Goal: Task Accomplishment & Management: Manage account settings

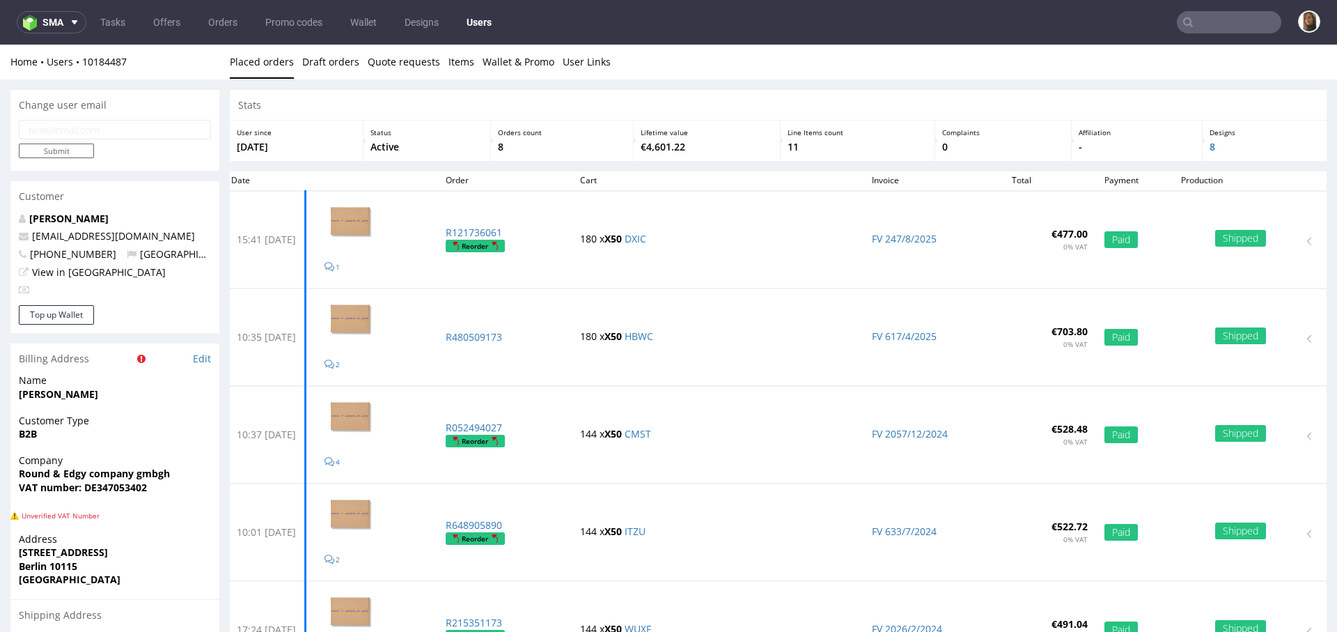
click at [1203, 26] on input "text" at bounding box center [1229, 22] width 104 height 22
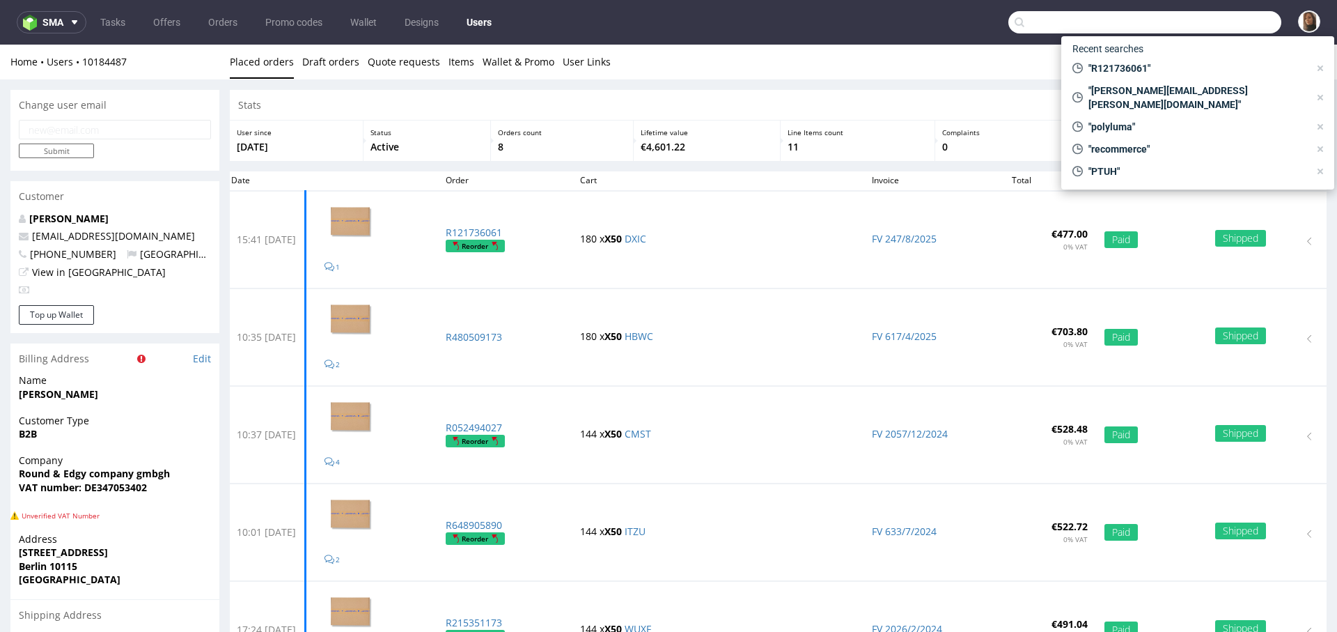
paste input "1637 [Angelina] julia.luescher@jungkraut.com"
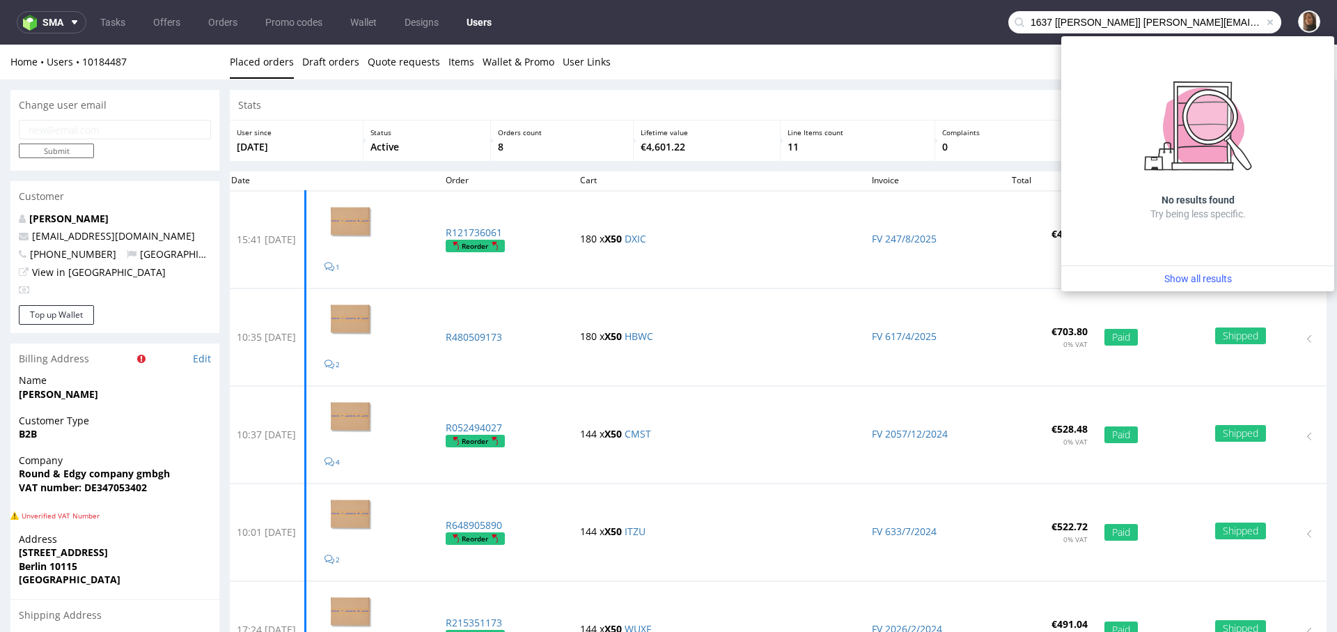
drag, startPoint x: 1088, startPoint y: 23, endPoint x: 937, endPoint y: 23, distance: 151.1
click at [936, 23] on nav "sma Tasks Offers Orders Promo codes Wallet Designs Users 1637 [Angelina] julia.…" at bounding box center [668, 22] width 1337 height 45
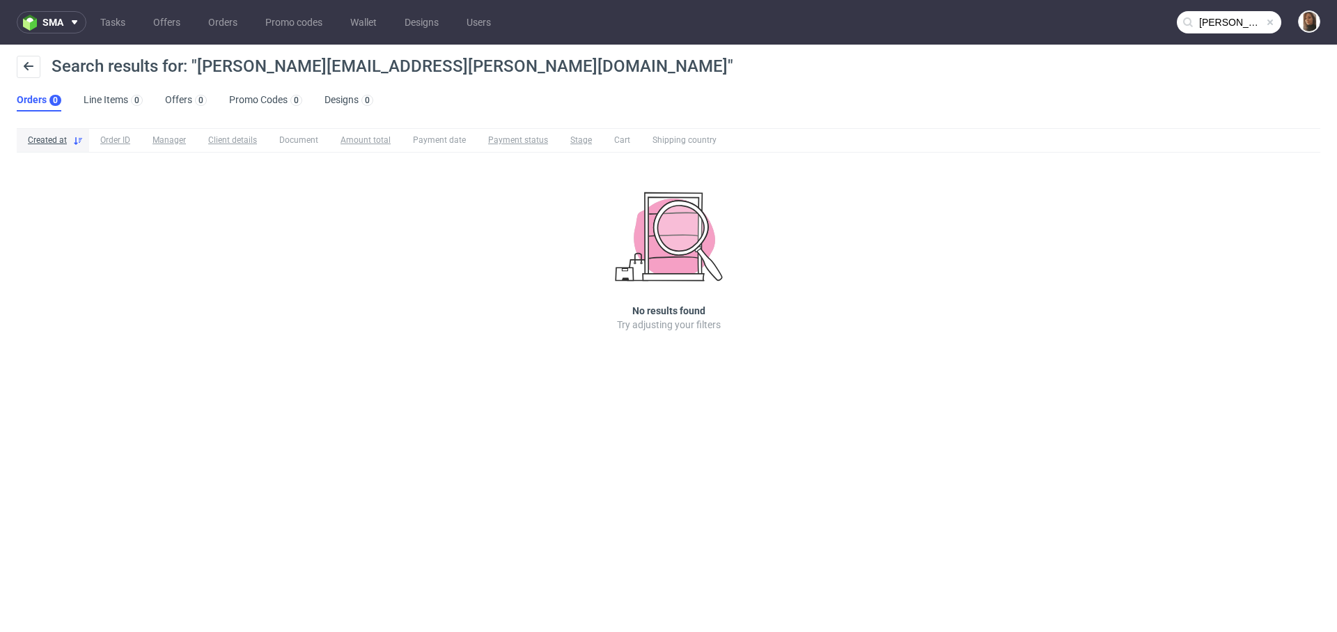
click at [1211, 13] on input "julia.luescher@jungkraut.com" at bounding box center [1229, 22] width 104 height 22
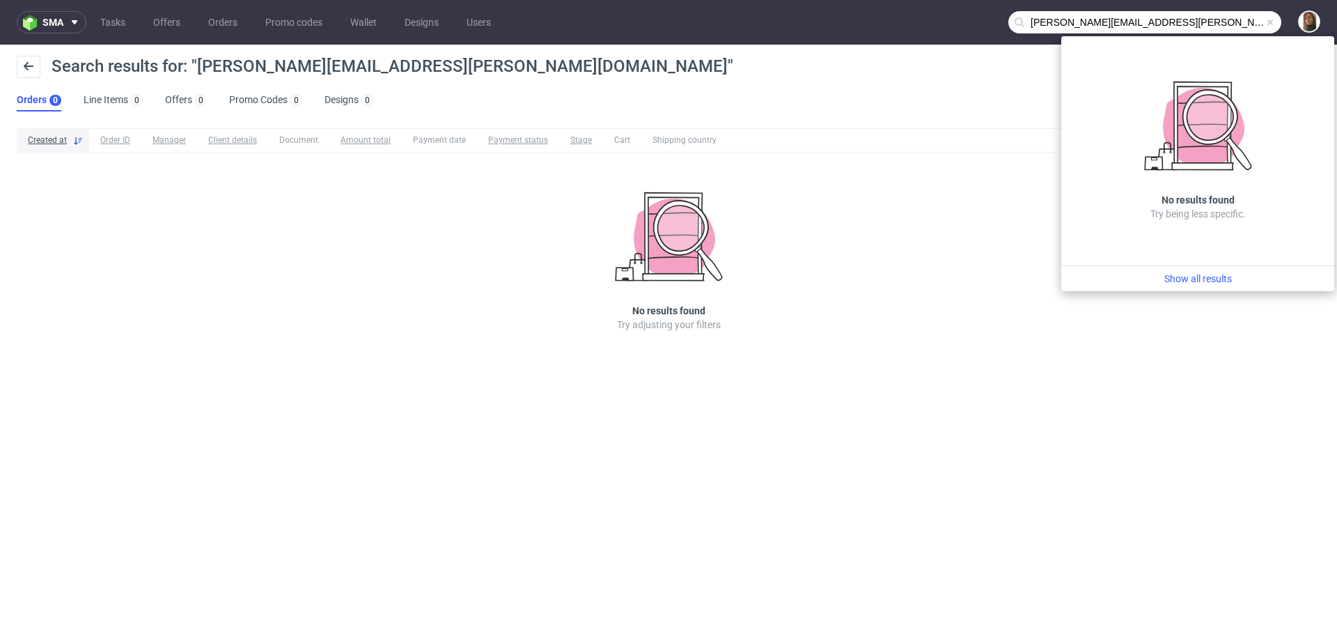
drag, startPoint x: 1090, startPoint y: 22, endPoint x: 966, endPoint y: 21, distance: 124.0
click at [965, 22] on nav "sma Tasks Offers Orders Promo codes Wallet Designs Users julia.luescher@jungkra…" at bounding box center [668, 22] width 1337 height 45
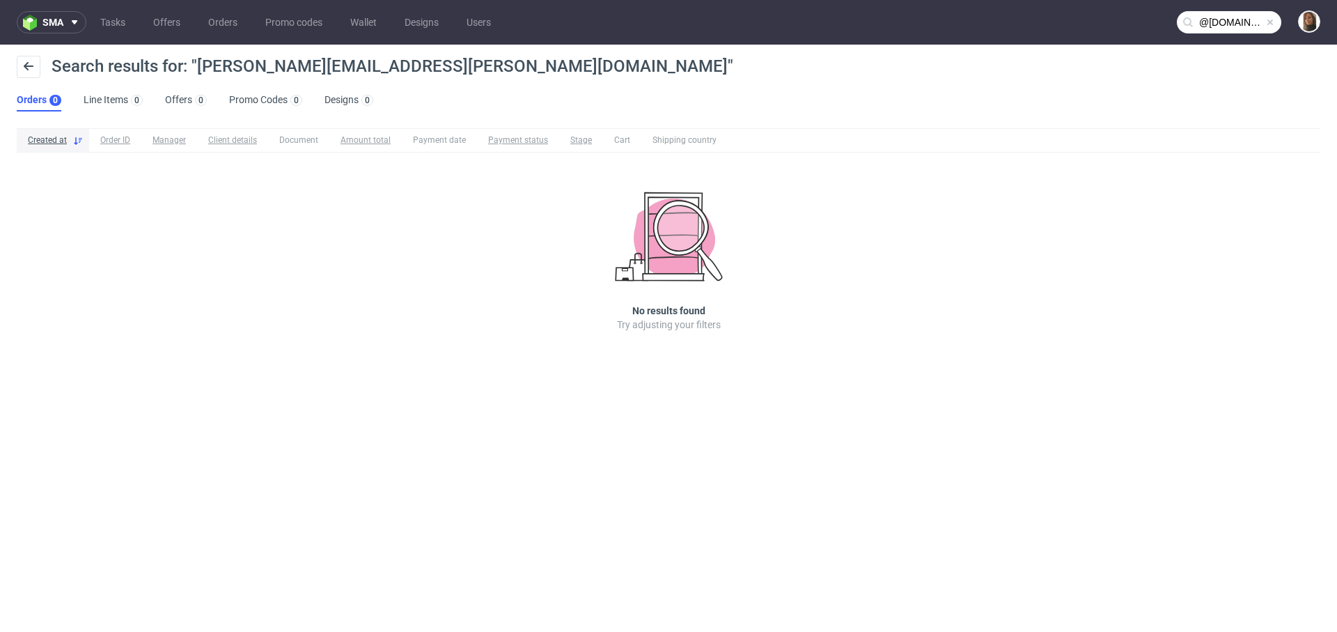
type input "@jungkraut.com"
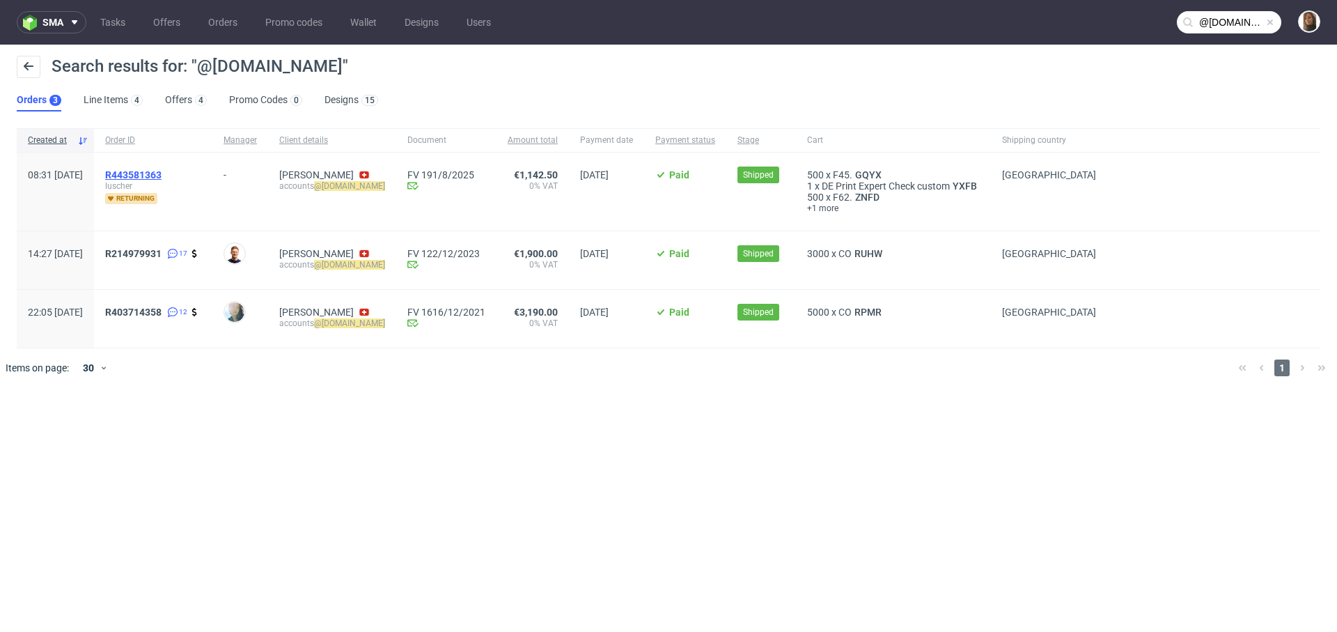
click at [162, 172] on span "R443581363" at bounding box center [133, 174] width 56 height 11
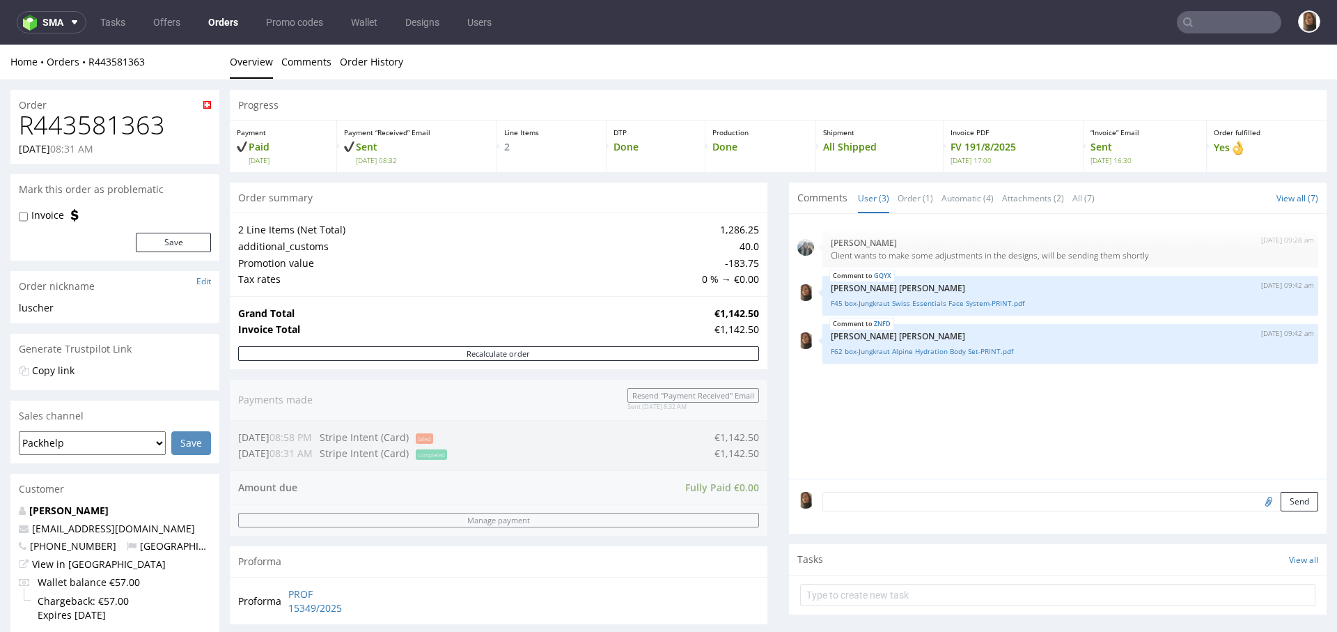
click at [1205, 24] on input "text" at bounding box center [1229, 22] width 104 height 22
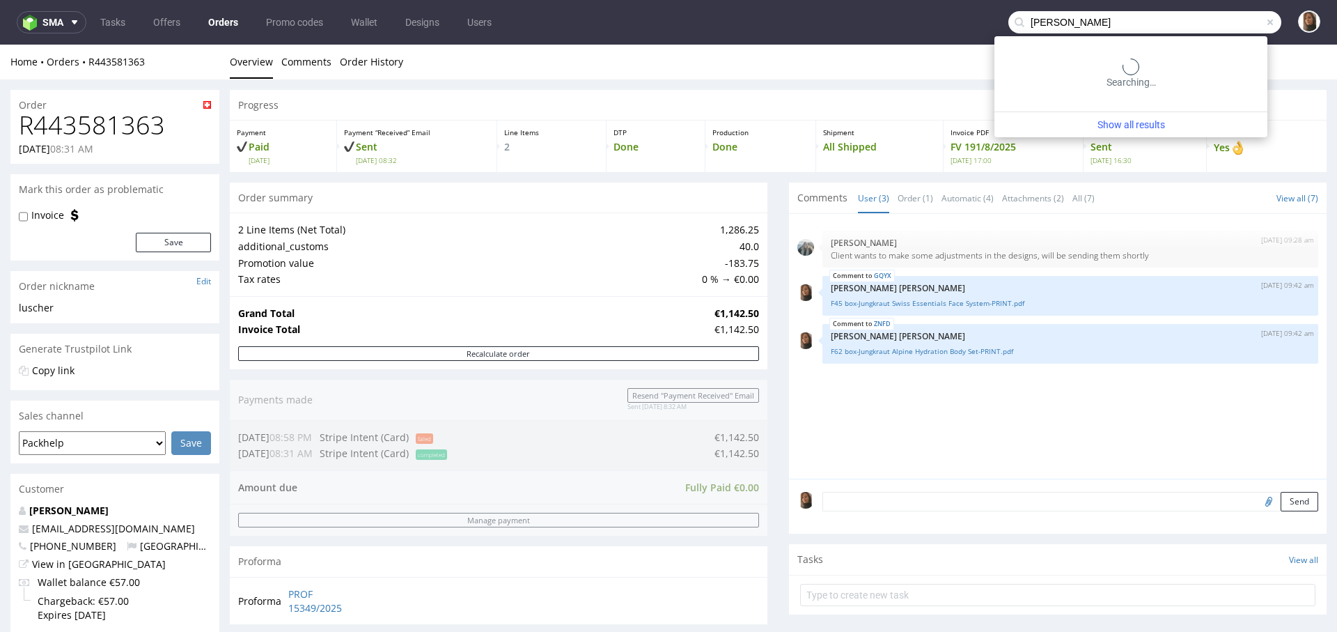
type input "adina kern"
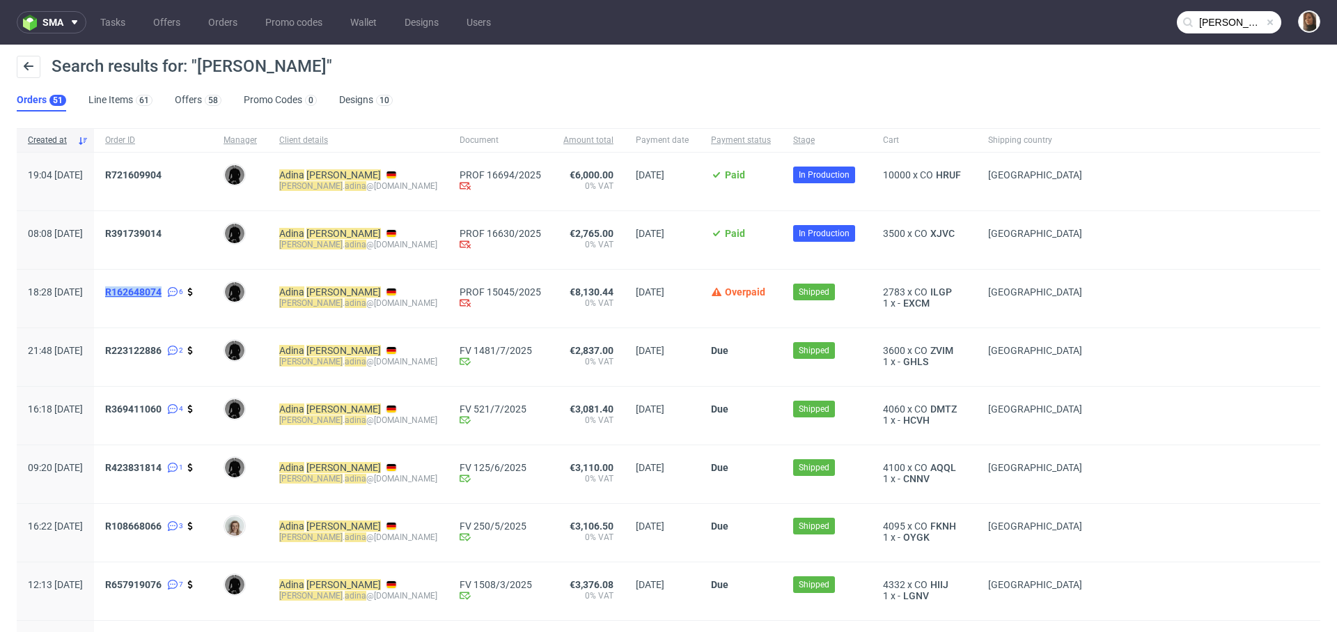
click at [162, 288] on span "R162648074" at bounding box center [133, 291] width 56 height 11
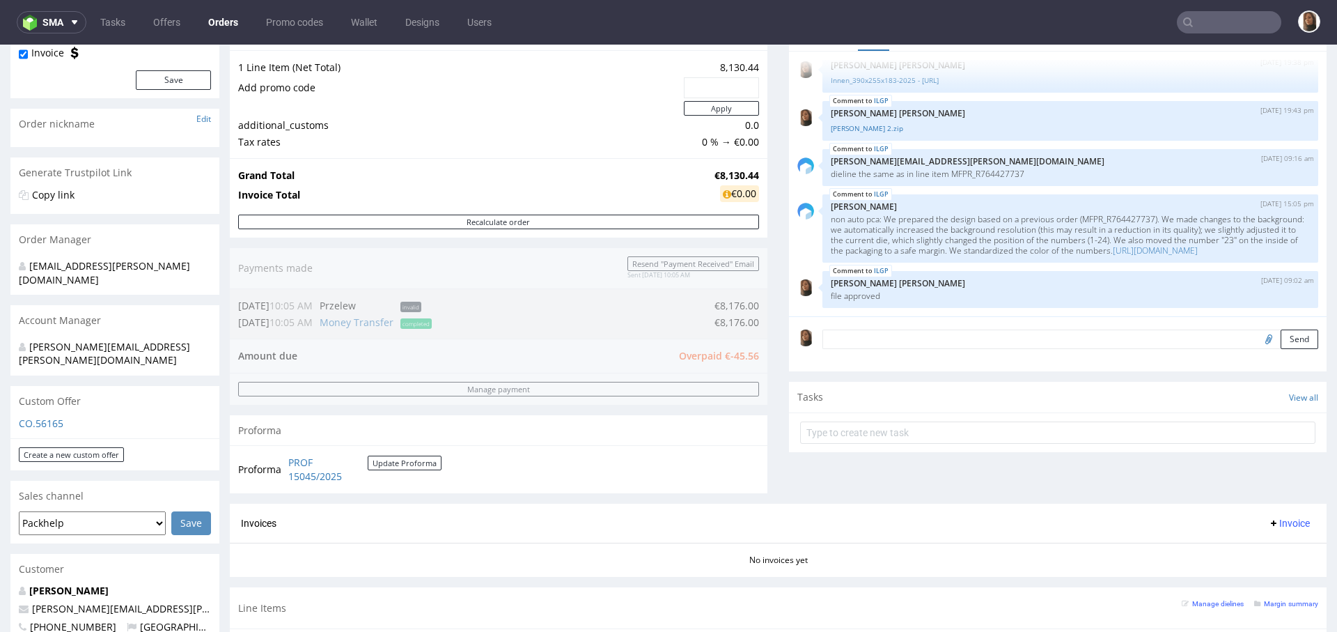
scroll to position [503, 0]
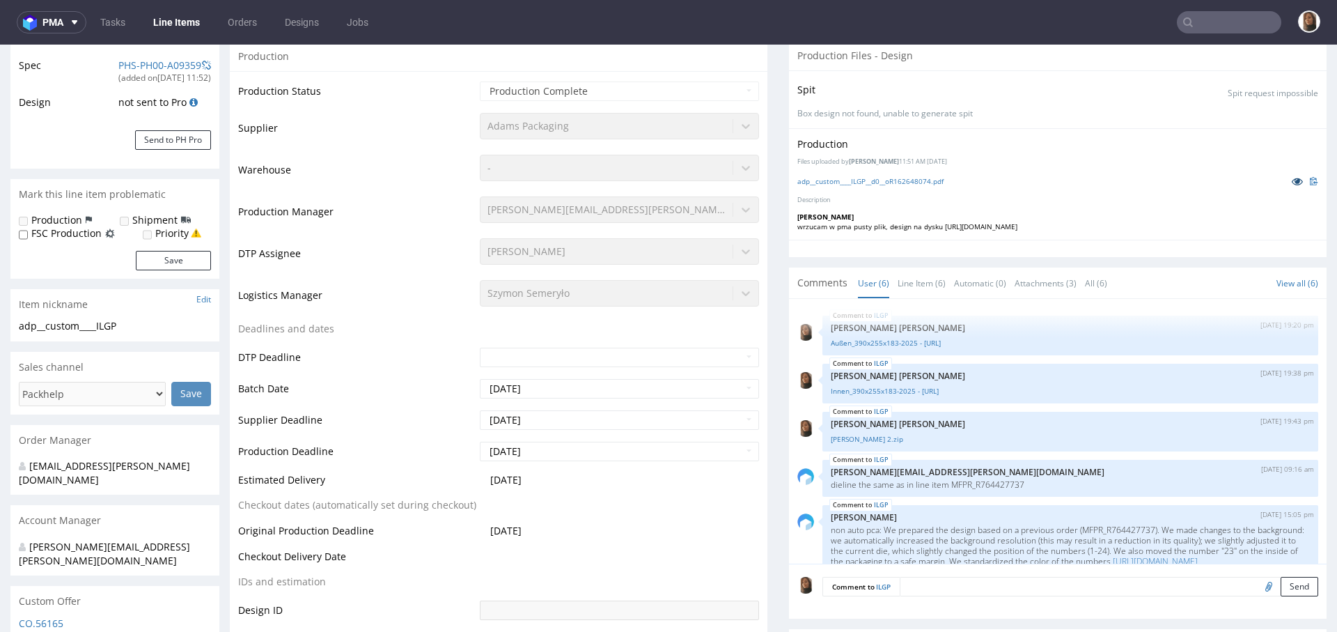
click at [1292, 180] on icon at bounding box center [1297, 181] width 11 height 10
click at [910, 288] on link "Line Item (6)" at bounding box center [922, 283] width 48 height 30
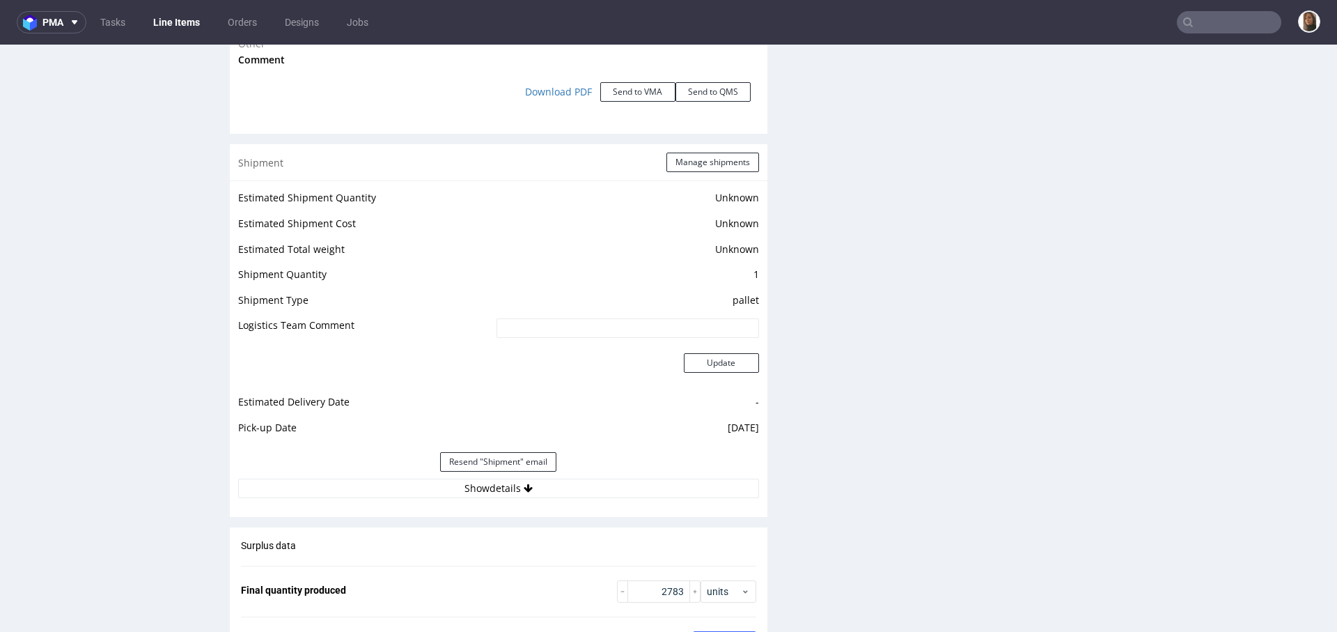
scroll to position [1912, 0]
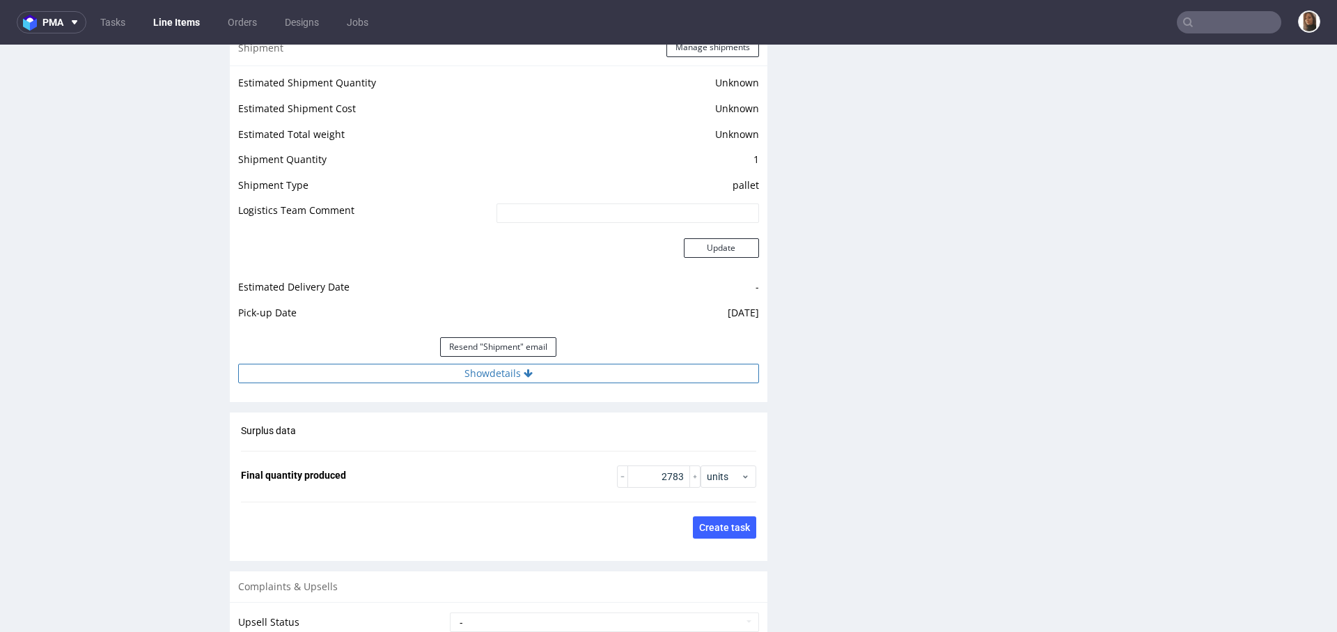
click at [496, 366] on button "Show details" at bounding box center [498, 373] width 521 height 19
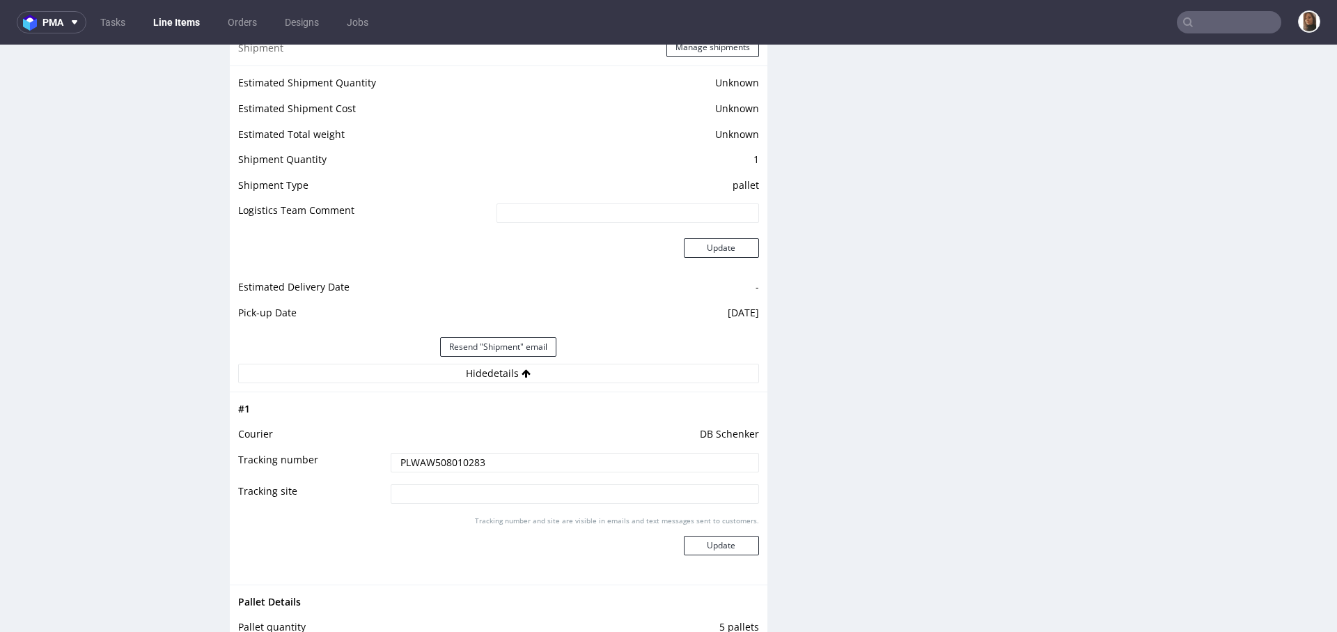
drag, startPoint x: 494, startPoint y: 458, endPoint x: 342, endPoint y: 458, distance: 152.5
click at [342, 458] on tr "Tracking number PLWAW508010283" at bounding box center [498, 466] width 521 height 31
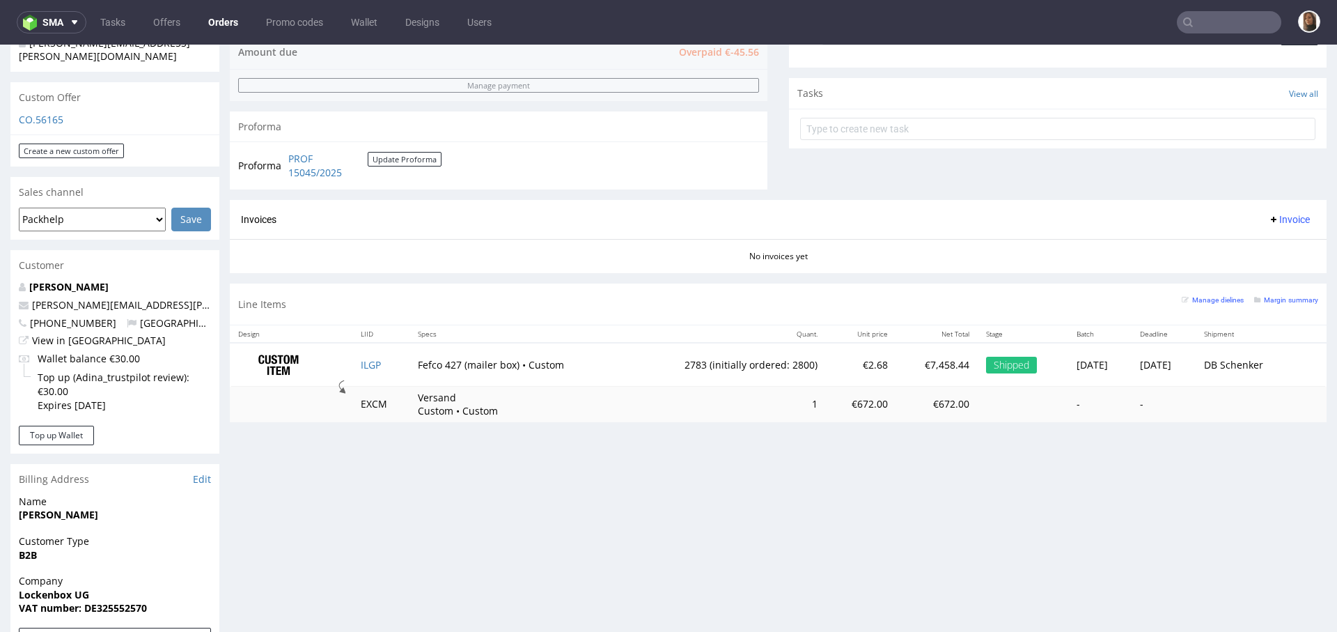
scroll to position [599, 0]
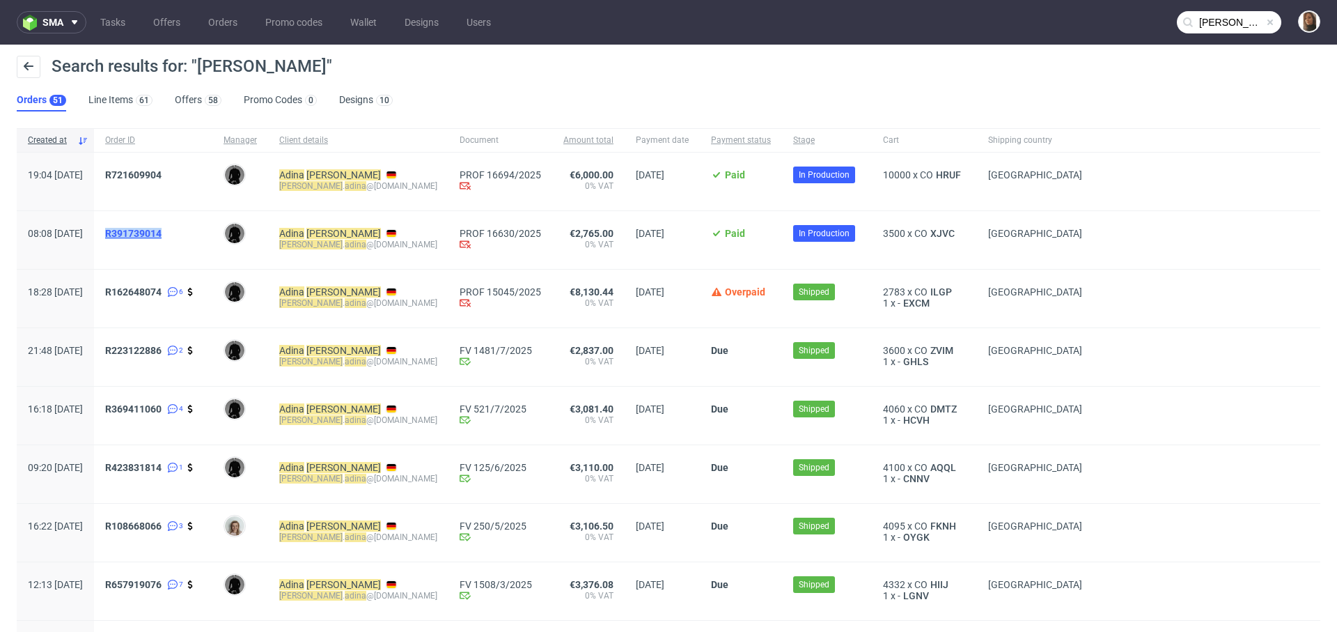
copy span "R391739014"
copy span "R721609904"
click at [1249, 23] on input "adina kern" at bounding box center [1229, 22] width 104 height 22
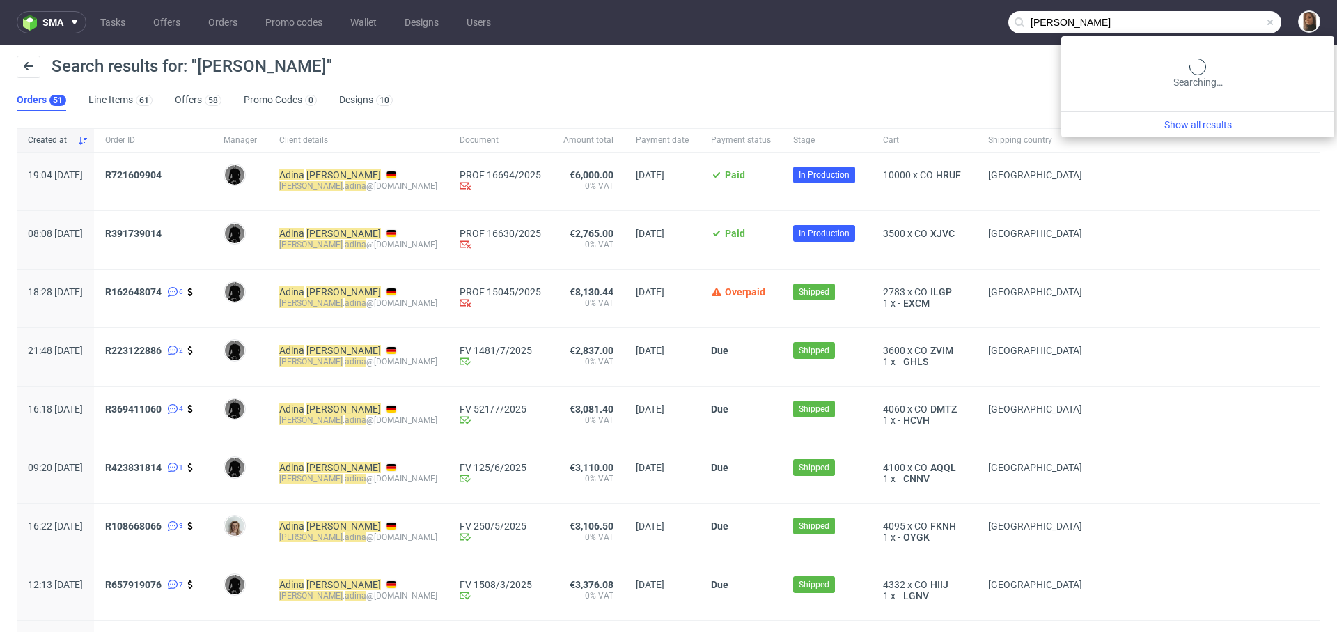
click at [1249, 23] on input "adina kern" at bounding box center [1144, 22] width 273 height 22
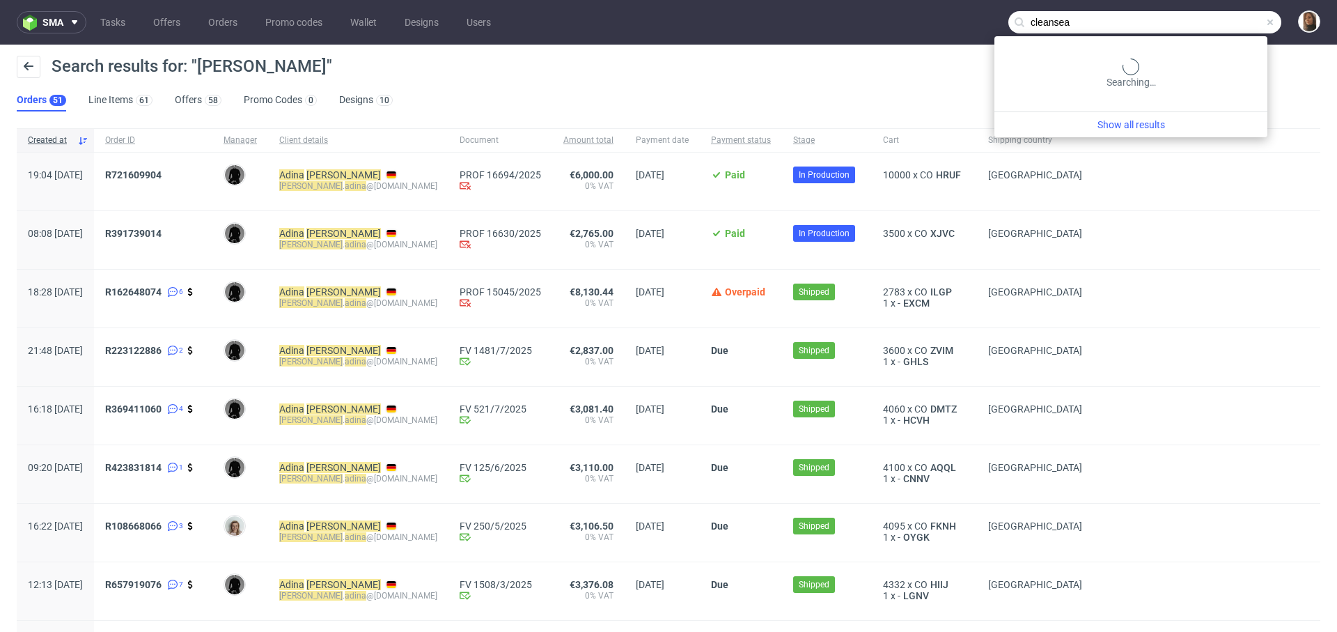
type input "cleansea"
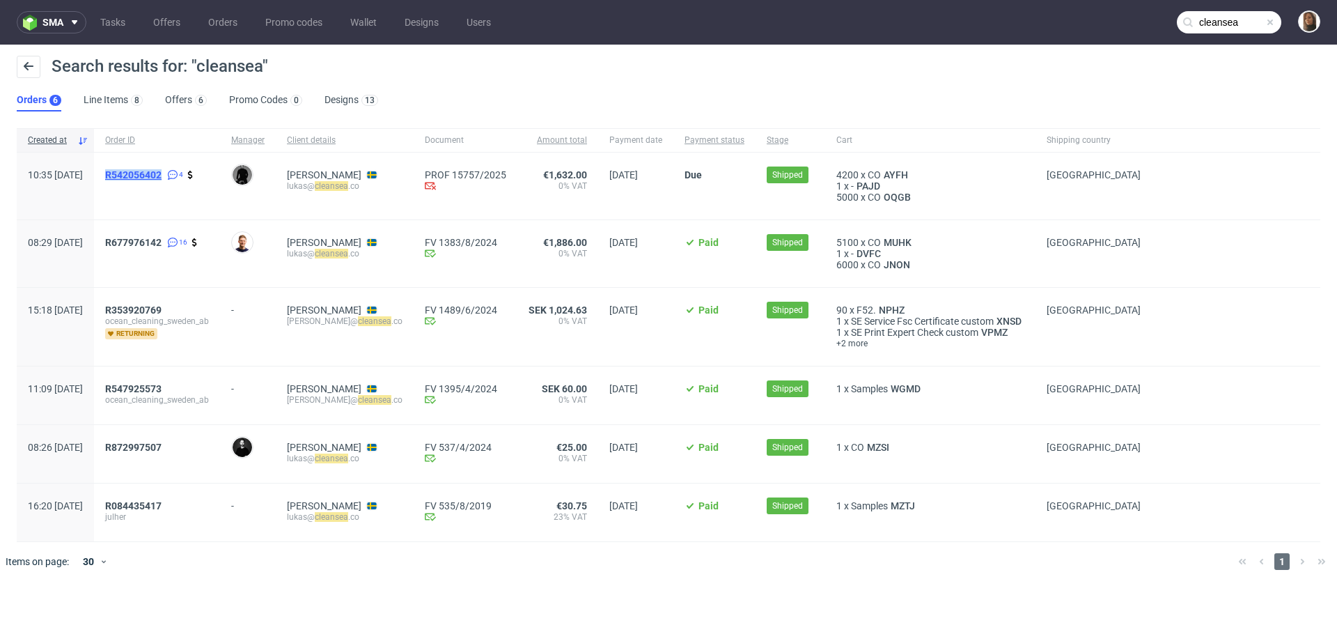
click at [162, 177] on span "R542056402" at bounding box center [133, 174] width 56 height 11
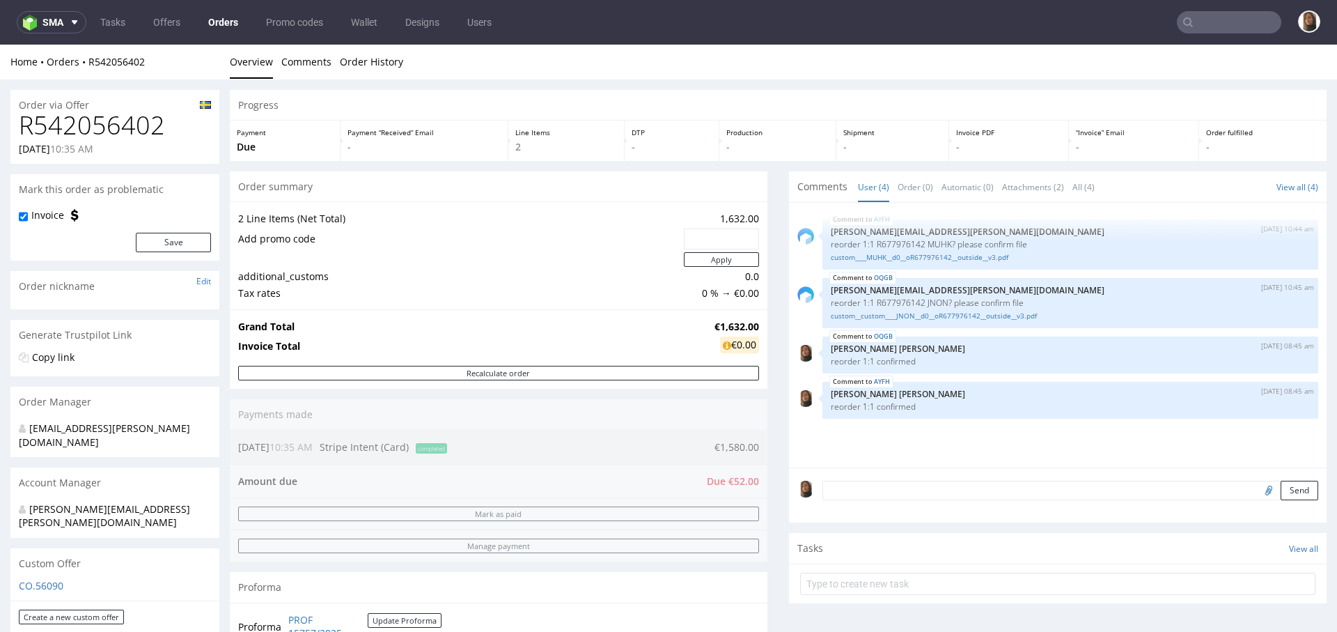
scroll to position [624, 0]
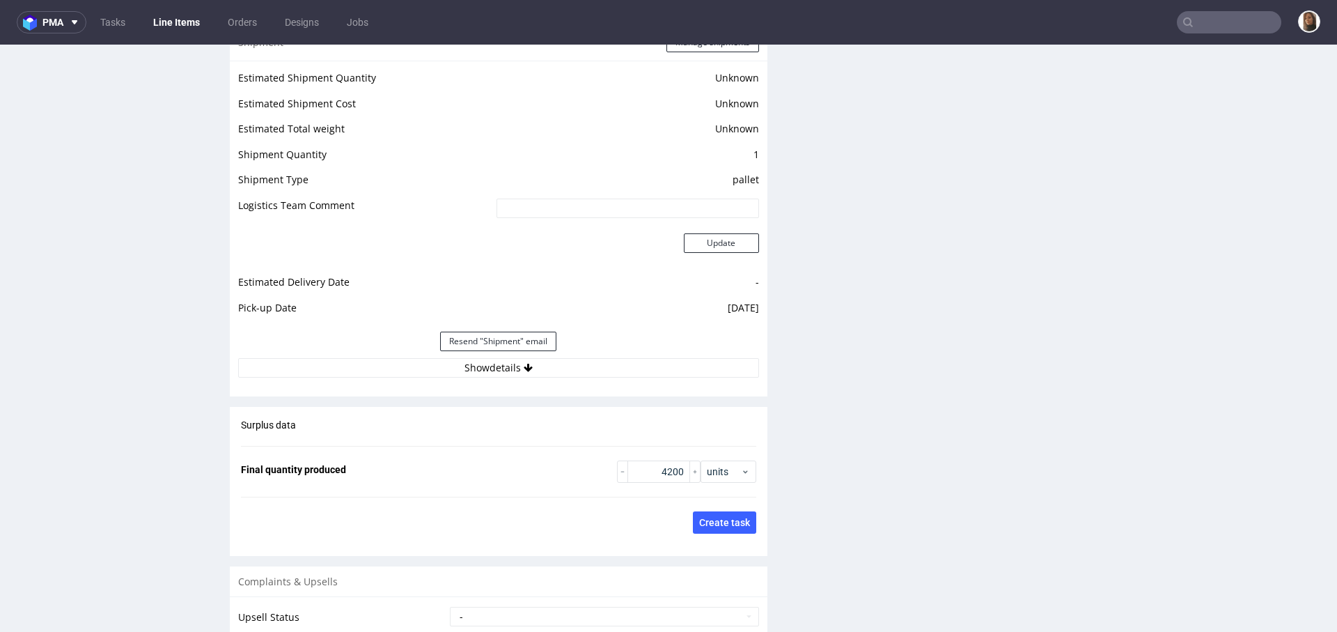
scroll to position [1845, 0]
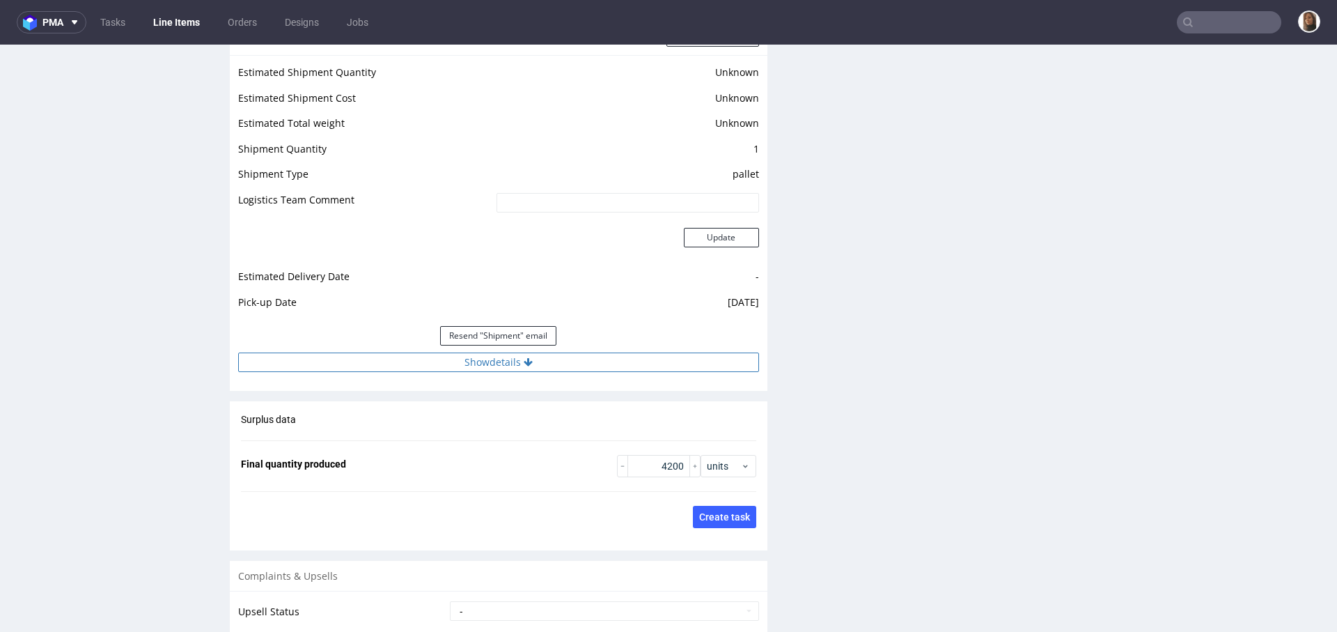
click at [497, 358] on button "Show details" at bounding box center [498, 361] width 521 height 19
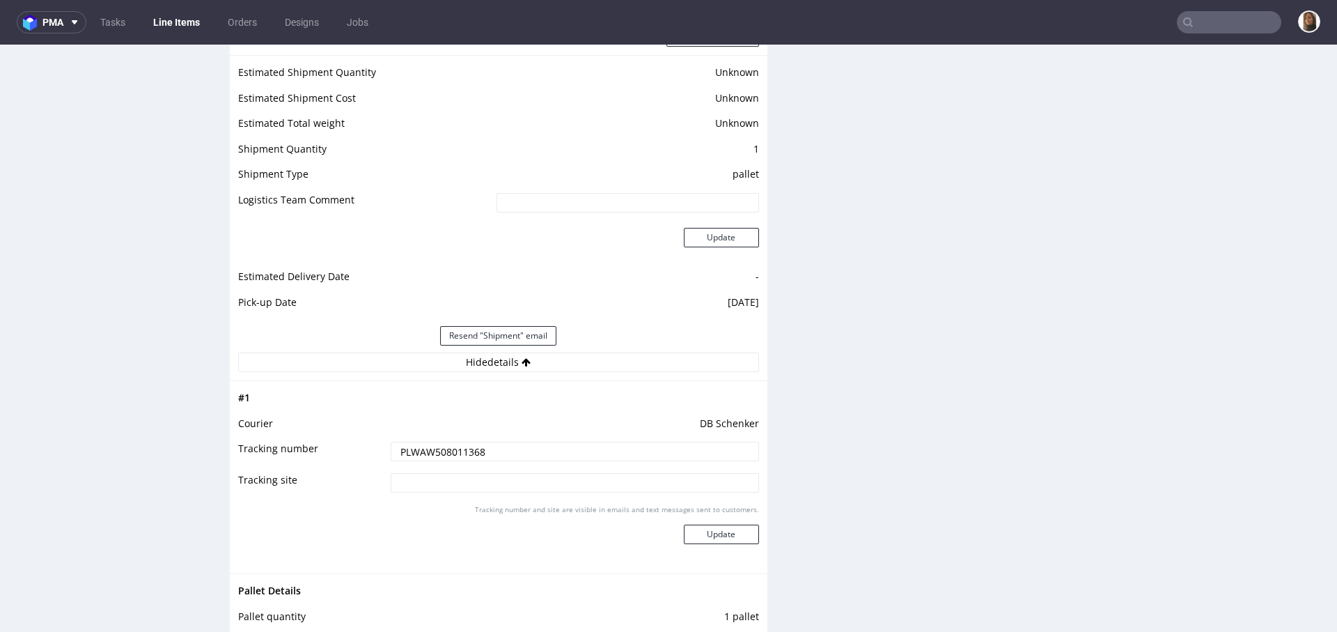
drag, startPoint x: 496, startPoint y: 442, endPoint x: 484, endPoint y: 459, distance: 20.5
click at [484, 459] on td "PLWAW508011368" at bounding box center [573, 455] width 372 height 31
click at [1220, 11] on input "text" at bounding box center [1229, 22] width 104 height 22
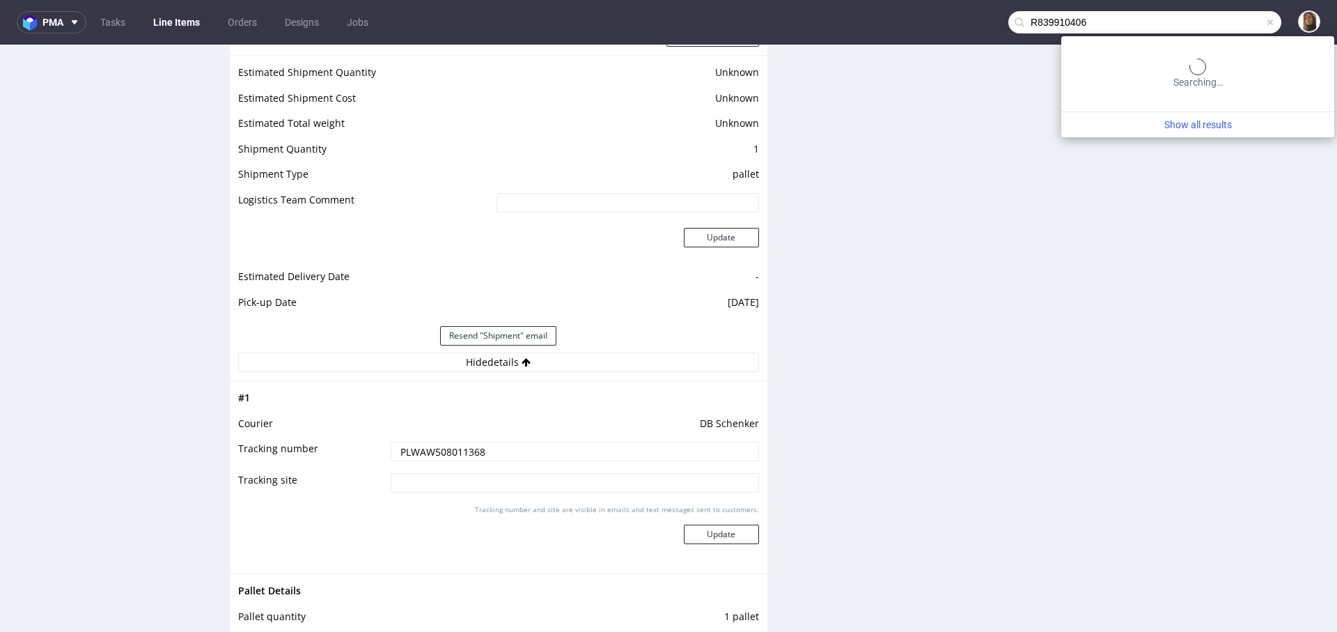
type input "R839910406"
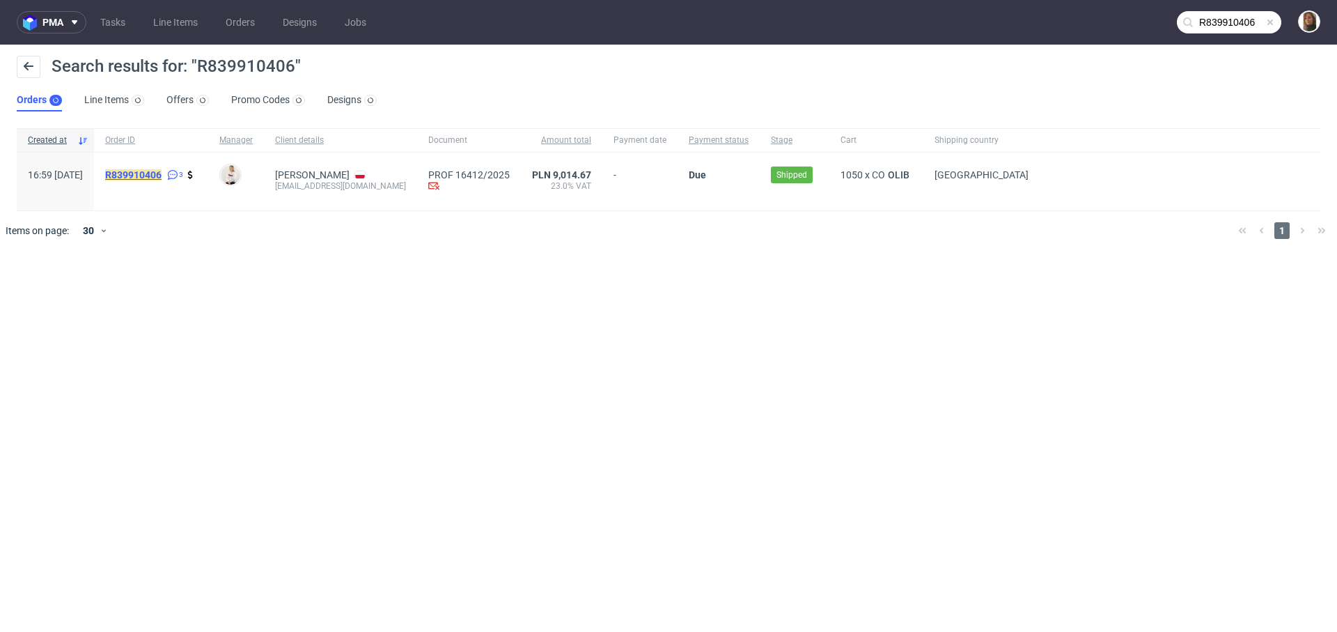
click at [162, 175] on mark "R839910406" at bounding box center [133, 174] width 56 height 11
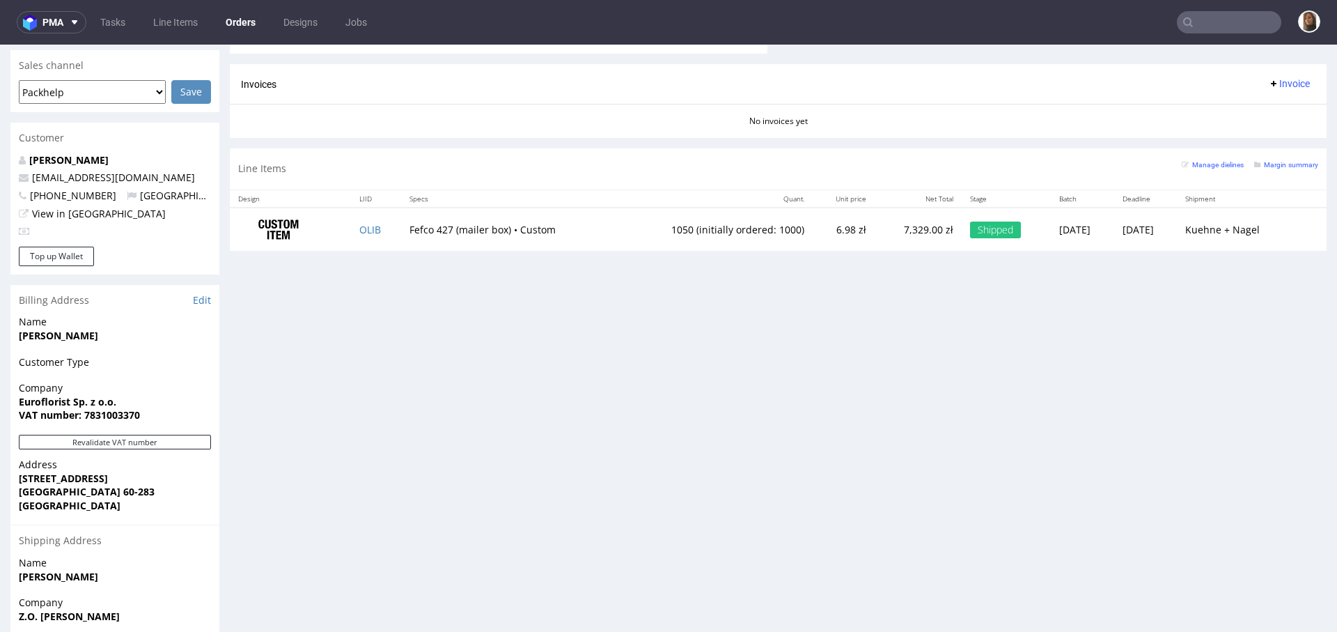
scroll to position [680, 0]
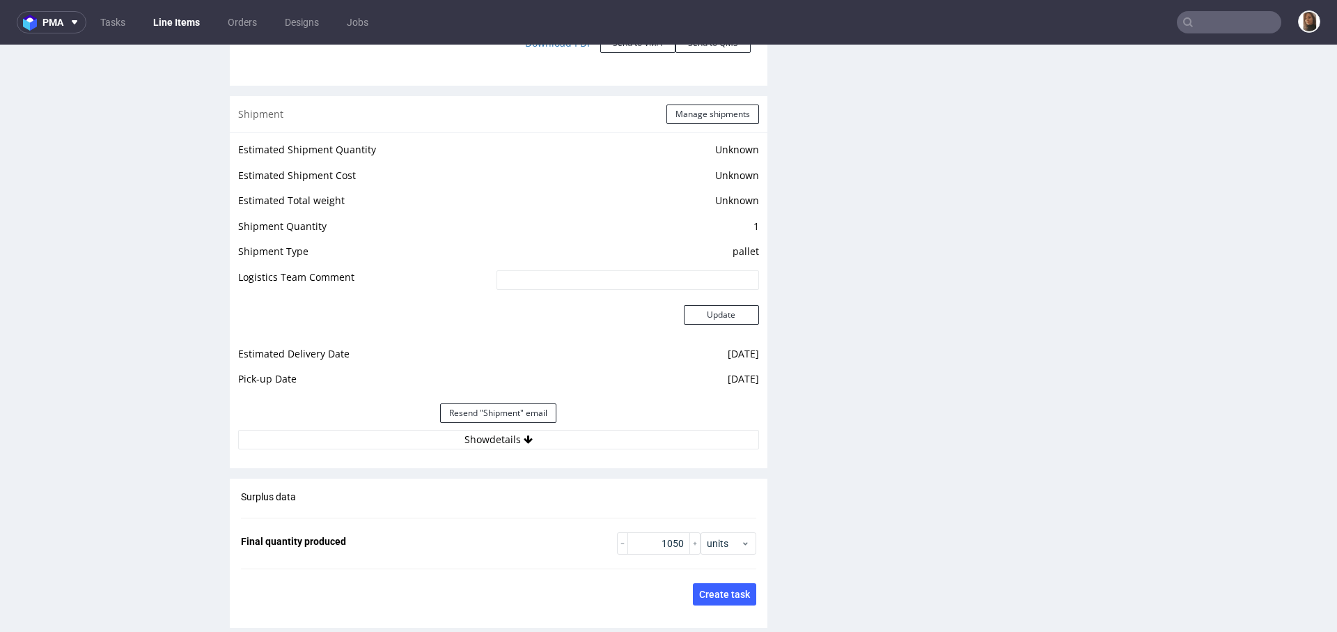
scroll to position [1855, 0]
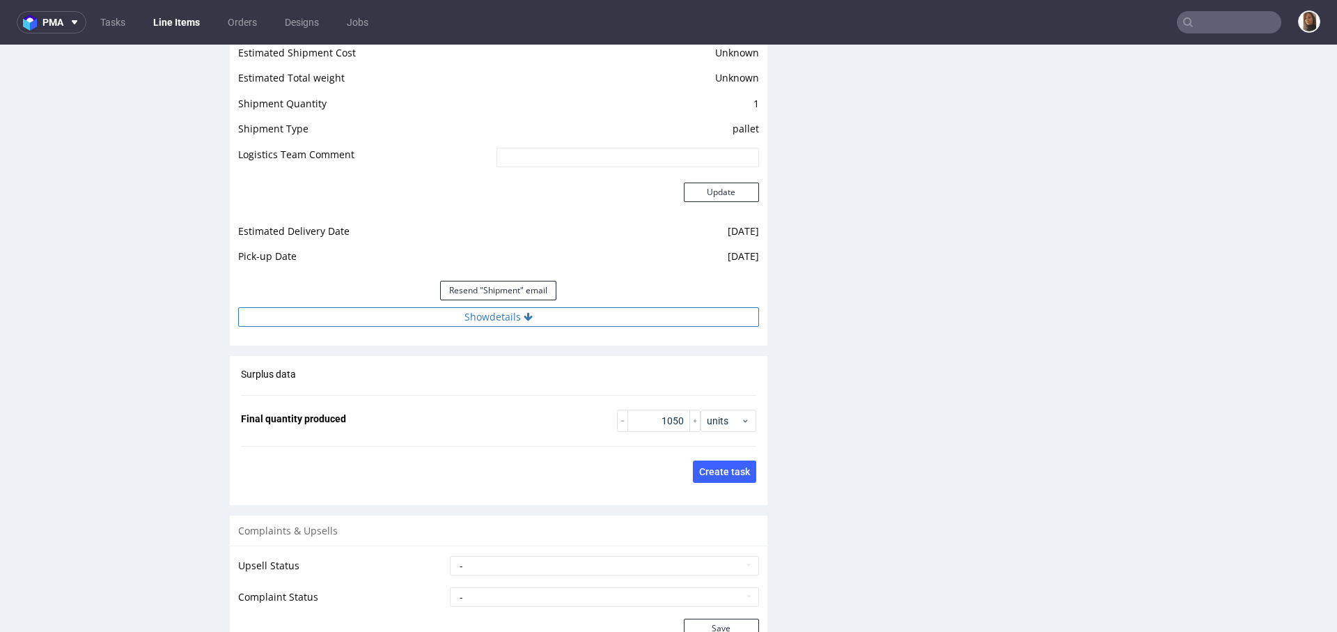
click at [477, 316] on button "Show details" at bounding box center [498, 316] width 521 height 19
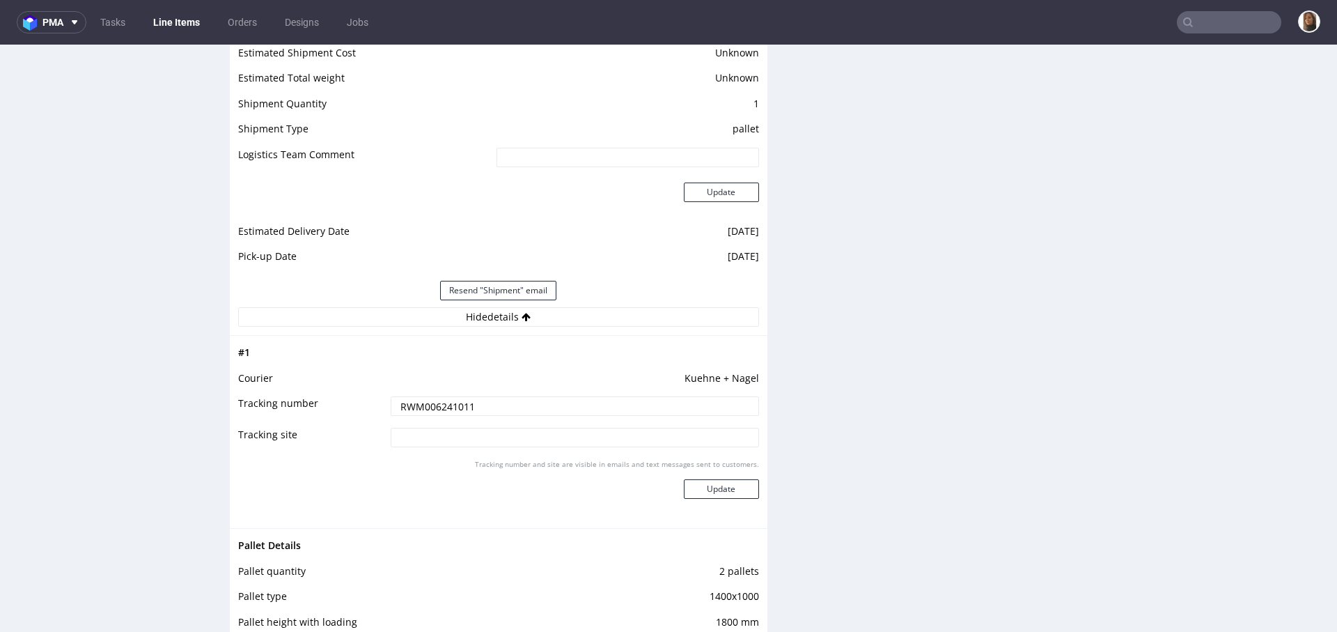
drag, startPoint x: 479, startPoint y: 404, endPoint x: 348, endPoint y: 404, distance: 130.9
click at [347, 404] on tr "Tracking number RWM006241011" at bounding box center [498, 410] width 521 height 31
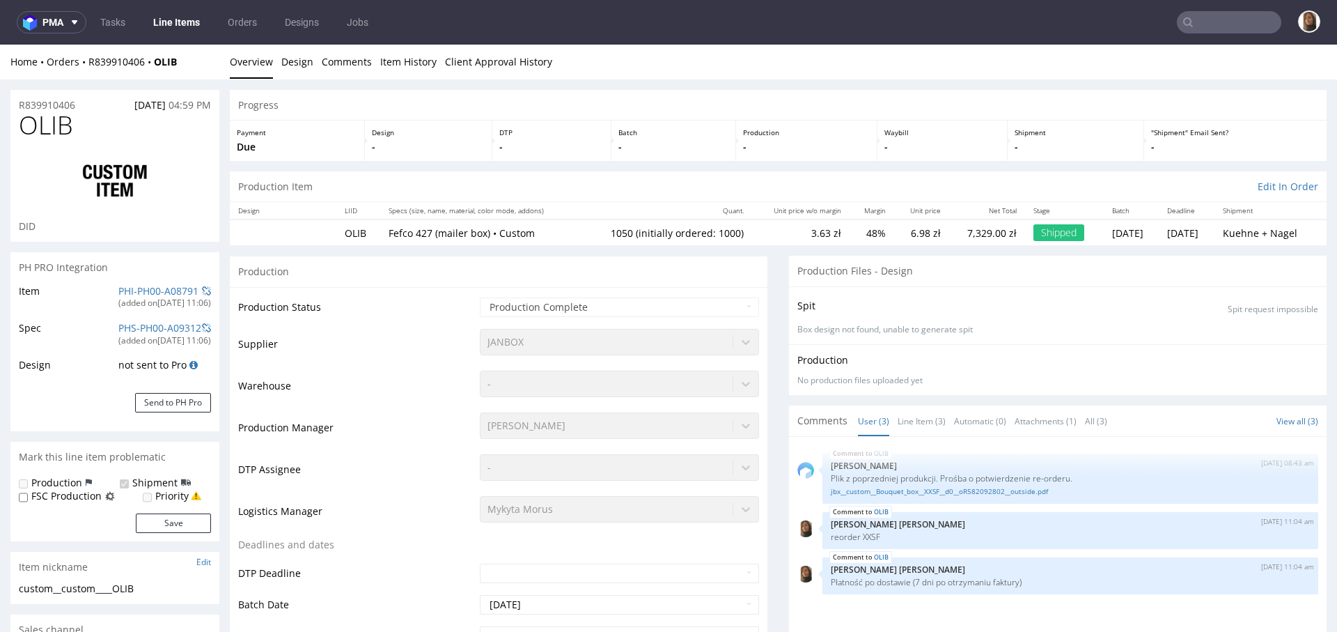
scroll to position [557, 0]
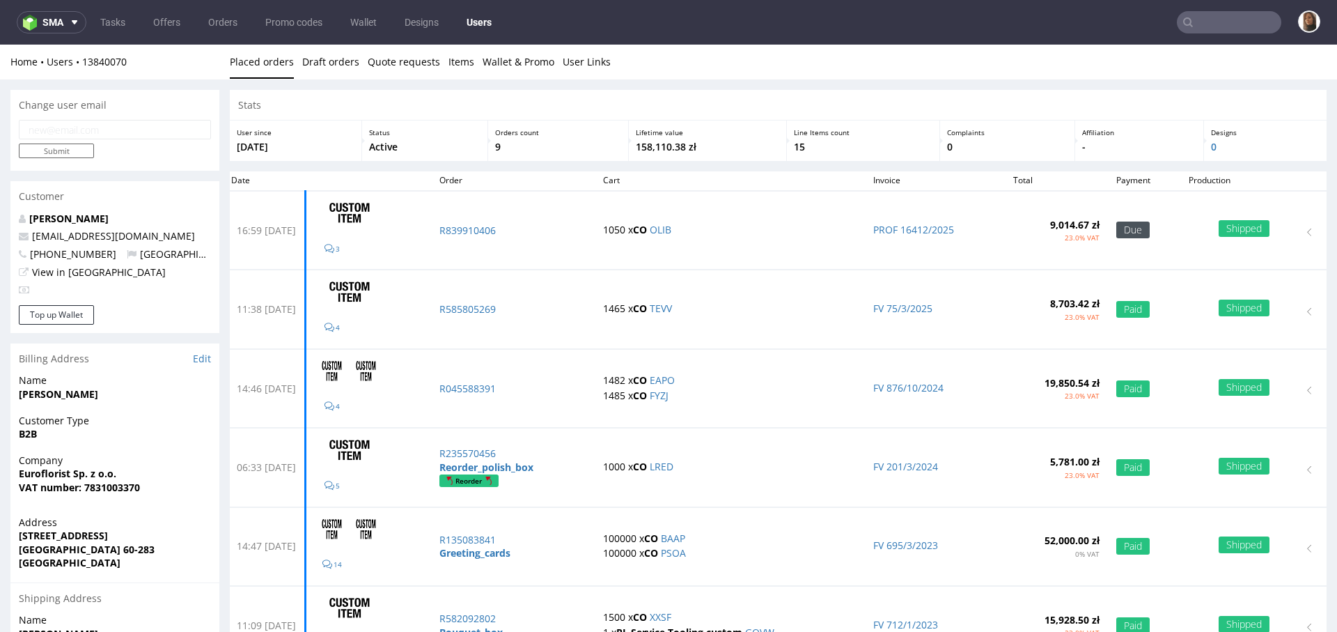
click at [1210, 18] on input "text" at bounding box center [1229, 22] width 104 height 22
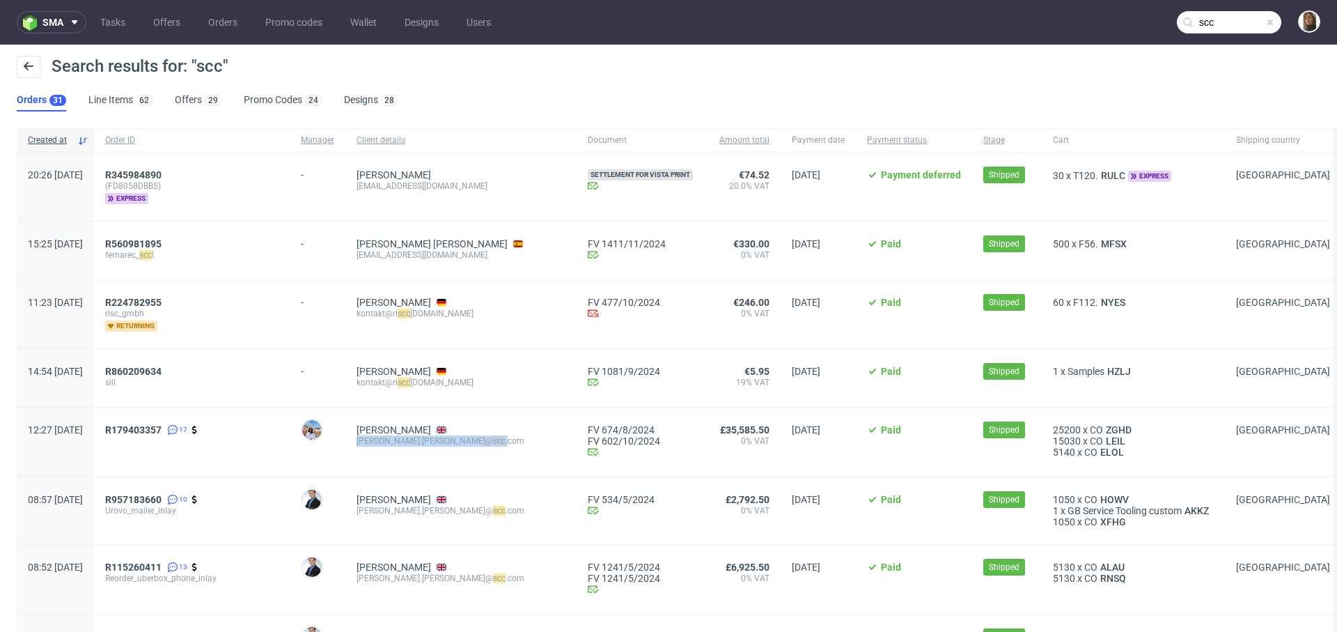
drag, startPoint x: 394, startPoint y: 438, endPoint x: 497, endPoint y: 438, distance: 103.1
click at [497, 438] on div "Harrison Butterworth harrison.butterworth@ scc .com" at bounding box center [460, 441] width 231 height 69
click at [478, 442] on div "harrison.butterworth@ scc .com" at bounding box center [461, 440] width 209 height 11
drag, startPoint x: 476, startPoint y: 441, endPoint x: 514, endPoint y: 441, distance: 38.3
click at [514, 441] on div "harrison.butterworth@ scc .com" at bounding box center [461, 440] width 209 height 11
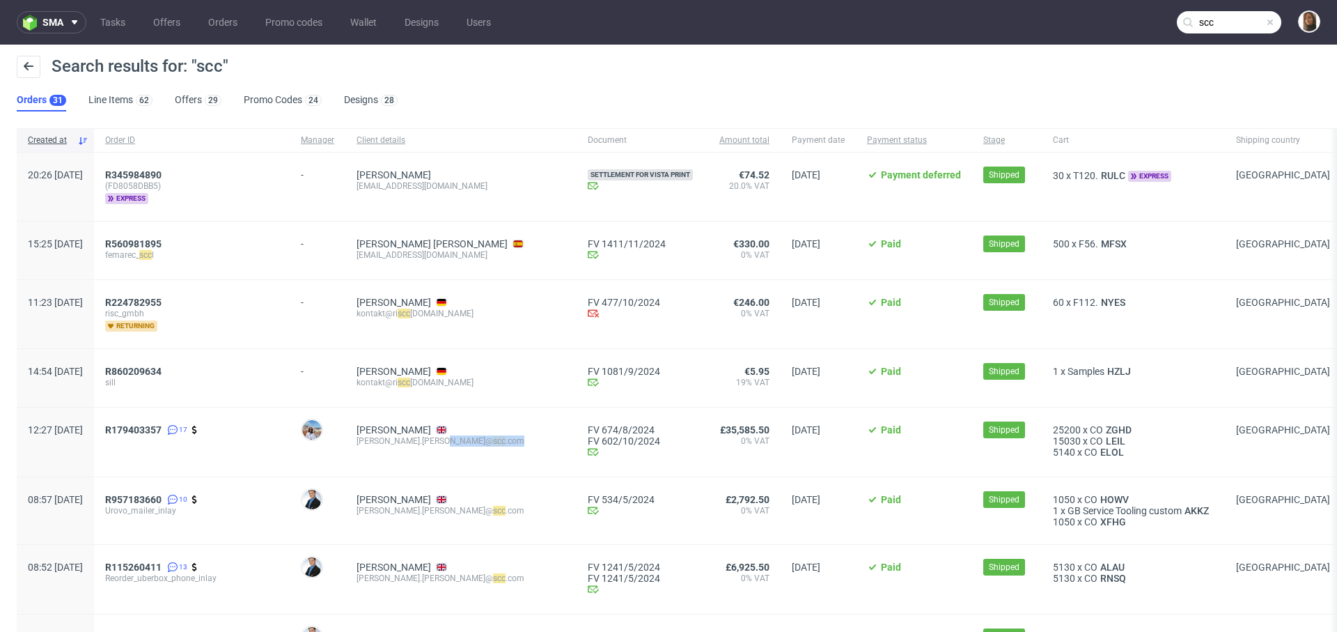
copy div "@ scc .com"
click at [1208, 20] on input "scc" at bounding box center [1229, 22] width 104 height 22
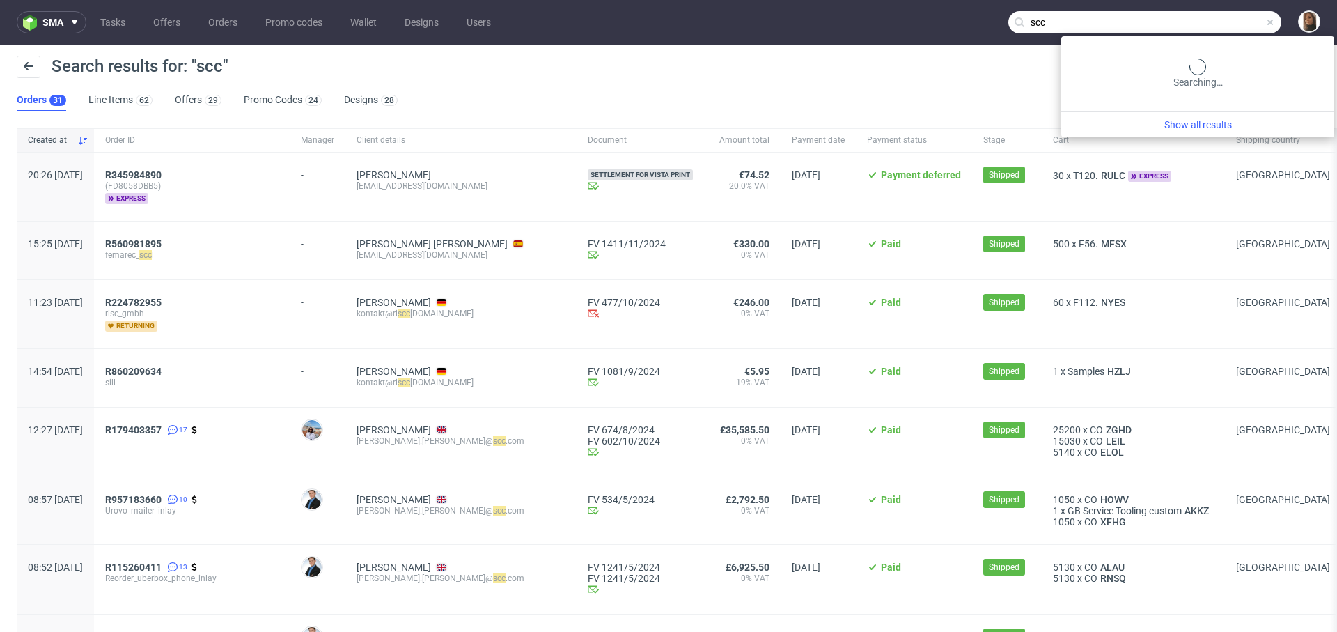
click at [1208, 20] on input "scc" at bounding box center [1144, 22] width 273 height 22
paste input "R523935288"
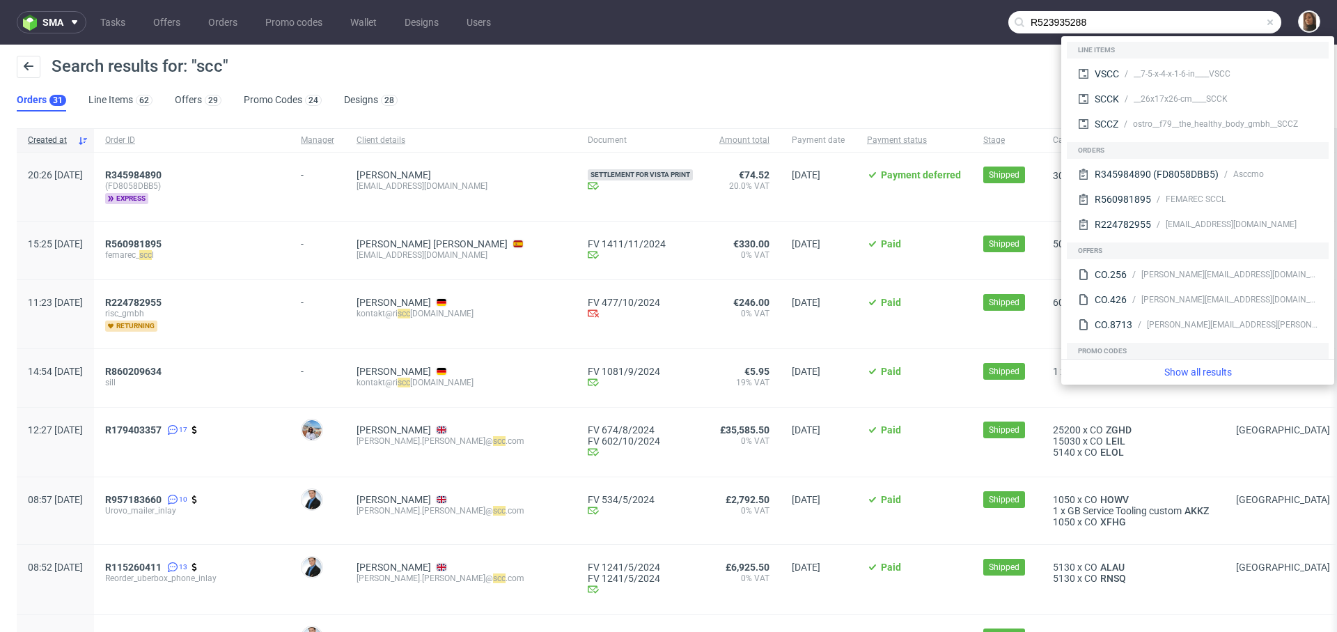
type input "R523935288"
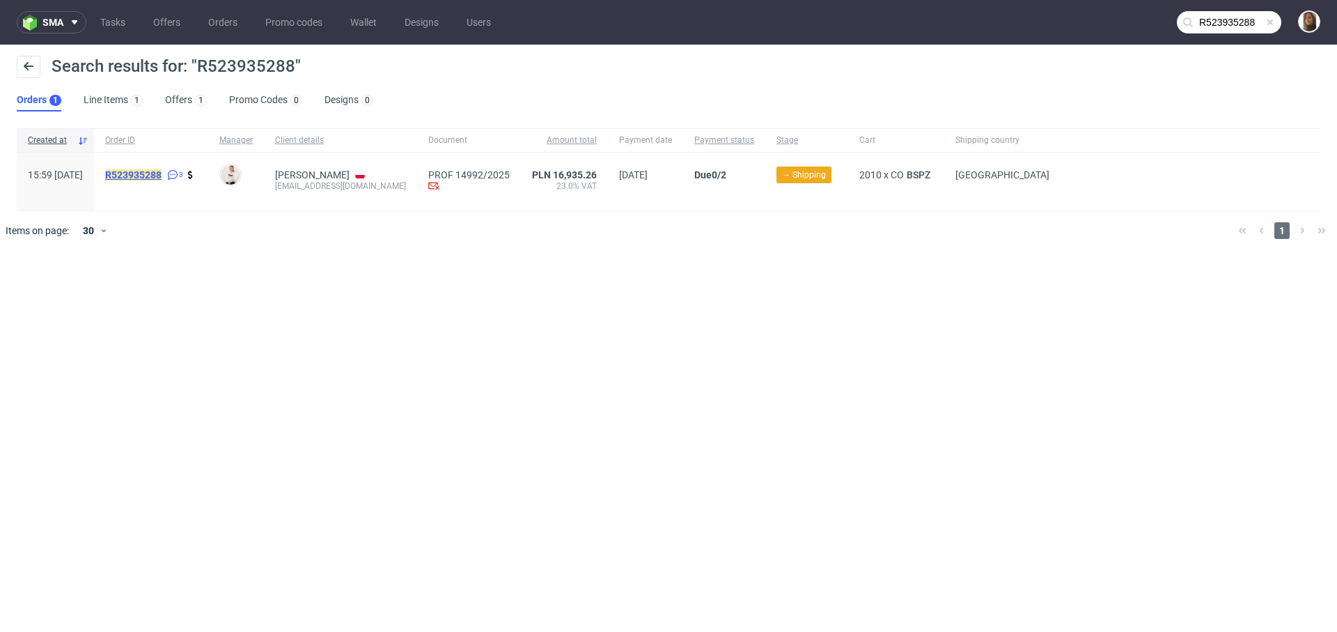
click at [162, 179] on mark "R523935288" at bounding box center [133, 174] width 56 height 11
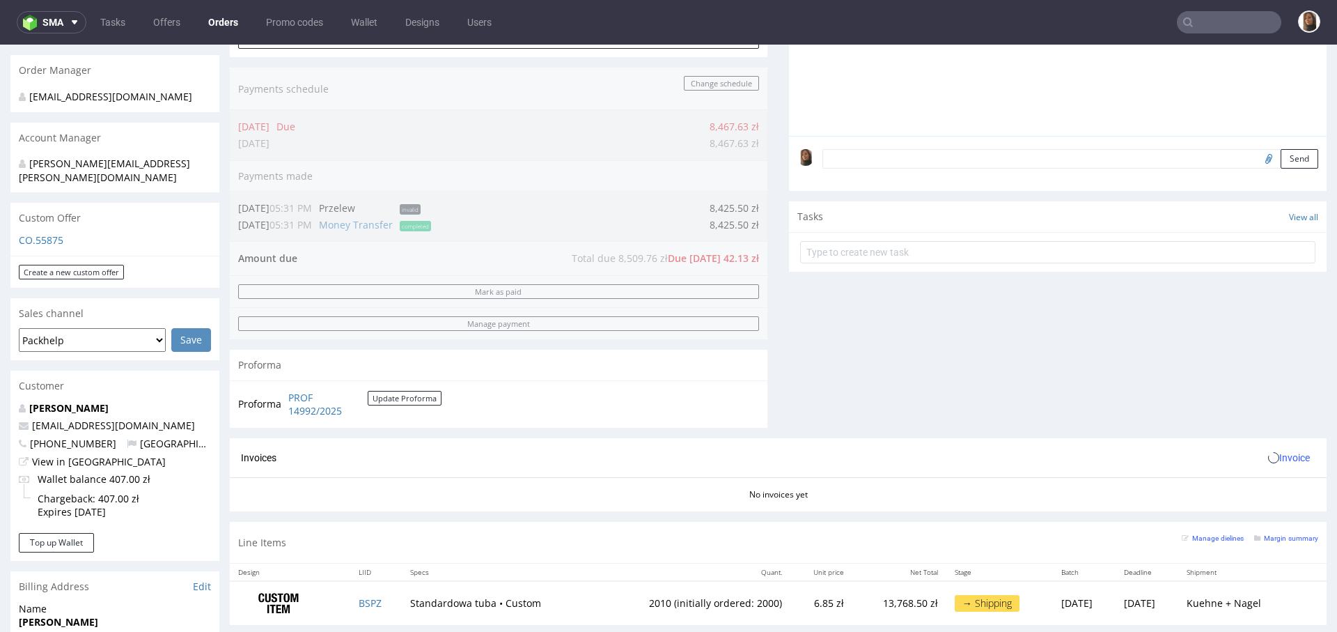
scroll to position [732, 0]
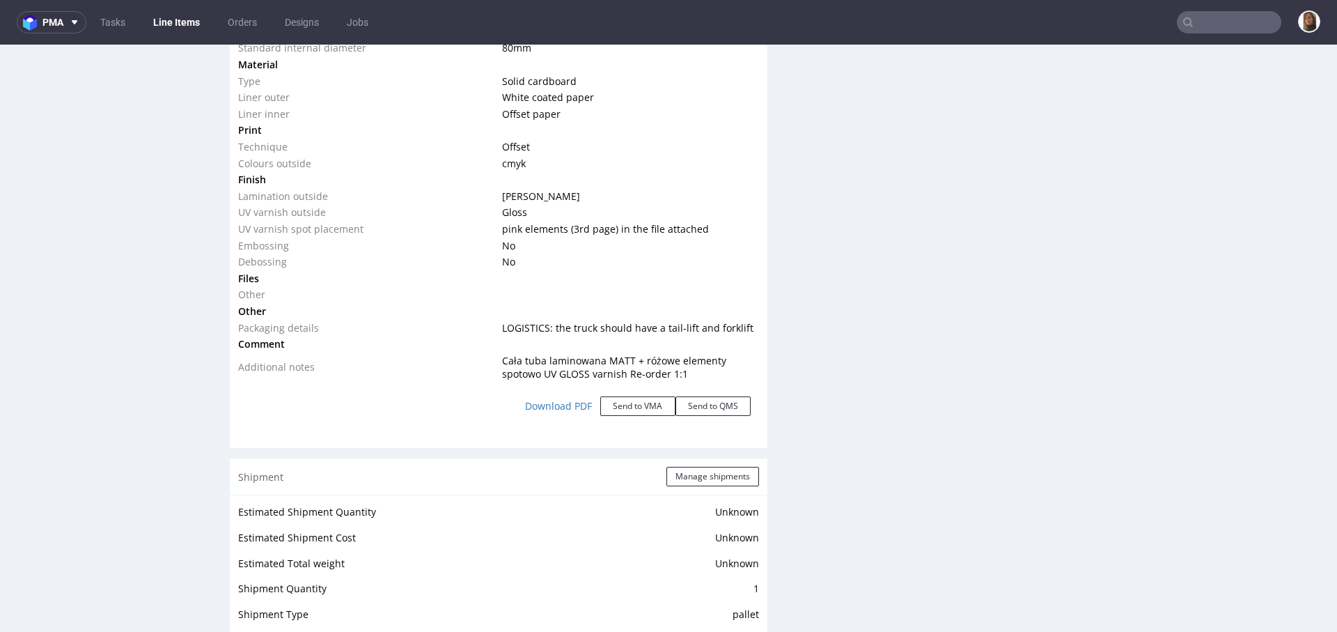
scroll to position [1953, 0]
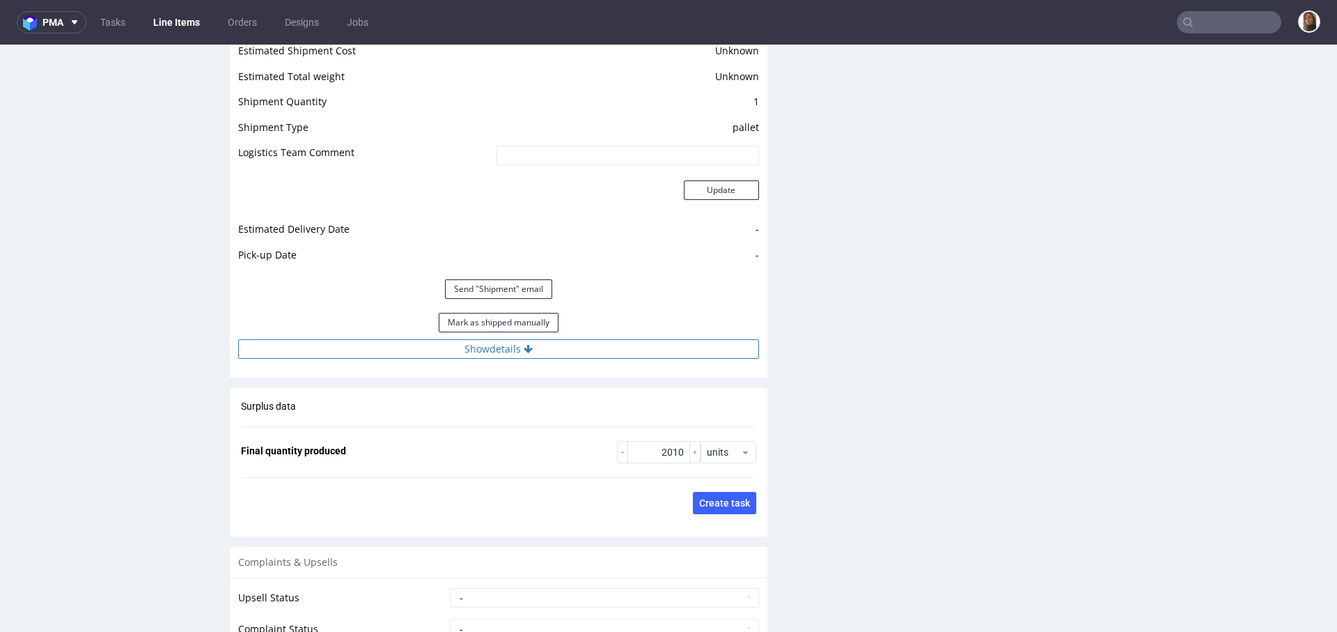
click at [510, 341] on button "Show details" at bounding box center [498, 348] width 521 height 19
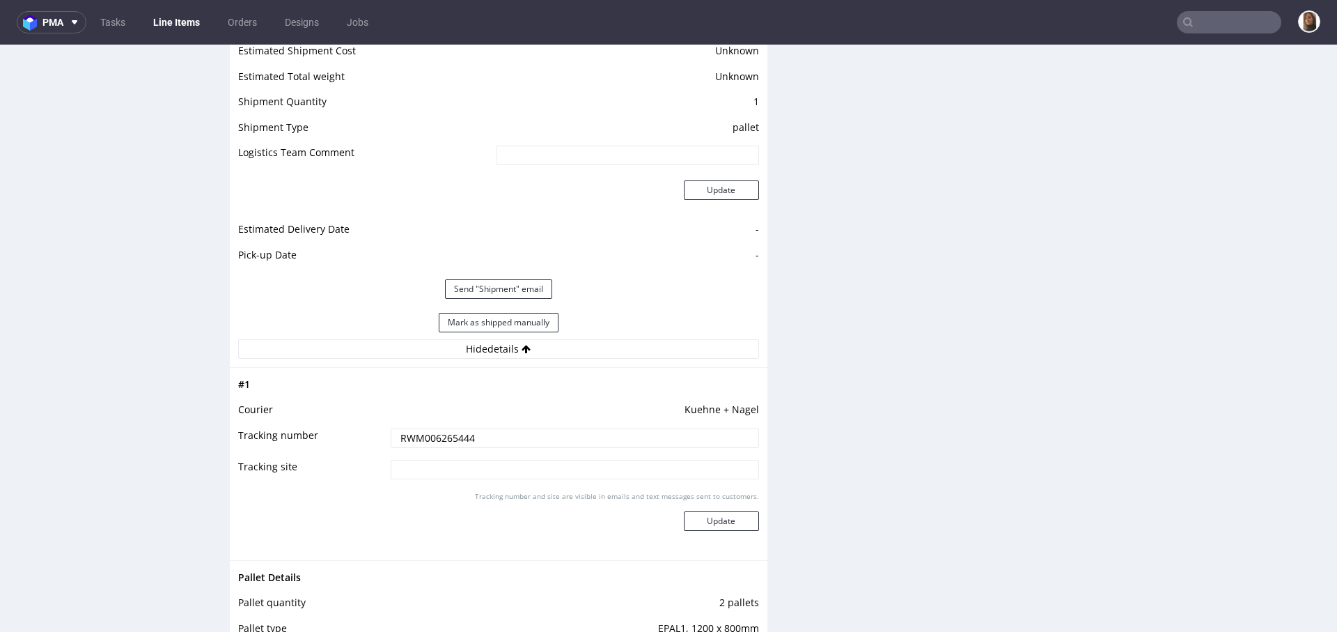
drag, startPoint x: 485, startPoint y: 436, endPoint x: 345, endPoint y: 436, distance: 140.0
click at [344, 436] on tr "Tracking number RWM006265444" at bounding box center [498, 442] width 521 height 31
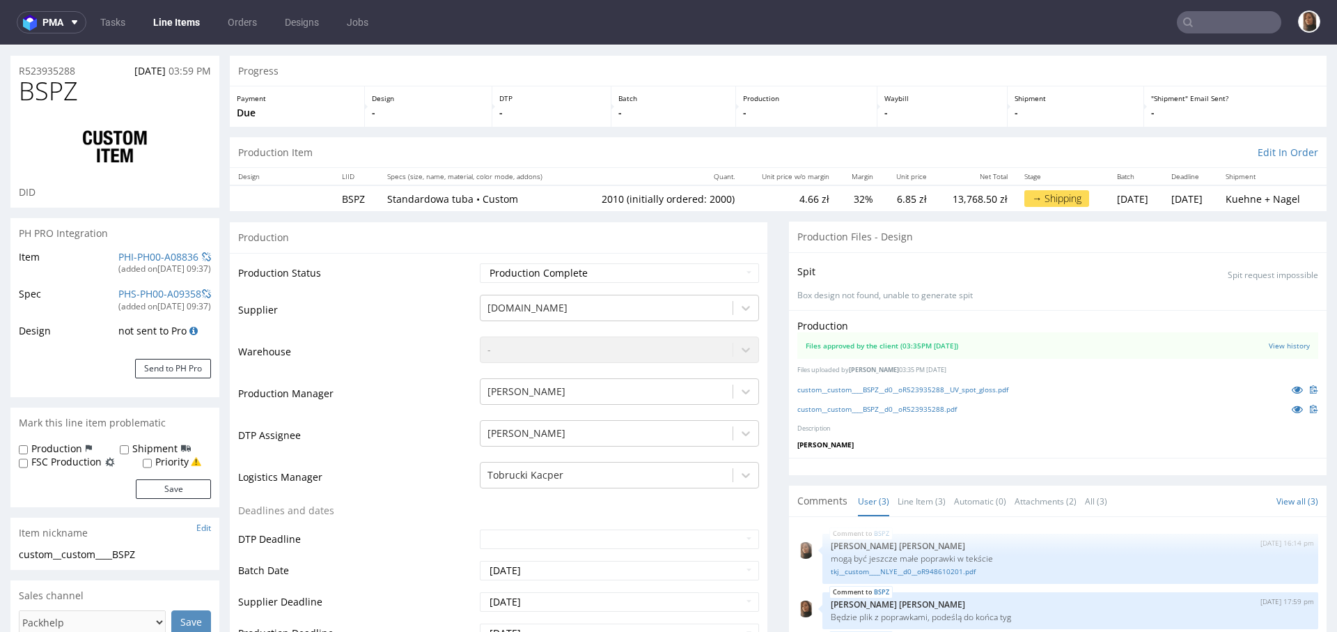
scroll to position [0, 0]
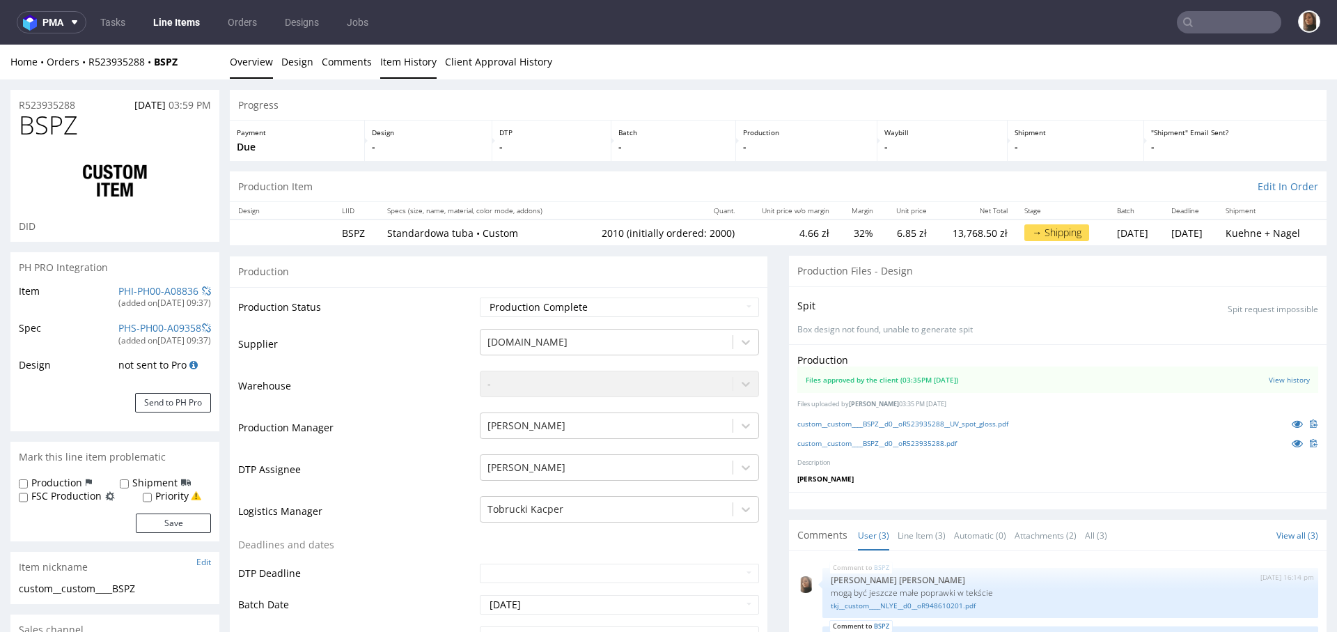
click at [386, 69] on link "Item History" at bounding box center [408, 62] width 56 height 34
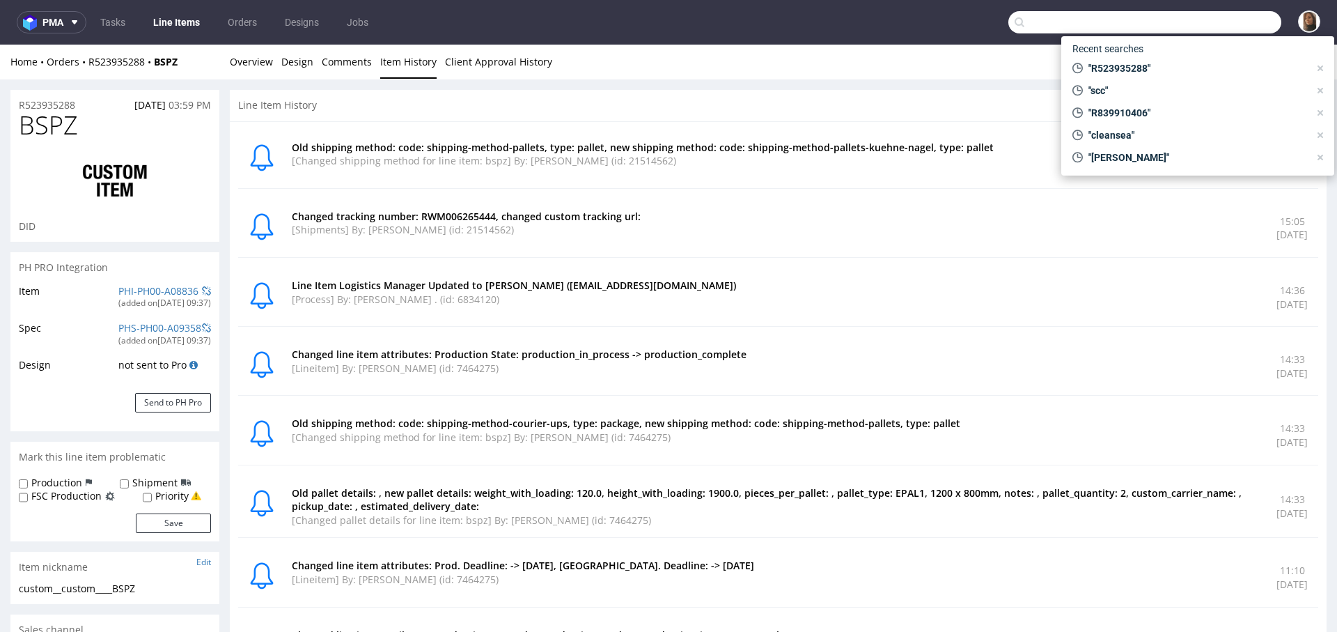
click at [1211, 18] on input "text" at bounding box center [1144, 22] width 273 height 22
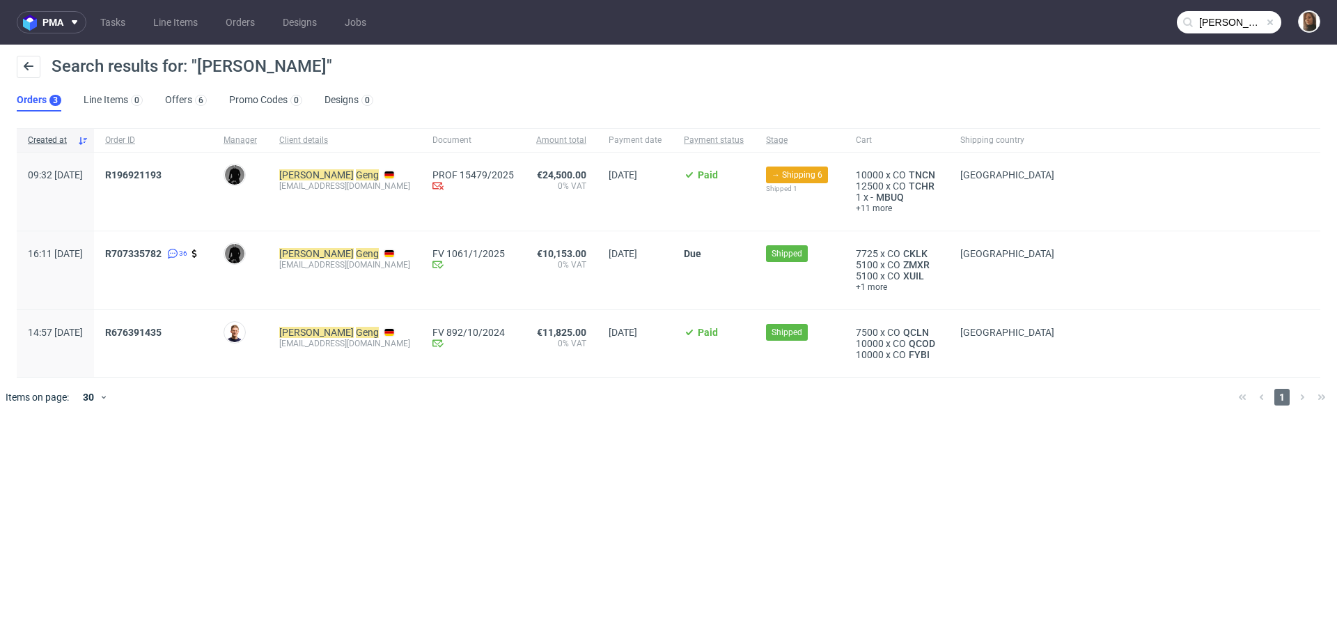
click at [1250, 28] on input "hannes geng" at bounding box center [1229, 22] width 104 height 22
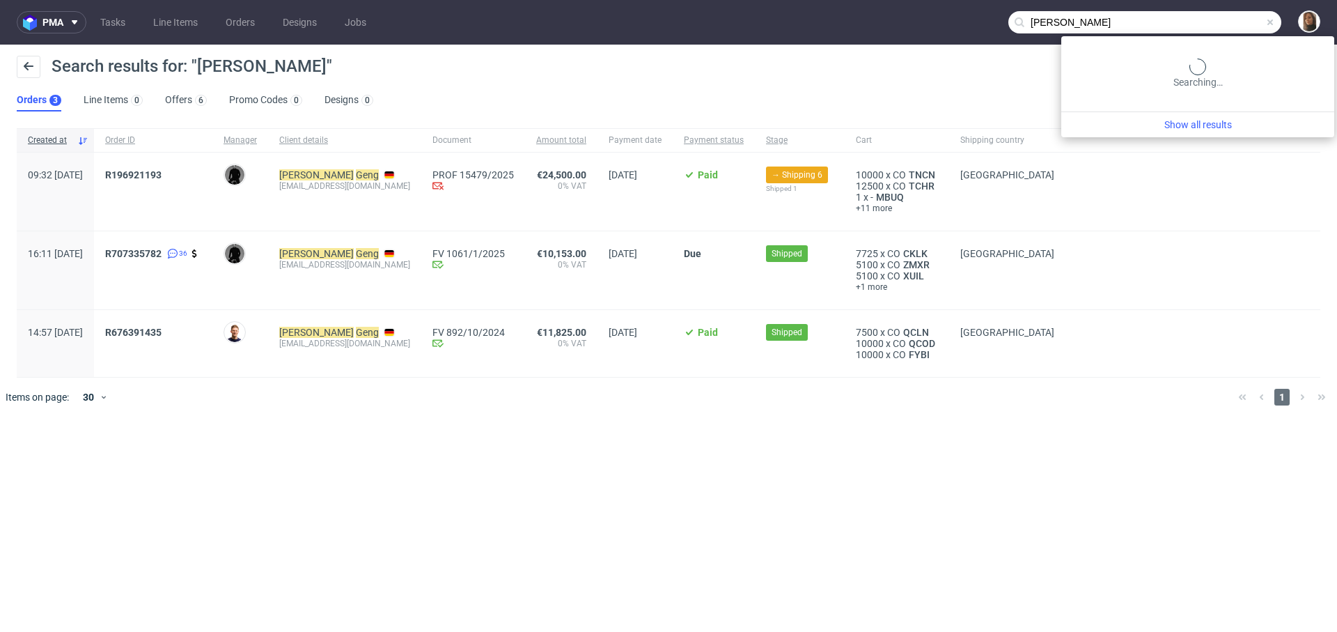
click at [1250, 28] on input "hannes geng" at bounding box center [1144, 22] width 273 height 22
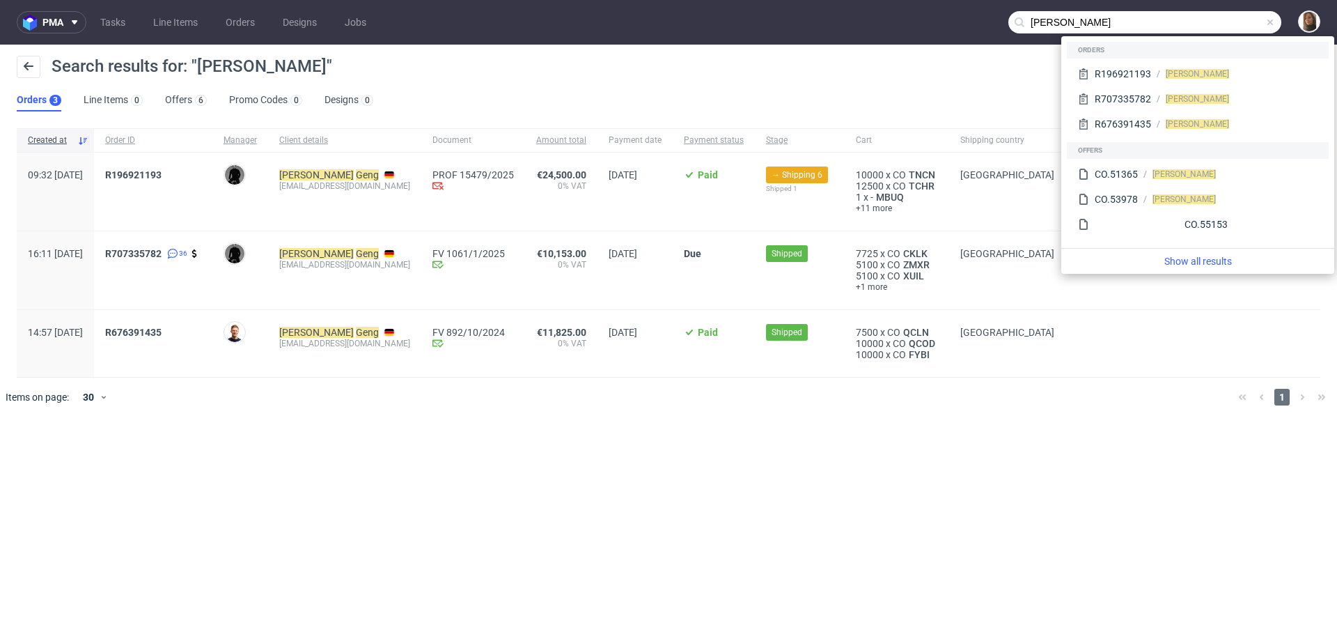
click at [1244, 26] on input "hannes geng" at bounding box center [1144, 22] width 273 height 22
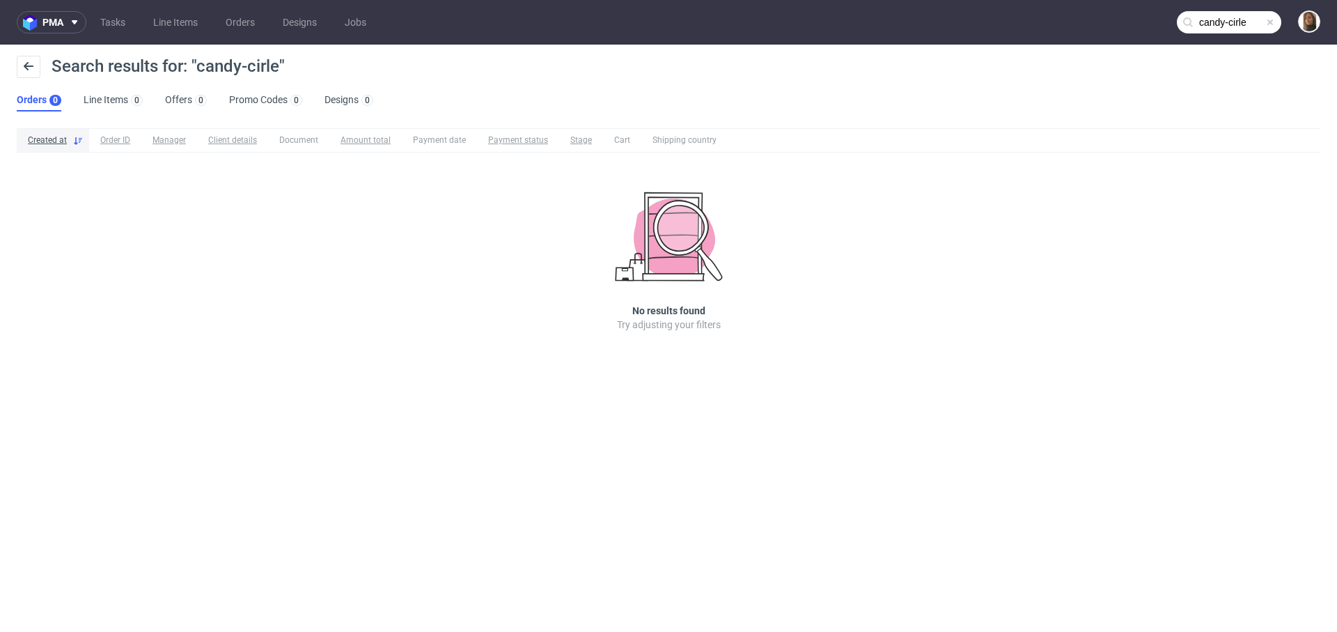
click at [1237, 13] on input "candy-cirle" at bounding box center [1229, 22] width 104 height 22
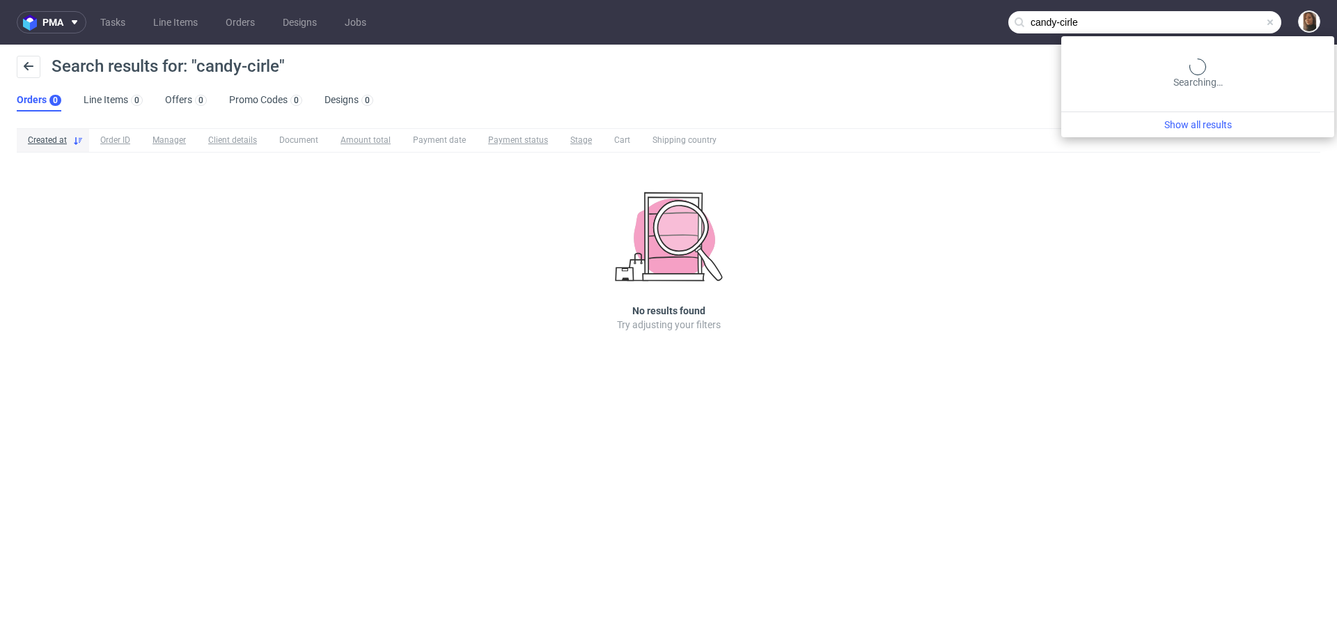
click at [1228, 17] on input "candy-cirle" at bounding box center [1144, 22] width 273 height 22
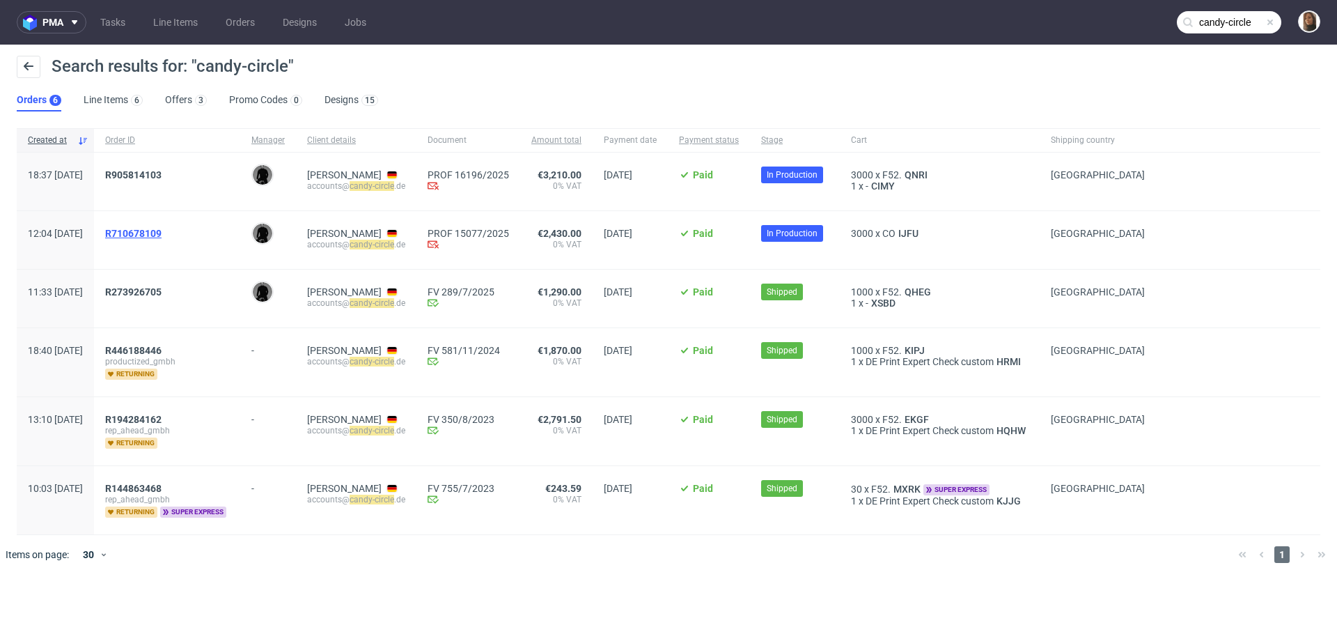
click at [162, 228] on span "R710678109" at bounding box center [133, 233] width 56 height 11
click at [162, 173] on span "R905814103" at bounding box center [133, 174] width 56 height 11
click at [1241, 22] on input "candy-circle" at bounding box center [1229, 22] width 104 height 22
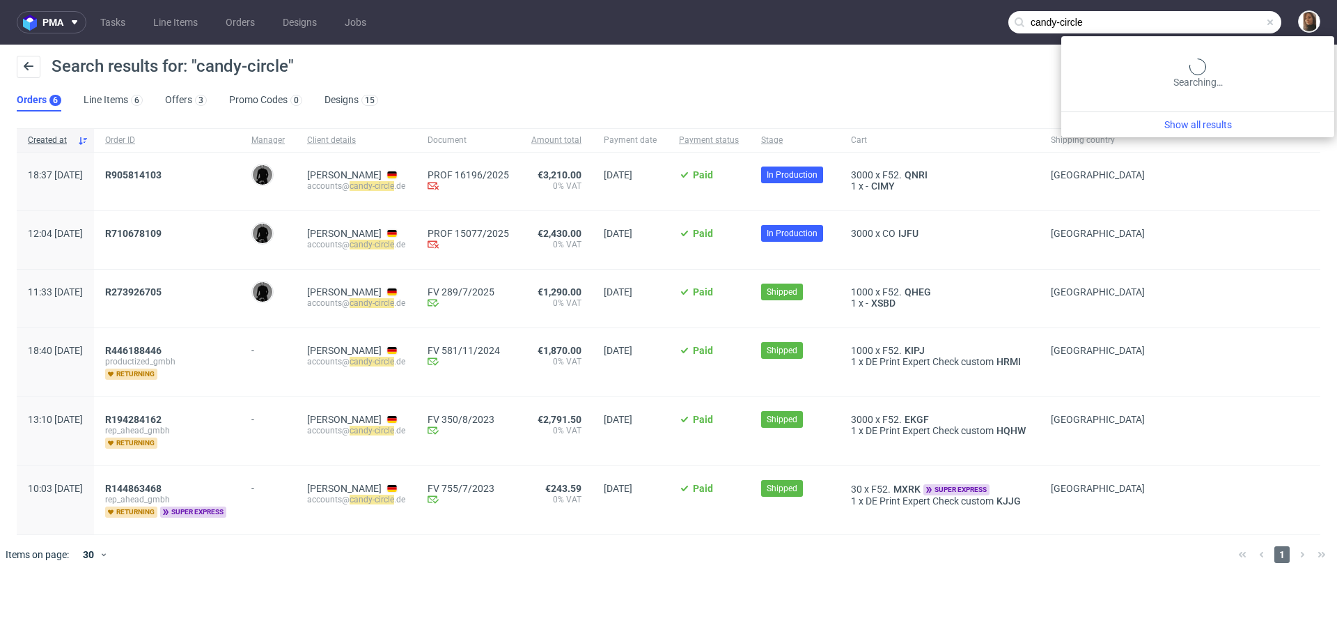
click at [1241, 22] on input "candy-circle" at bounding box center [1144, 22] width 273 height 22
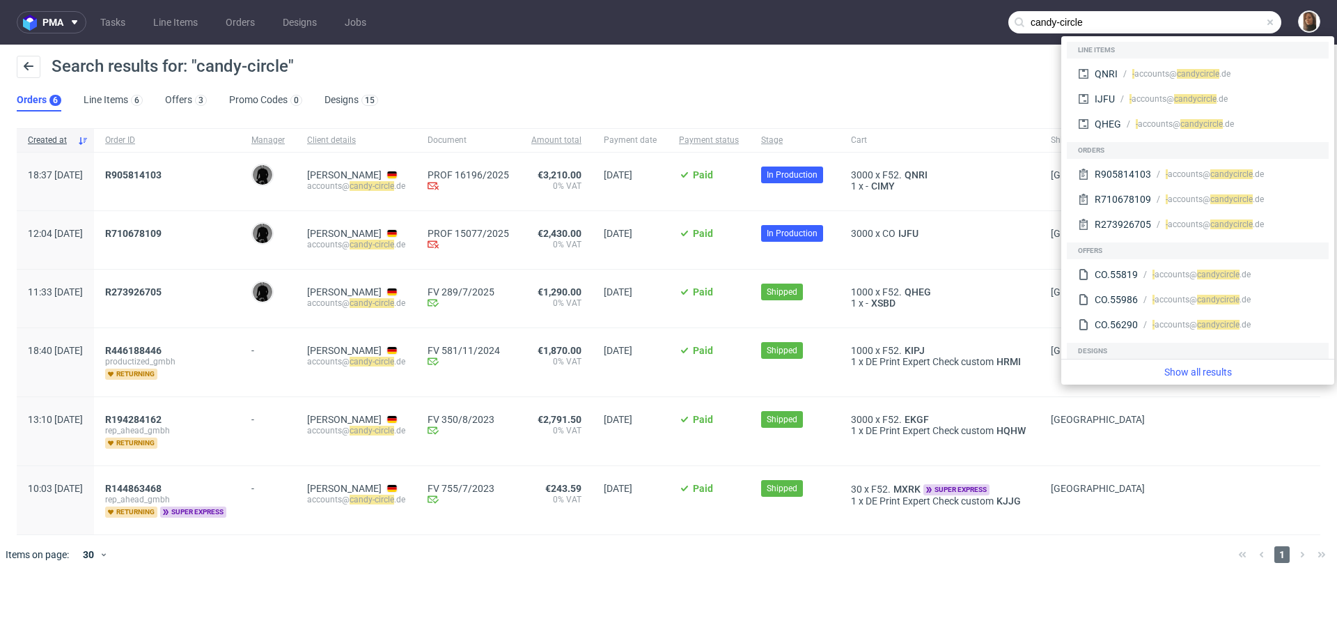
click at [1241, 22] on input "candy-circle" at bounding box center [1144, 22] width 273 height 22
paste input "michal.kukawka1995@gmail.com"
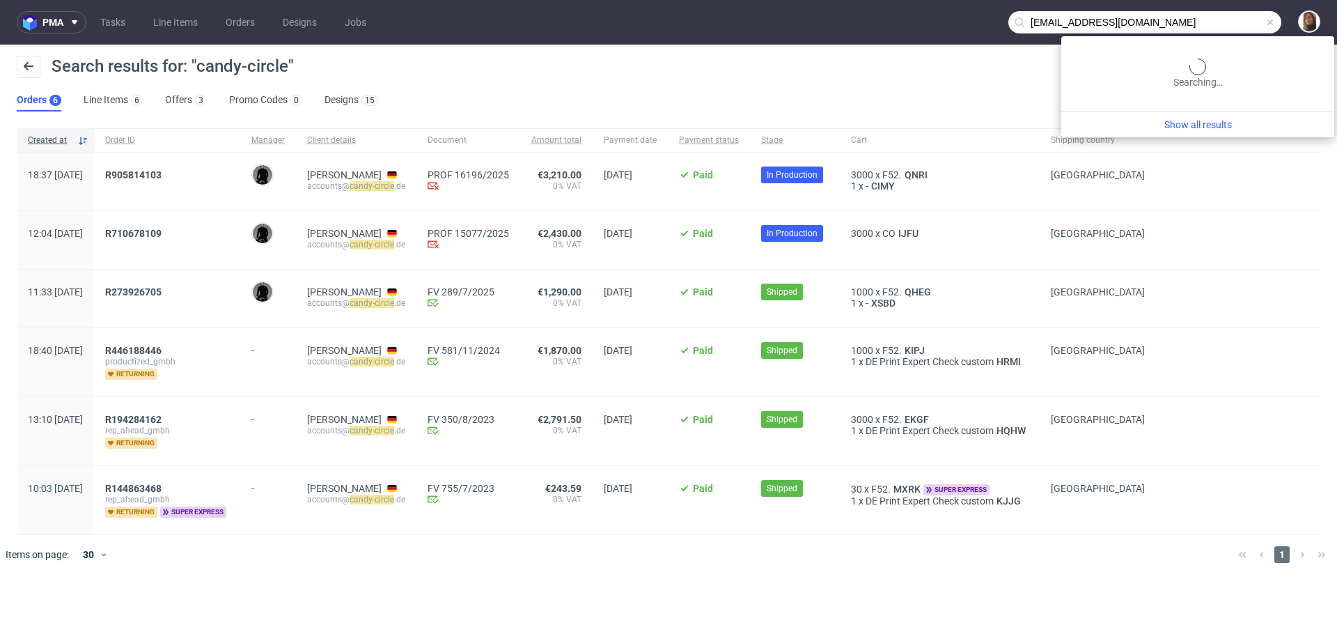
type input "michal.kukawka1995@gmail.com"
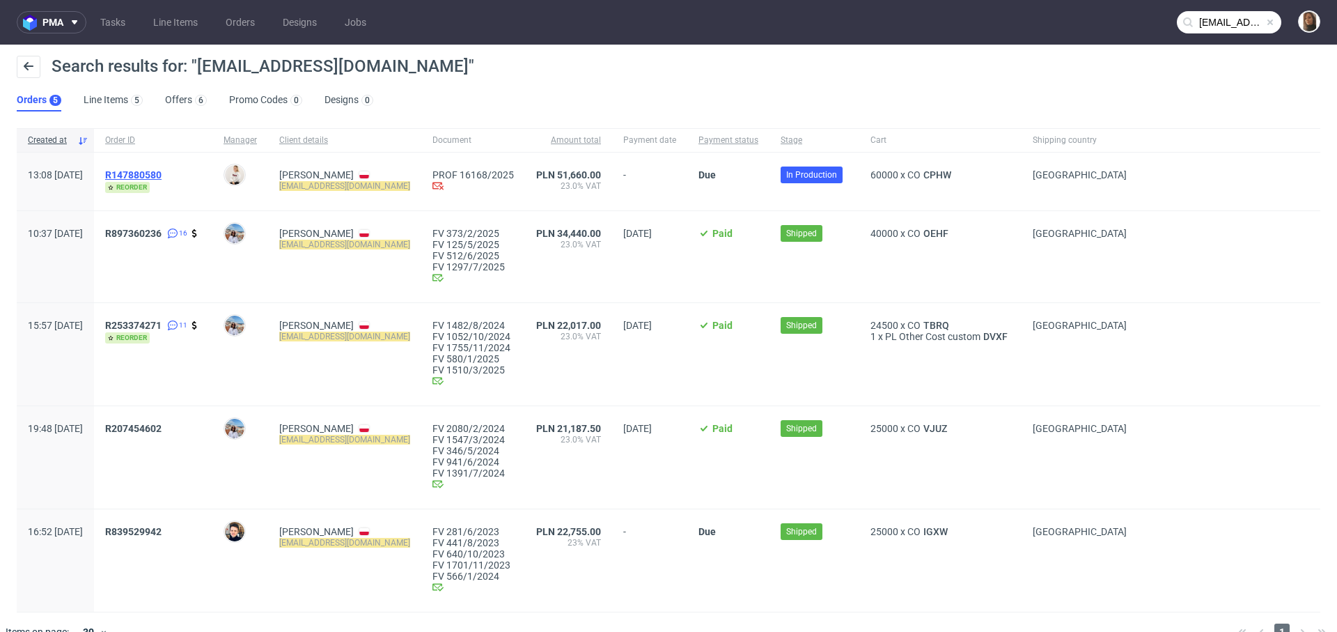
click at [162, 175] on span "R147880580" at bounding box center [133, 174] width 56 height 11
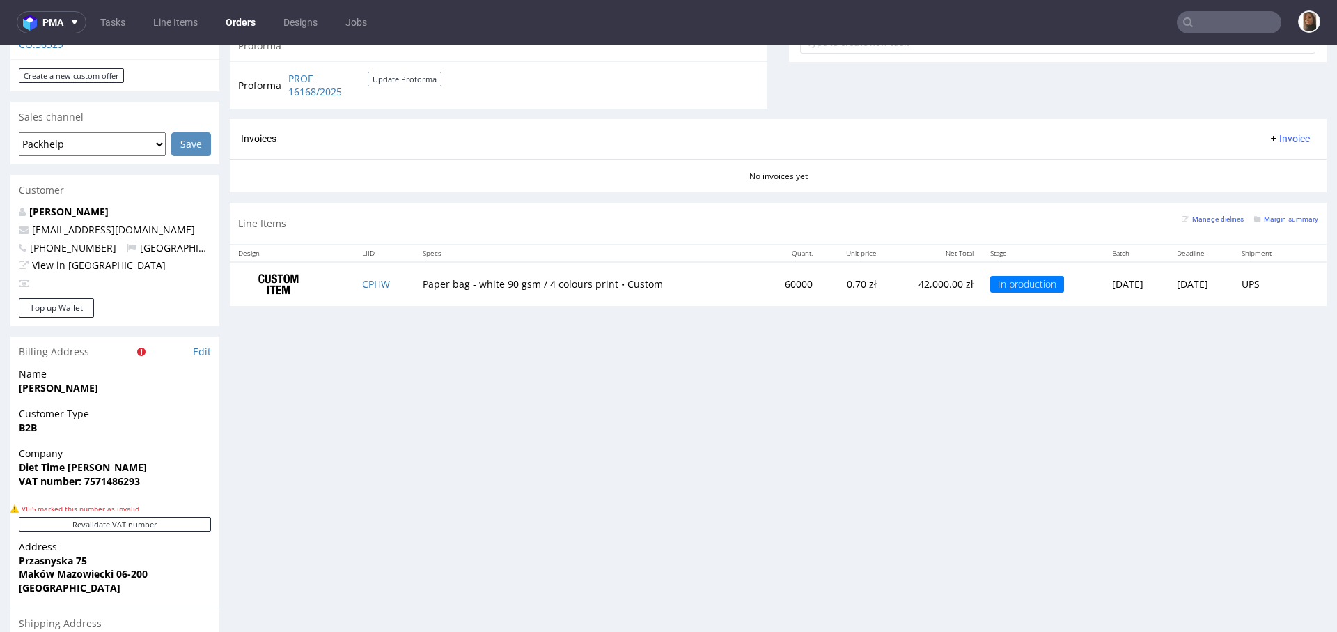
scroll to position [578, 0]
drag, startPoint x: 185, startPoint y: 214, endPoint x: 16, endPoint y: 214, distance: 168.5
click at [15, 214] on div "Michał Kukawka michal.kukawka1995@gmail.com +48502924825 Poland View in Hubspot" at bounding box center [114, 253] width 209 height 93
copy span "michal.kukawka1995@gmail.com"
click at [457, 147] on div "Invoices Invoice" at bounding box center [778, 141] width 1097 height 40
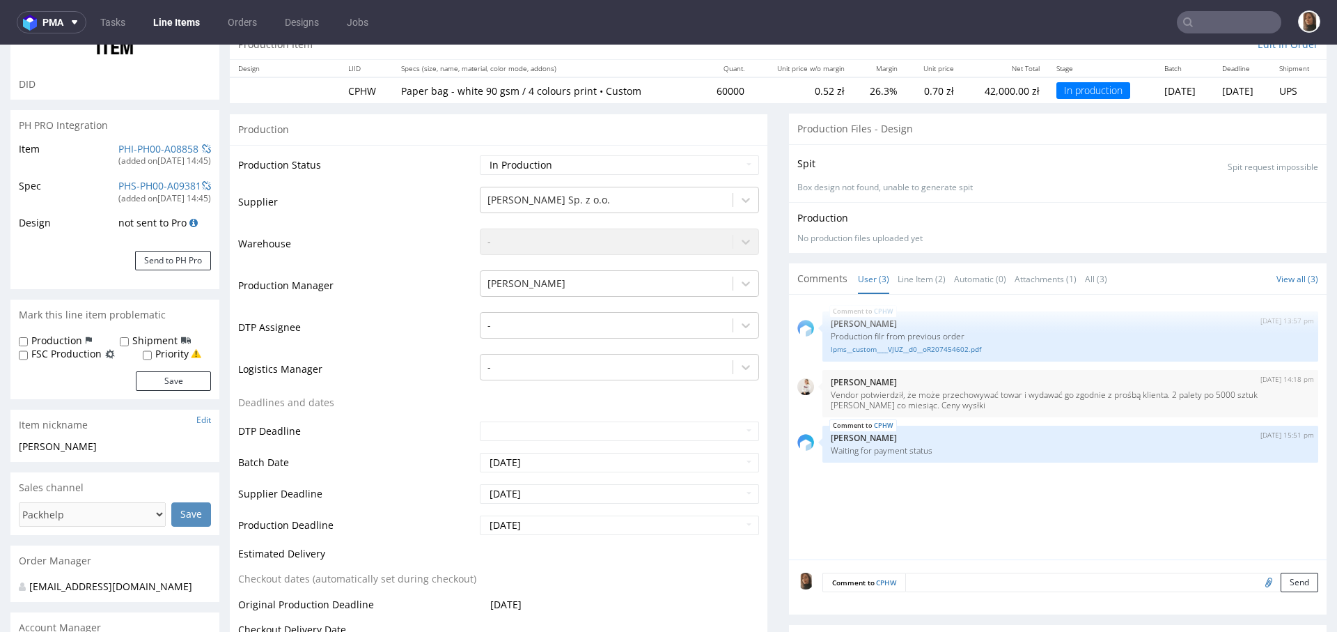
scroll to position [185, 0]
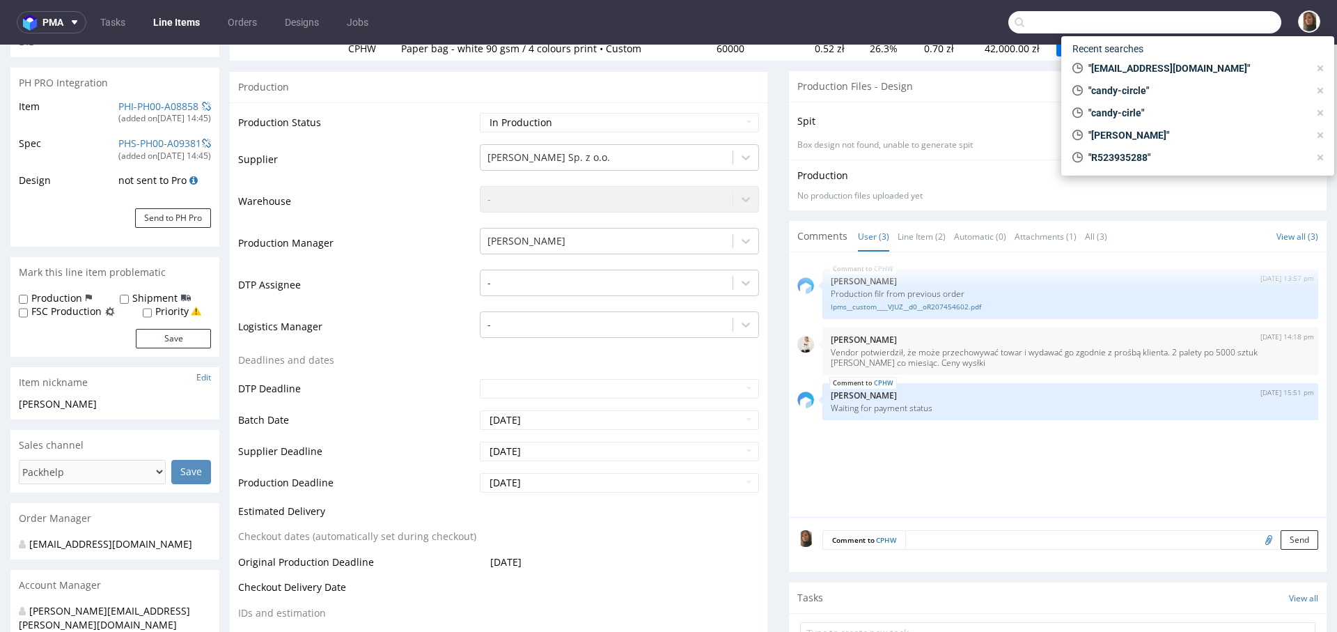
click at [1203, 17] on input "text" at bounding box center [1144, 22] width 273 height 22
paste input "michael.brosche@brosche.at"
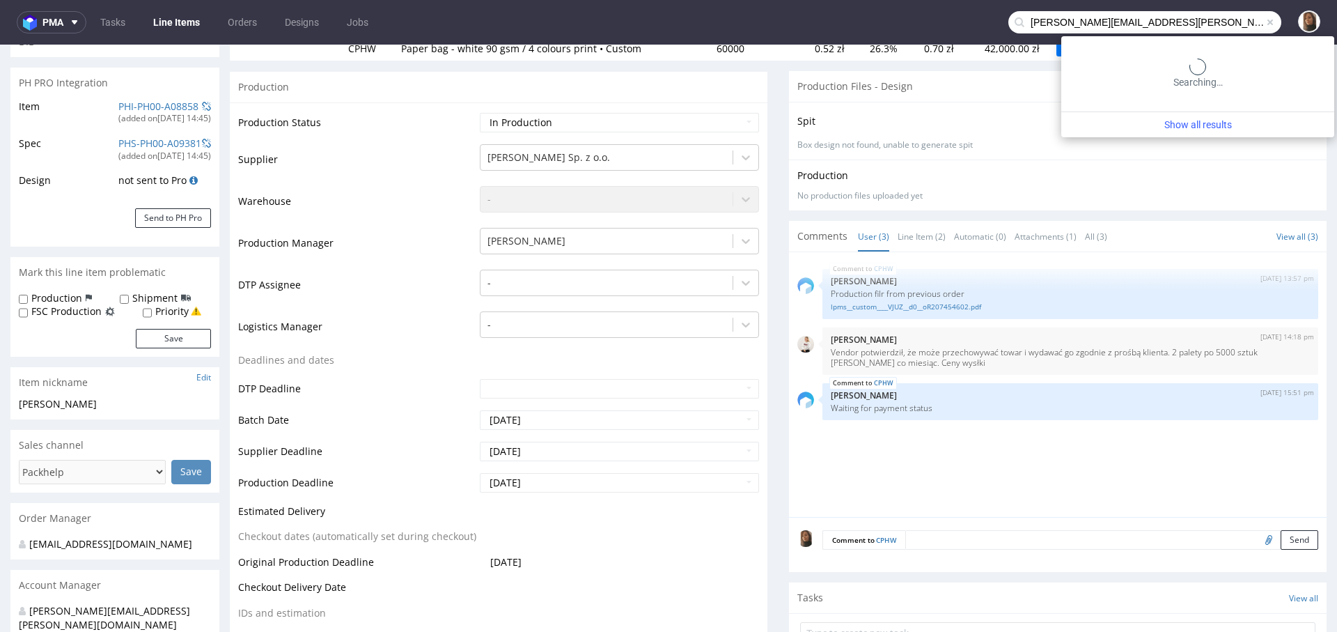
type input "michael.brosche@brosche.at"
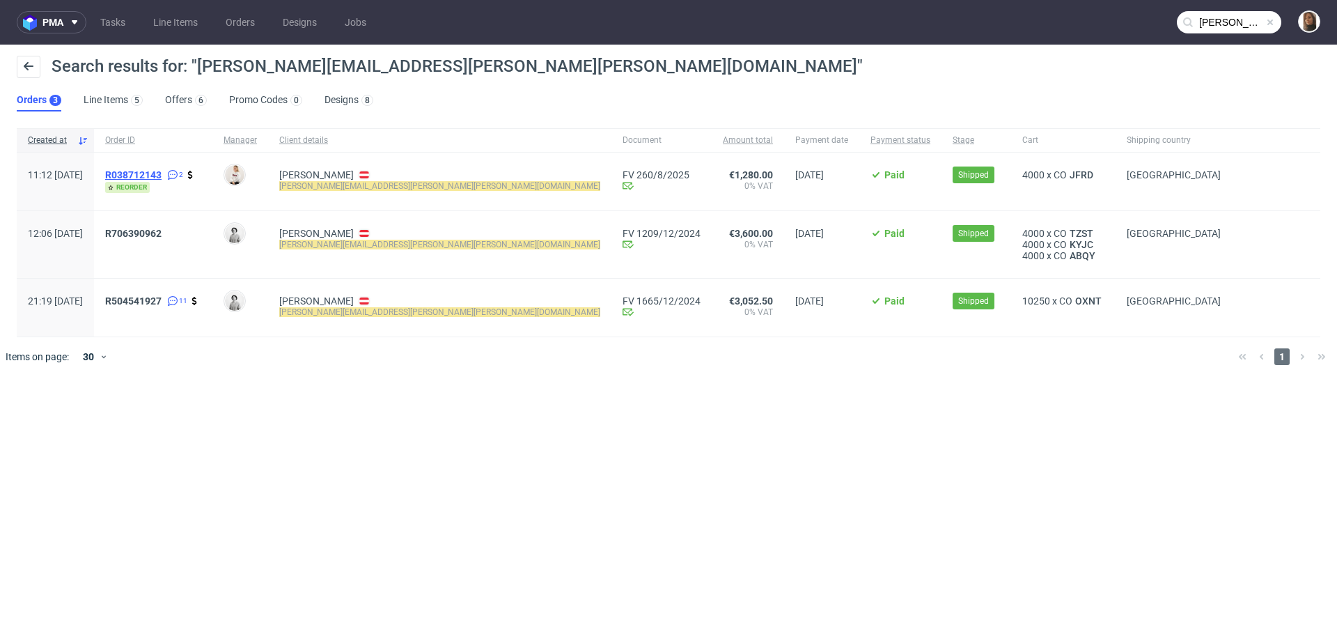
click at [162, 173] on span "R038712143" at bounding box center [133, 174] width 56 height 11
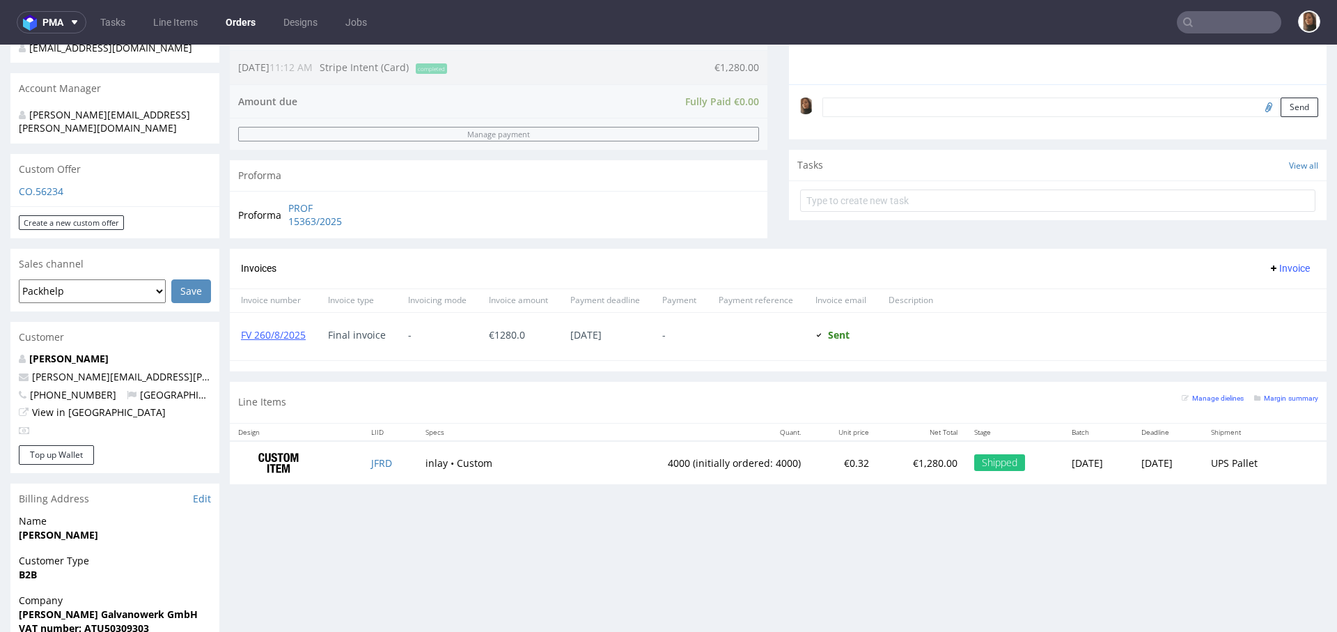
scroll to position [457, 0]
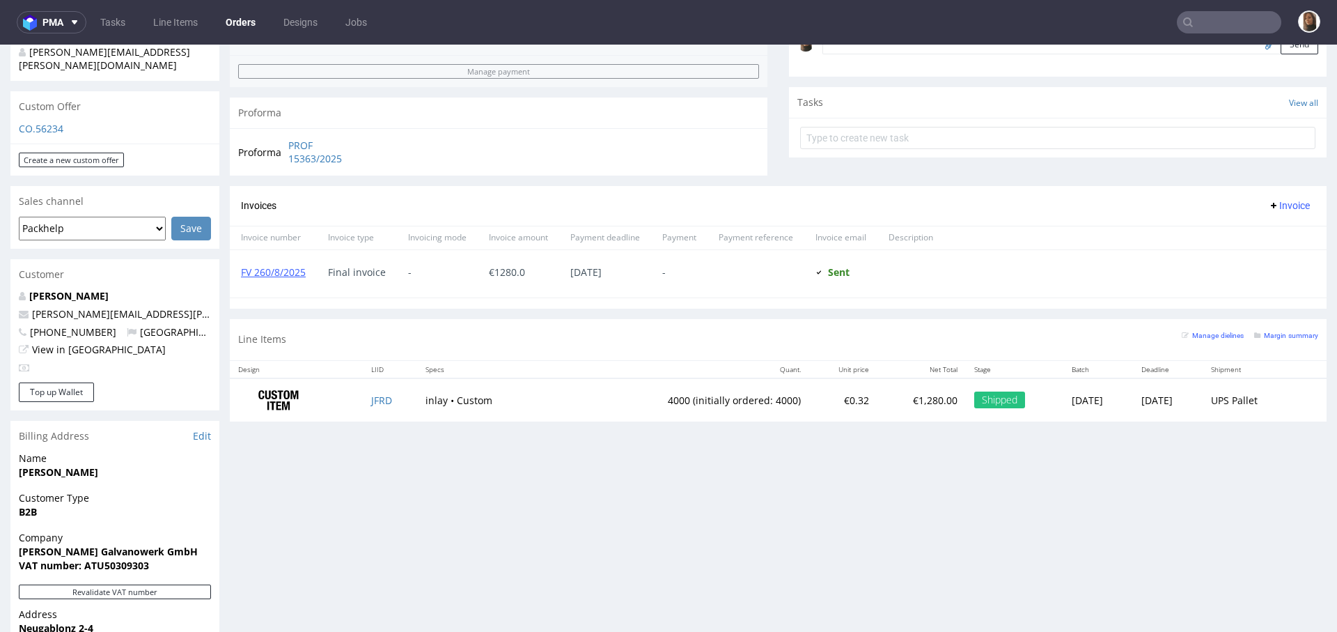
type input "michael.brosche@brosche.at"
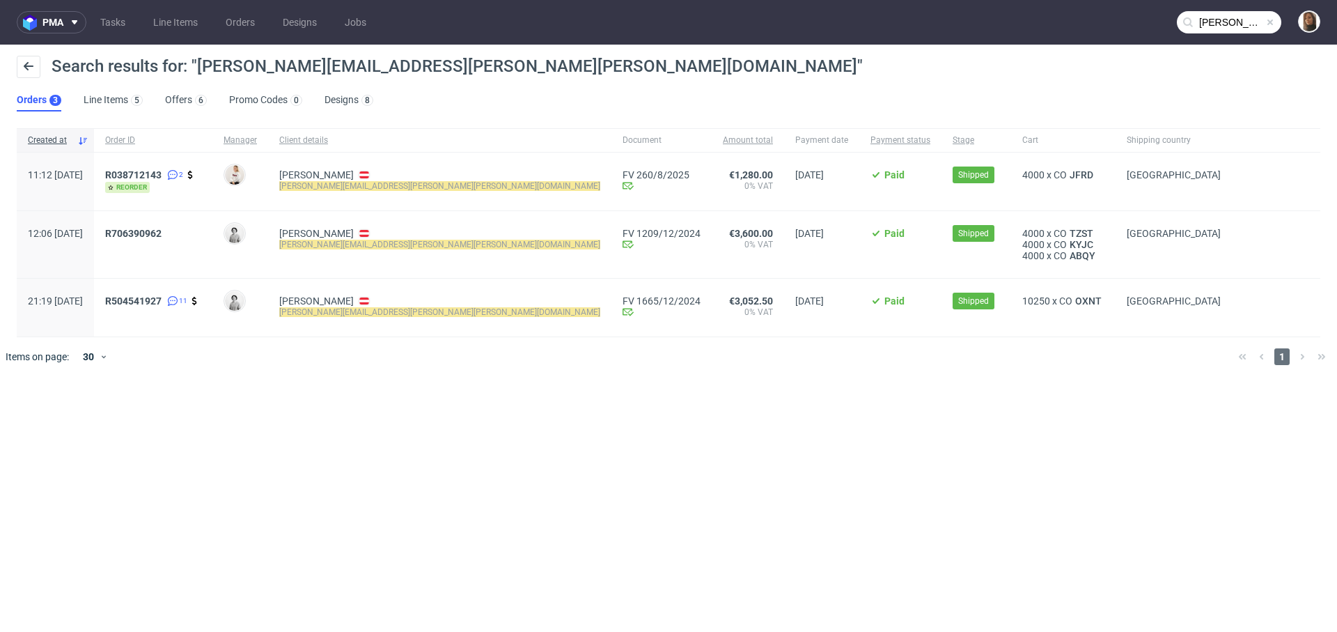
click at [1271, 20] on span at bounding box center [1270, 22] width 11 height 11
click at [1271, 20] on input "text" at bounding box center [1229, 22] width 104 height 22
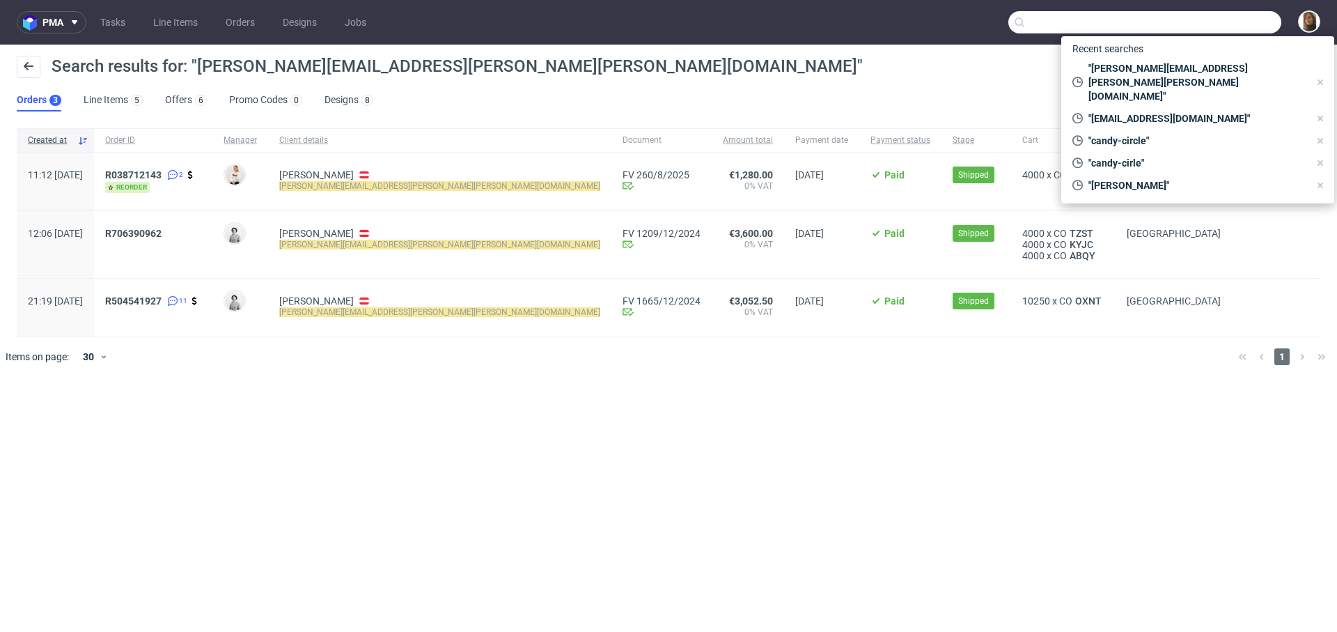
paste input "R623215884"
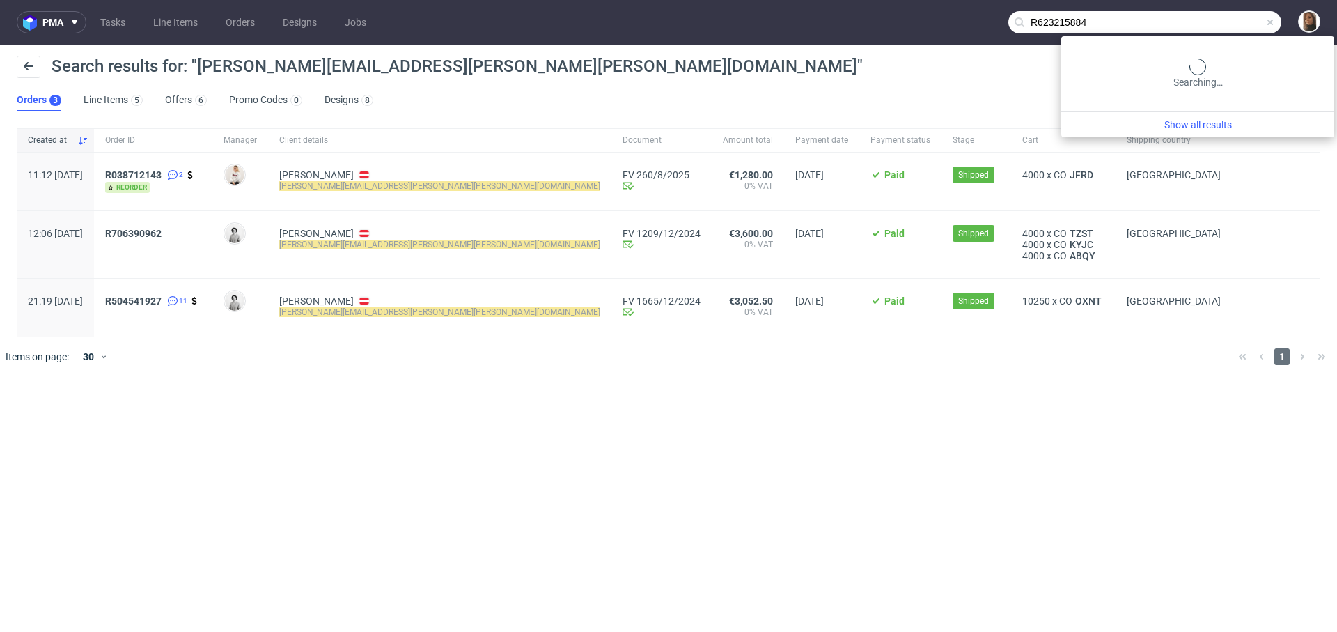
type input "R623215884"
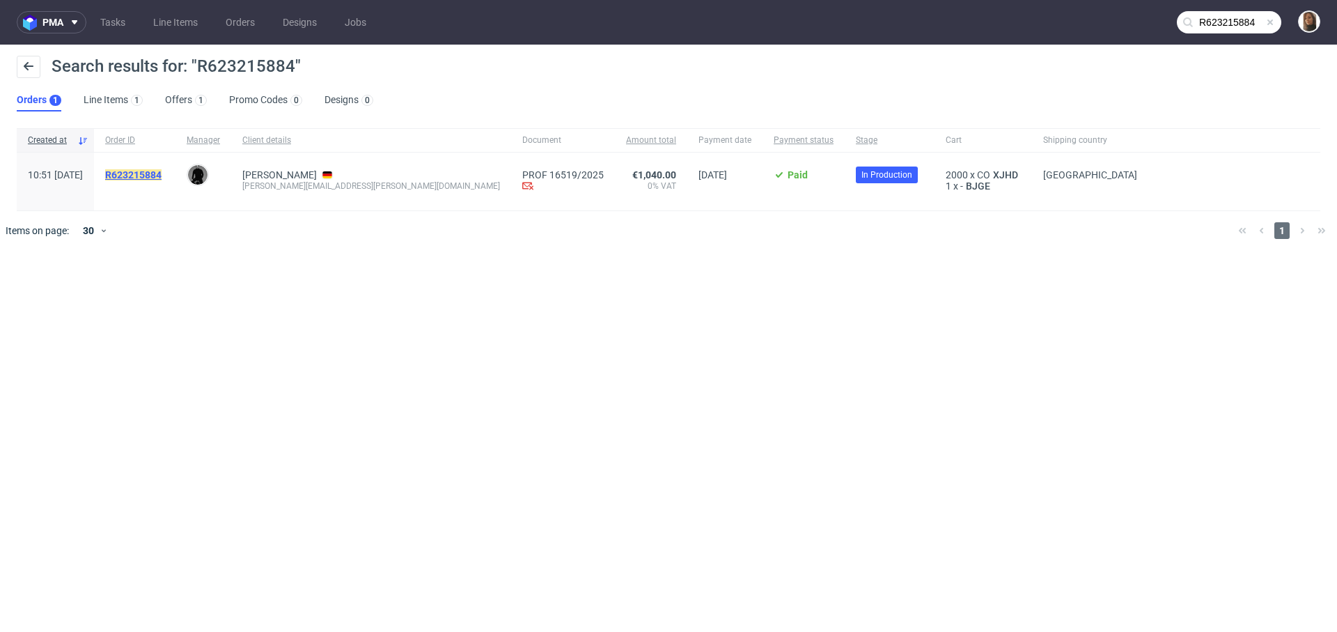
click at [162, 173] on mark "R623215884" at bounding box center [133, 174] width 56 height 11
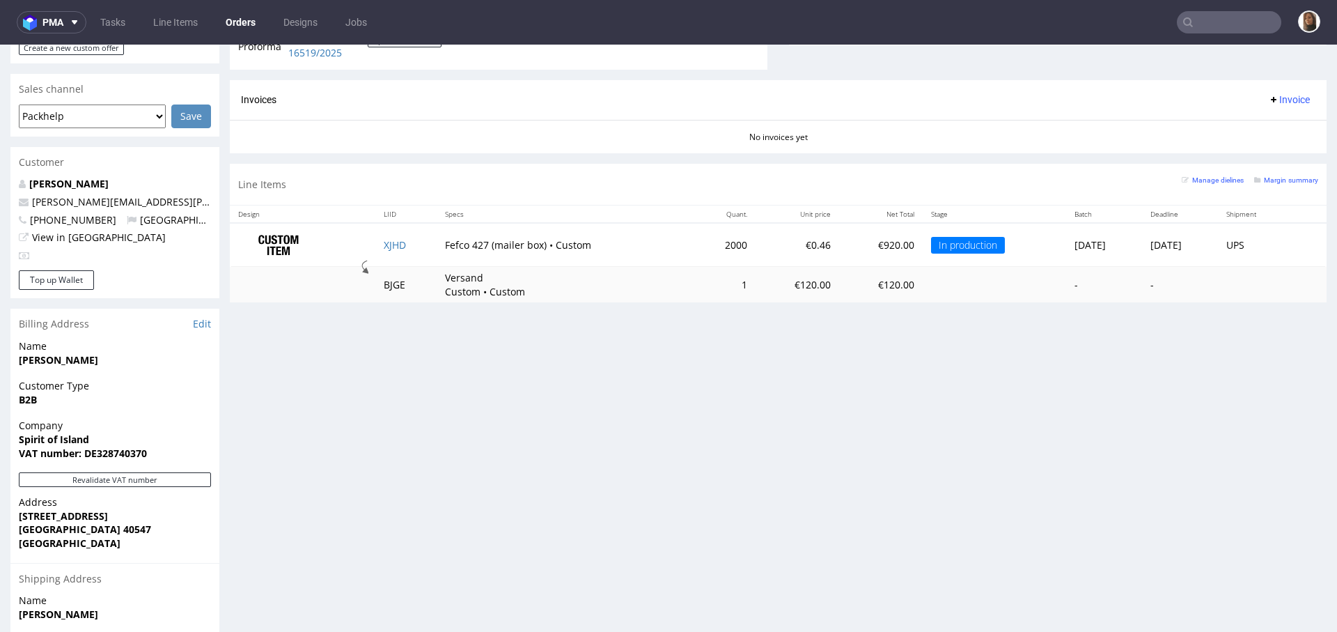
scroll to position [564, 0]
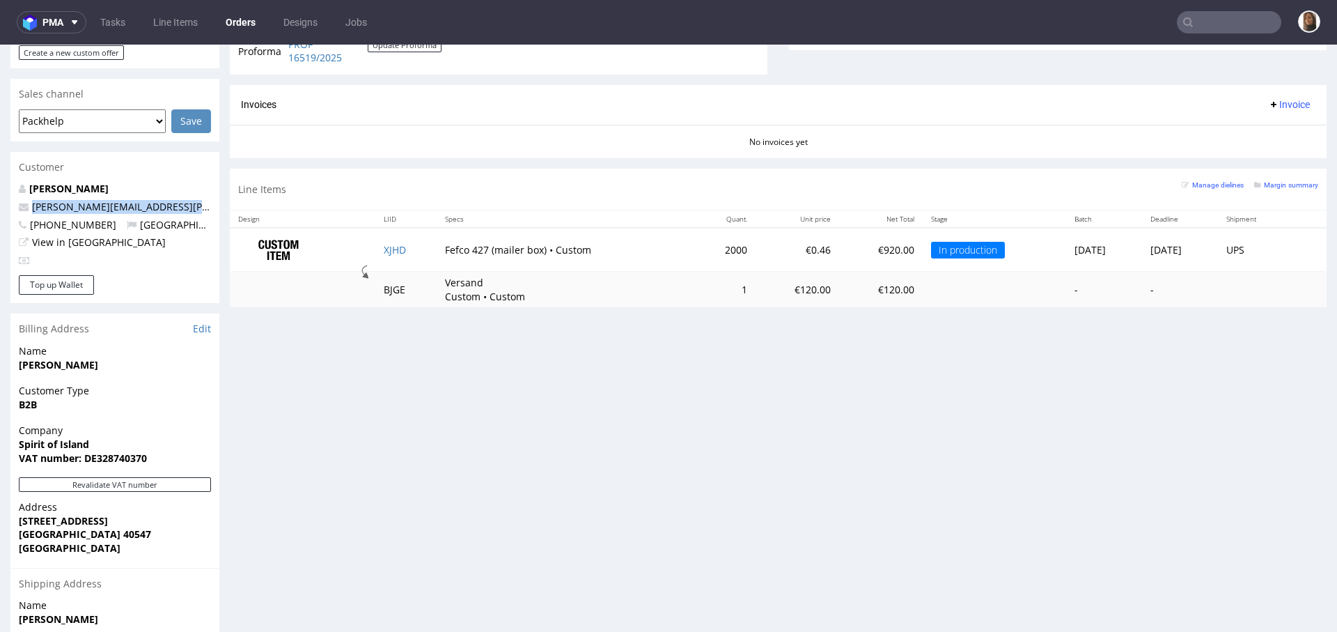
drag, startPoint x: 185, startPoint y: 176, endPoint x: 24, endPoint y: 174, distance: 161.6
click at [23, 200] on p "simon.schlei@spiritofisland.de" at bounding box center [115, 207] width 192 height 14
copy span "simon.schlei@spiritofisland.de"
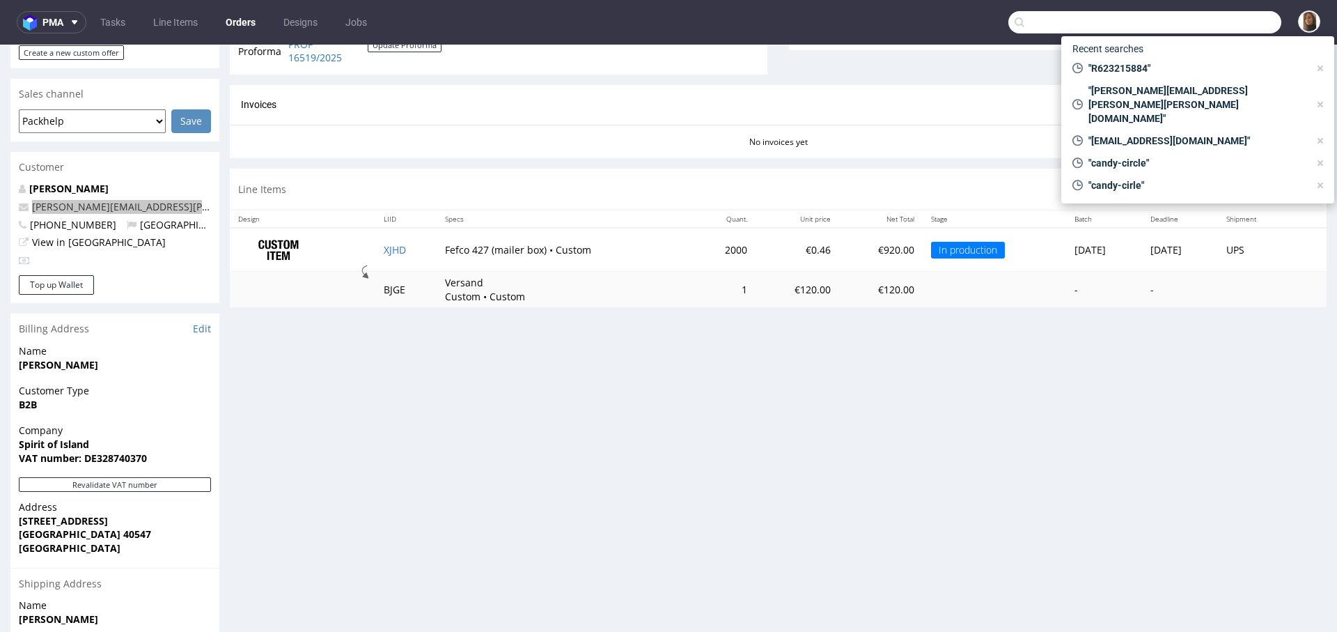
click at [1203, 26] on input "text" at bounding box center [1144, 22] width 273 height 22
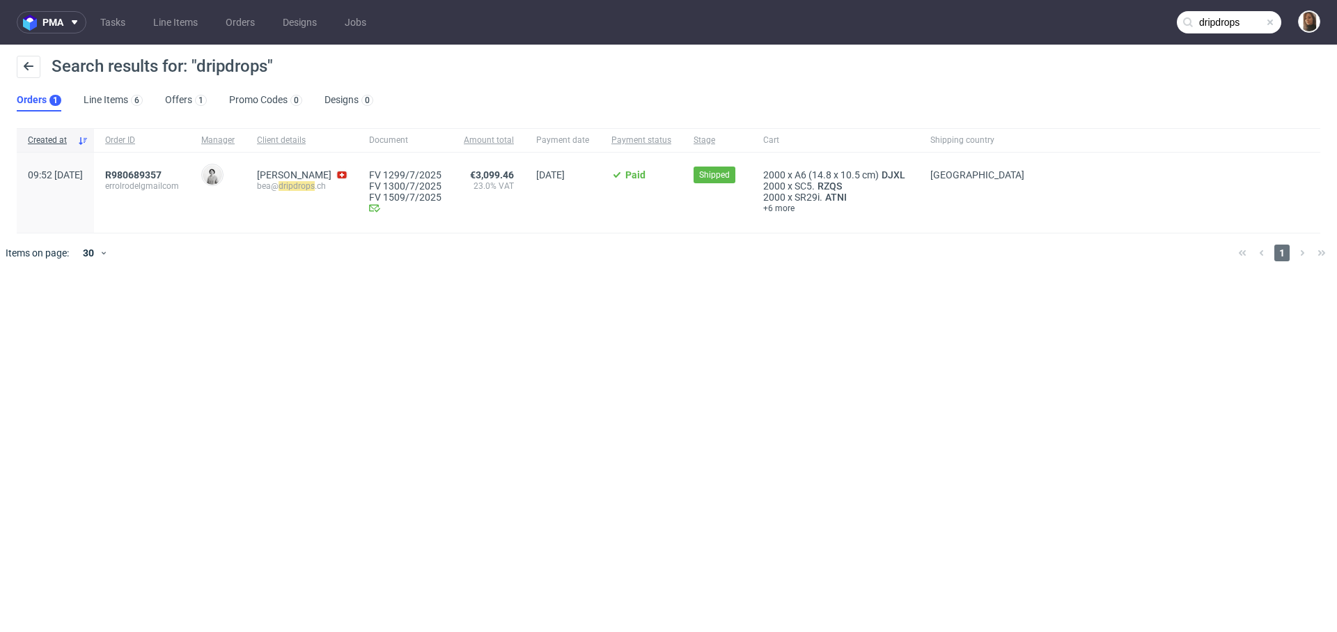
click at [315, 188] on mark "dripdrops" at bounding box center [297, 186] width 36 height 10
copy div "bea@ dripdrops .ch"
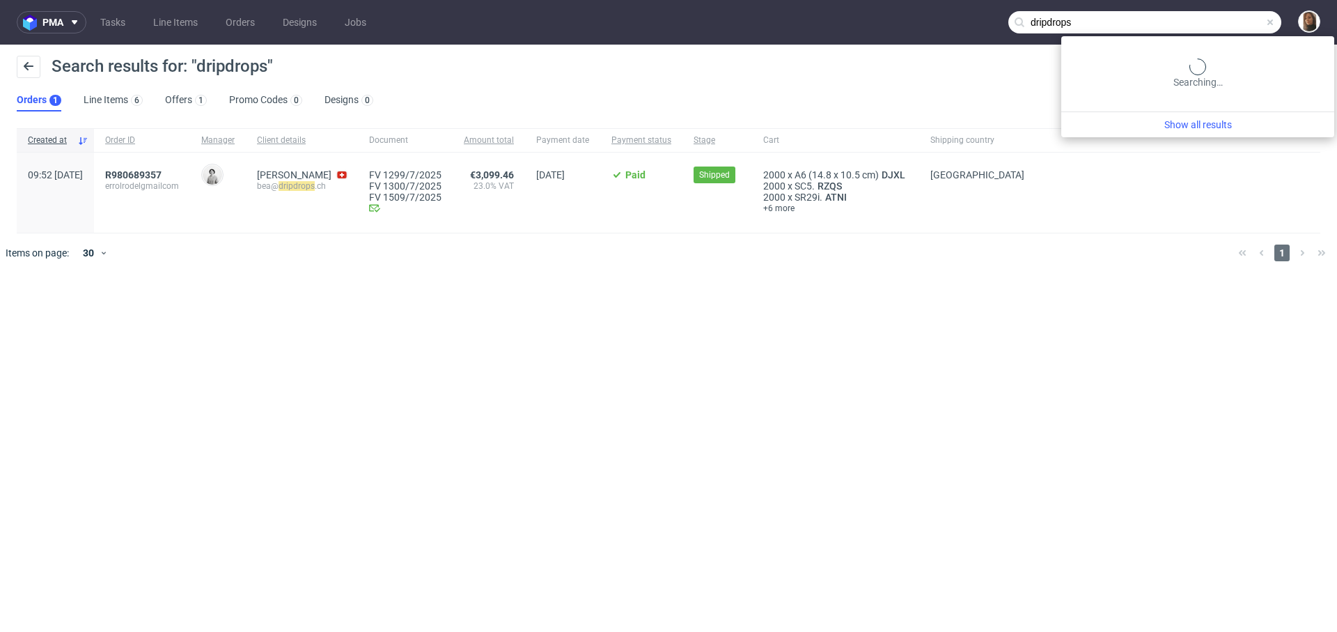
click at [1251, 24] on input "dripdrops" at bounding box center [1144, 22] width 273 height 22
paste input "R949639174"
type input "R949639174"
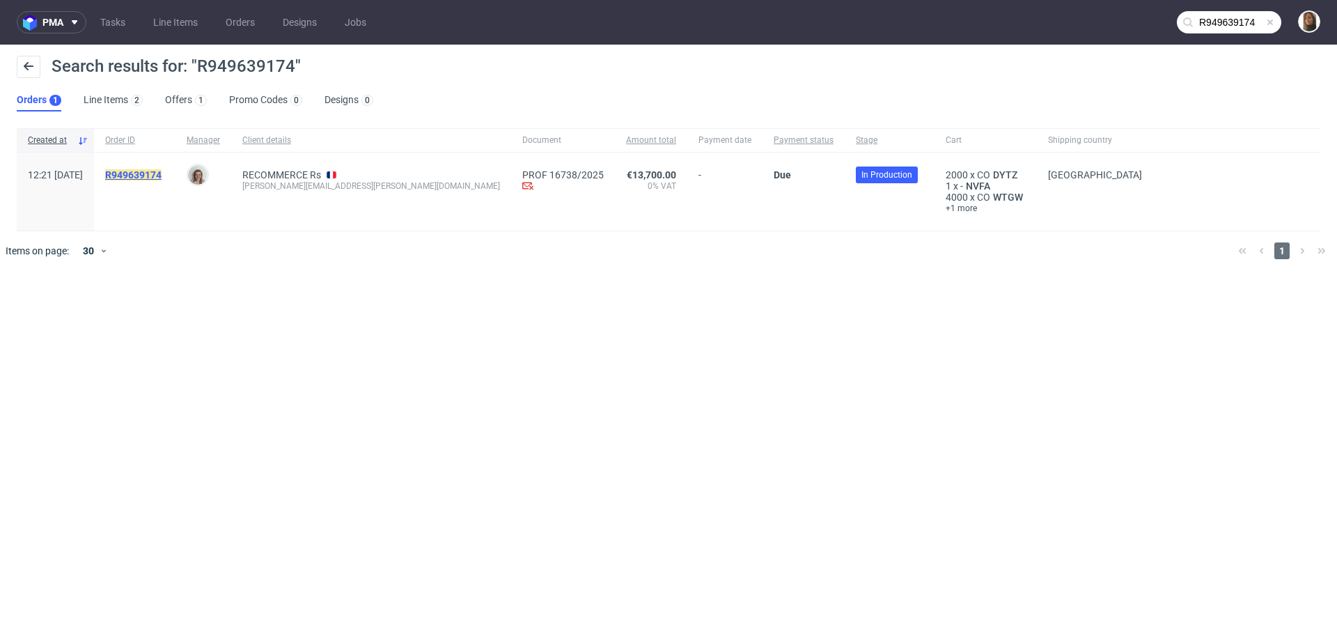
click at [162, 173] on mark "R949639174" at bounding box center [133, 174] width 56 height 11
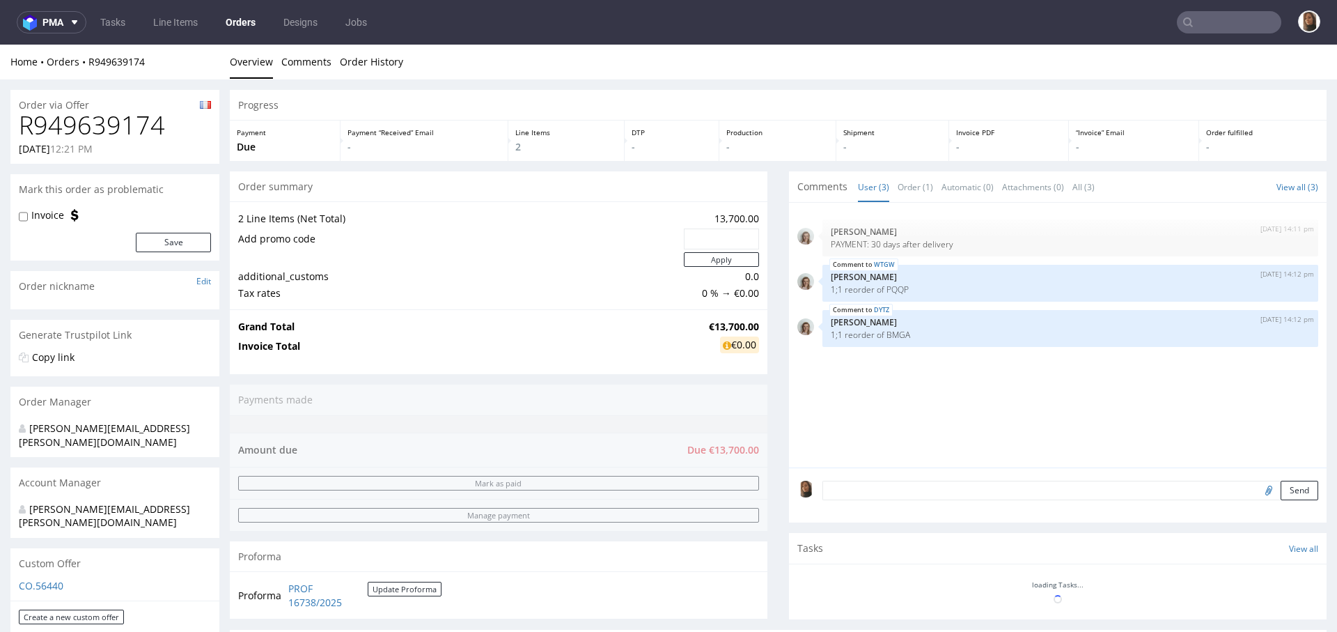
scroll to position [513, 0]
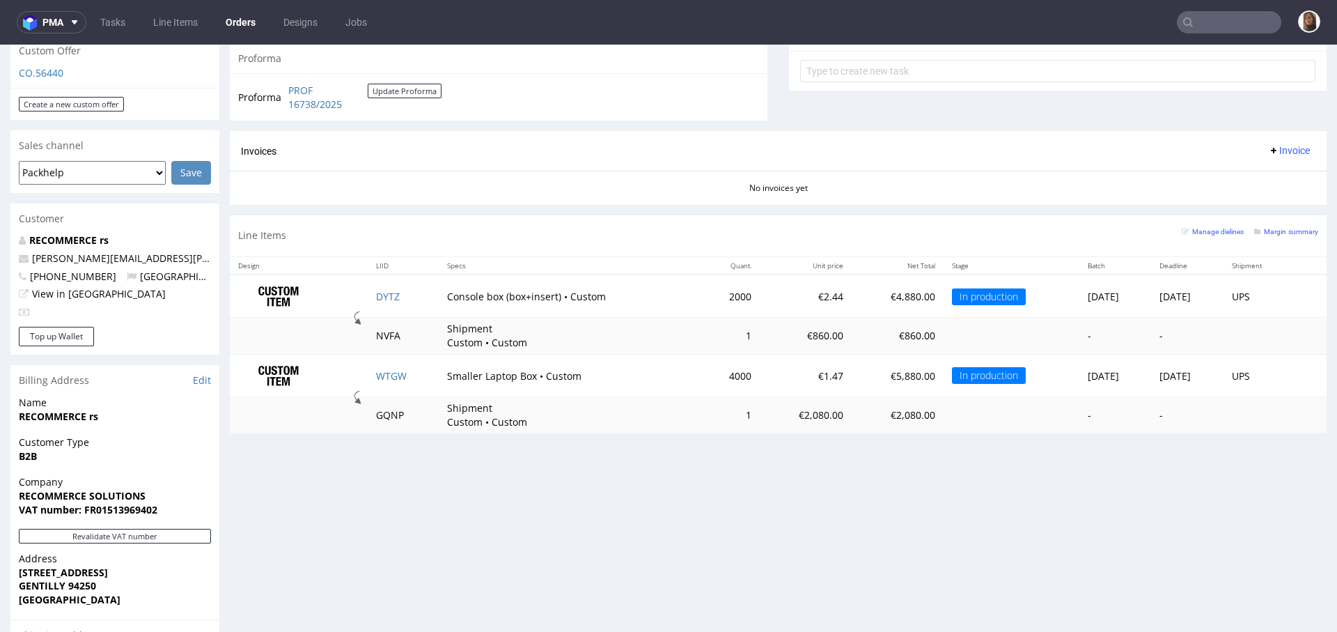
click at [1217, 14] on input "text" at bounding box center [1229, 22] width 104 height 22
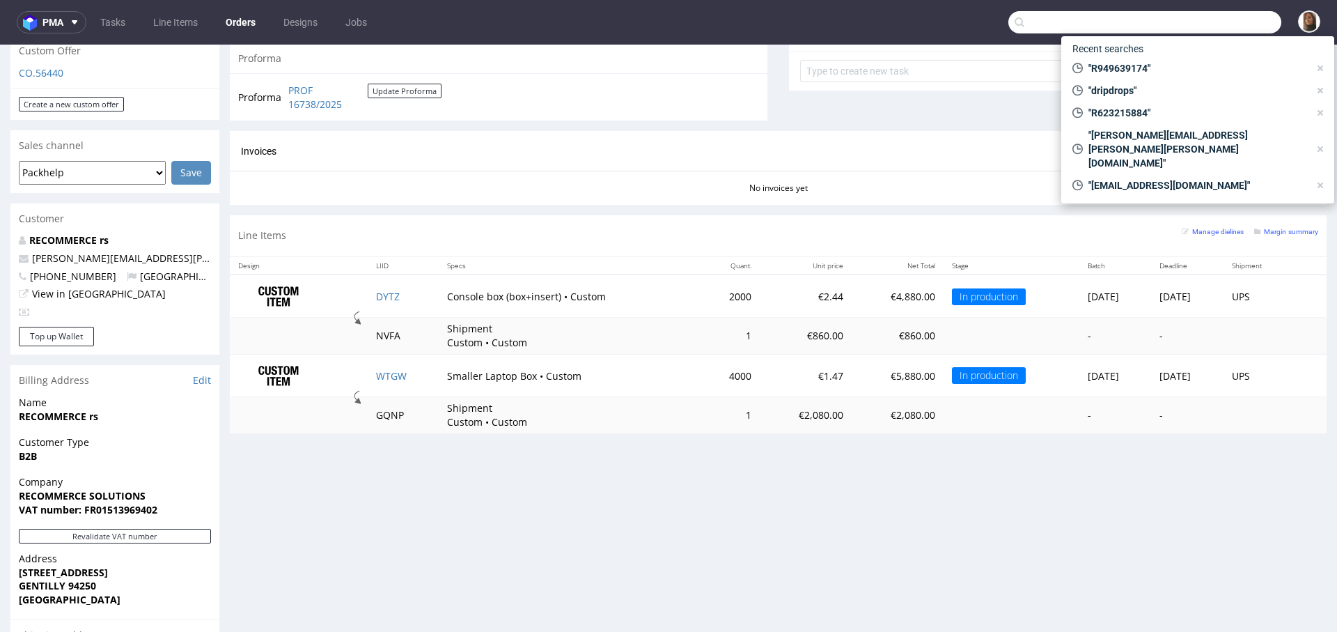
paste input "R414017148"
type input "R414017148"
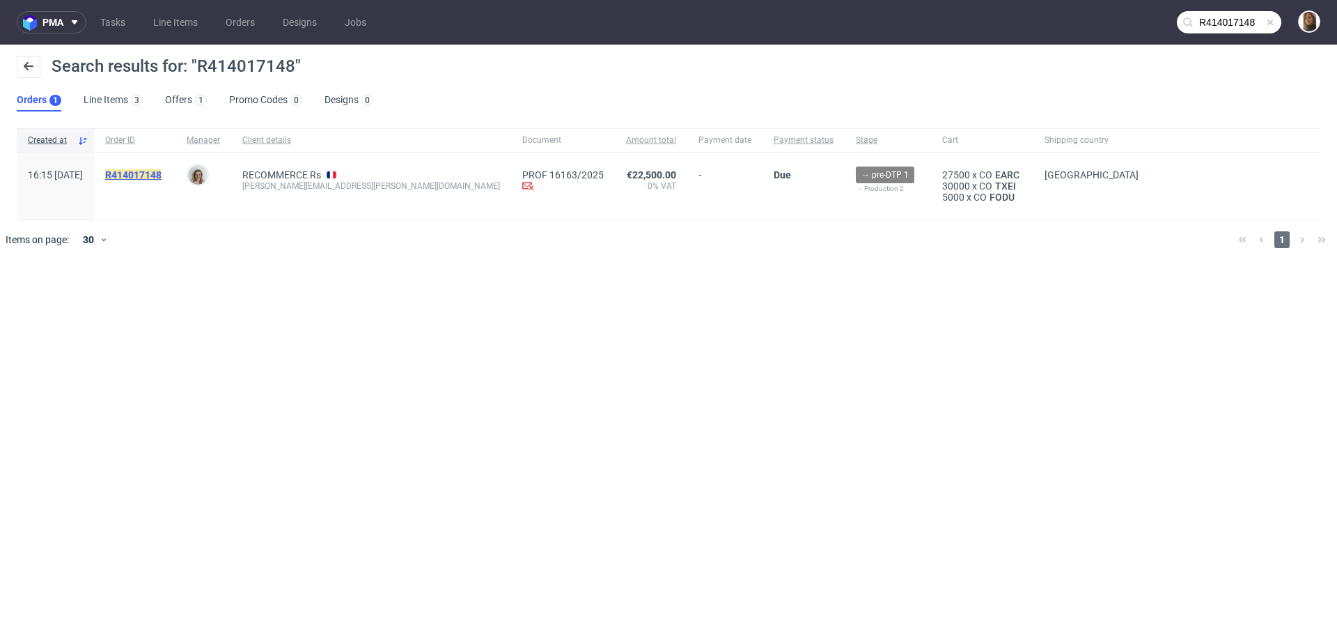
click at [158, 177] on mark "R414017148" at bounding box center [133, 174] width 56 height 11
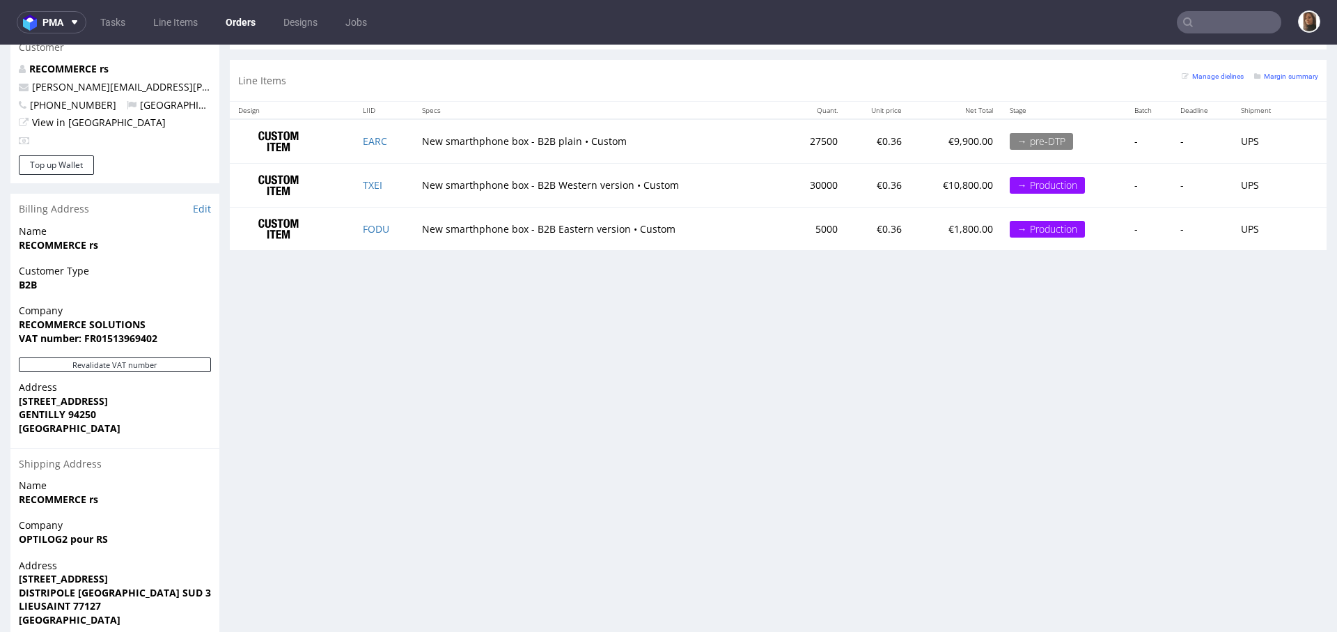
scroll to position [707, 0]
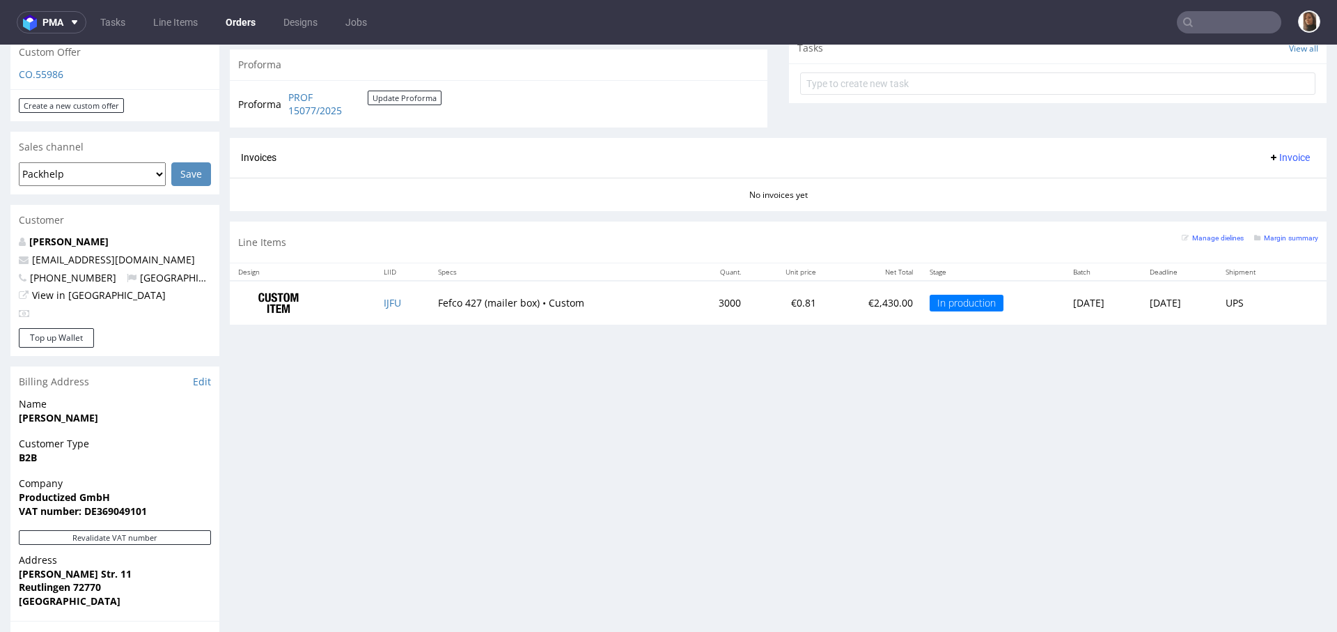
scroll to position [588, 0]
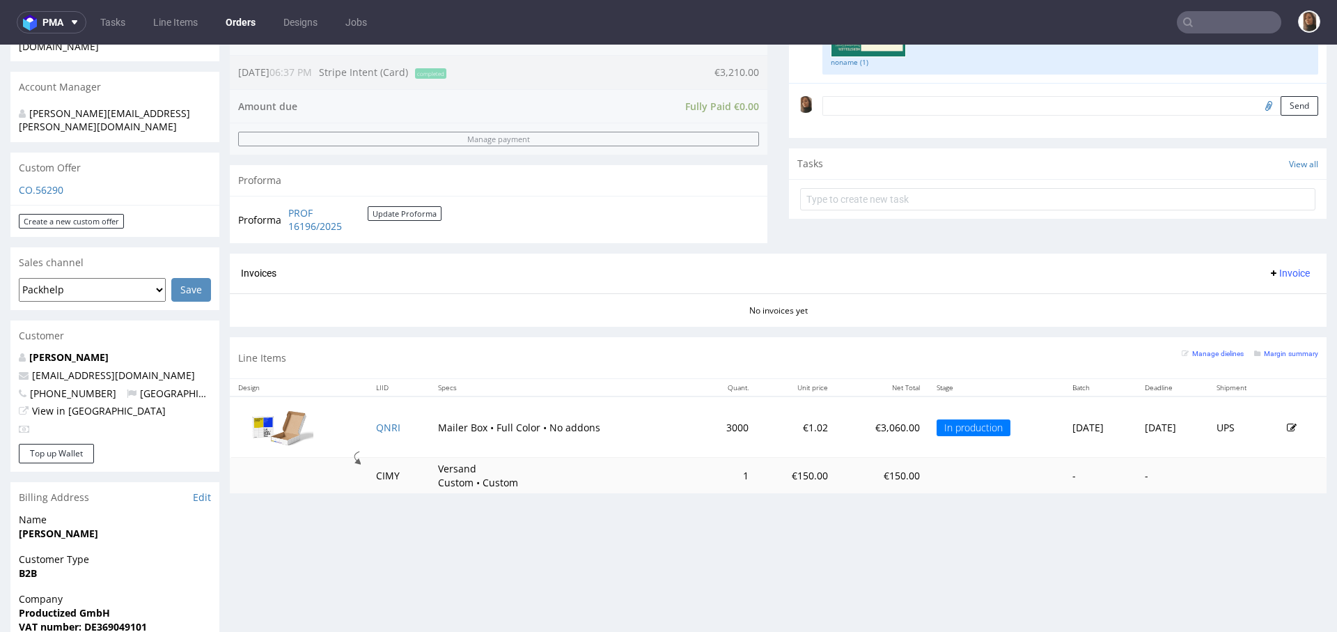
scroll to position [506, 0]
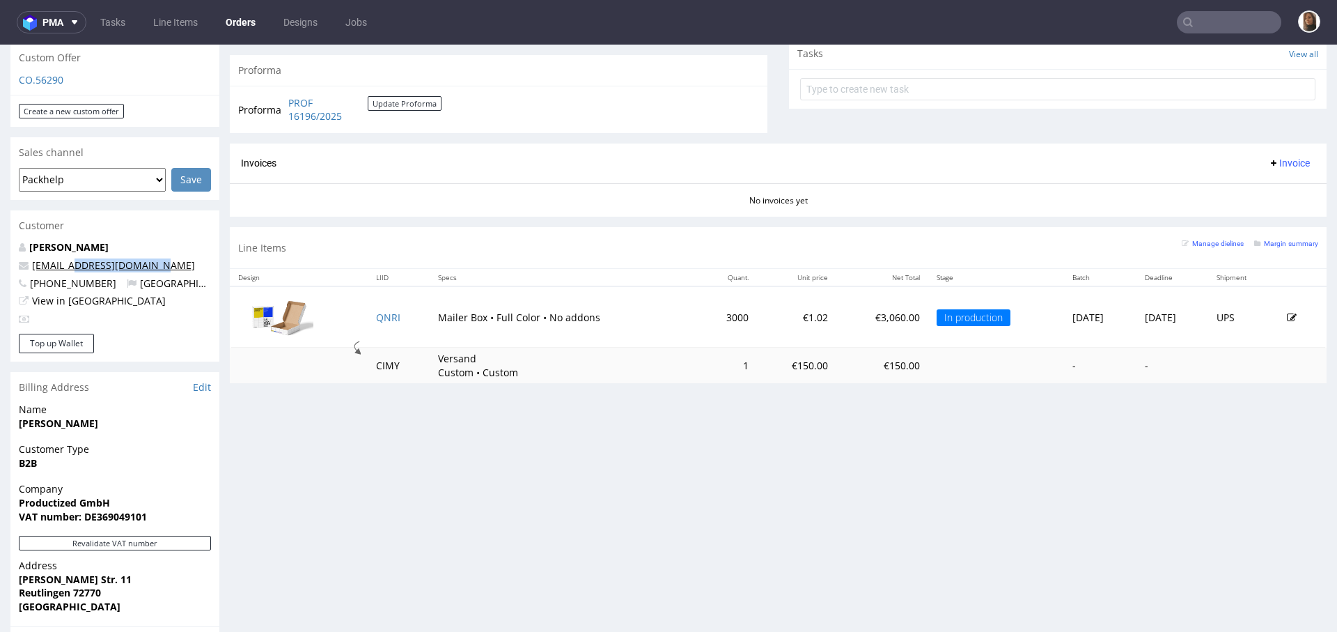
drag, startPoint x: 171, startPoint y: 237, endPoint x: 75, endPoint y: 236, distance: 96.1
click at [75, 258] on p "accounts@candy-circle.de" at bounding box center [115, 265] width 192 height 14
copy link "@candy-circle.de"
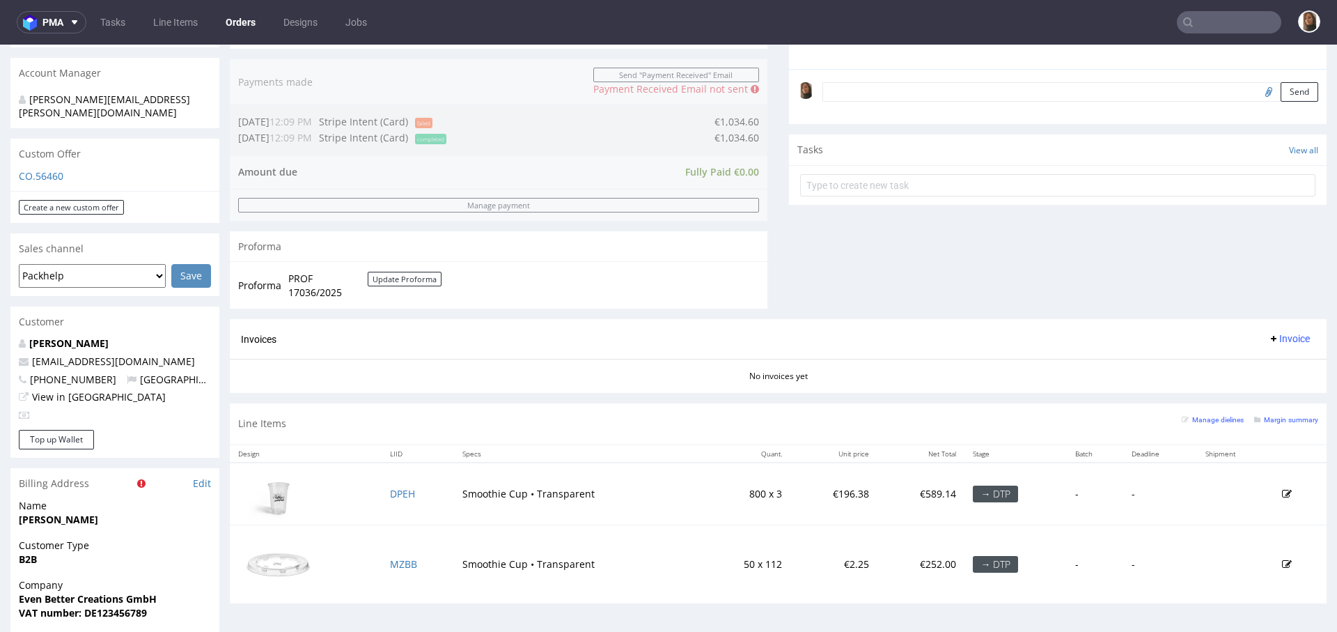
scroll to position [519, 0]
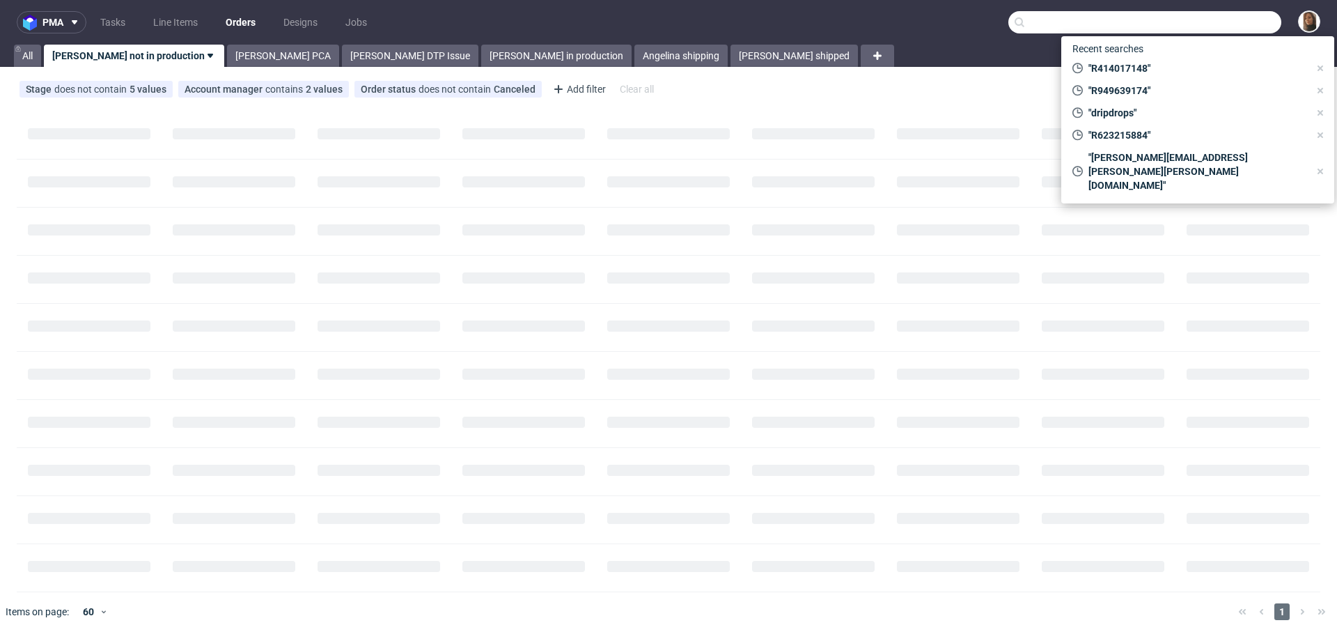
click at [1234, 26] on input "text" at bounding box center [1144, 22] width 273 height 22
paste input "[EMAIL_ADDRESS][DOMAIN_NAME]"
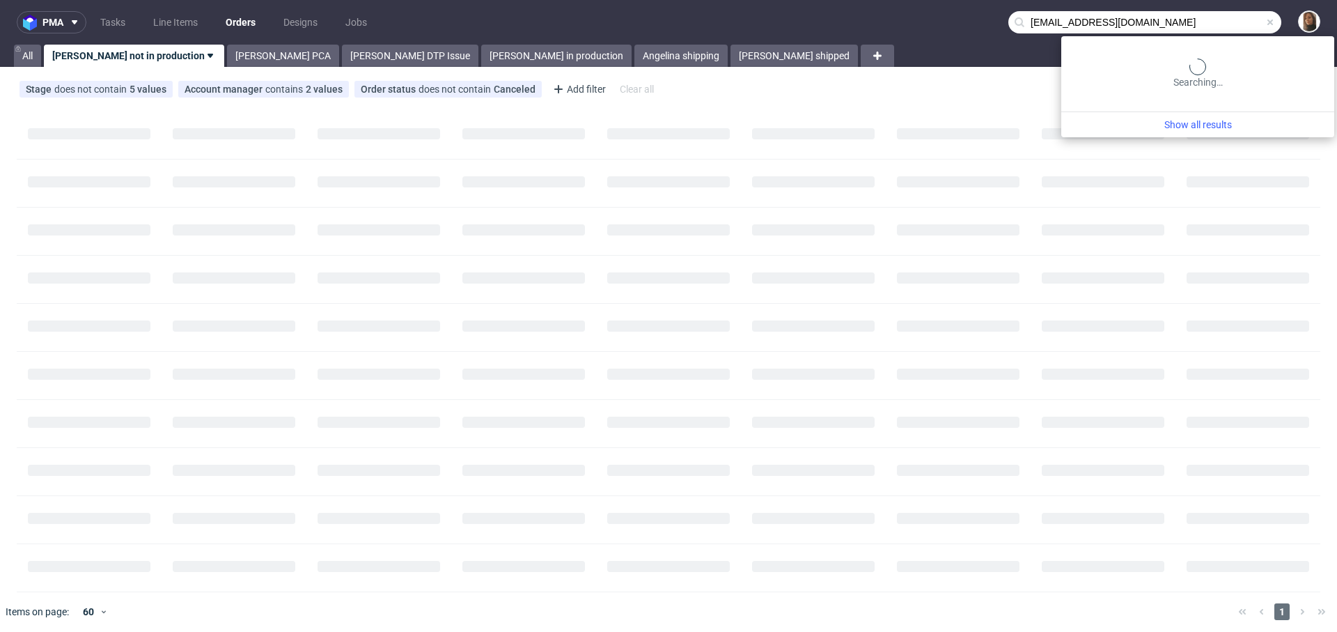
type input "[EMAIL_ADDRESS][DOMAIN_NAME]"
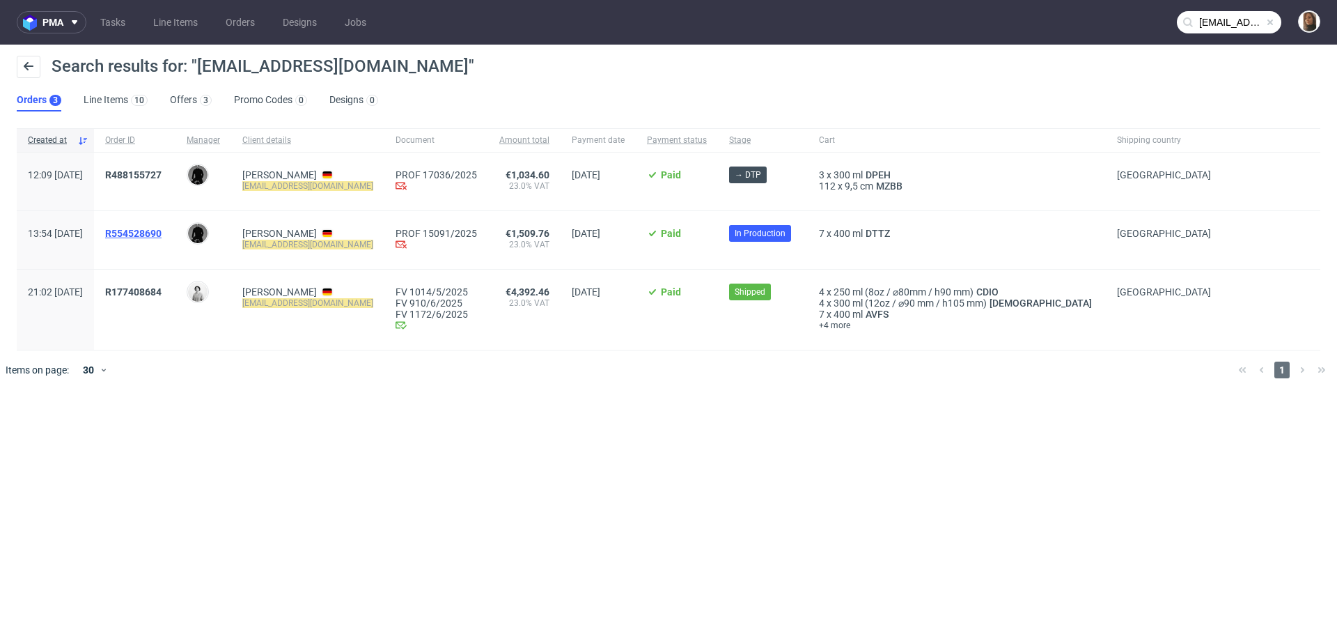
click at [162, 232] on span "R554528690" at bounding box center [133, 233] width 56 height 11
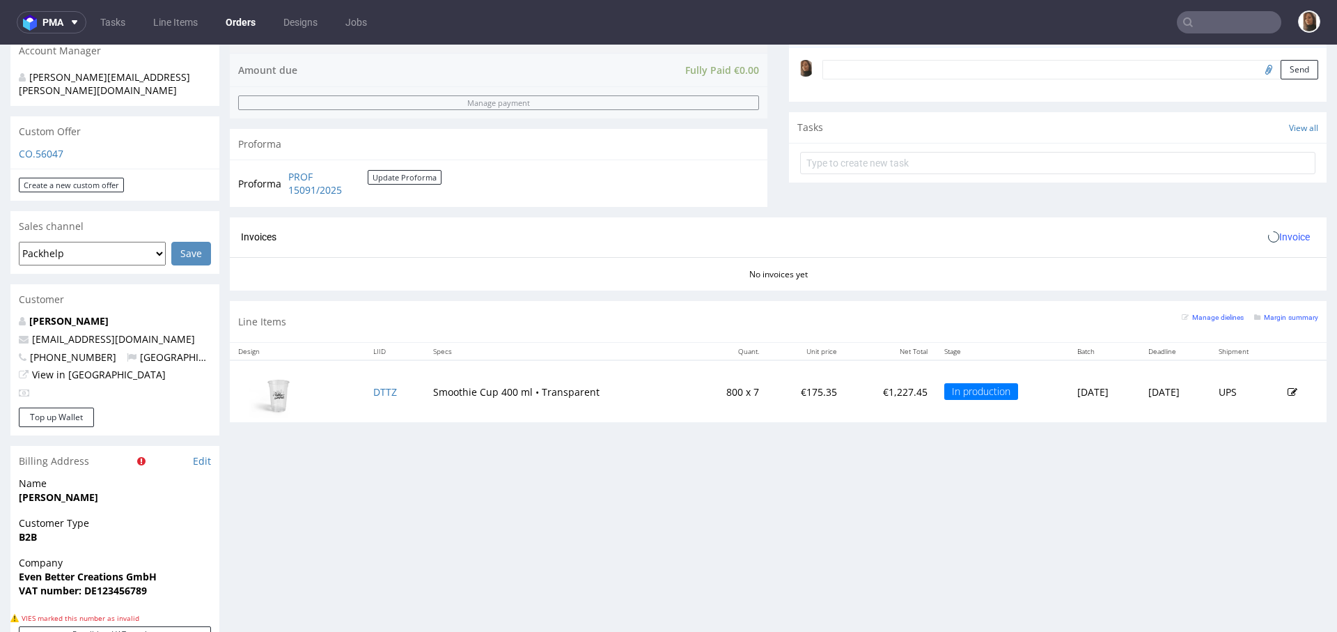
scroll to position [508, 0]
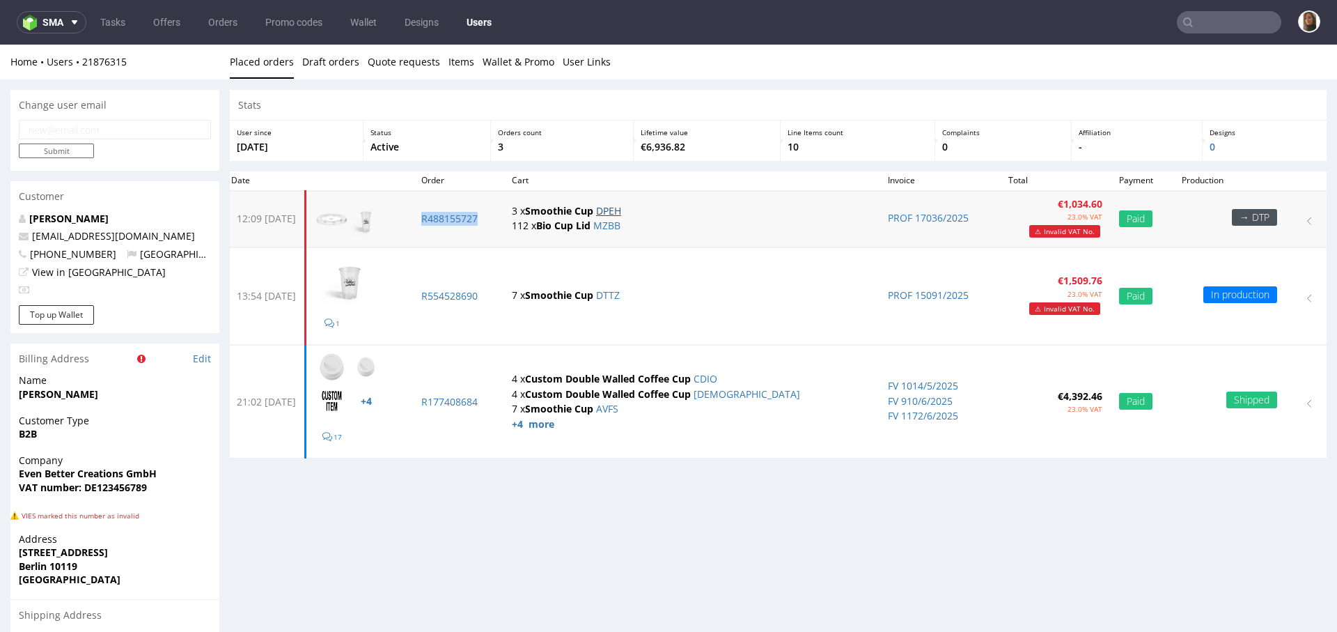
click at [621, 211] on link "DPEH" at bounding box center [608, 210] width 25 height 13
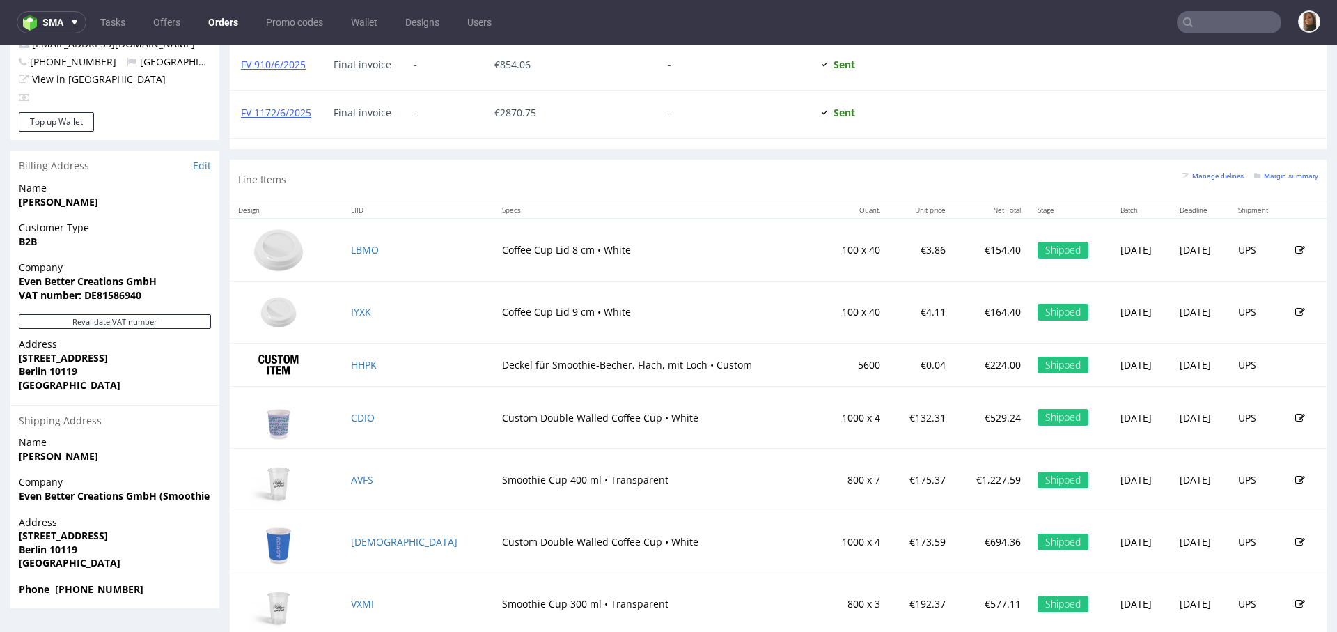
scroll to position [753, 0]
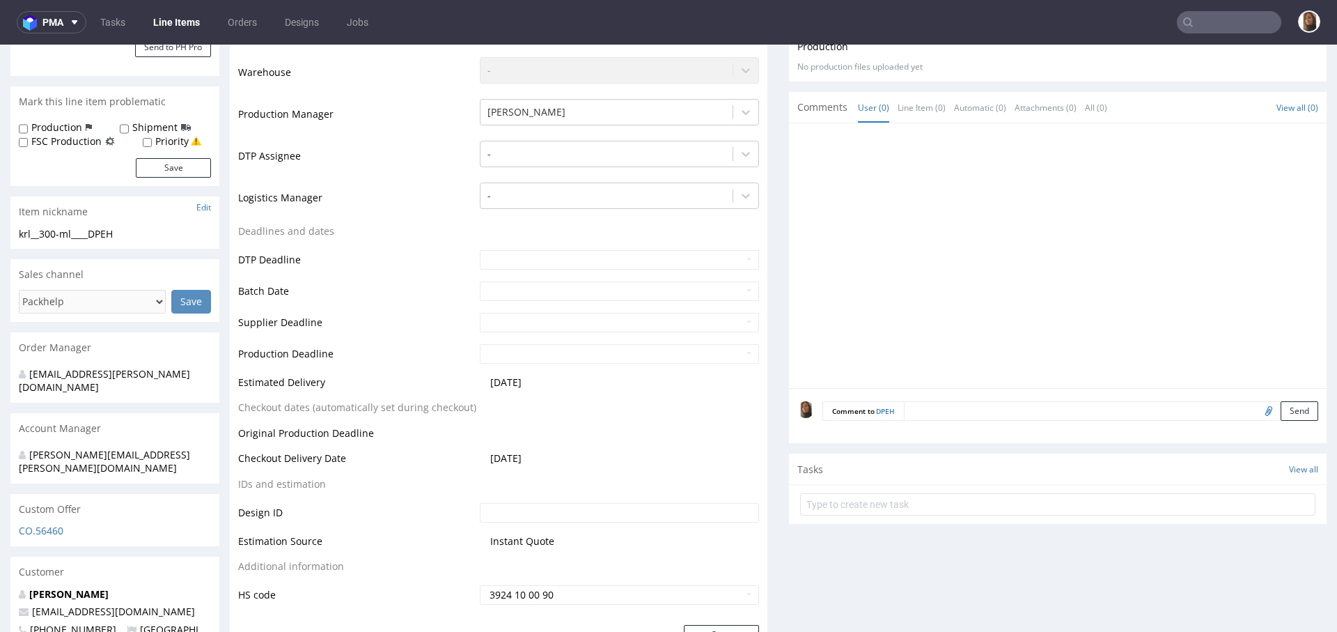
scroll to position [416, 0]
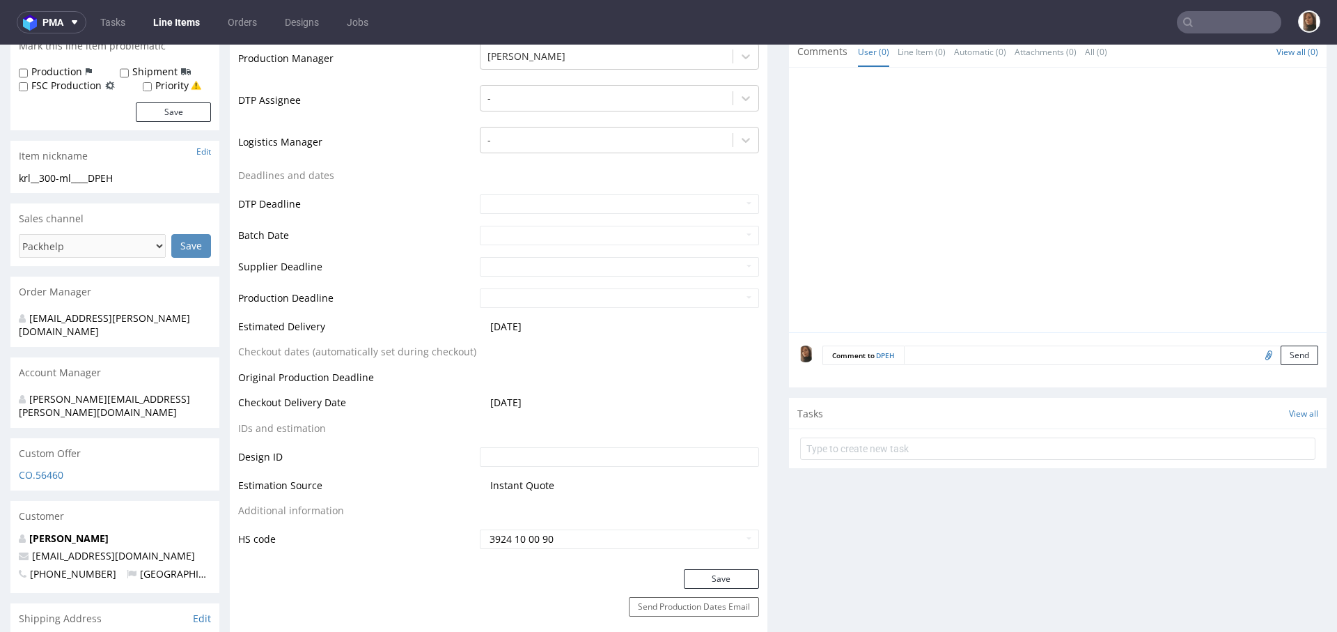
click at [933, 353] on textarea at bounding box center [1111, 354] width 414 height 19
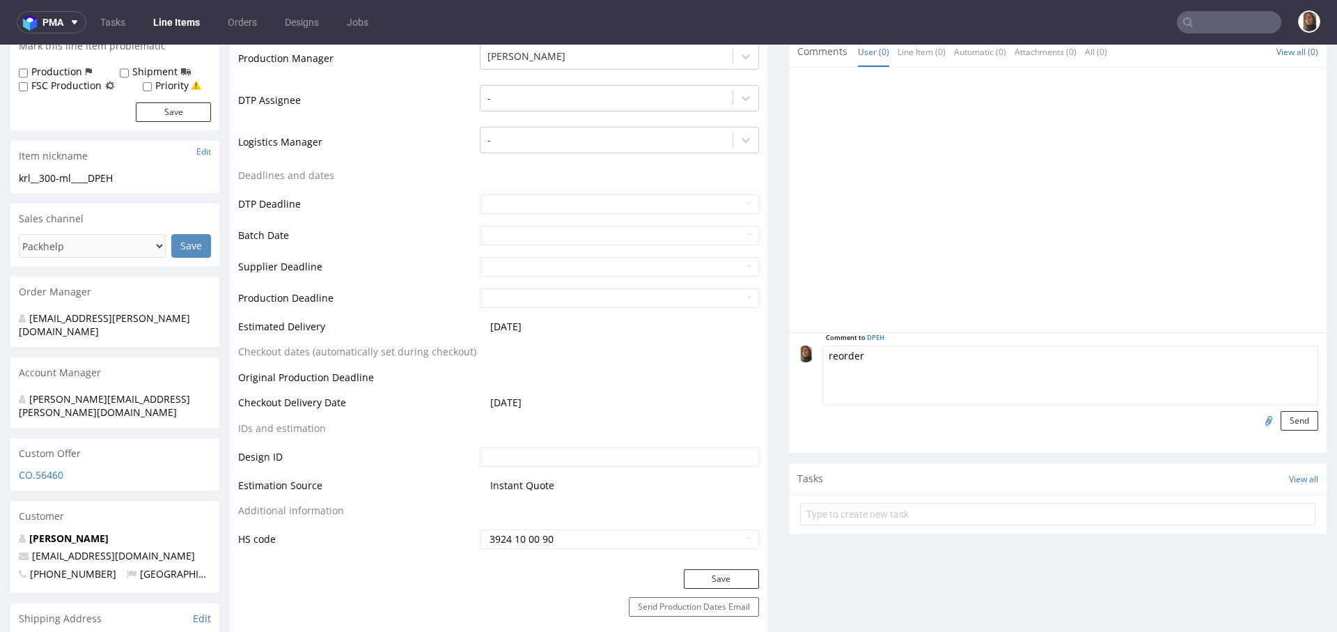
paste textarea "VXMI"
type textarea "reorder VXMI"
click at [1288, 415] on button "Send" at bounding box center [1300, 420] width 38 height 19
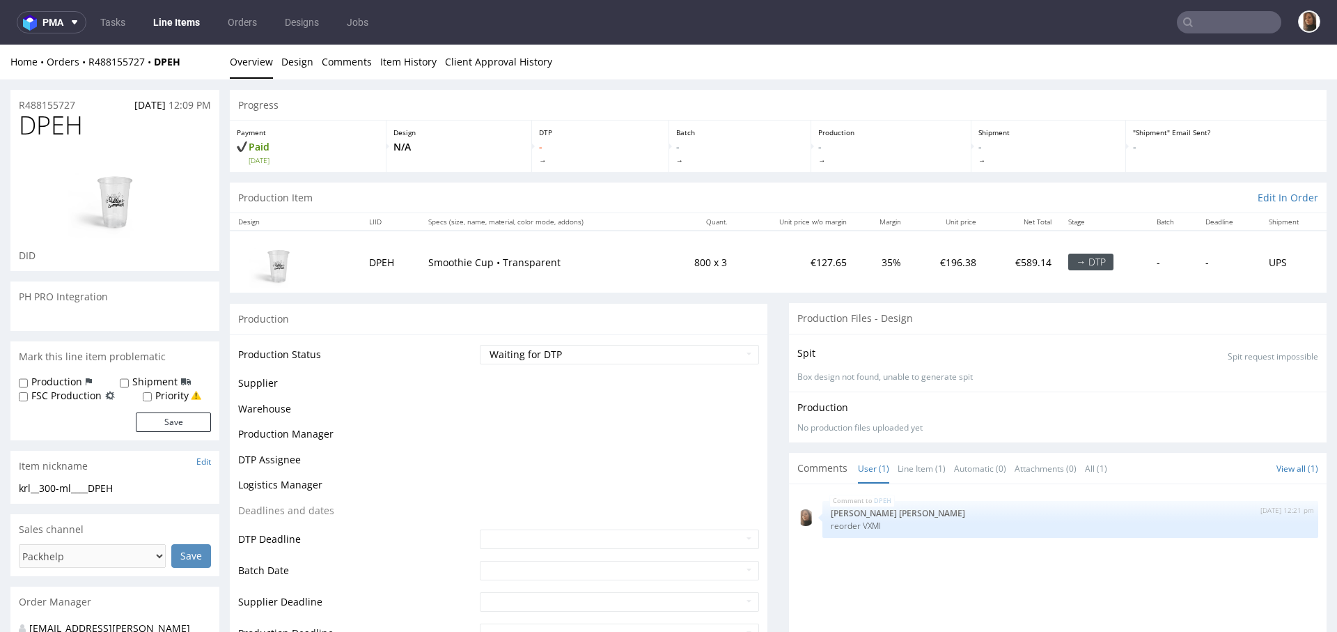
scroll to position [0, 0]
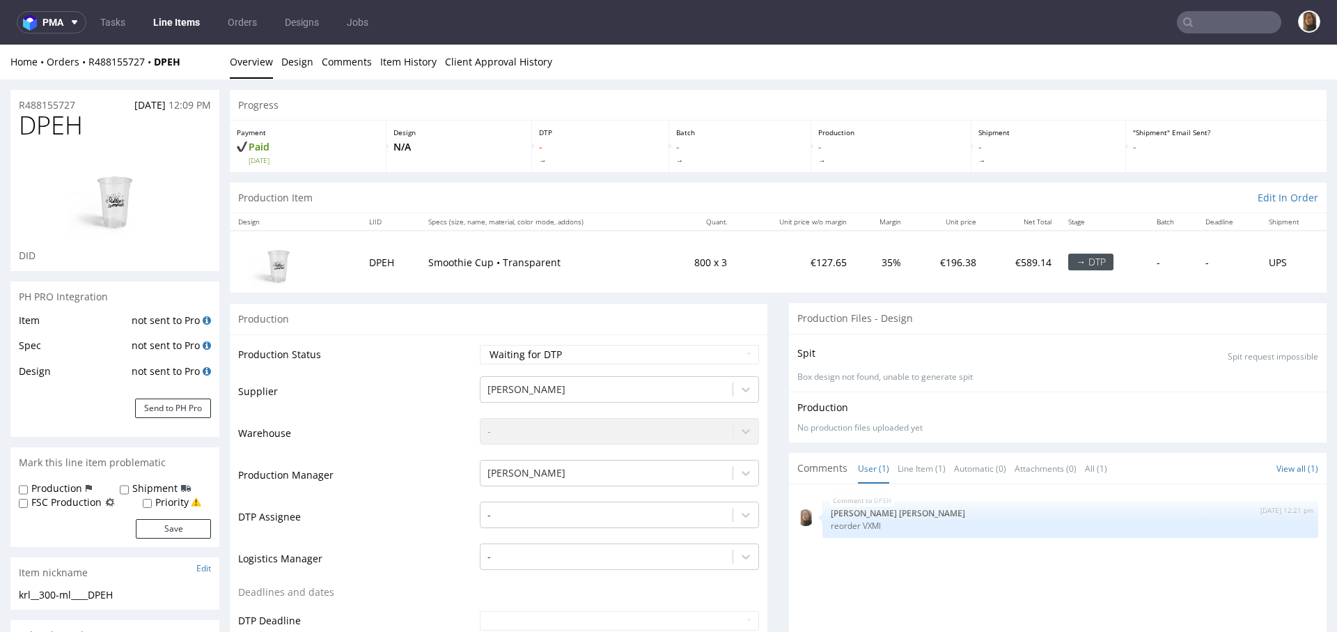
click at [128, 67] on div "Home Orders R488155727 DPEH" at bounding box center [114, 62] width 209 height 14
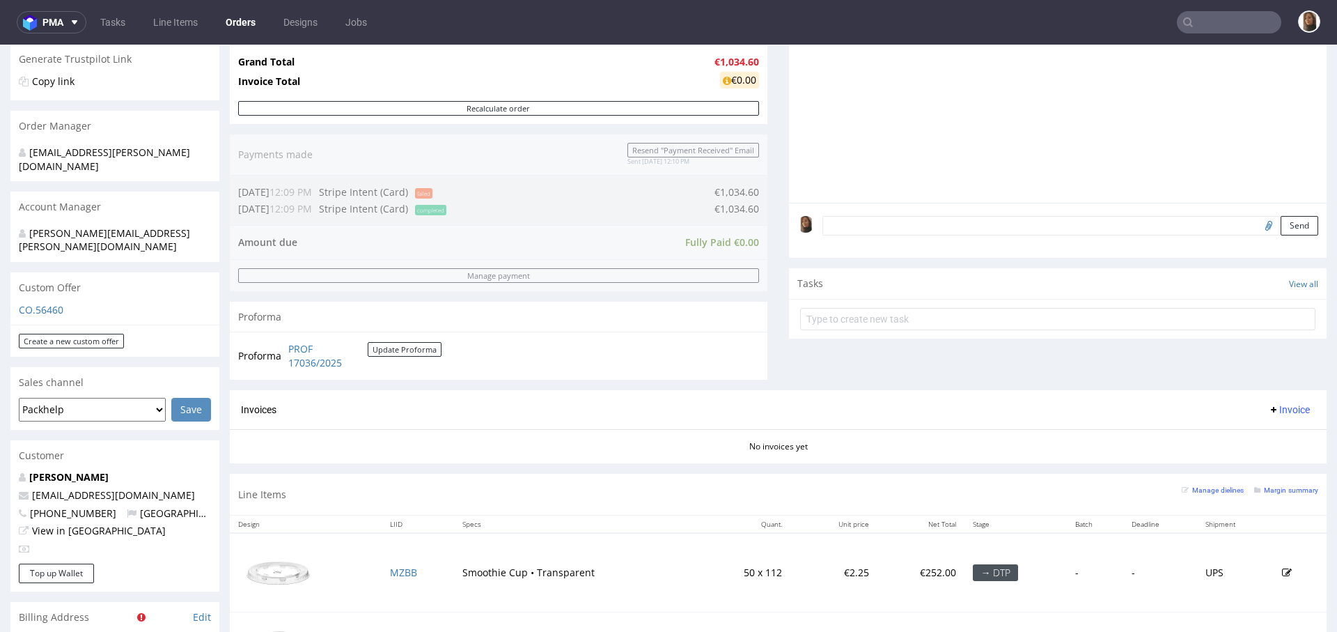
scroll to position [115, 0]
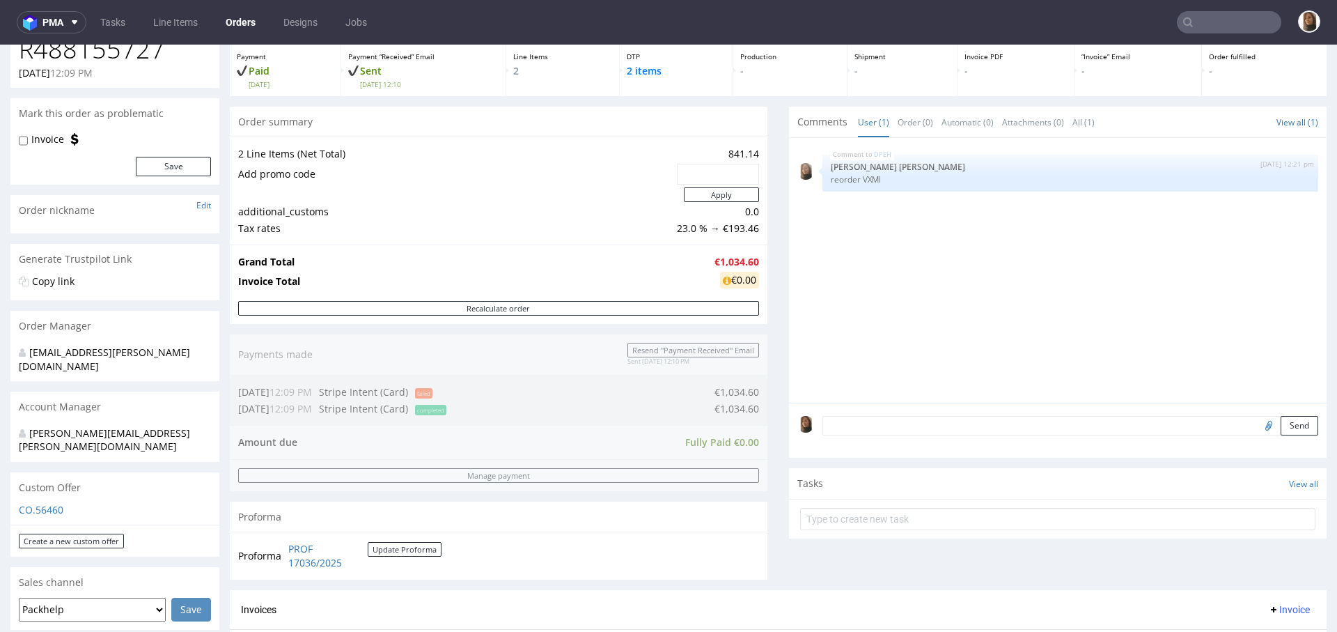
click at [230, 19] on link "Orders" at bounding box center [240, 22] width 47 height 22
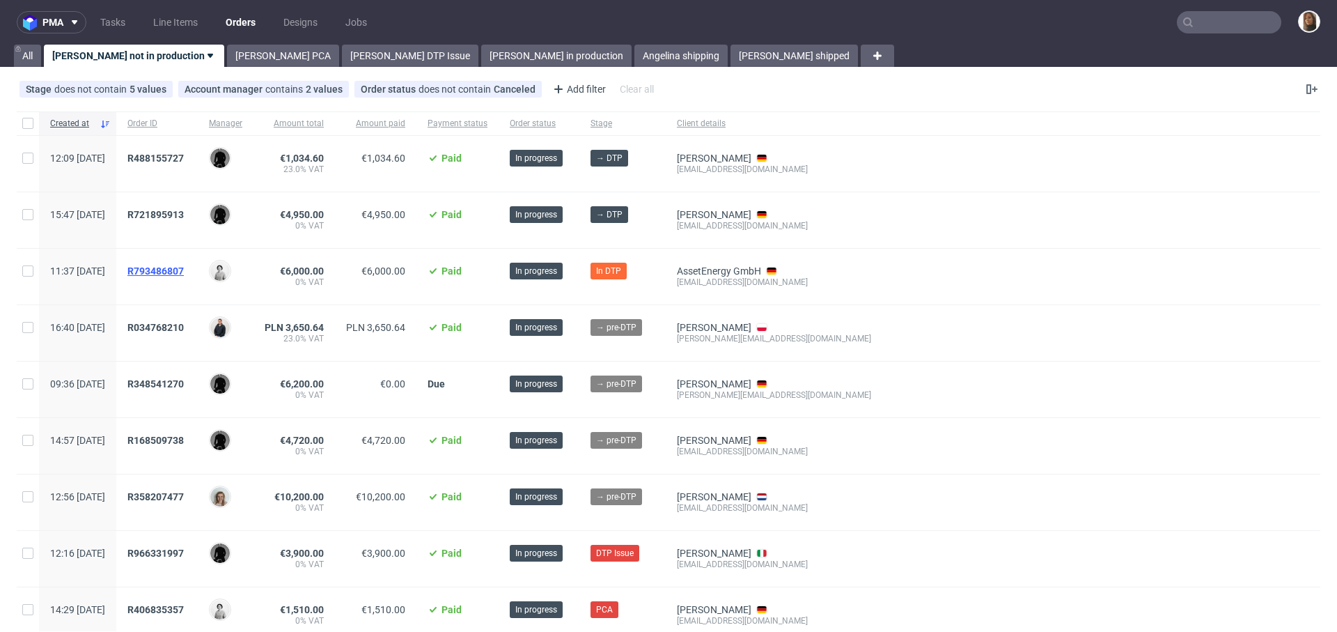
click at [184, 270] on span "R793486807" at bounding box center [155, 270] width 56 height 11
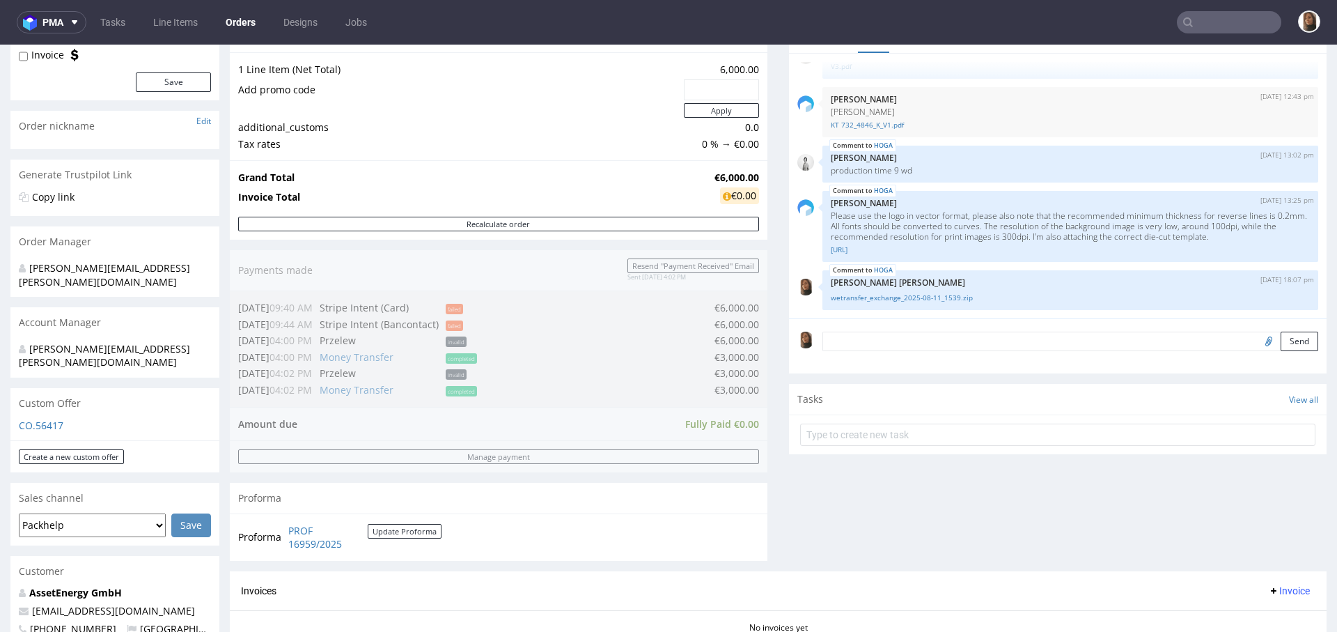
scroll to position [373, 0]
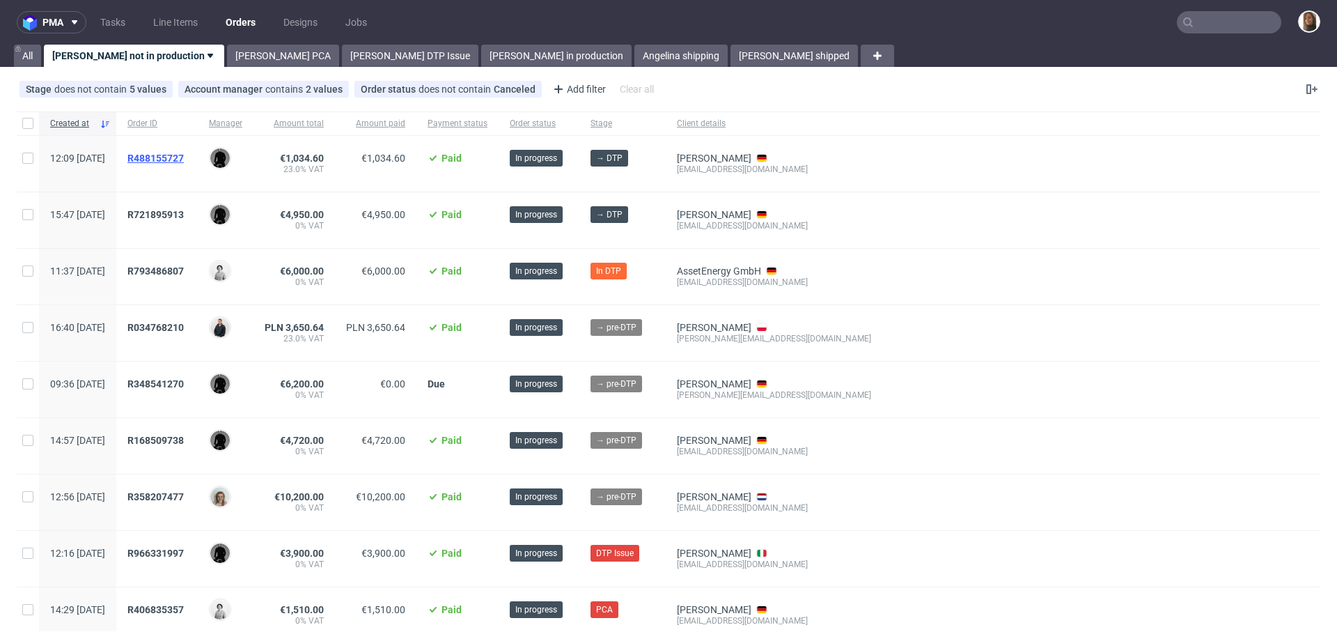
click at [184, 155] on span "R488155727" at bounding box center [155, 158] width 56 height 11
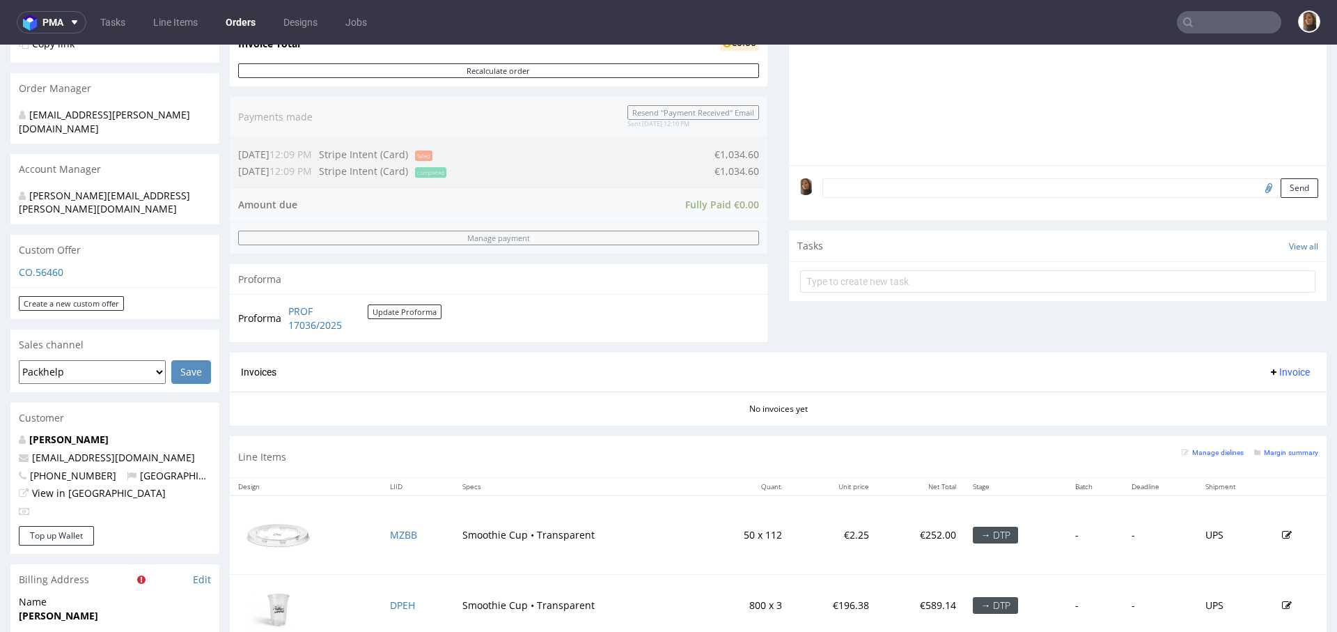
scroll to position [441, 0]
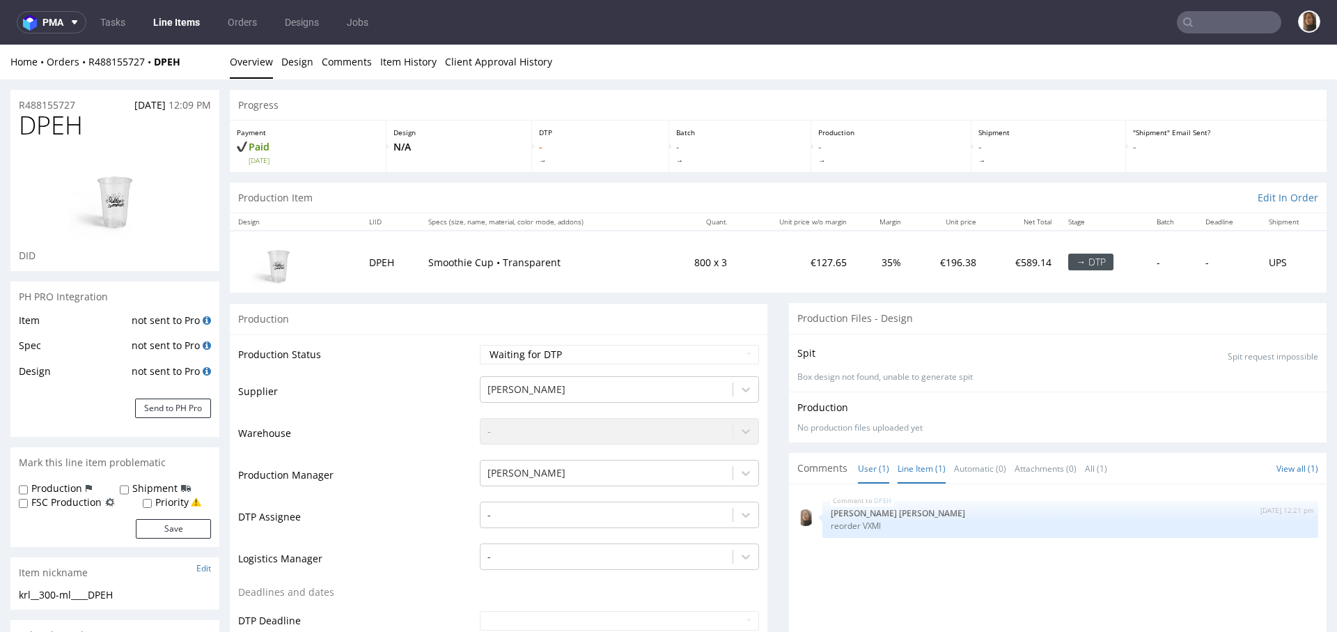
click at [902, 468] on link "Line Item (1)" at bounding box center [922, 468] width 48 height 30
click at [1211, 14] on input "text" at bounding box center [1229, 22] width 104 height 22
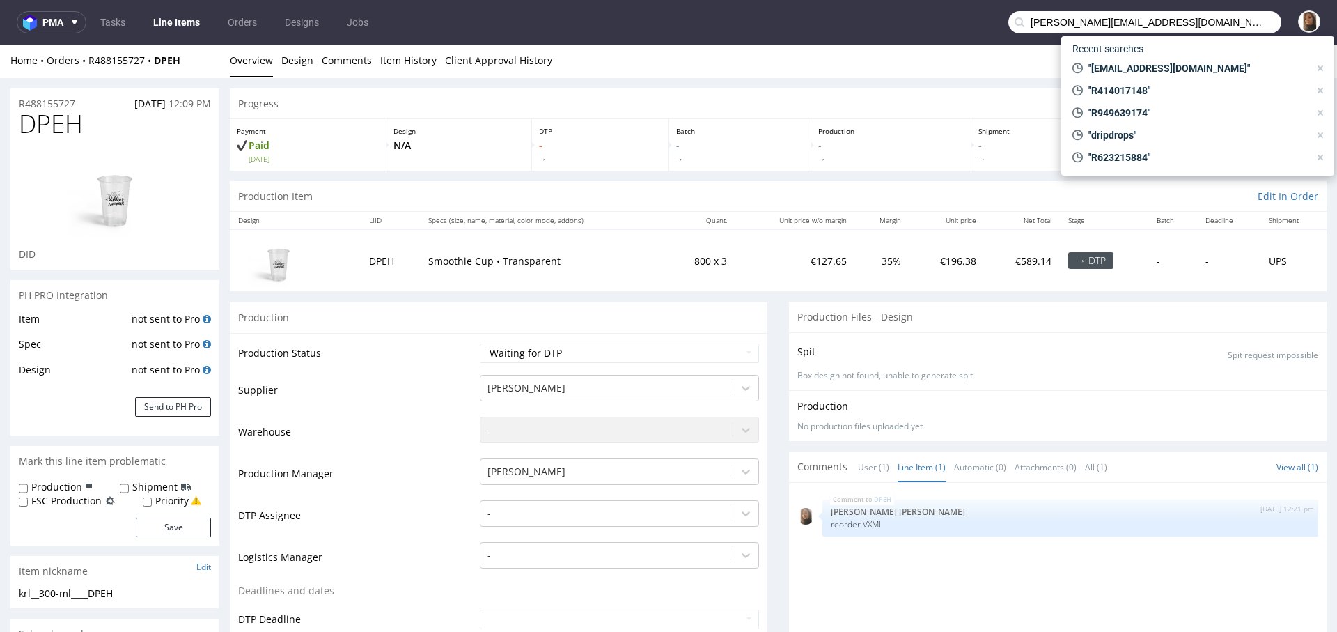
type input "t.liska@pharmafit.cz"
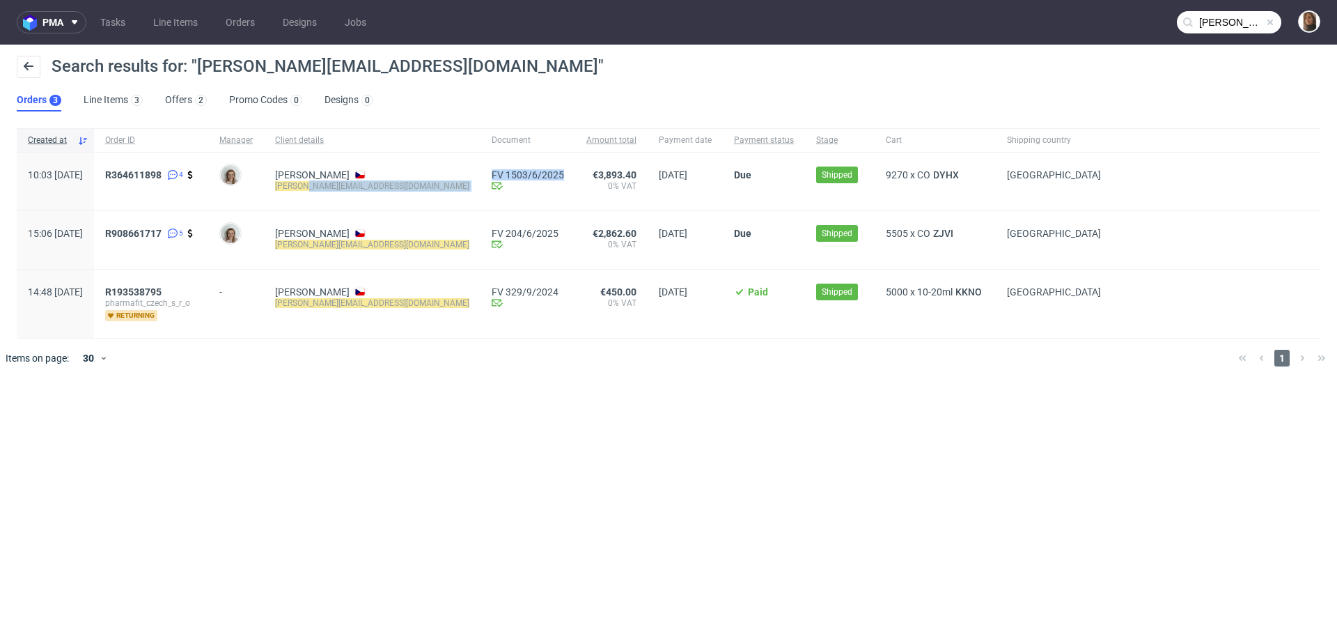
drag, startPoint x: 342, startPoint y: 184, endPoint x: 407, endPoint y: 184, distance: 64.8
click at [407, 184] on div "10:03 Wed 11.06.2025 R364611898 4 Monika Poźniak Tomas Liska t.liska@pharmafit.…" at bounding box center [669, 182] width 1304 height 58
copy div "@pharmafit.cz FV 1503/6/2025 Invoice email Sent at 30/06/2025"
click at [394, 185] on div "Tomas Liska t.liska@pharmafit.cz" at bounding box center [372, 182] width 217 height 58
drag, startPoint x: 400, startPoint y: 187, endPoint x: 341, endPoint y: 187, distance: 59.2
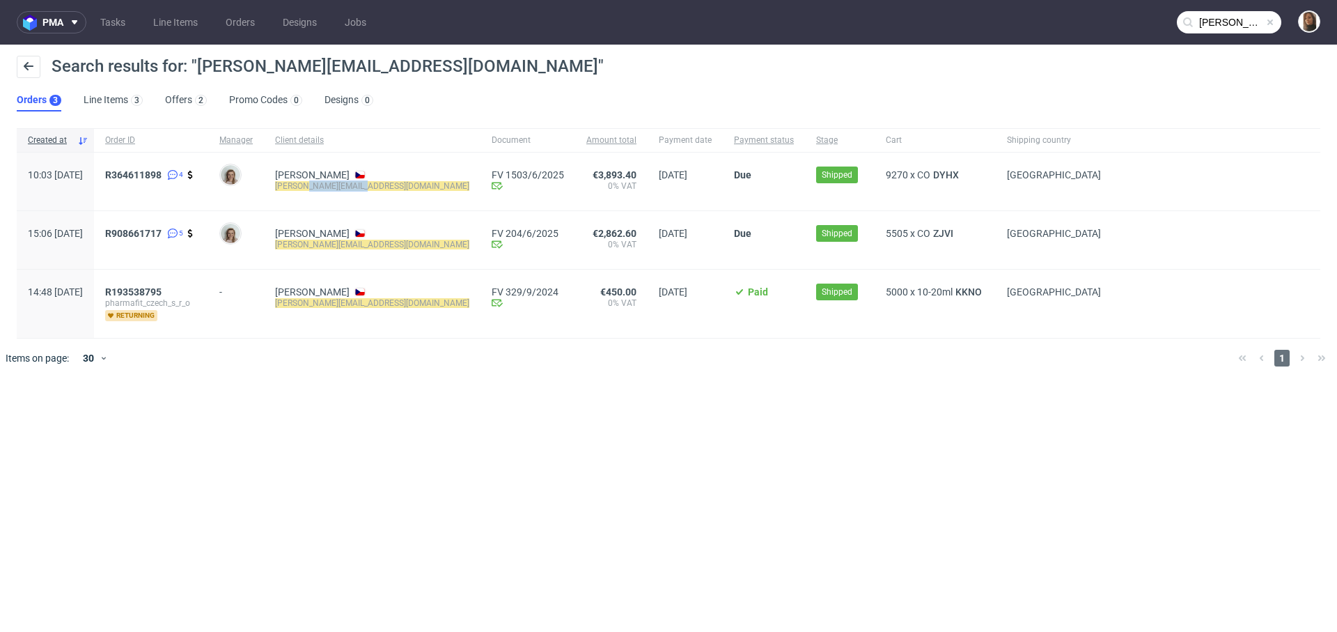
click at [341, 187] on div "Tomas Liska t.liska@pharmafit.cz" at bounding box center [372, 182] width 217 height 58
copy mark "@pharmafit.cz"
click at [1274, 19] on span at bounding box center [1270, 22] width 11 height 11
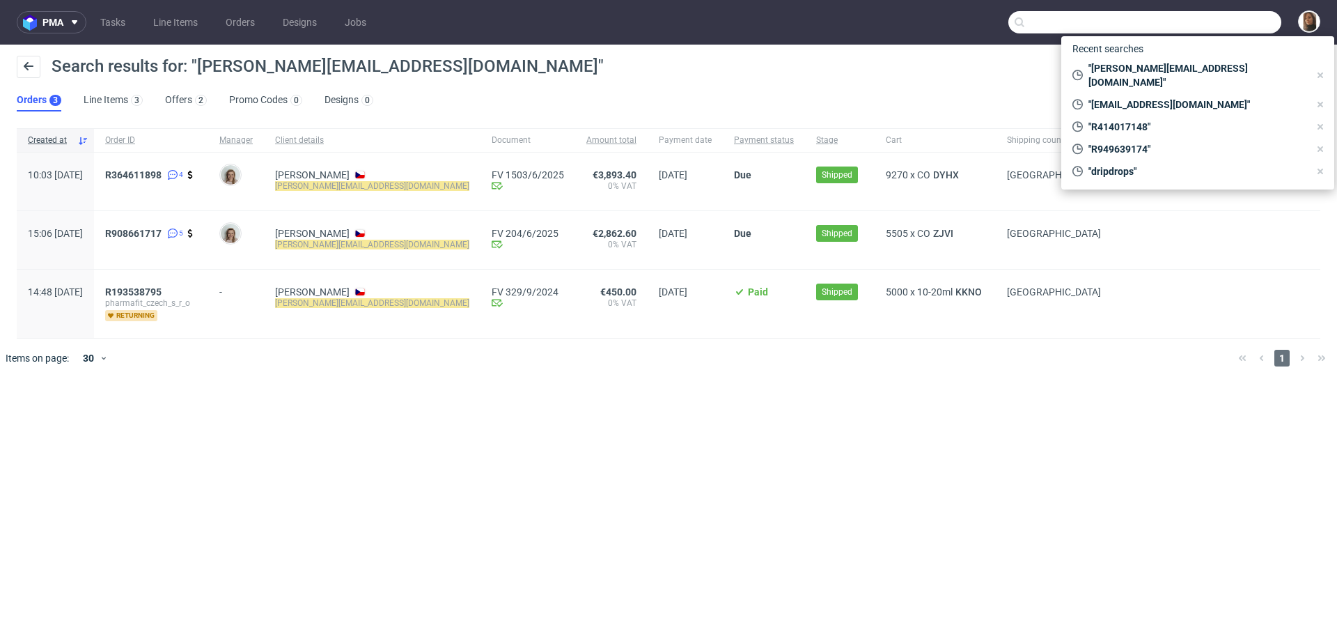
click at [1274, 19] on input "text" at bounding box center [1144, 22] width 273 height 22
paste input "@pharmafit.cz"
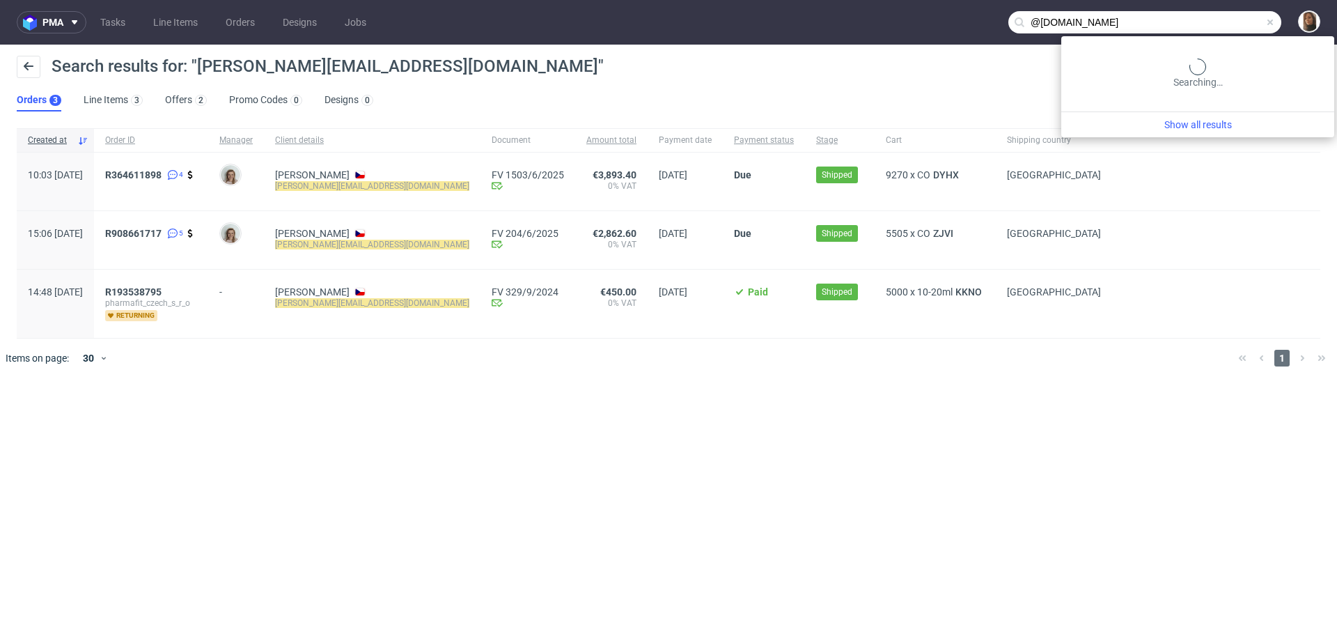
type input "@pharmafit.cz"
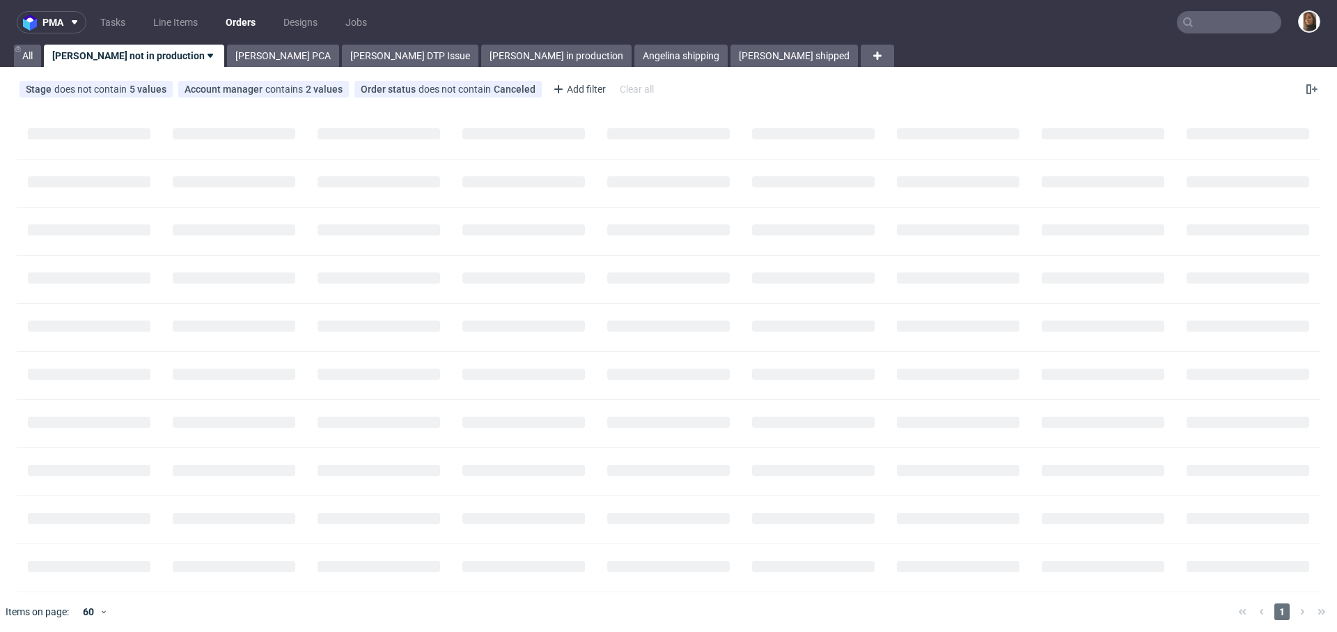
click at [1240, 26] on input "text" at bounding box center [1229, 22] width 104 height 22
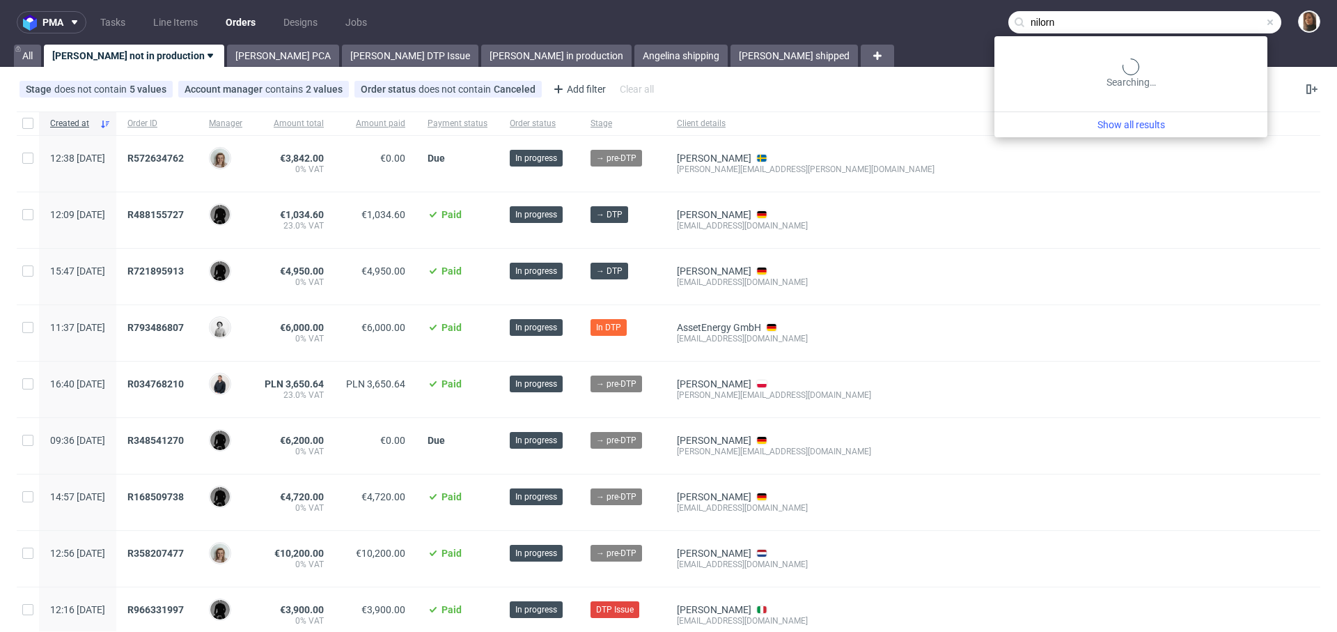
type input "nilorn"
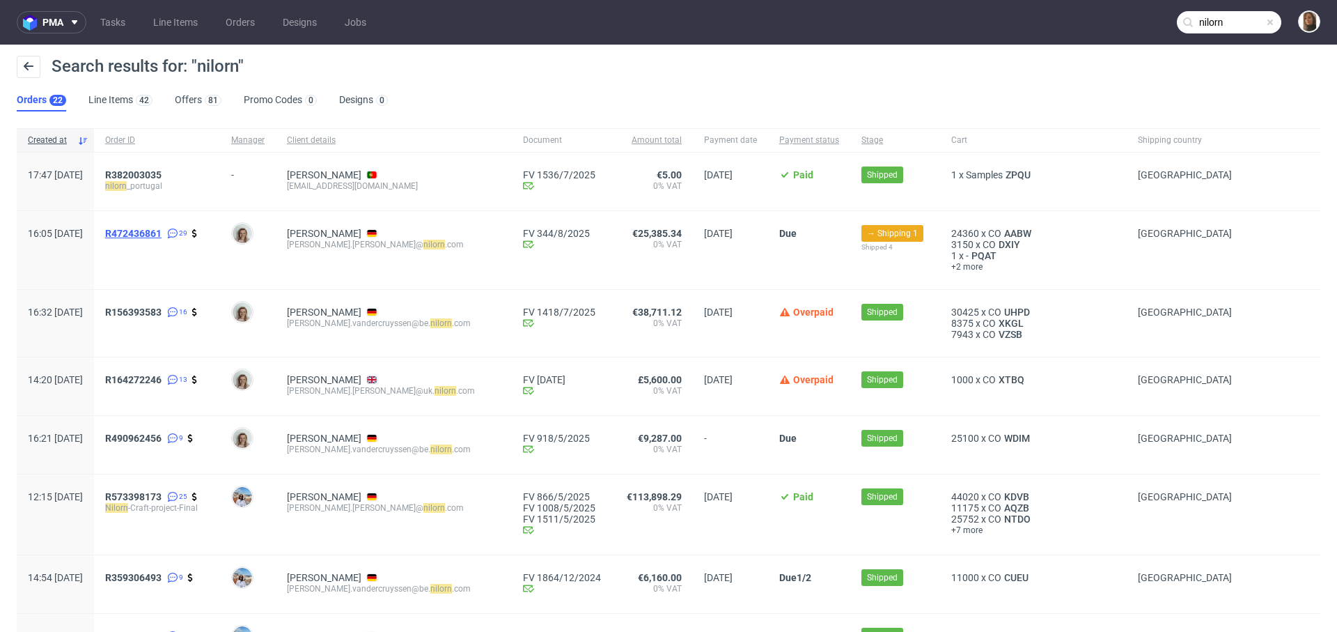
click at [162, 230] on span "R472436861" at bounding box center [133, 233] width 56 height 11
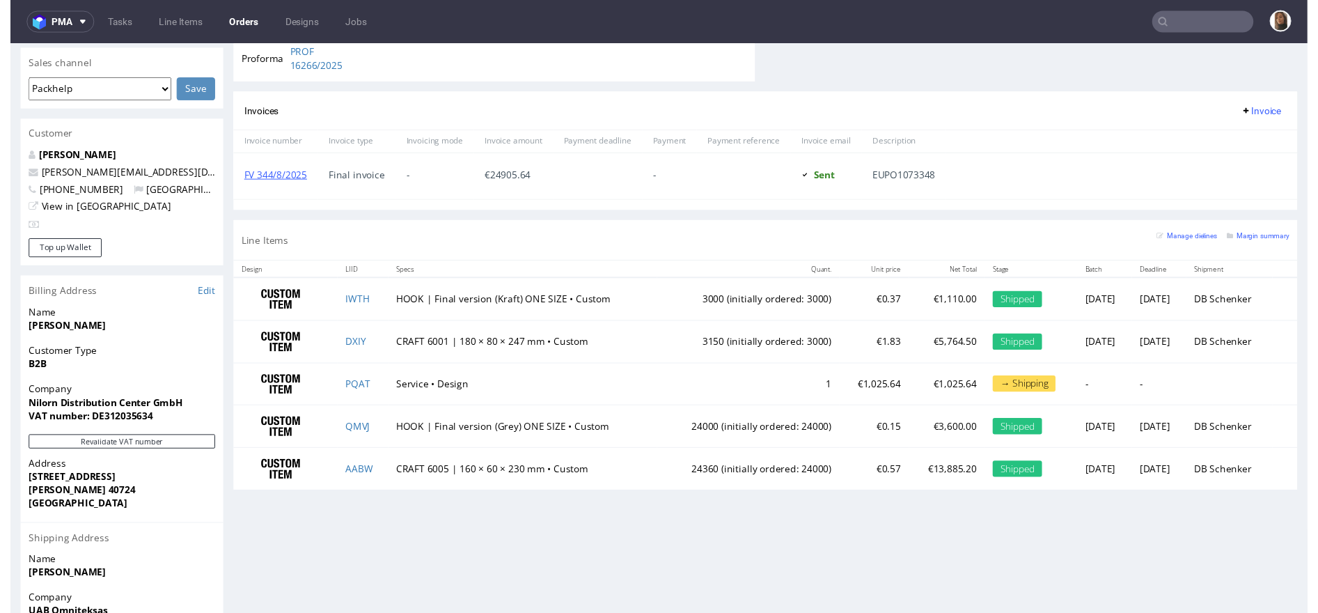
scroll to position [627, 0]
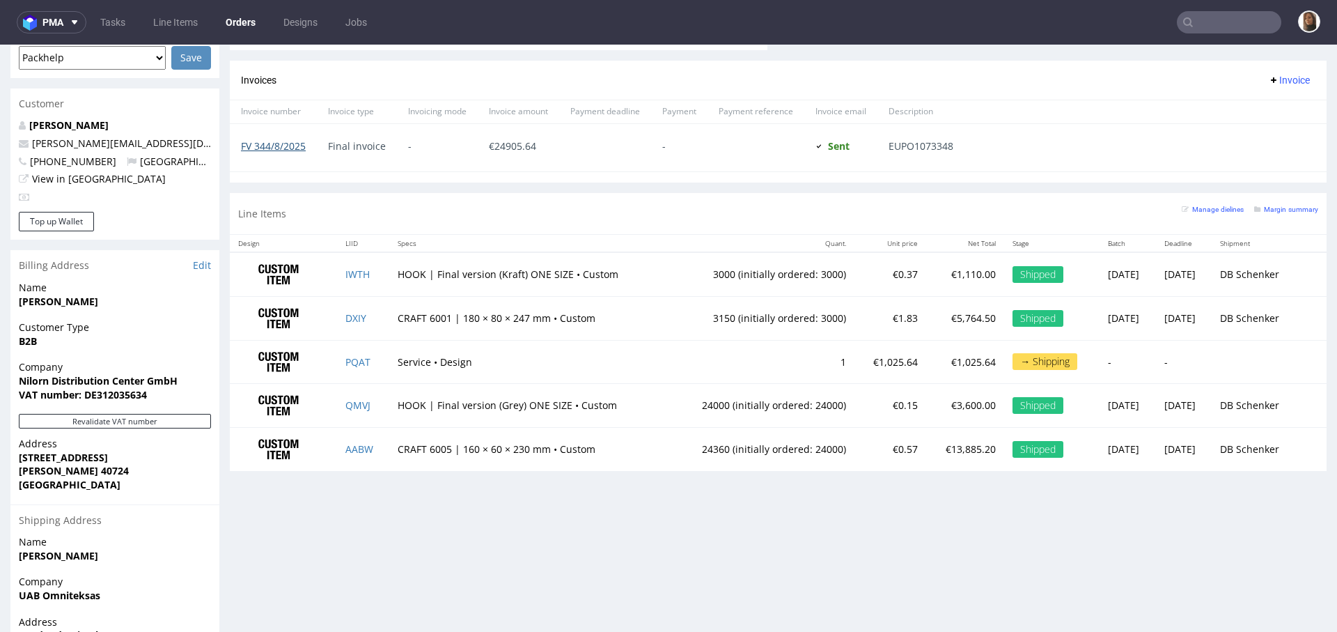
click at [292, 144] on link "FV 344/8/2025" at bounding box center [273, 145] width 65 height 13
drag, startPoint x: 391, startPoint y: 269, endPoint x: 478, endPoint y: 270, distance: 87.7
click at [478, 269] on td "HOOK | Final version (Kraft) ONE SIZE • Custom" at bounding box center [527, 274] width 277 height 44
click at [287, 148] on link "FV 344/8/2025" at bounding box center [273, 145] width 65 height 13
click at [516, 276] on td "HOOK | Final version (Kraft) ONE SIZE • Custom" at bounding box center [527, 274] width 277 height 44
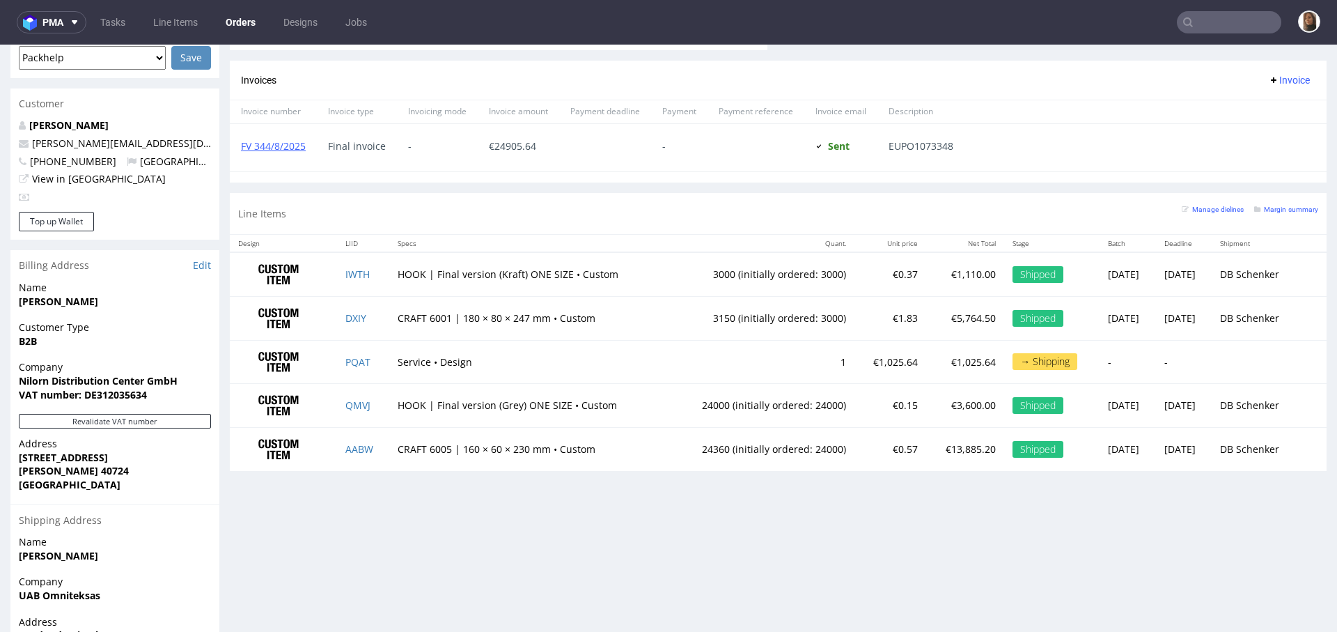
click at [688, 273] on td "3000 (initially ordered: 3000)" at bounding box center [760, 274] width 188 height 44
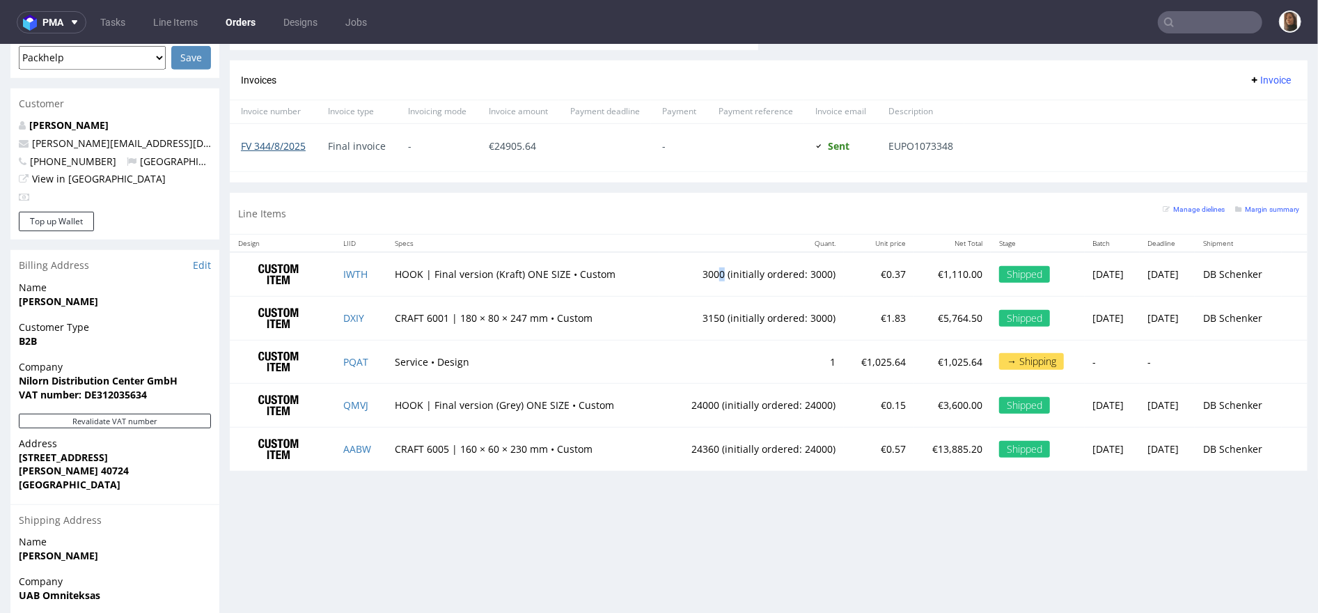
click at [281, 142] on link "FV 344/8/2025" at bounding box center [273, 145] width 65 height 13
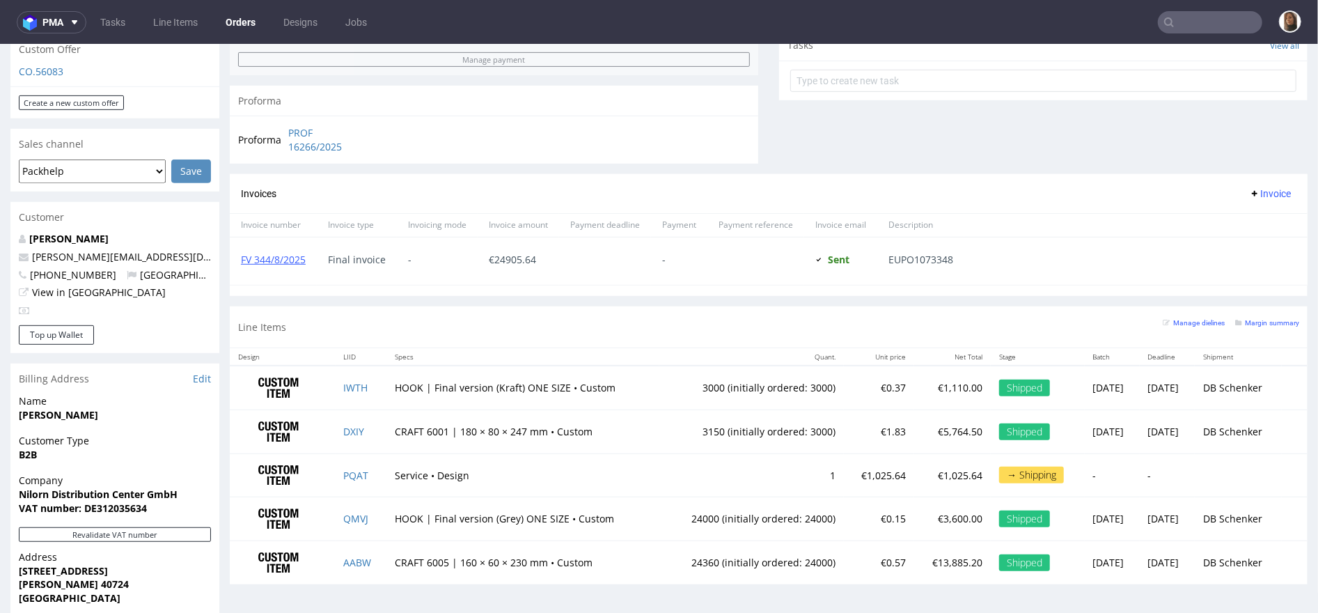
scroll to position [81, 0]
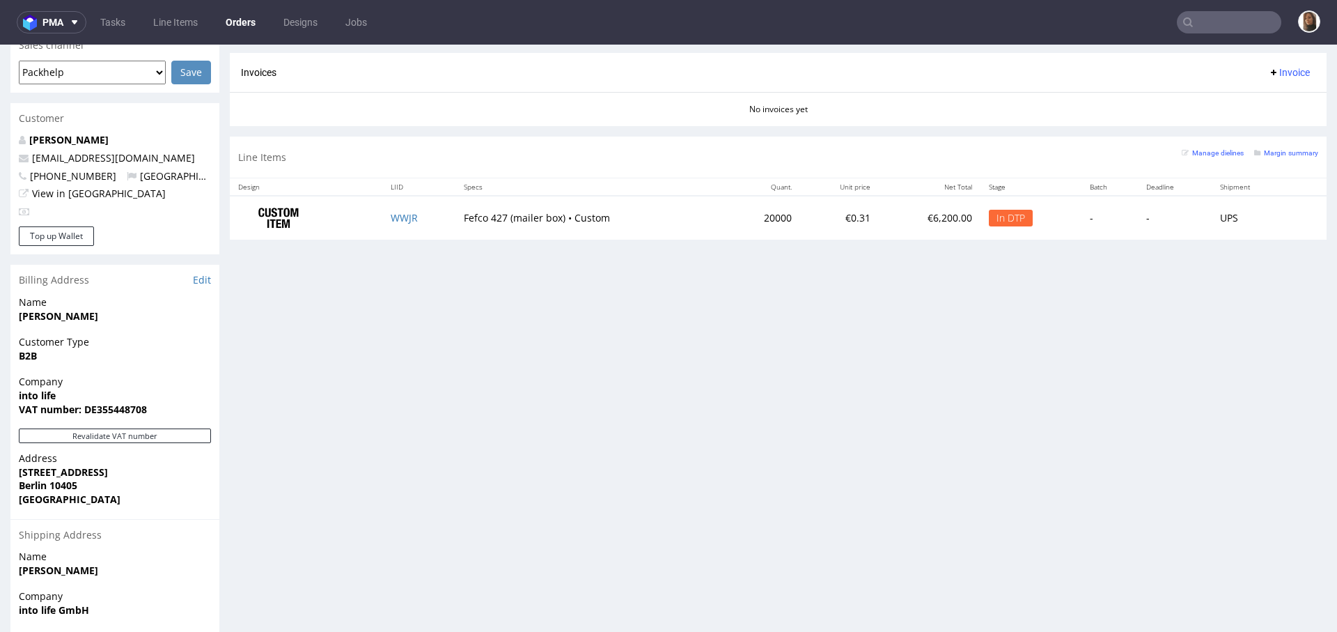
scroll to position [609, 0]
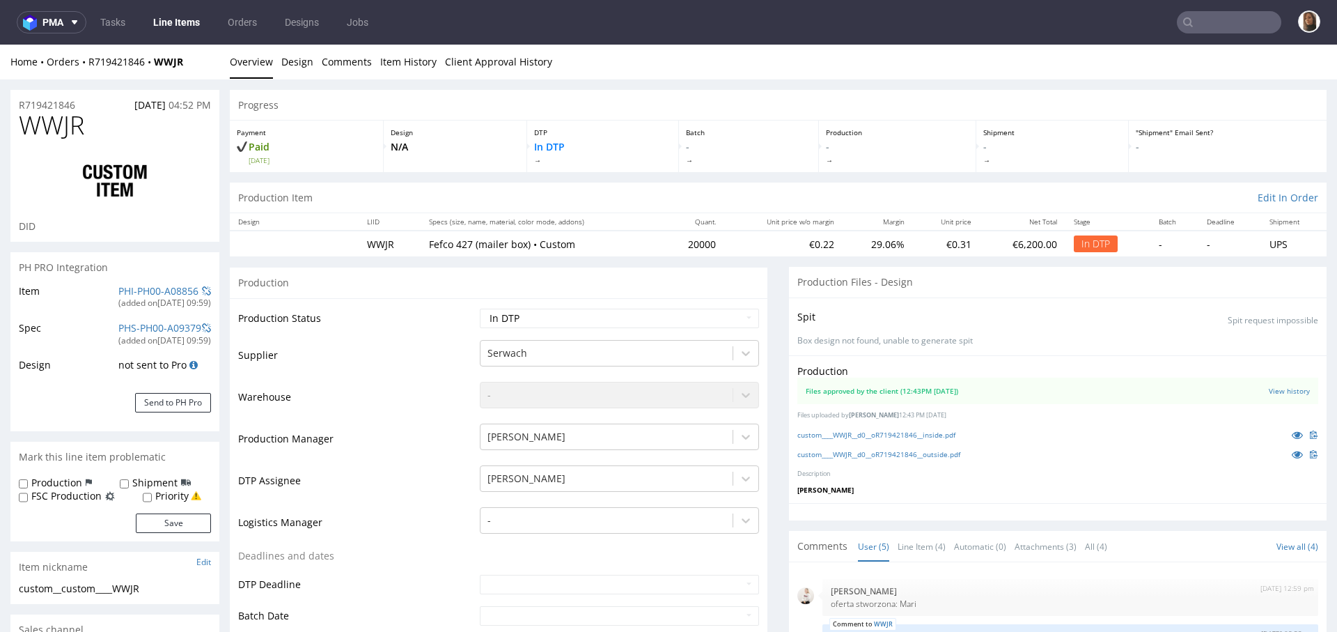
scroll to position [29, 0]
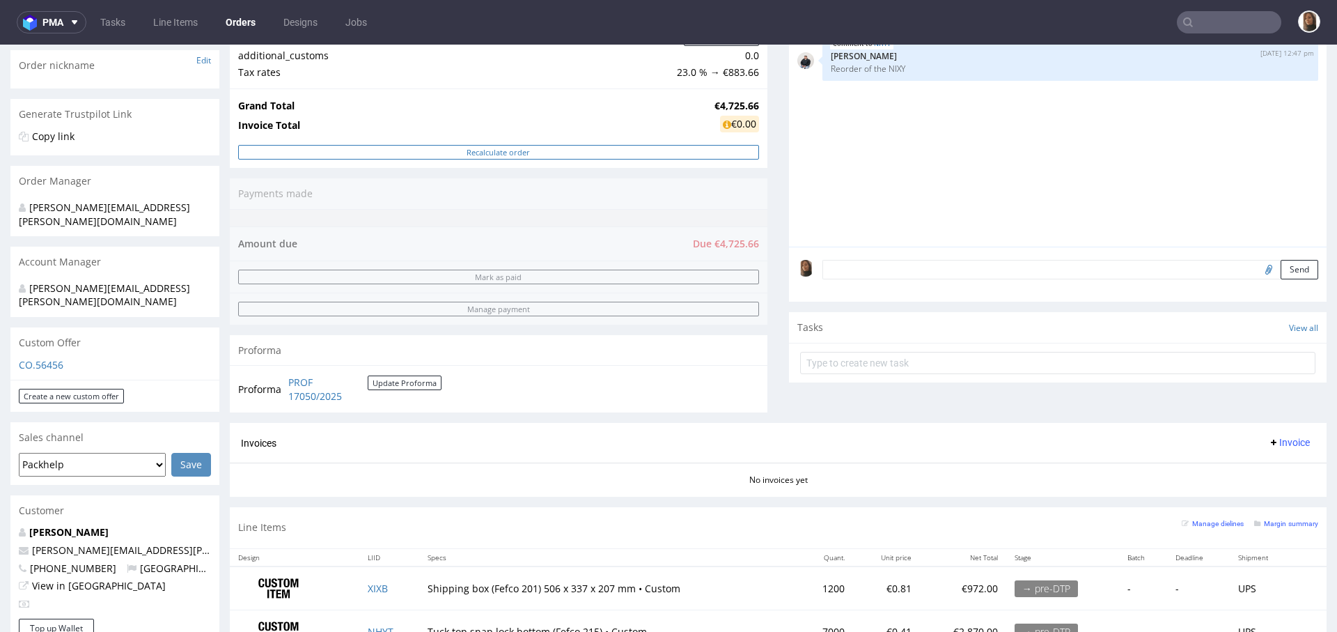
scroll to position [276, 0]
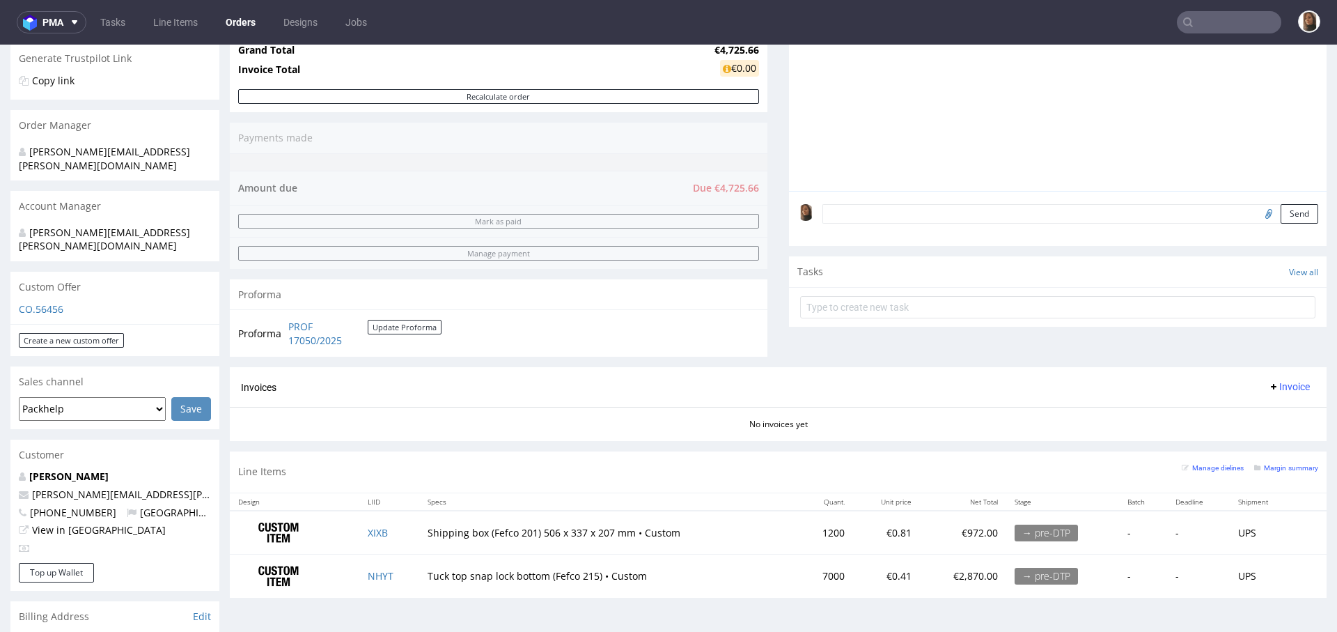
click at [226, 21] on link "Orders" at bounding box center [240, 22] width 47 height 22
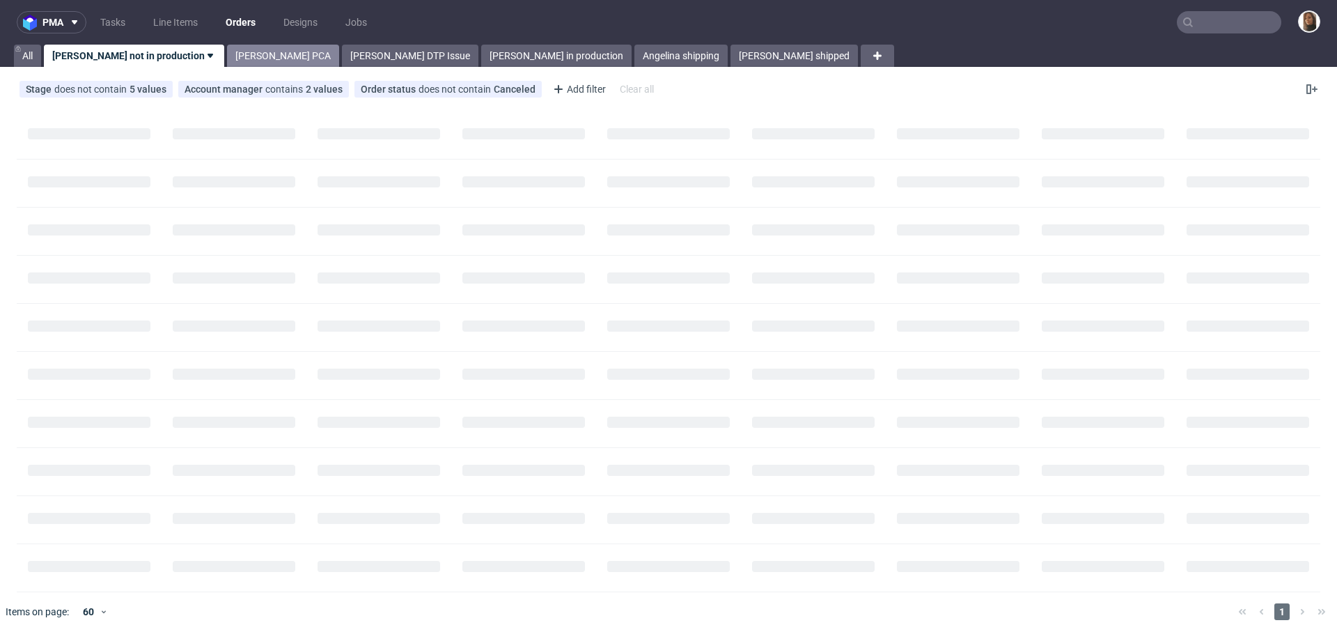
click at [240, 58] on link "[PERSON_NAME] PCA" at bounding box center [283, 56] width 112 height 22
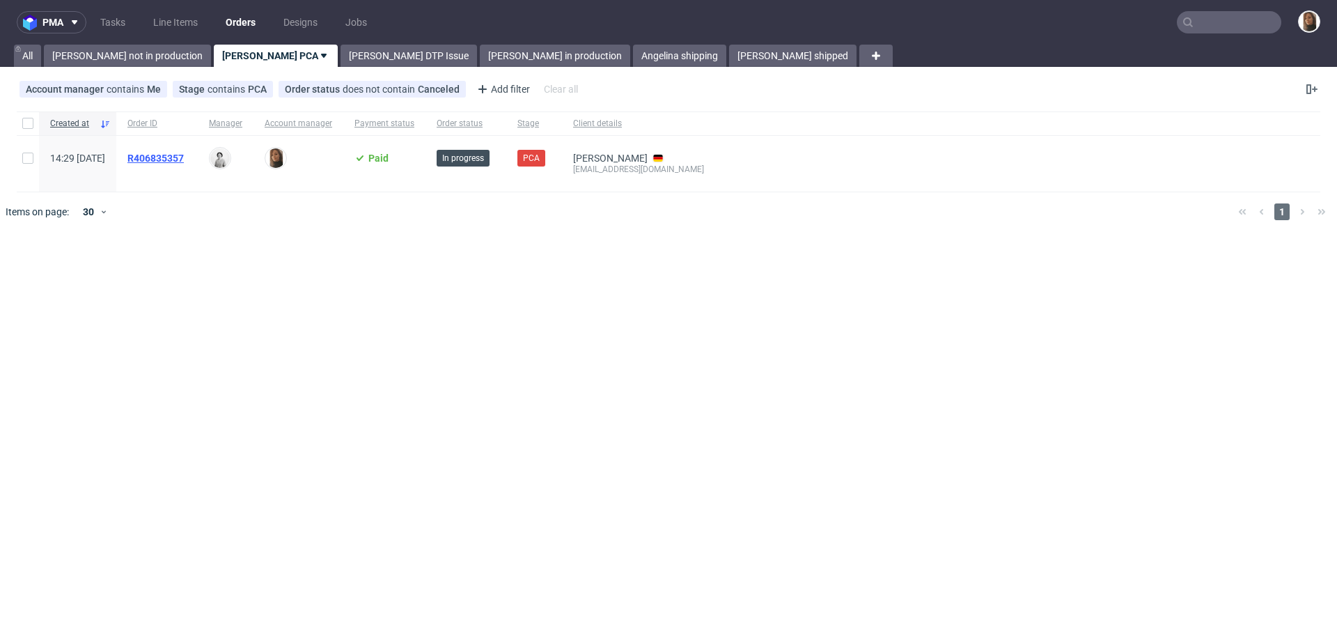
click at [184, 156] on span "R406835357" at bounding box center [155, 158] width 56 height 11
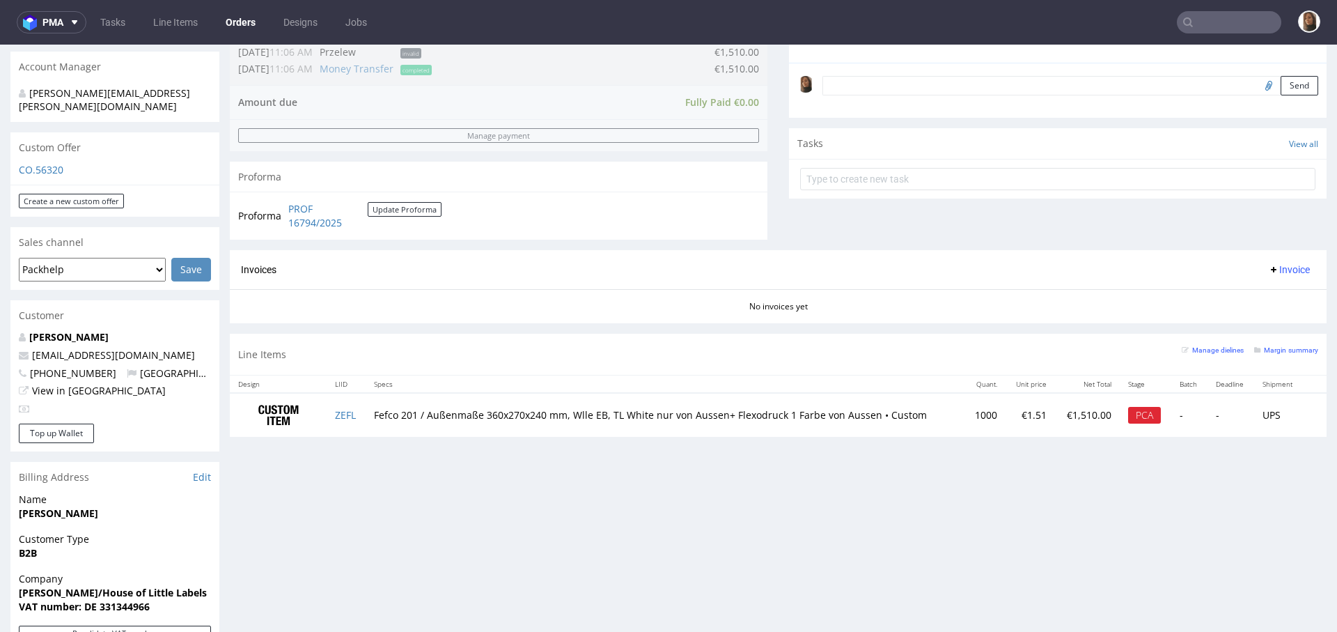
scroll to position [486, 0]
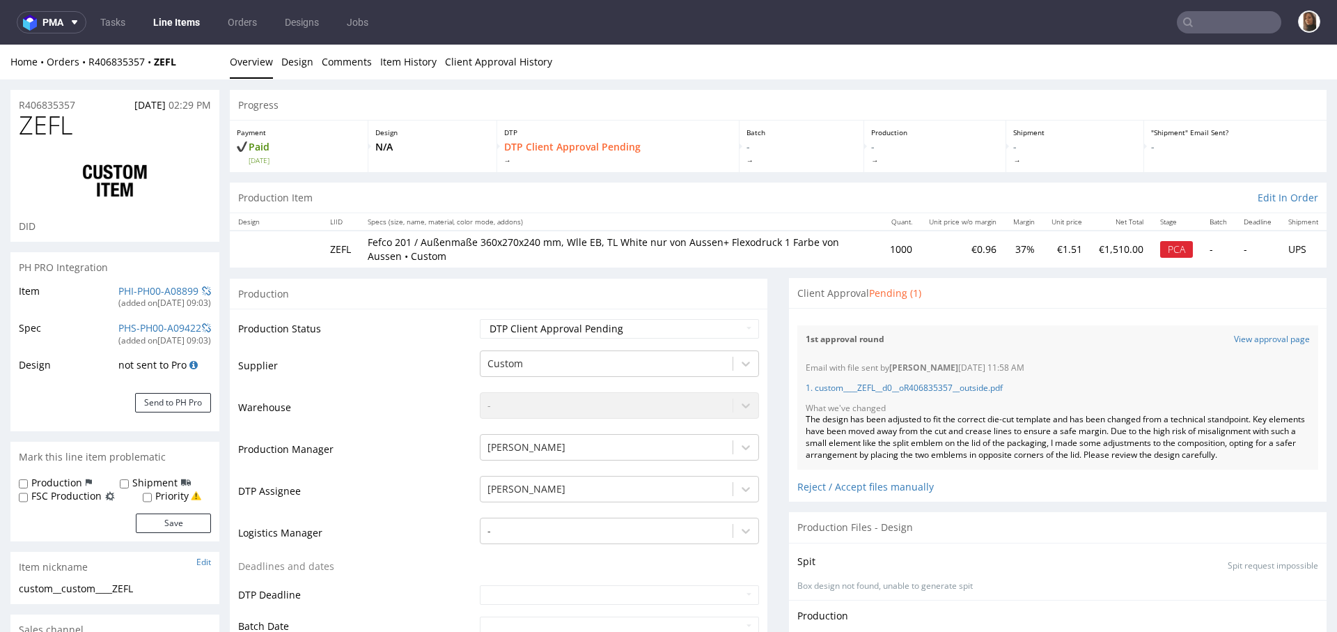
select select "in_progress"
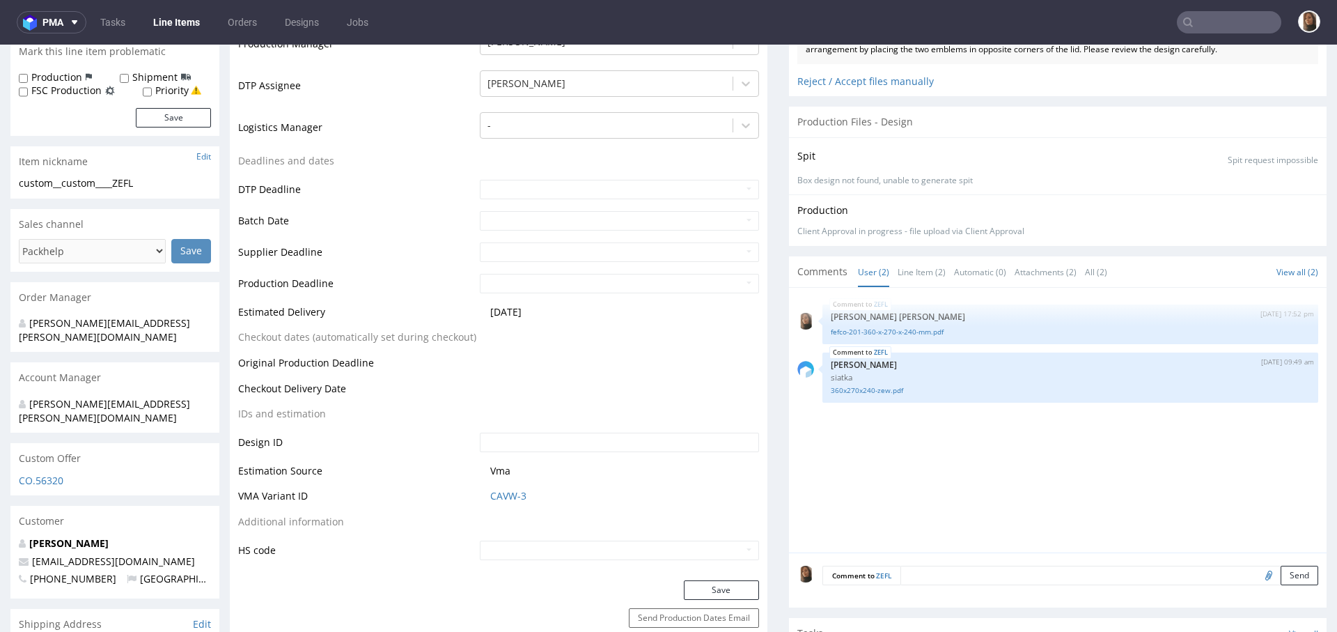
scroll to position [482, 0]
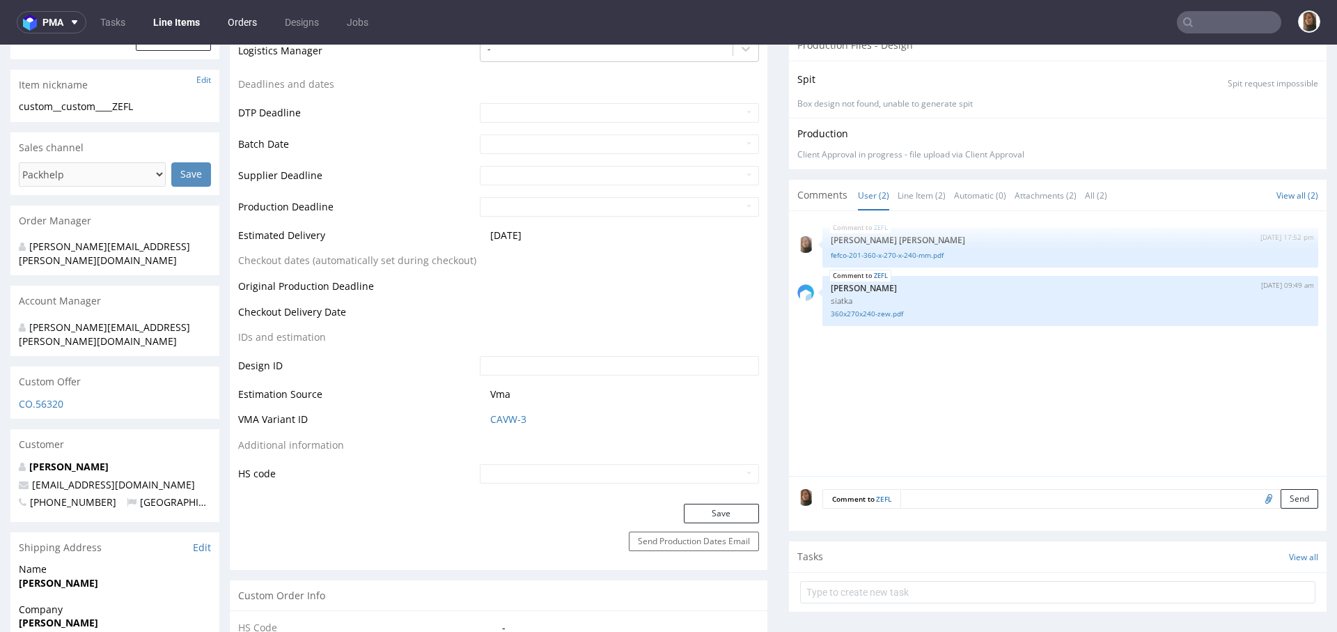
click at [239, 12] on link "Orders" at bounding box center [242, 22] width 46 height 22
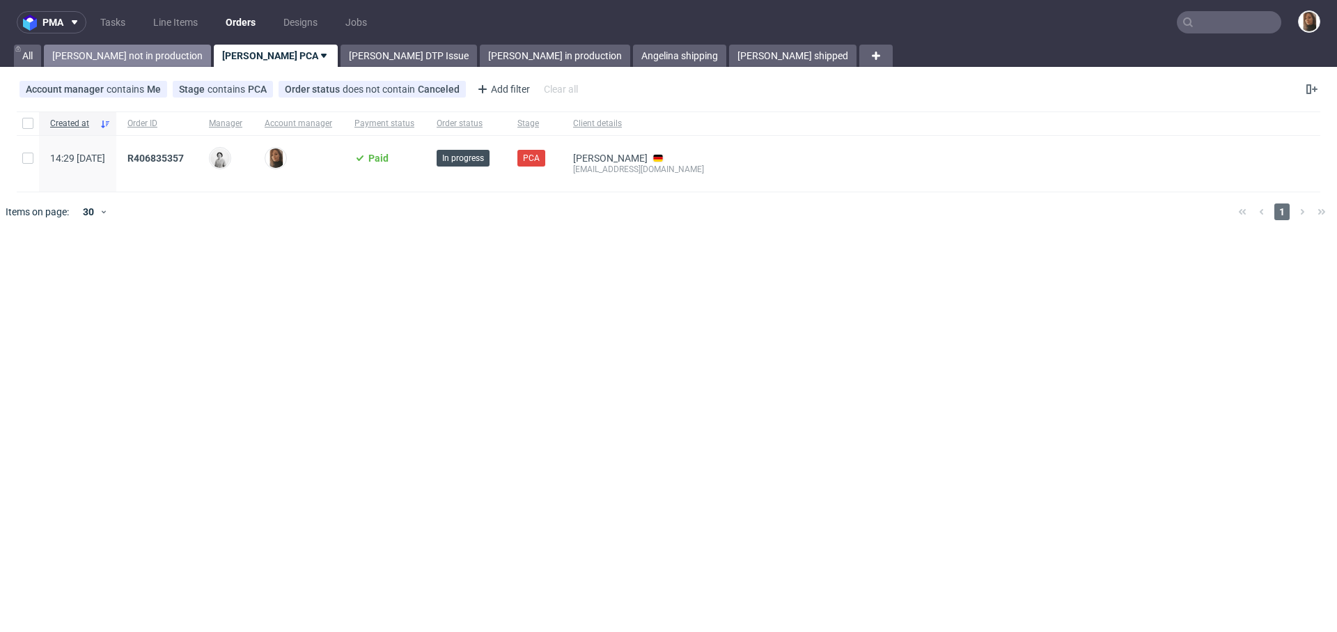
click at [137, 50] on link "[PERSON_NAME] not in production" at bounding box center [127, 56] width 167 height 22
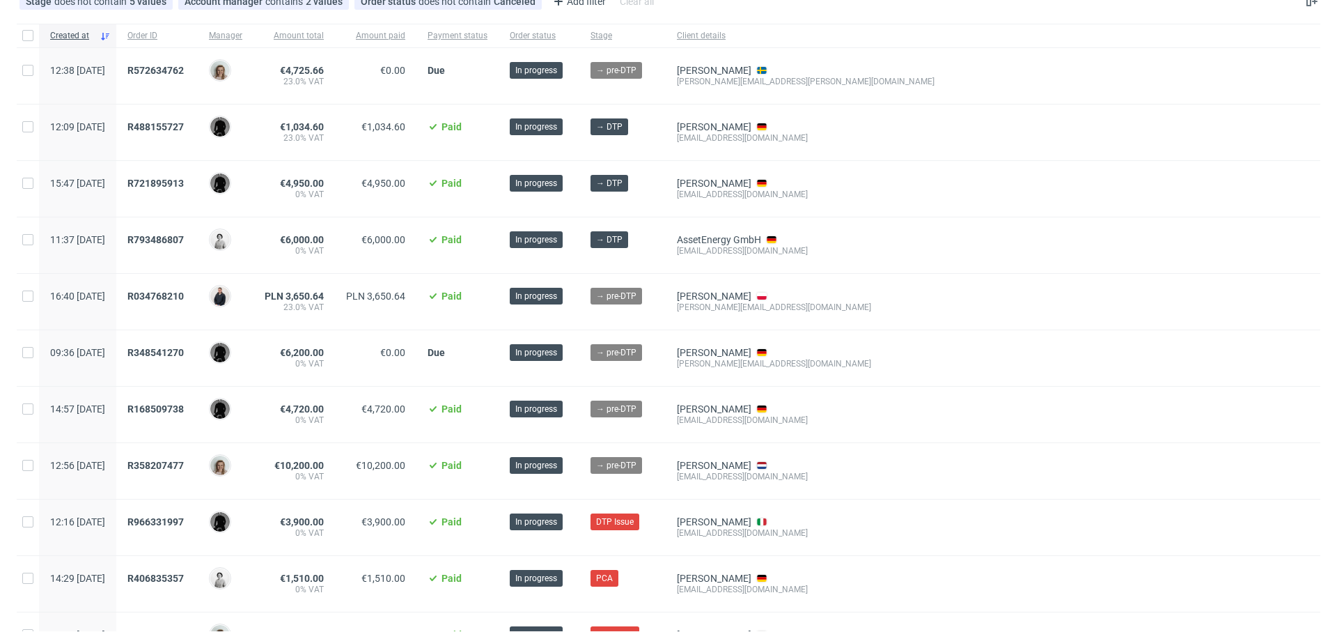
scroll to position [84, 0]
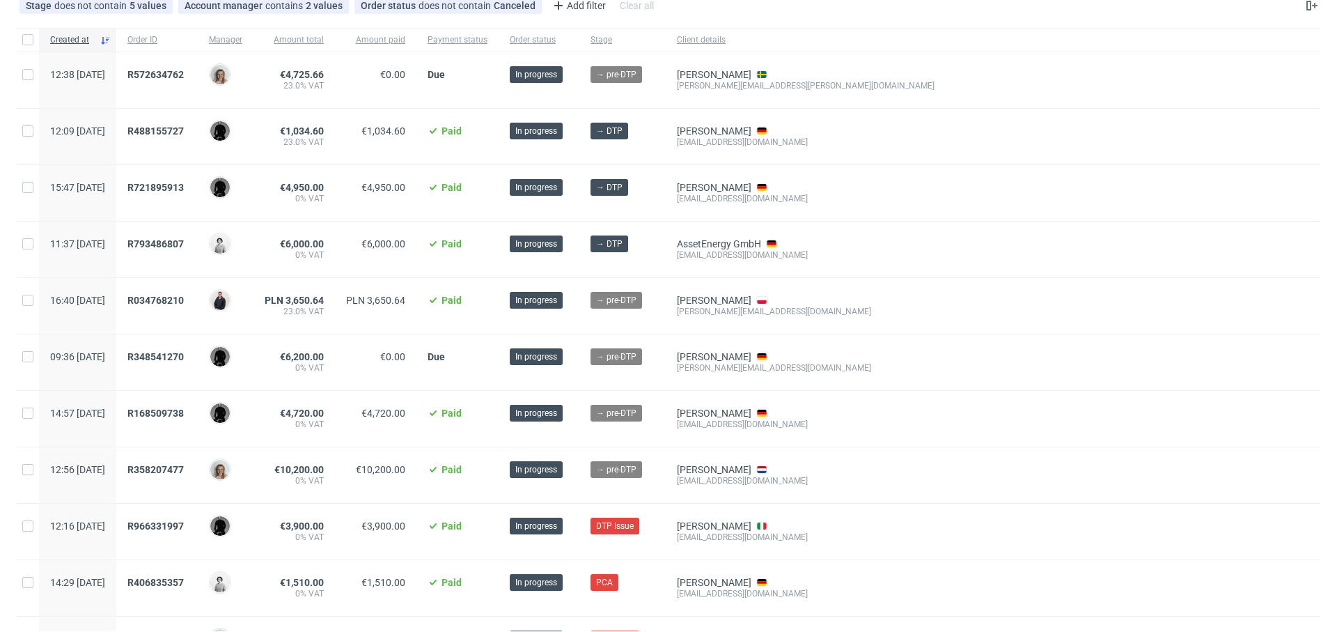
click at [181, 292] on div "R034768210" at bounding box center [156, 306] width 81 height 56
click at [184, 296] on span "R034768210" at bounding box center [155, 300] width 56 height 11
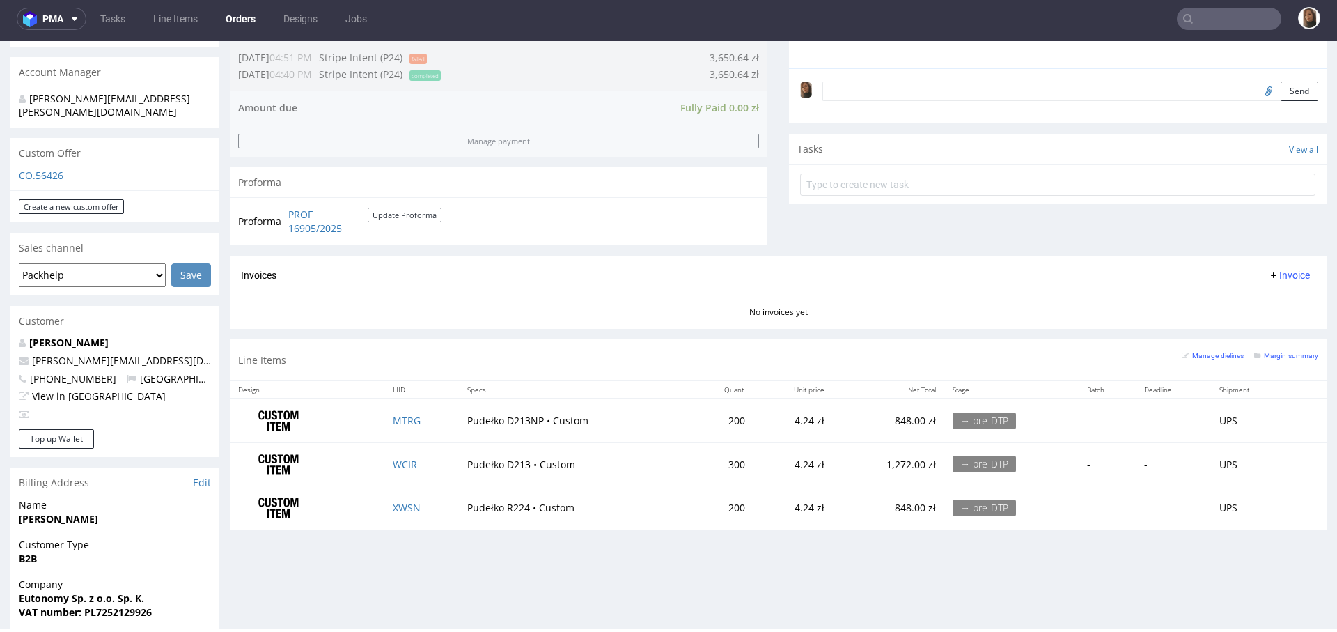
scroll to position [558, 0]
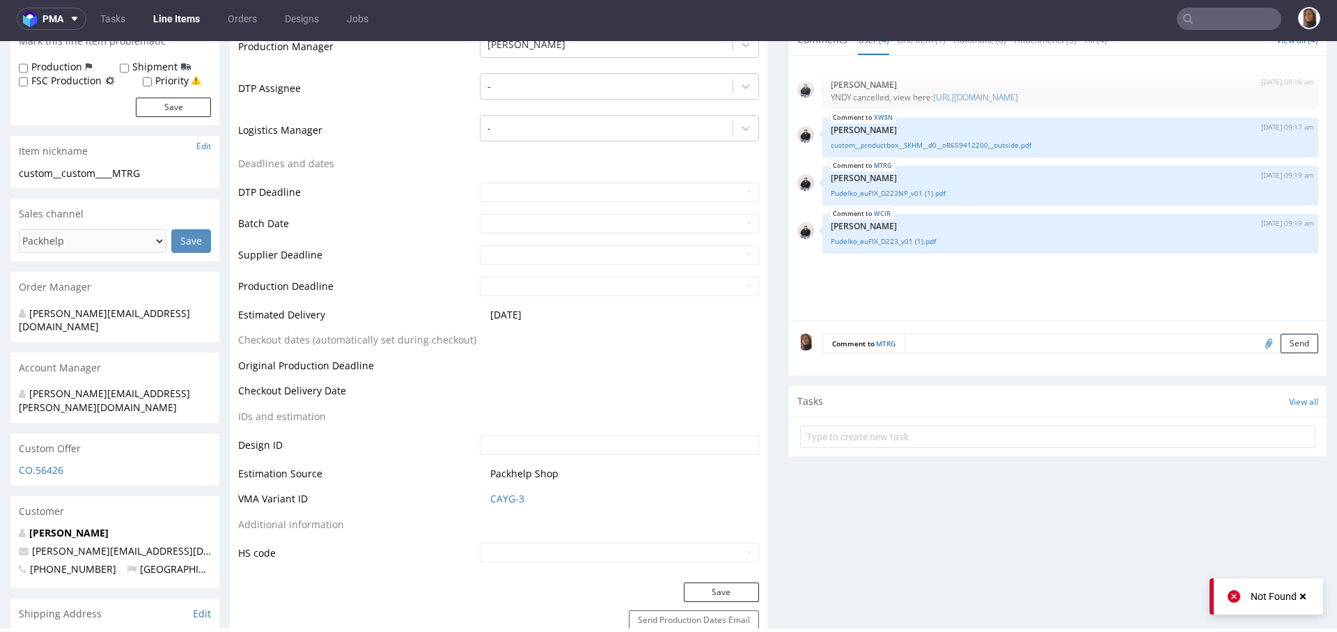
scroll to position [343, 0]
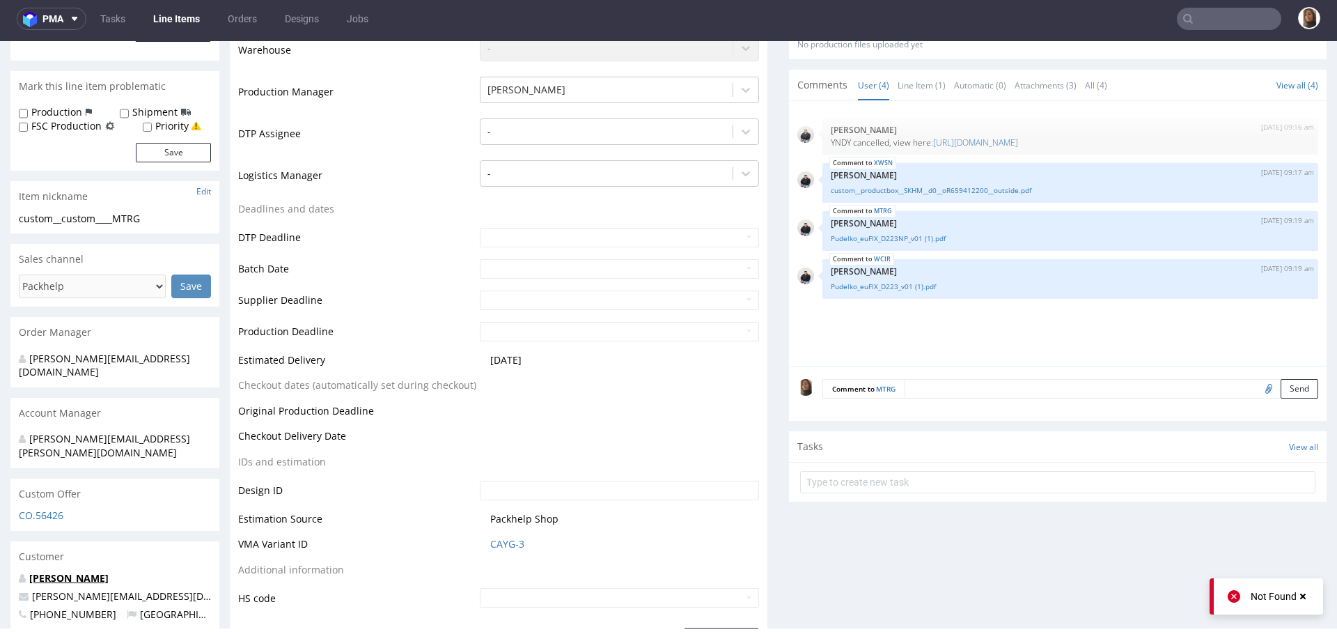
click at [91, 571] on link "[PERSON_NAME]" at bounding box center [68, 577] width 79 height 13
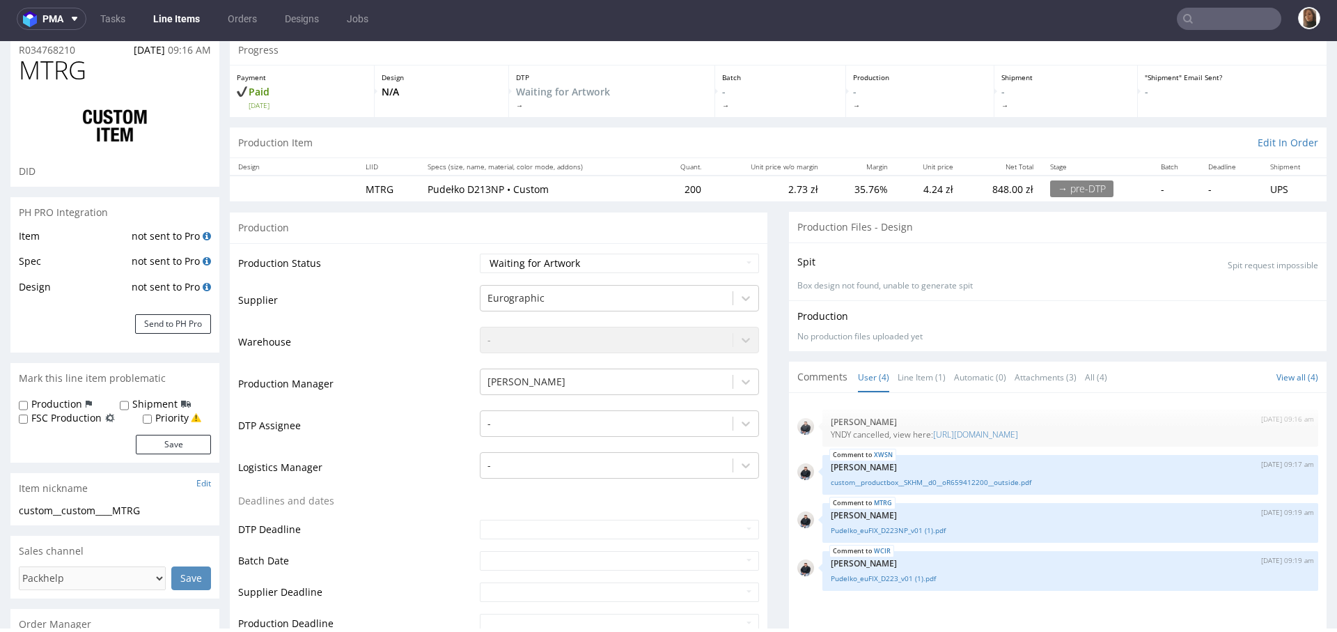
scroll to position [0, 0]
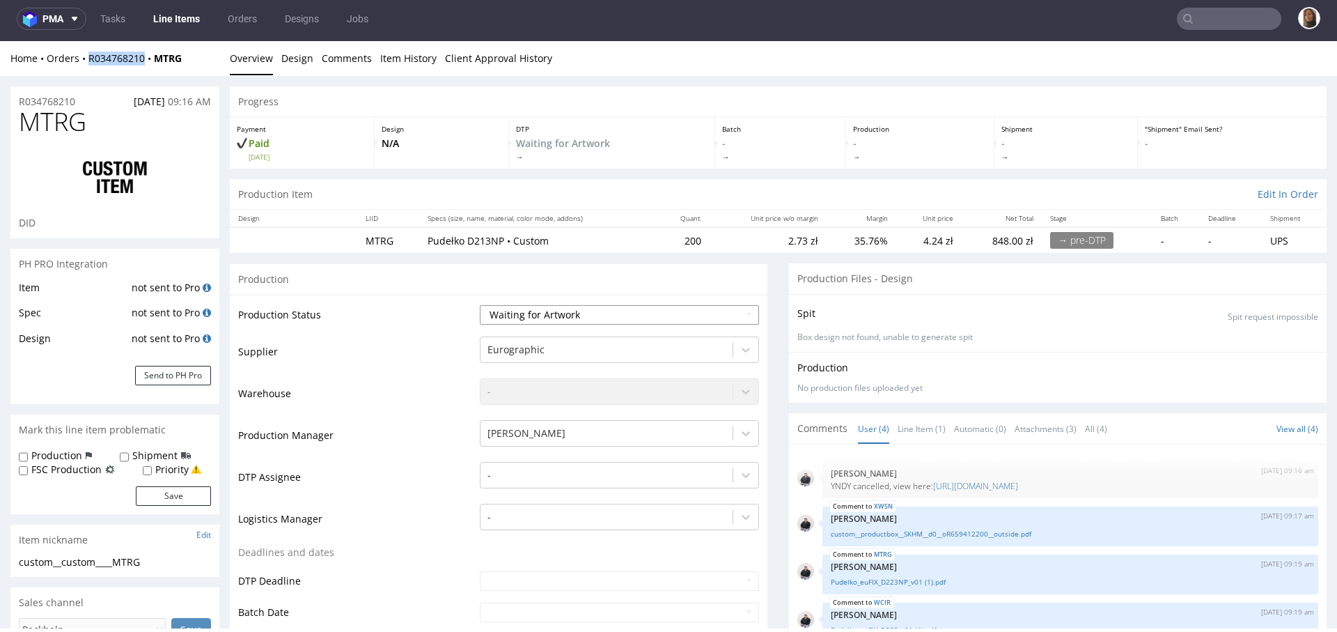
click at [524, 313] on select "Waiting for Artwork Waiting for Diecut Waiting for Mockup Waiting for DTP Waiti…" at bounding box center [619, 314] width 279 height 19
click at [480, 305] on select "Waiting for Artwork Waiting for Diecut Waiting for Mockup Waiting for DTP Waiti…" at bounding box center [619, 314] width 279 height 19
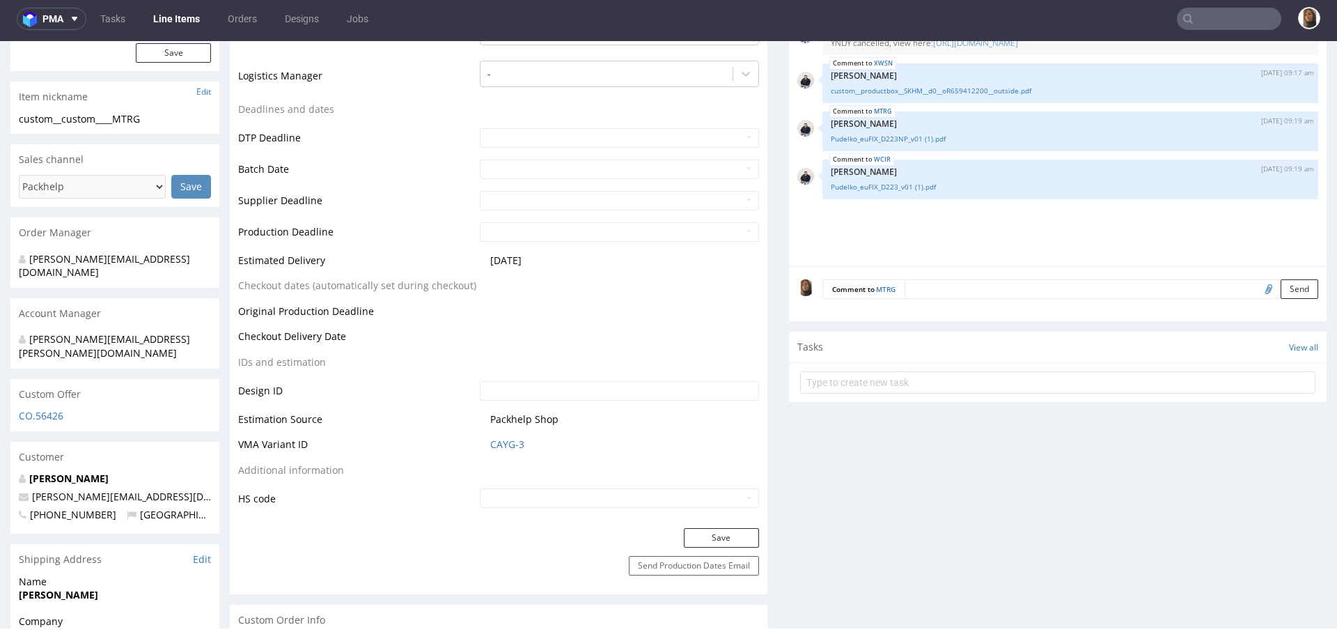
scroll to position [476, 0]
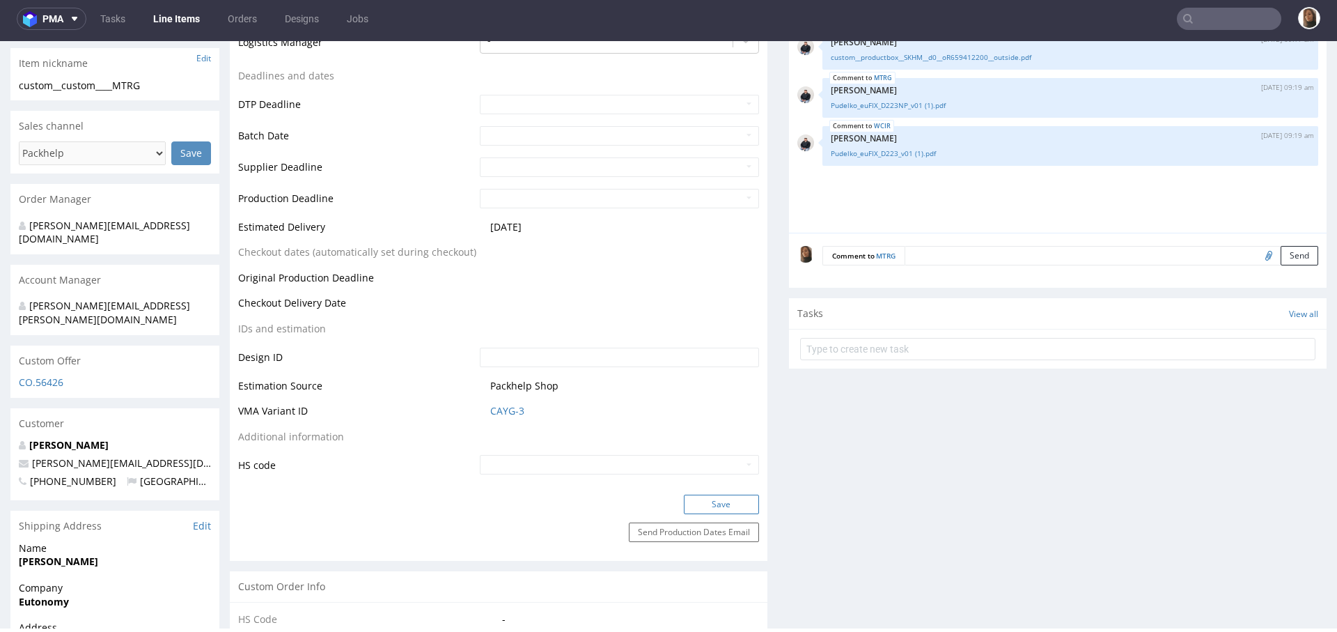
click at [701, 499] on button "Save" at bounding box center [721, 503] width 75 height 19
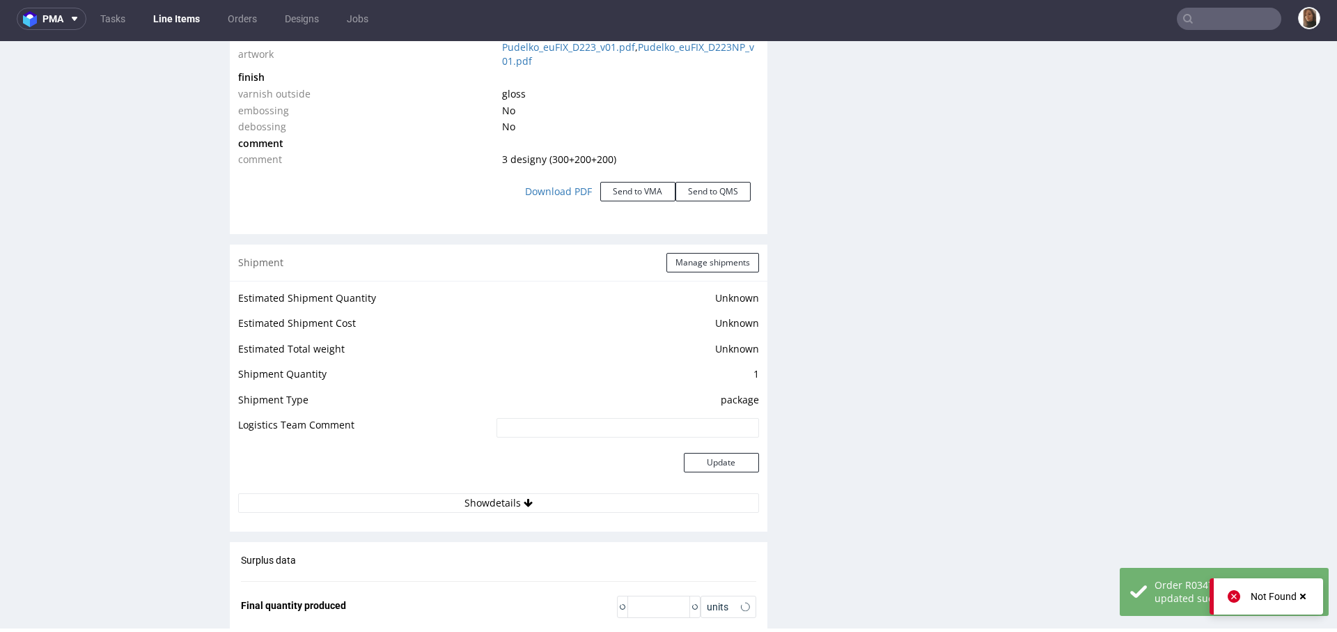
scroll to position [1929, 0]
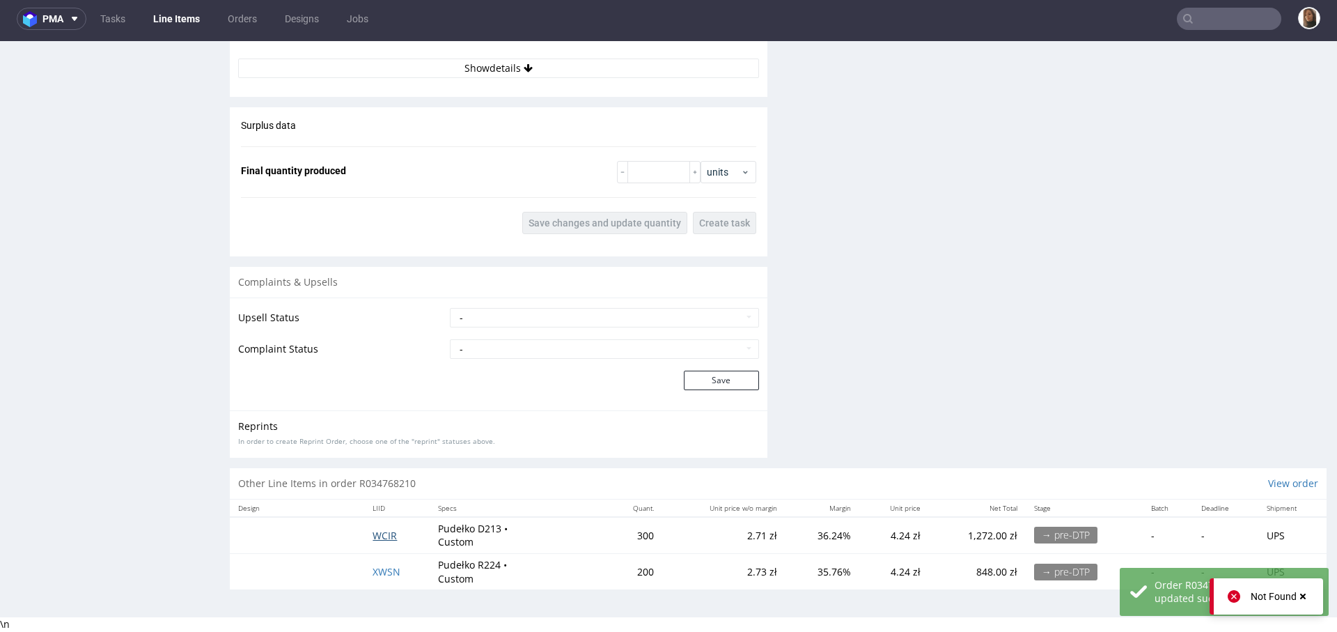
click at [381, 529] on span "WCIR" at bounding box center [385, 535] width 24 height 13
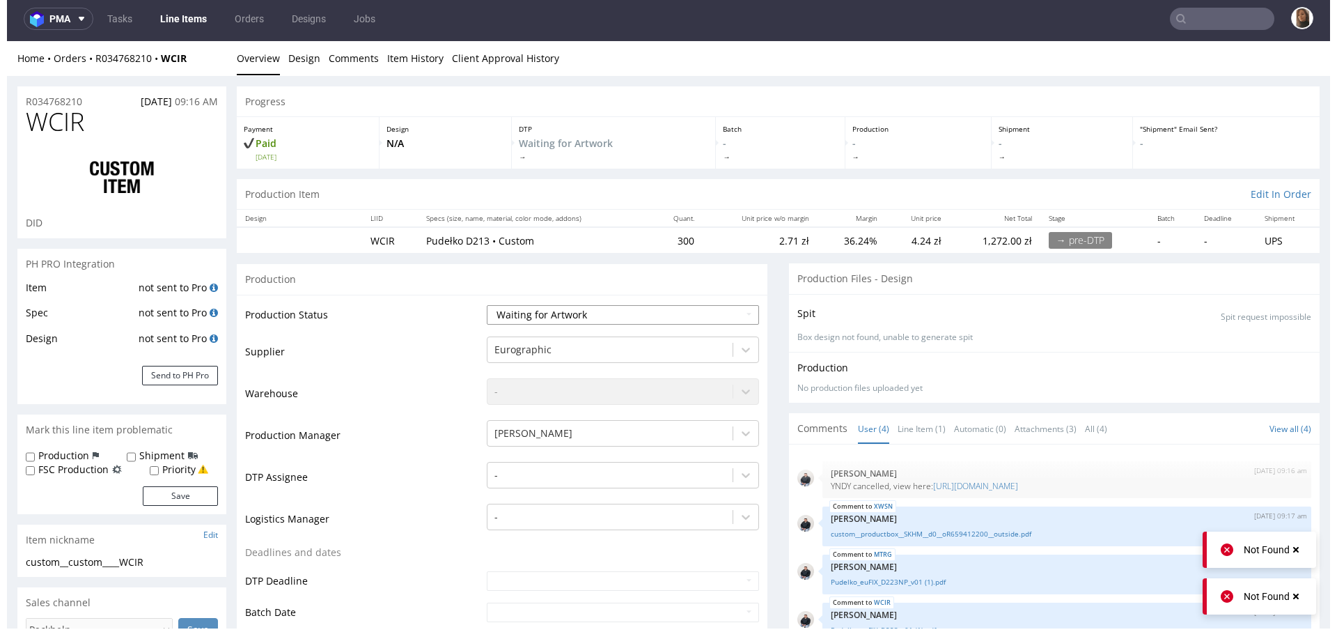
click at [520, 306] on select "Waiting for Artwork Waiting for Diecut Waiting for Mockup Waiting for DTP Waiti…" at bounding box center [623, 314] width 272 height 19
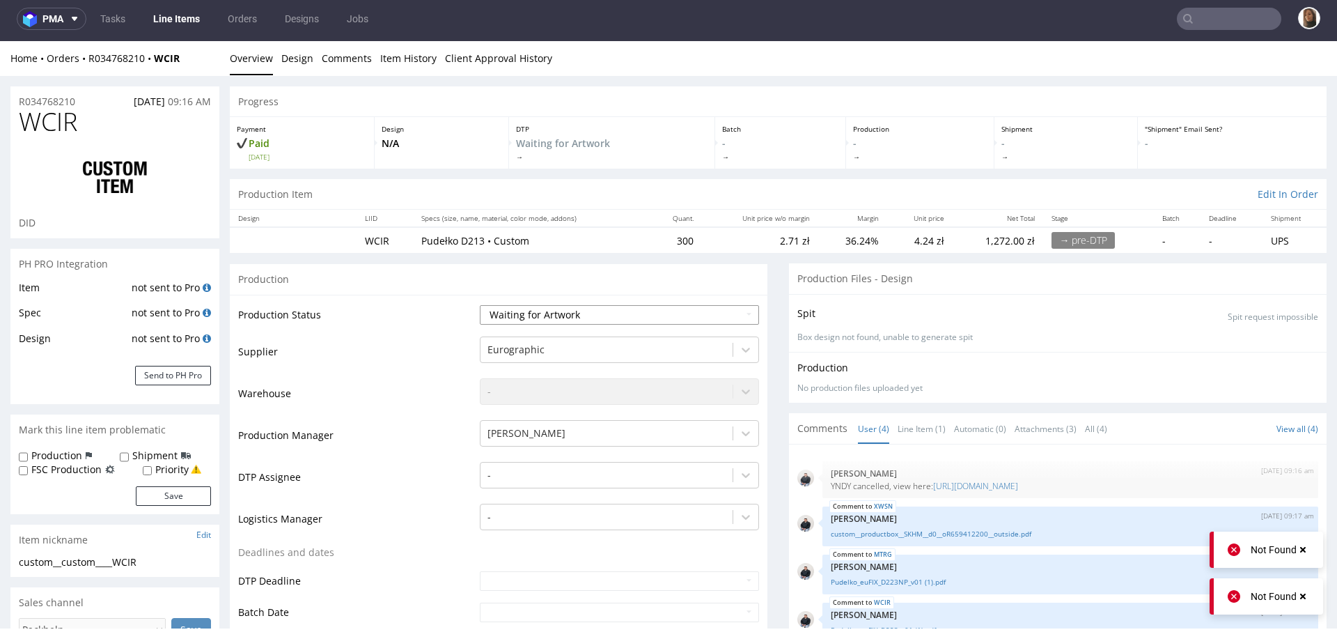
click at [480, 305] on select "Waiting for Artwork Waiting for Diecut Waiting for Mockup Waiting for DTP Waiti…" at bounding box center [619, 314] width 279 height 19
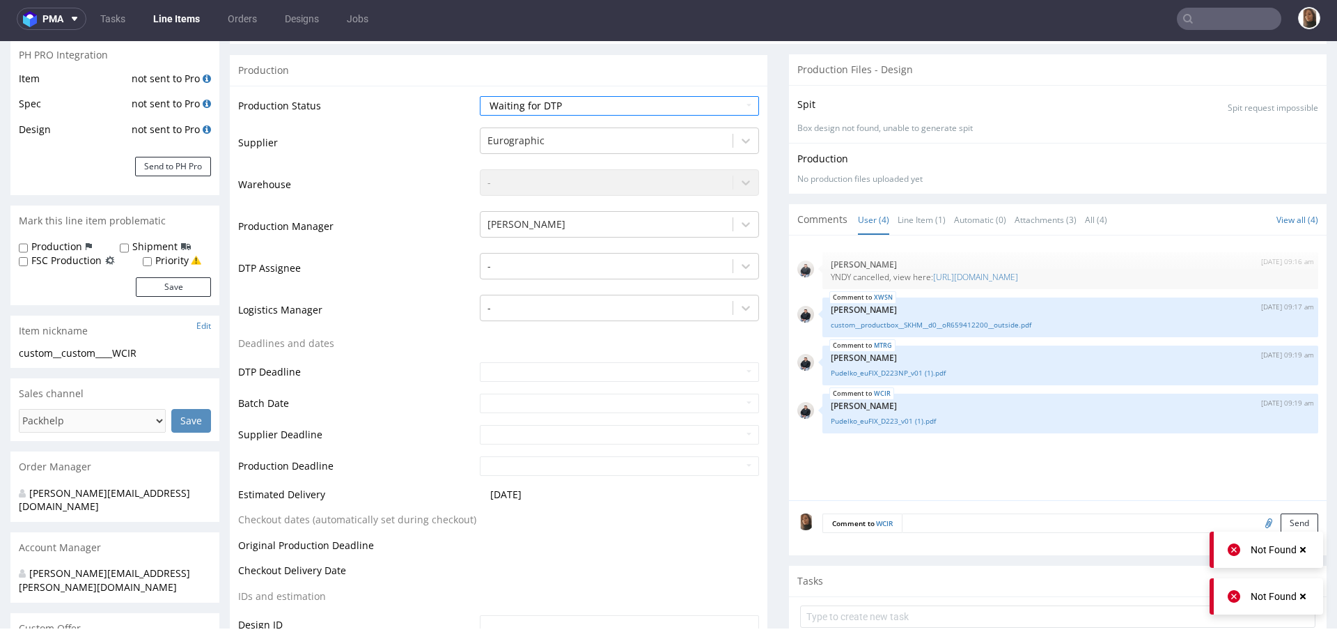
scroll to position [446, 0]
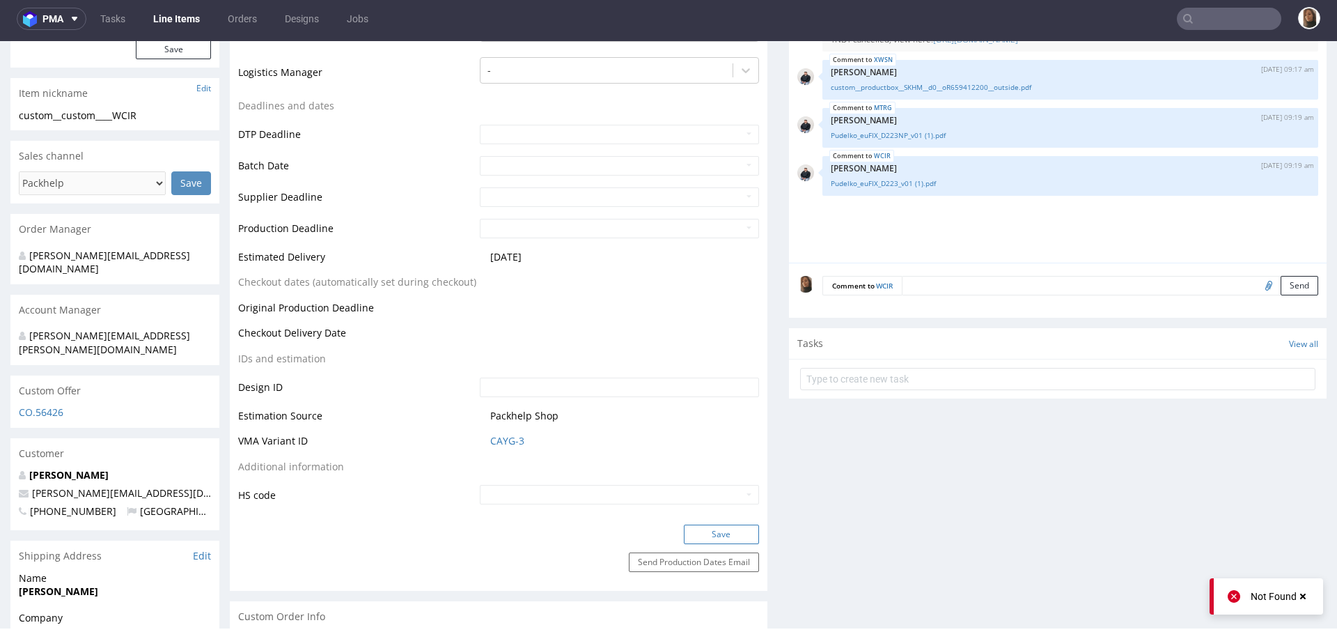
click at [710, 534] on button "Save" at bounding box center [721, 533] width 75 height 19
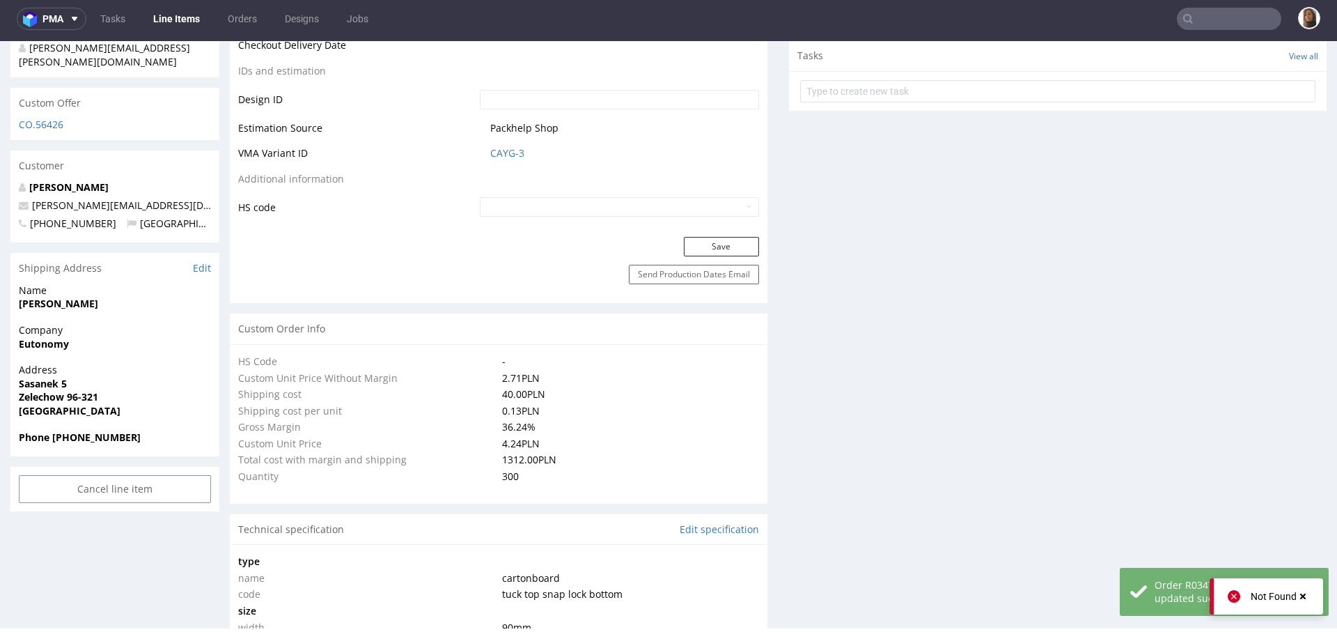
scroll to position [1929, 0]
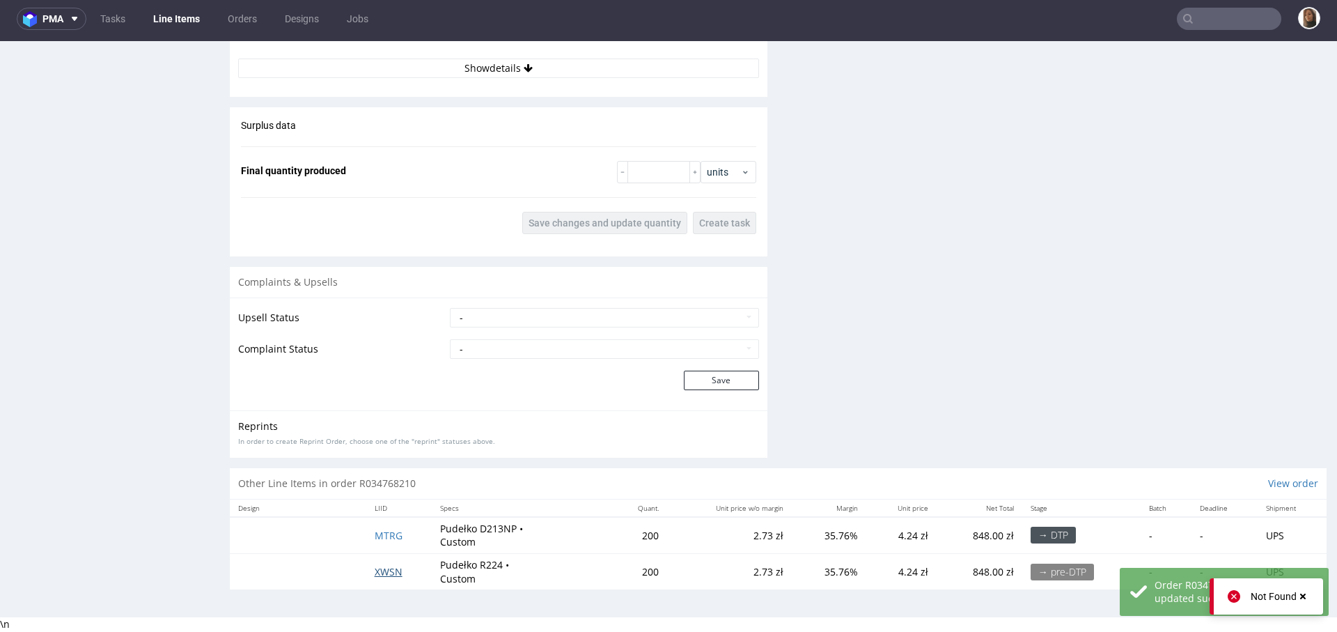
click at [381, 568] on span "XWSN" at bounding box center [389, 571] width 28 height 13
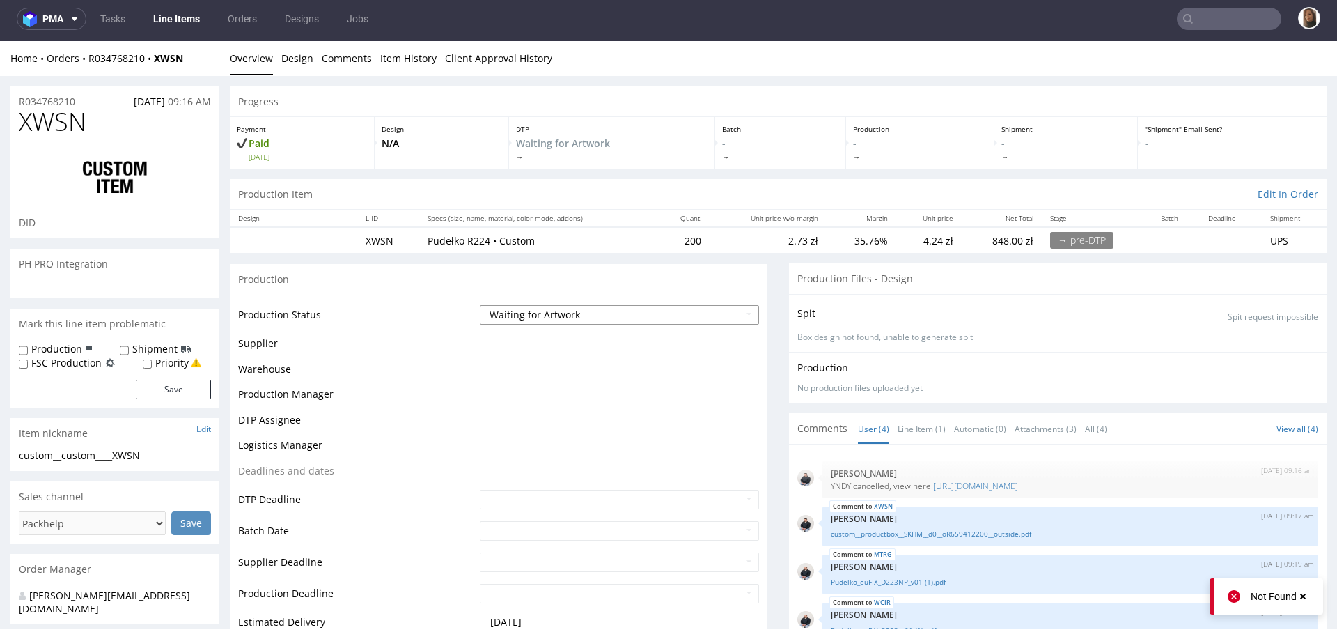
click at [605, 317] on select "Waiting for Artwork Waiting for Diecut Waiting for Mockup Waiting for DTP Waiti…" at bounding box center [619, 314] width 279 height 19
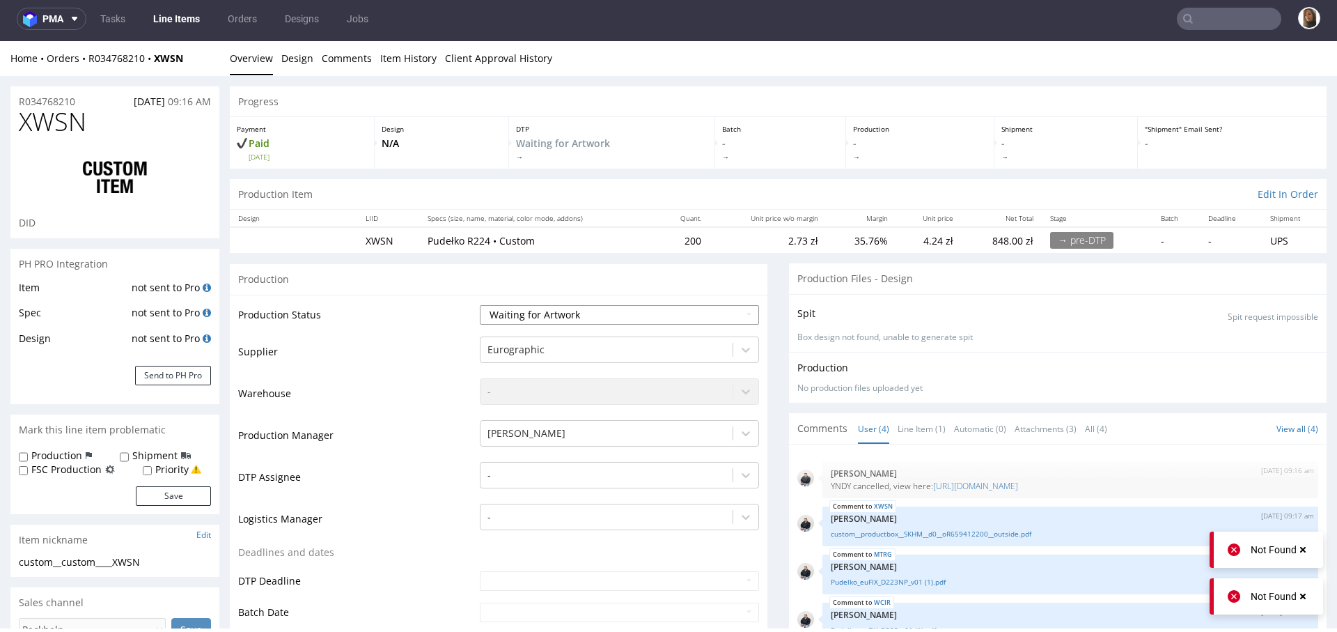
select select "dtp_waiting_for_check"
click at [480, 305] on select "Waiting for Artwork Waiting for Diecut Waiting for Mockup Waiting for DTP Waiti…" at bounding box center [619, 314] width 279 height 19
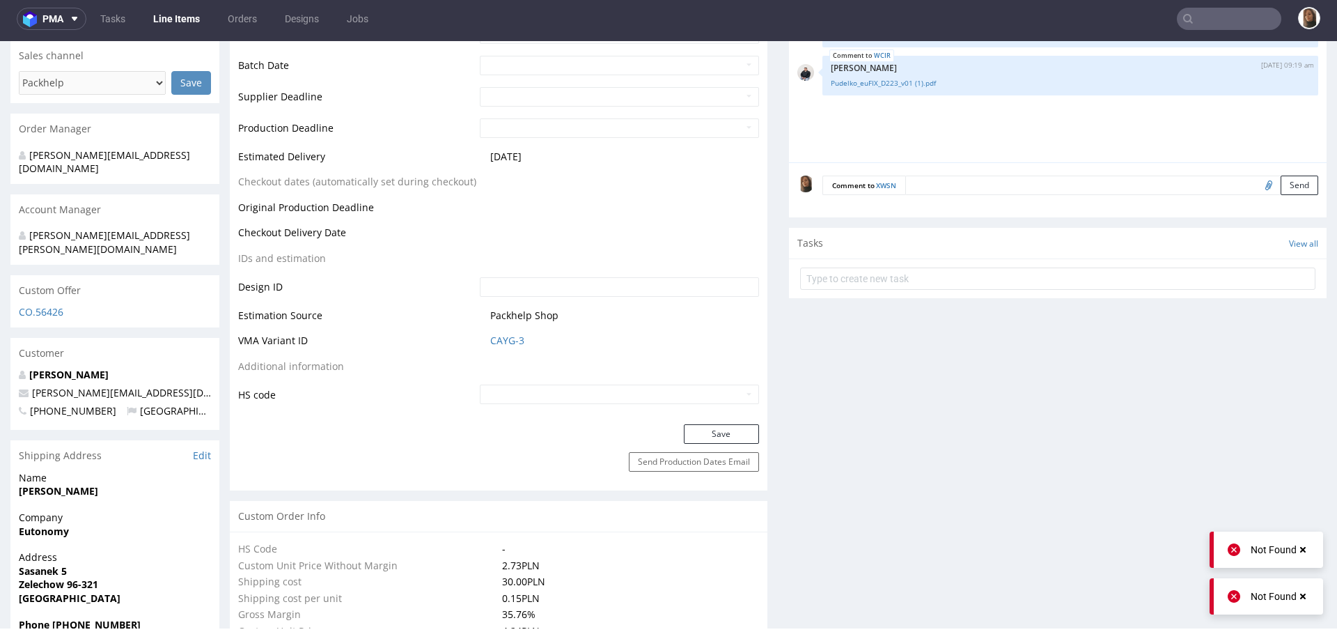
scroll to position [608, 0]
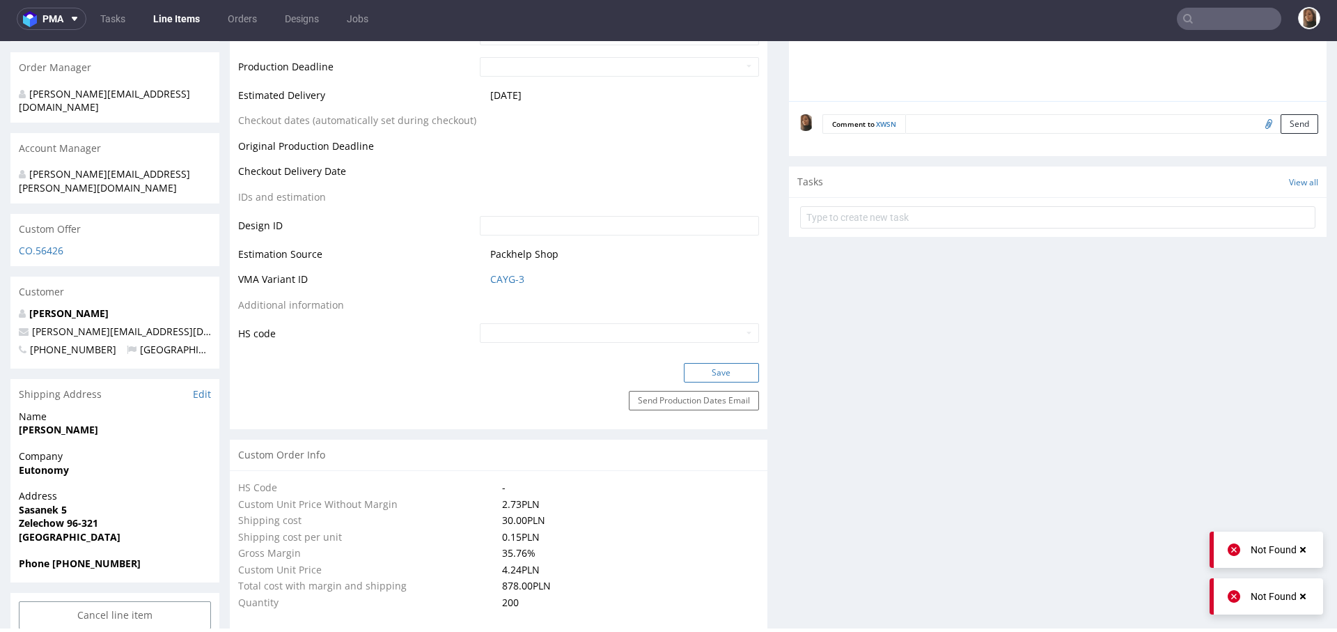
click at [696, 373] on button "Save" at bounding box center [721, 372] width 75 height 19
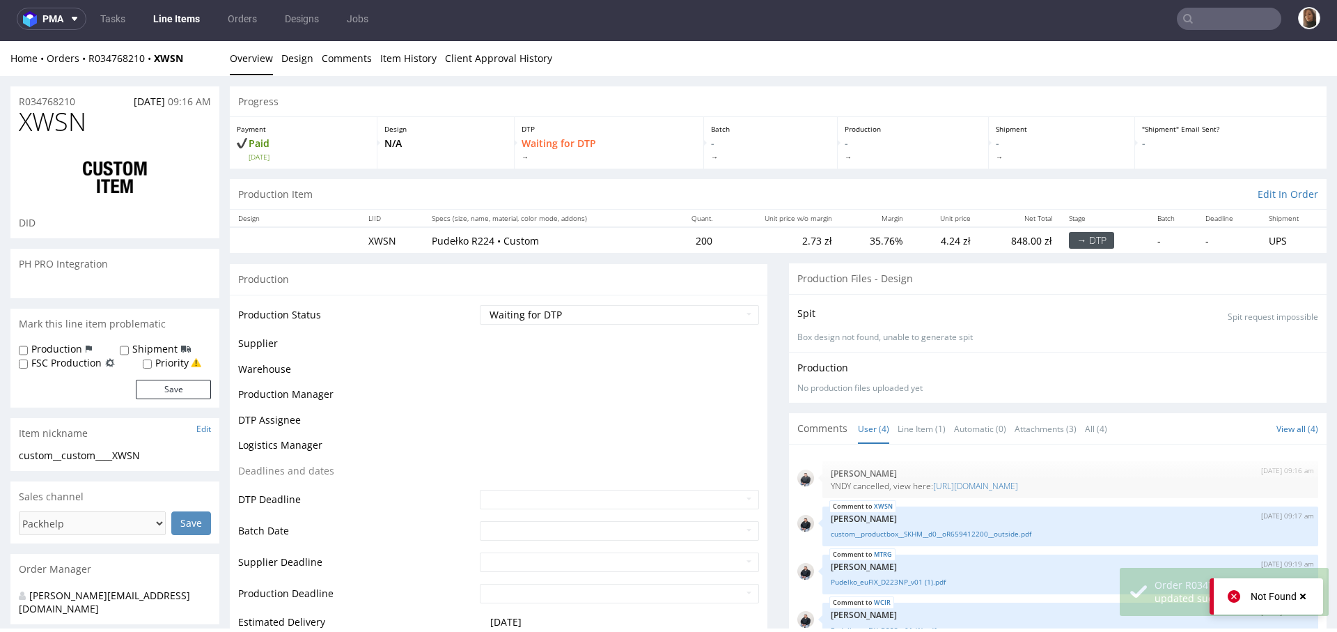
scroll to position [609, 0]
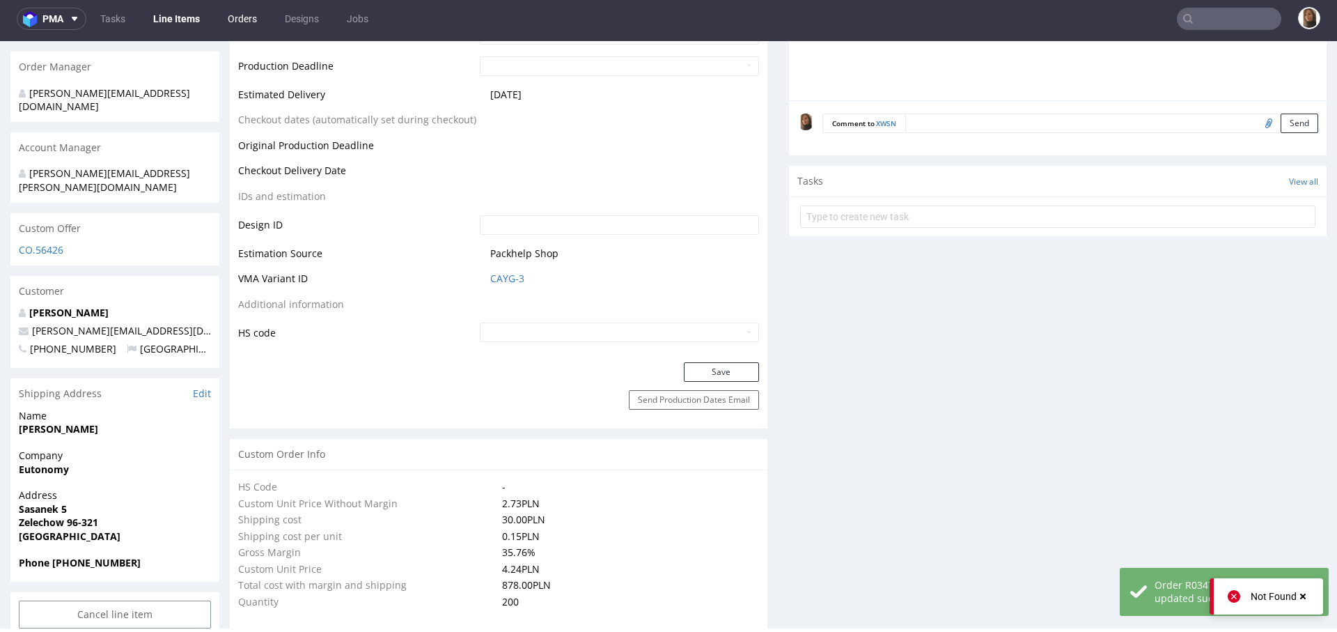
click at [240, 15] on link "Orders" at bounding box center [242, 19] width 46 height 22
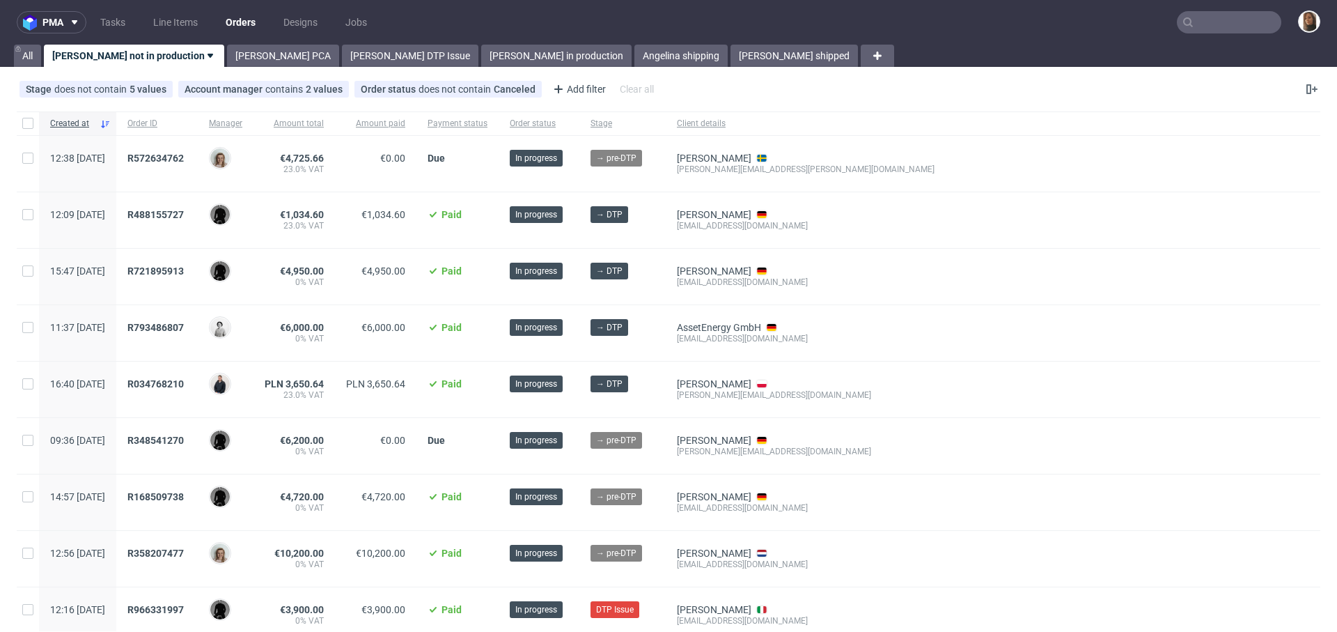
click at [1240, 22] on input "text" at bounding box center [1229, 22] width 104 height 22
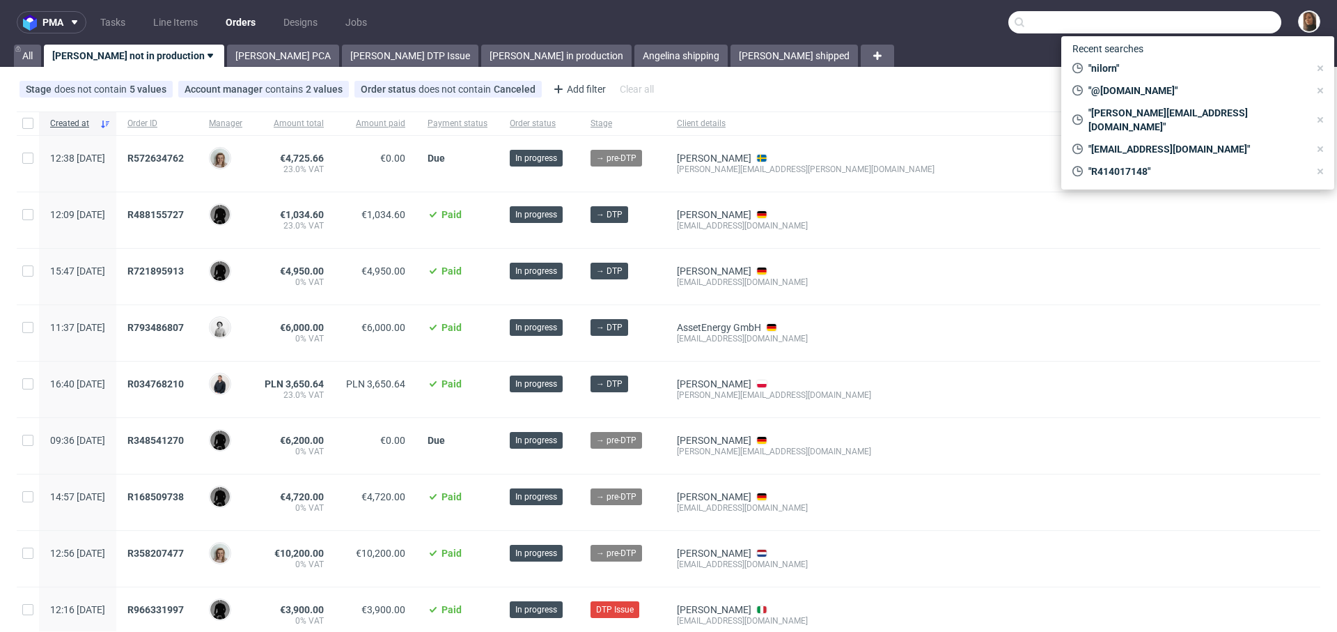
paste input "into-life.de"
type input "into-life.de"
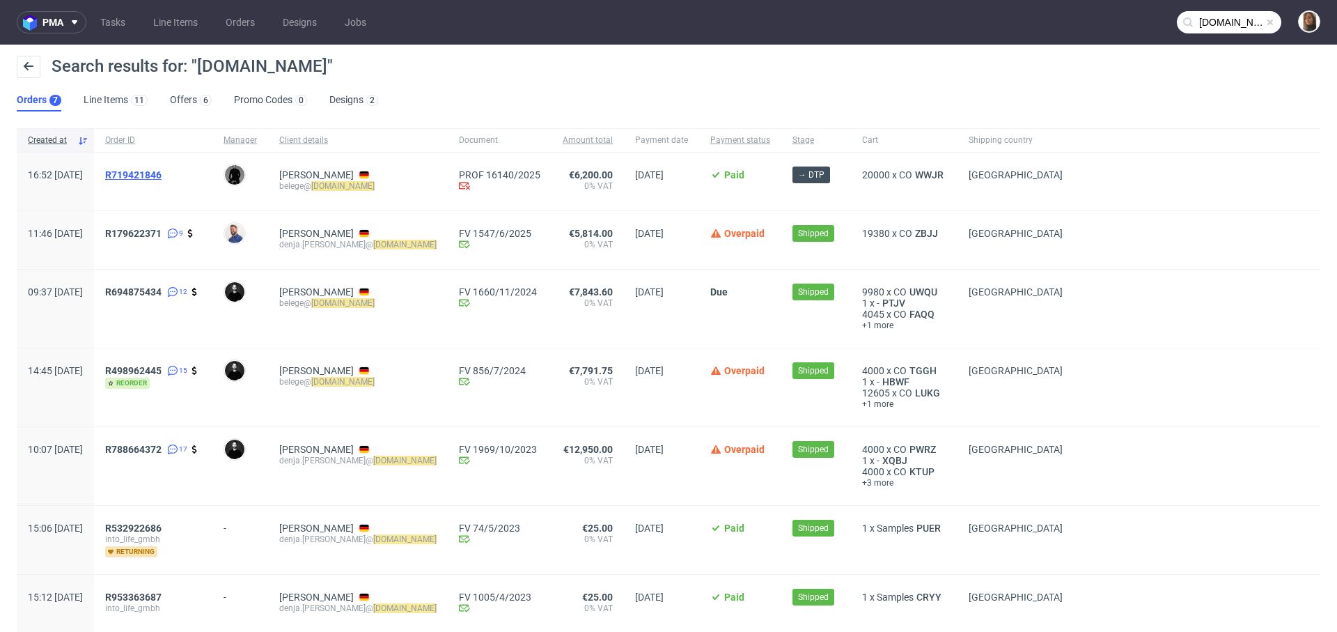
click at [162, 175] on span "R719421846" at bounding box center [133, 174] width 56 height 11
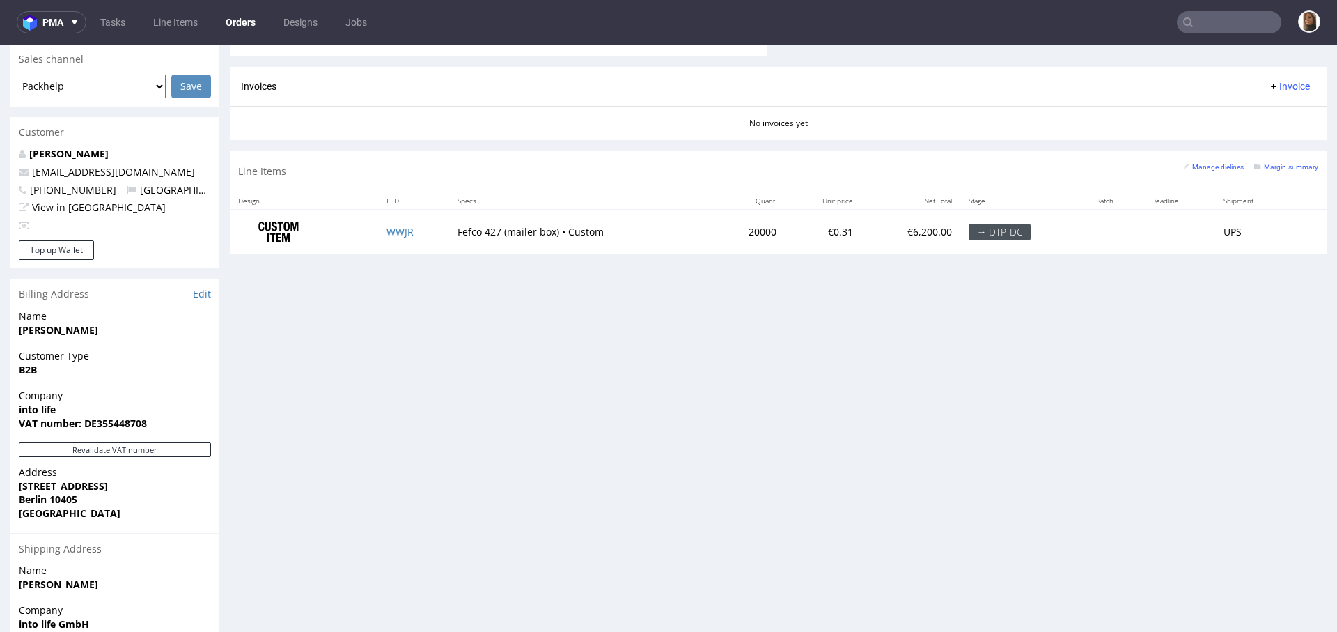
scroll to position [558, 0]
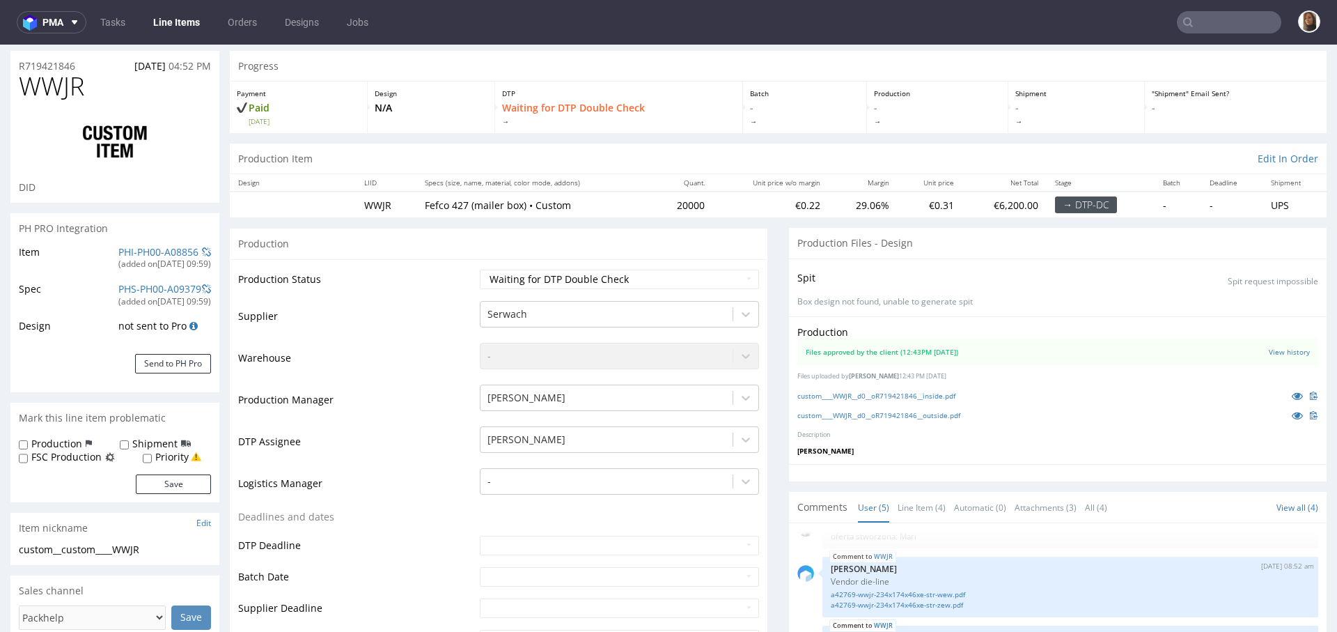
scroll to position [45, 0]
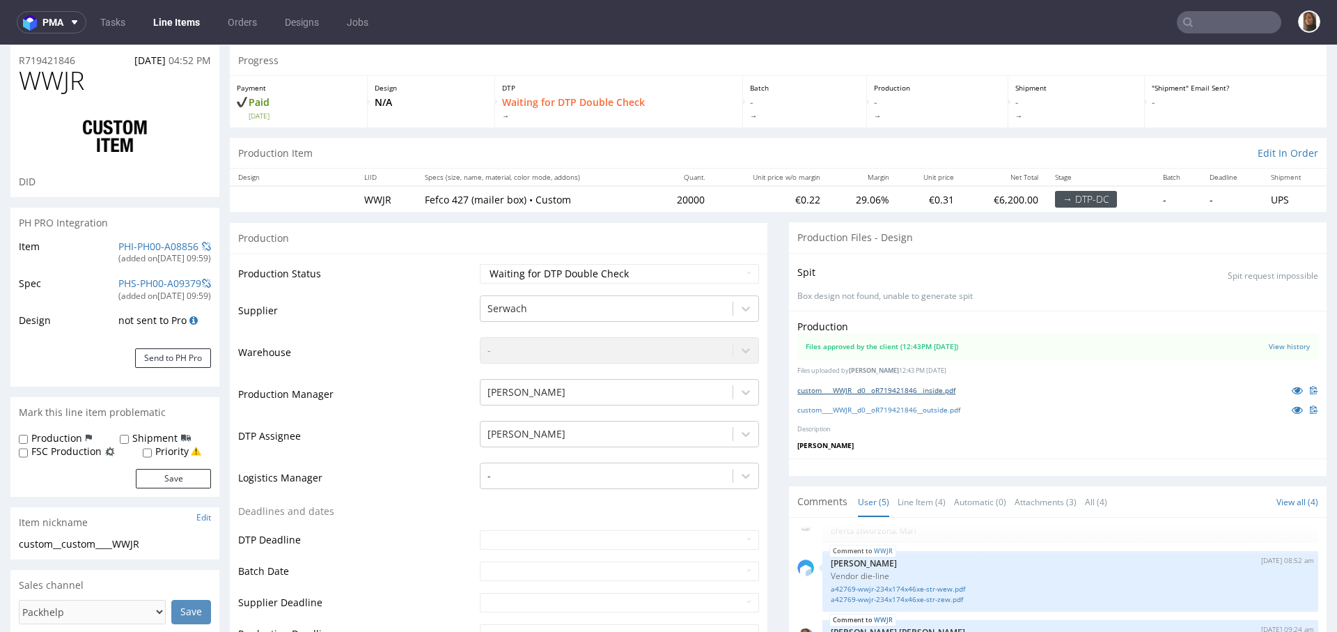
click at [929, 389] on link "custom____WWJR__d0__oR719421846__inside.pdf" at bounding box center [876, 390] width 158 height 10
click at [912, 409] on link "custom____WWJR__d0__oR719421846__outside.pdf" at bounding box center [878, 410] width 163 height 10
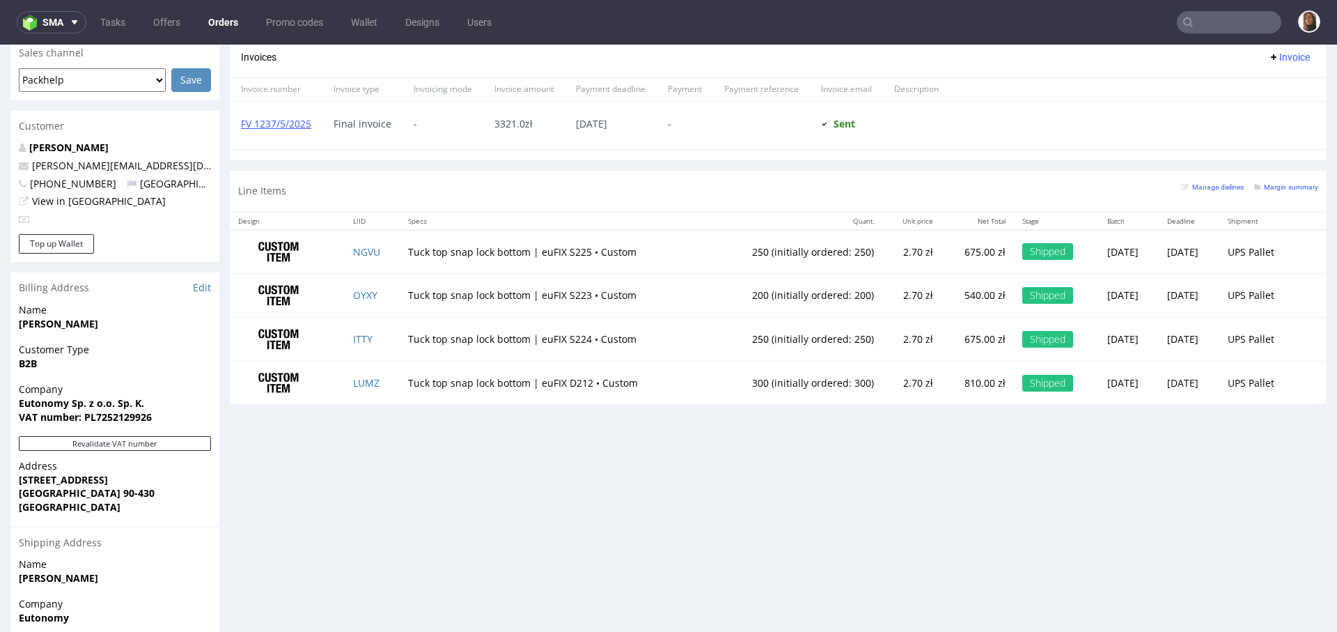
scroll to position [694, 0]
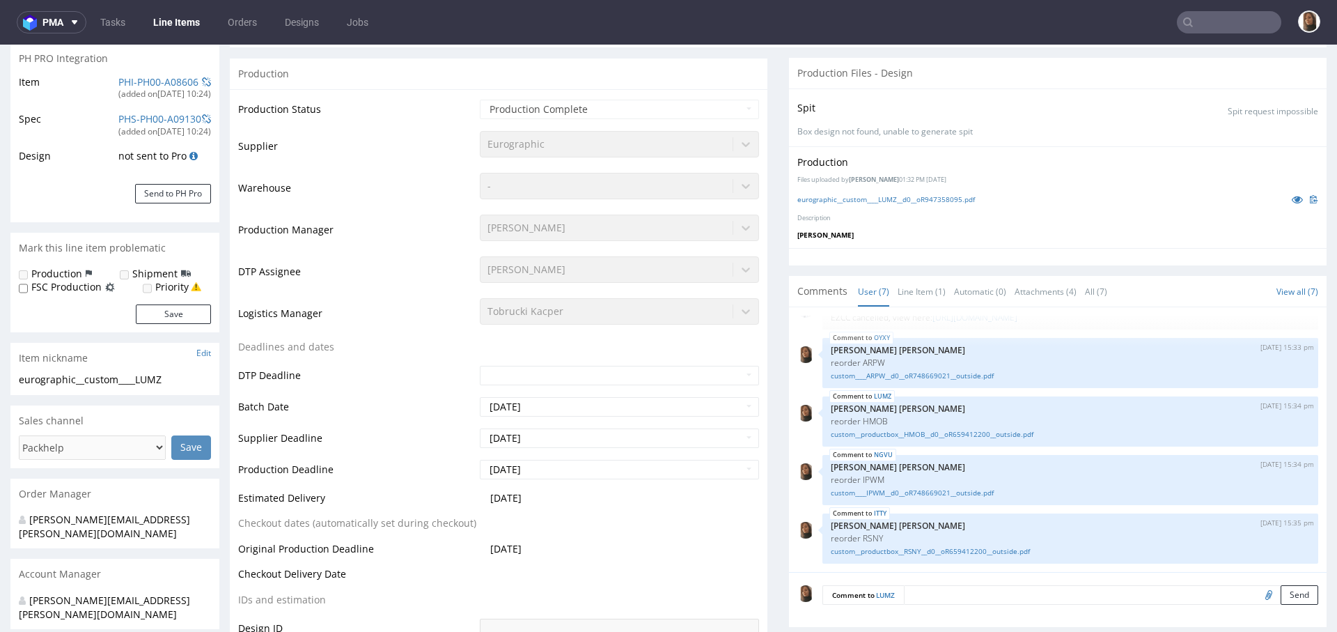
scroll to position [1, 0]
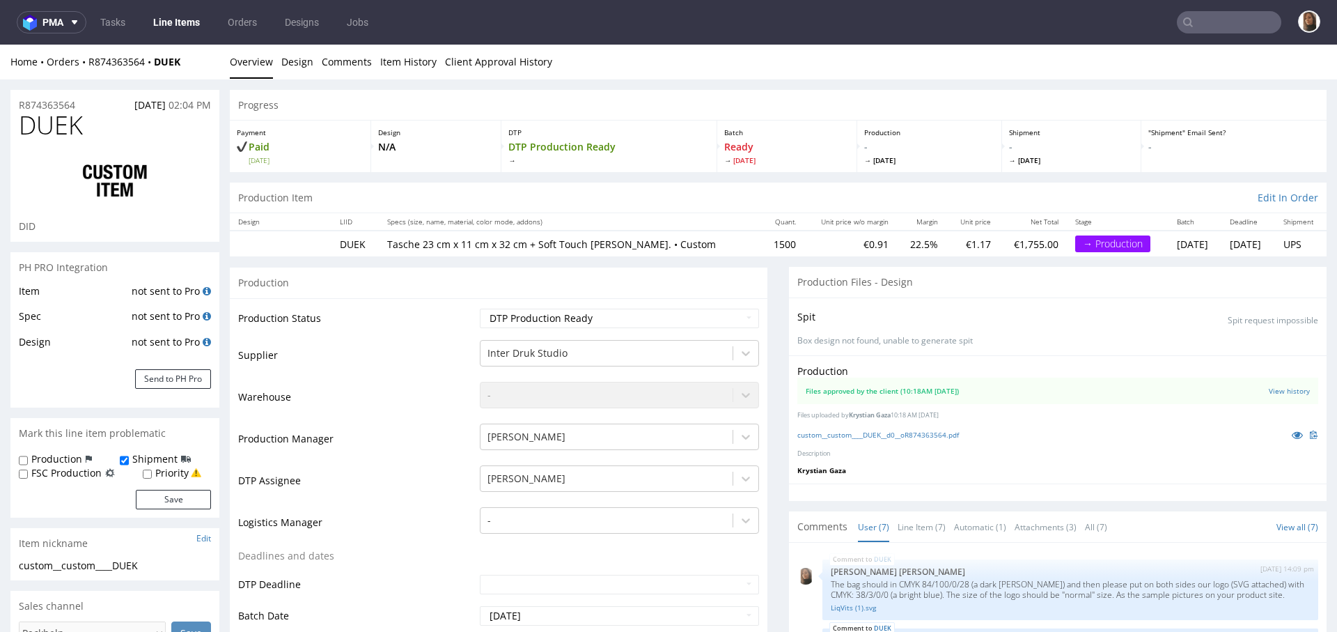
scroll to position [202, 0]
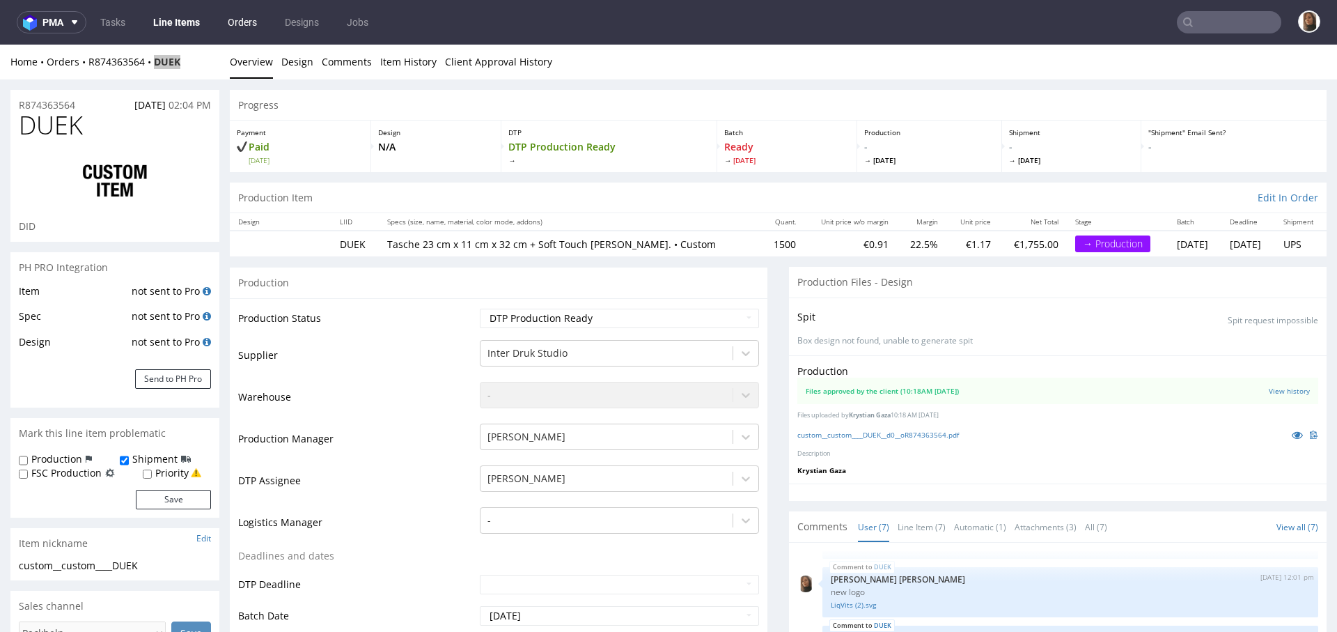
click at [234, 27] on link "Orders" at bounding box center [242, 22] width 46 height 22
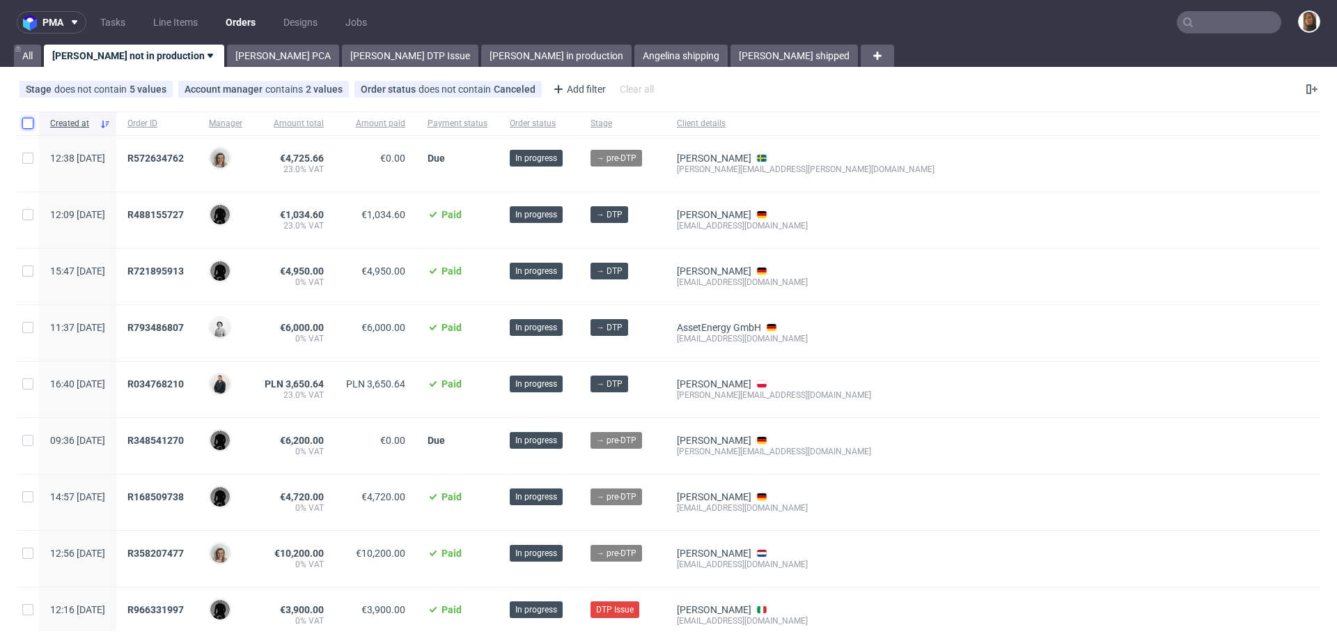
click at [27, 123] on input "checkbox" at bounding box center [27, 123] width 11 height 11
checkbox input "true"
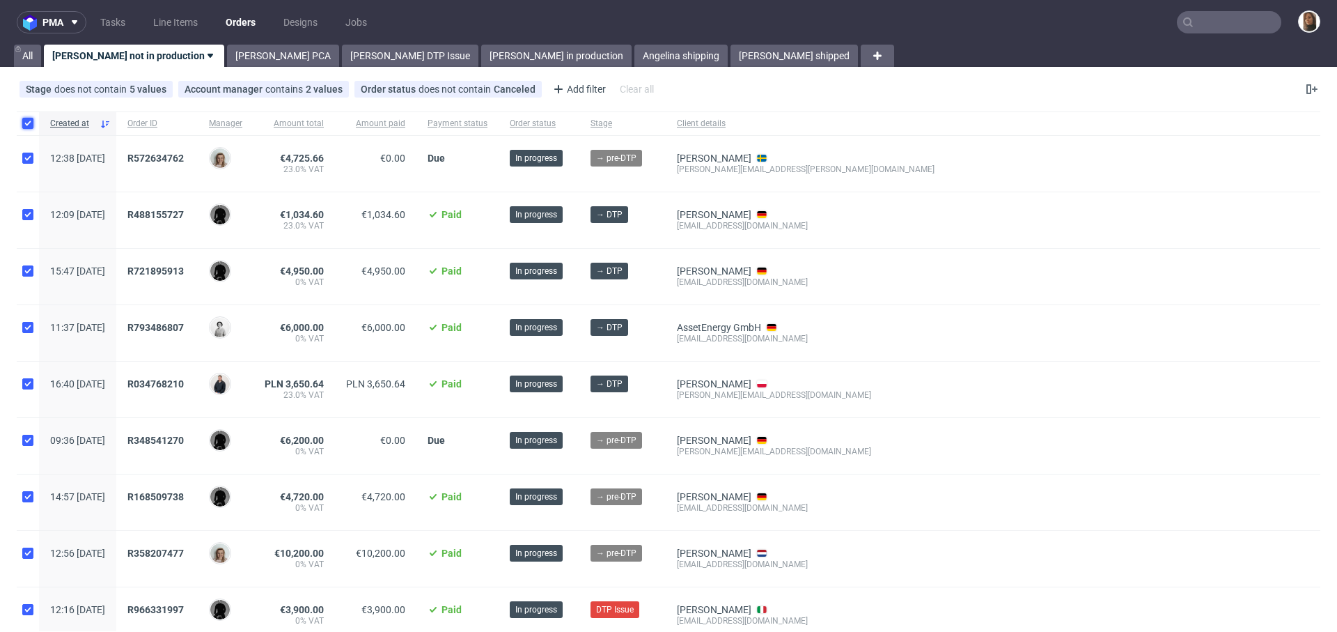
checkbox input "true"
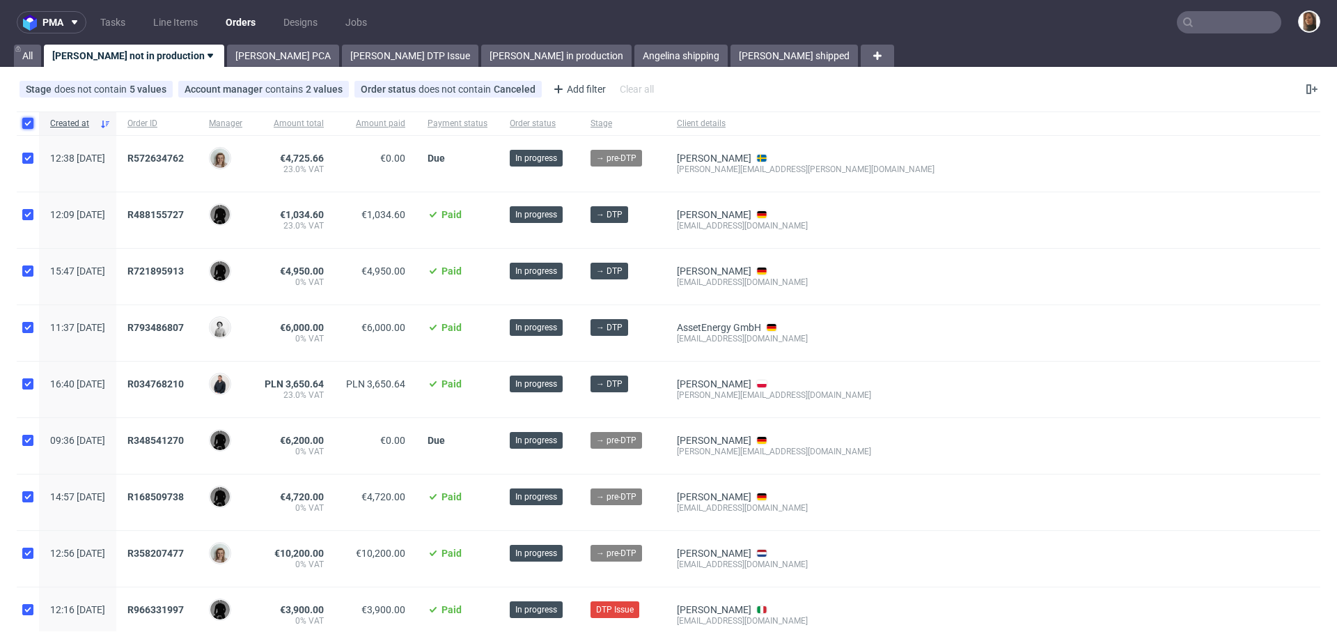
checkbox input "true"
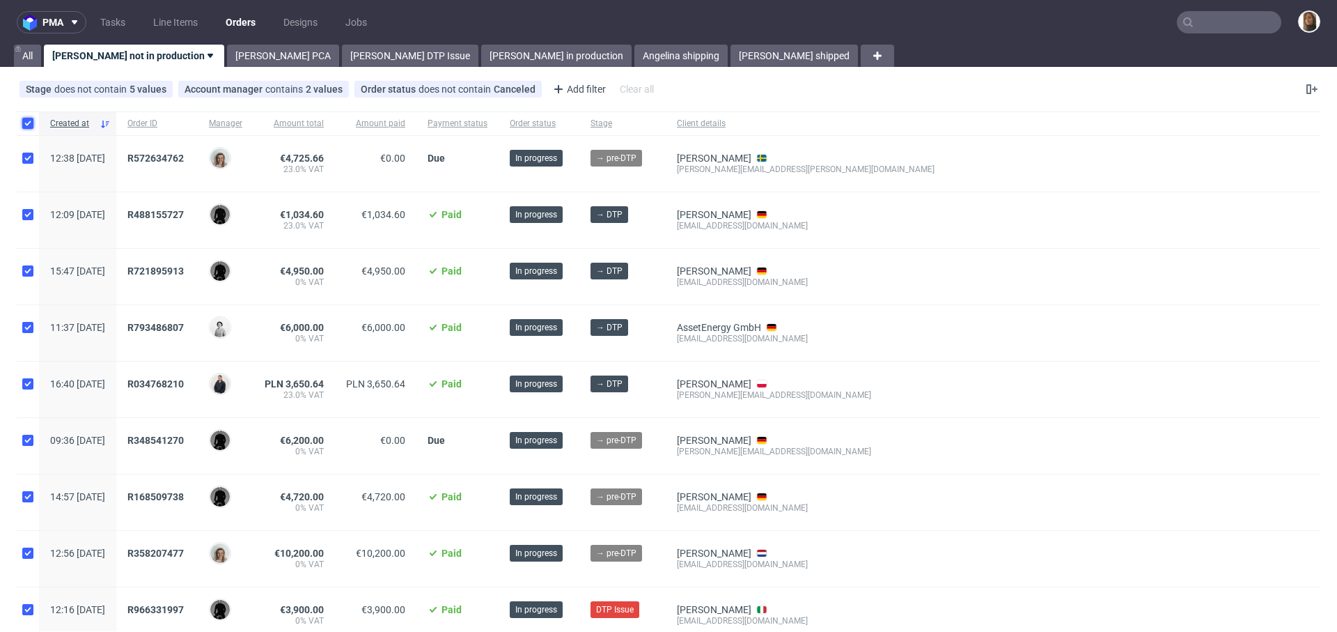
checkbox input "true"
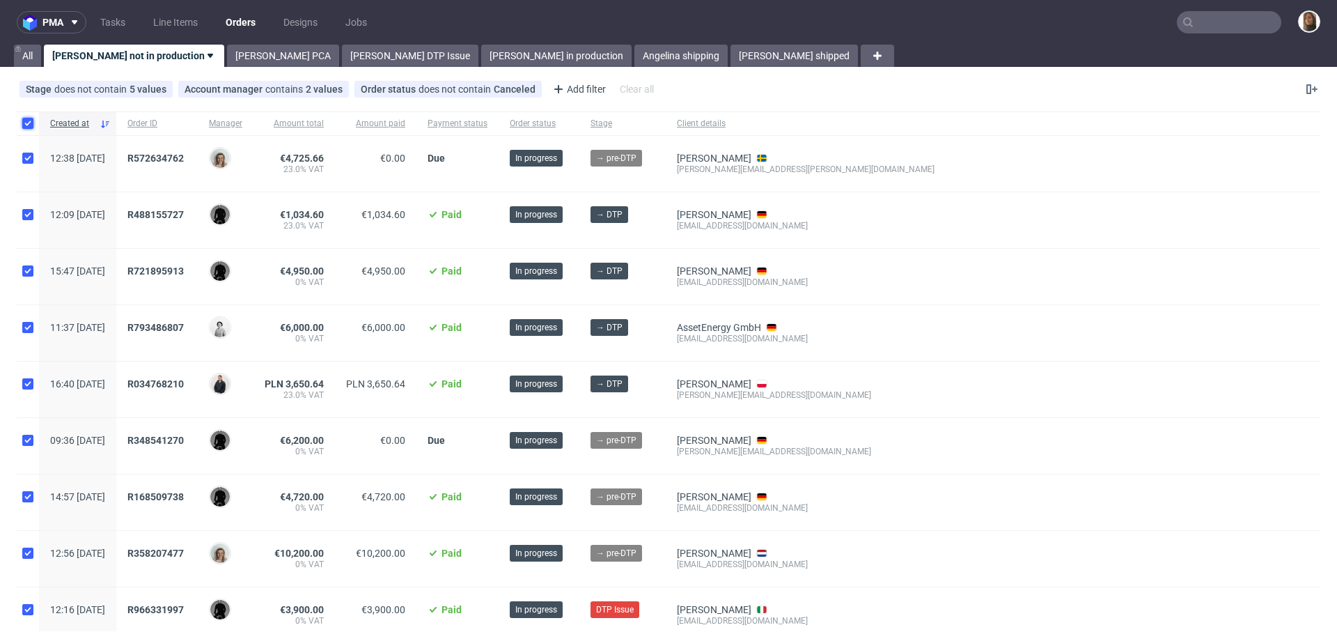
checkbox input "true"
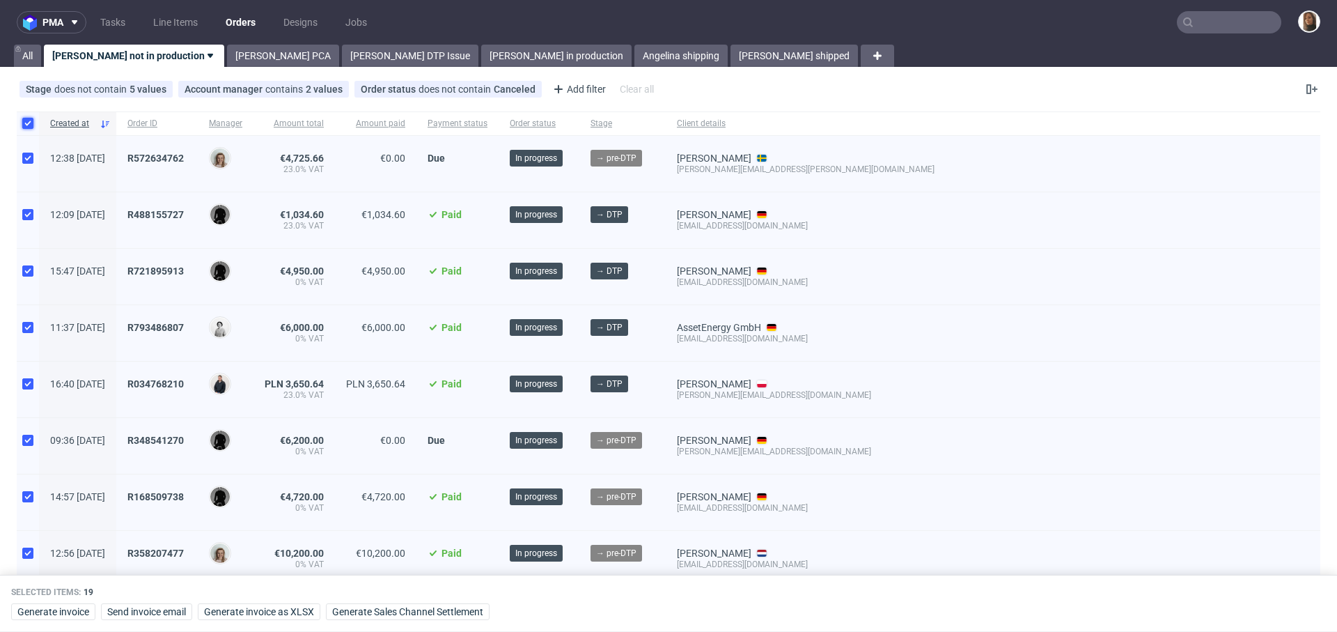
click at [27, 123] on input "checkbox" at bounding box center [27, 123] width 11 height 11
checkbox input "false"
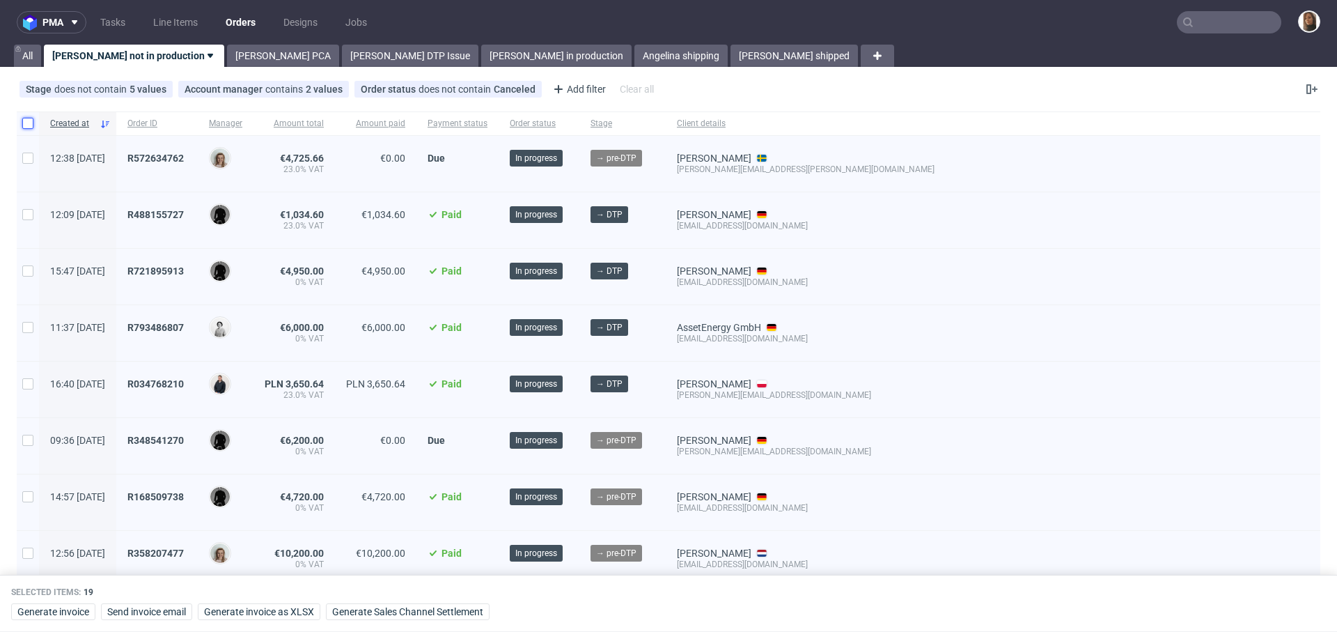
checkbox input "false"
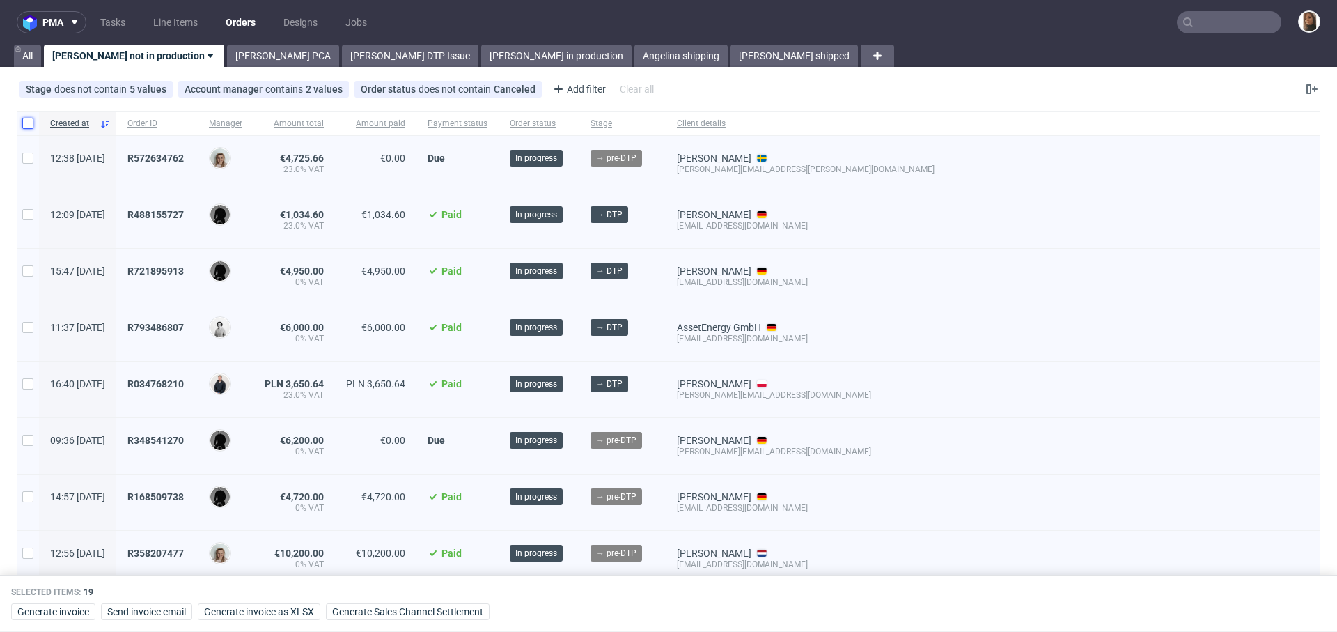
checkbox input "false"
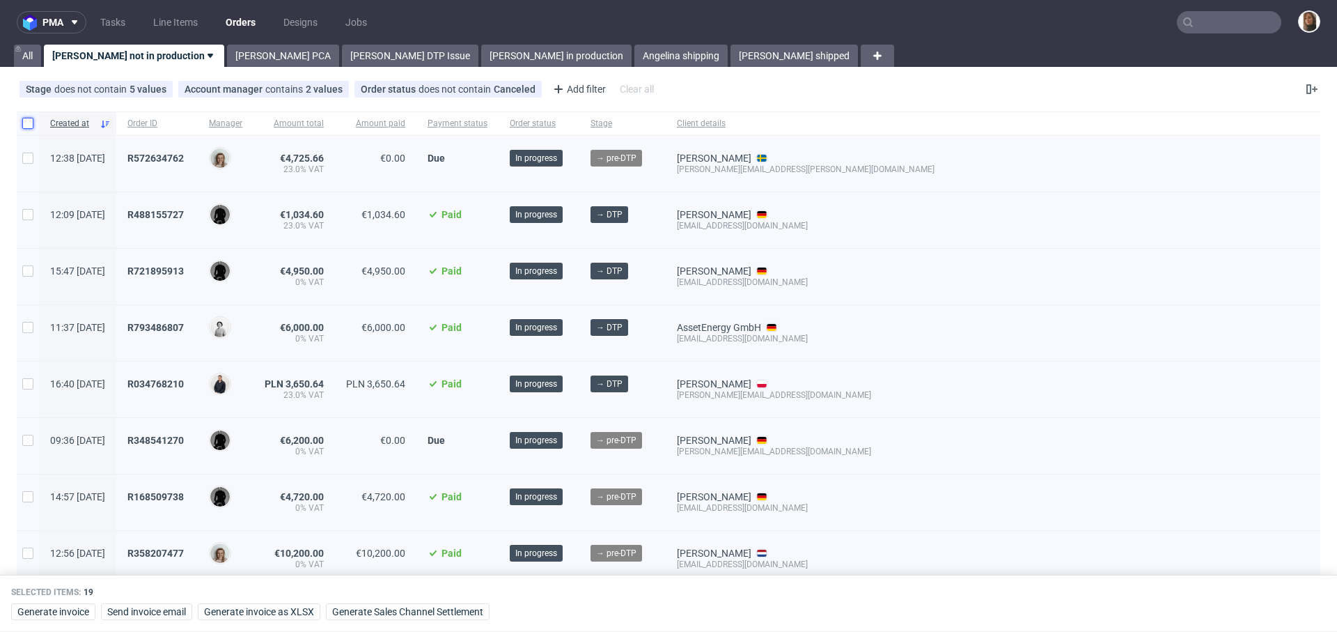
checkbox input "false"
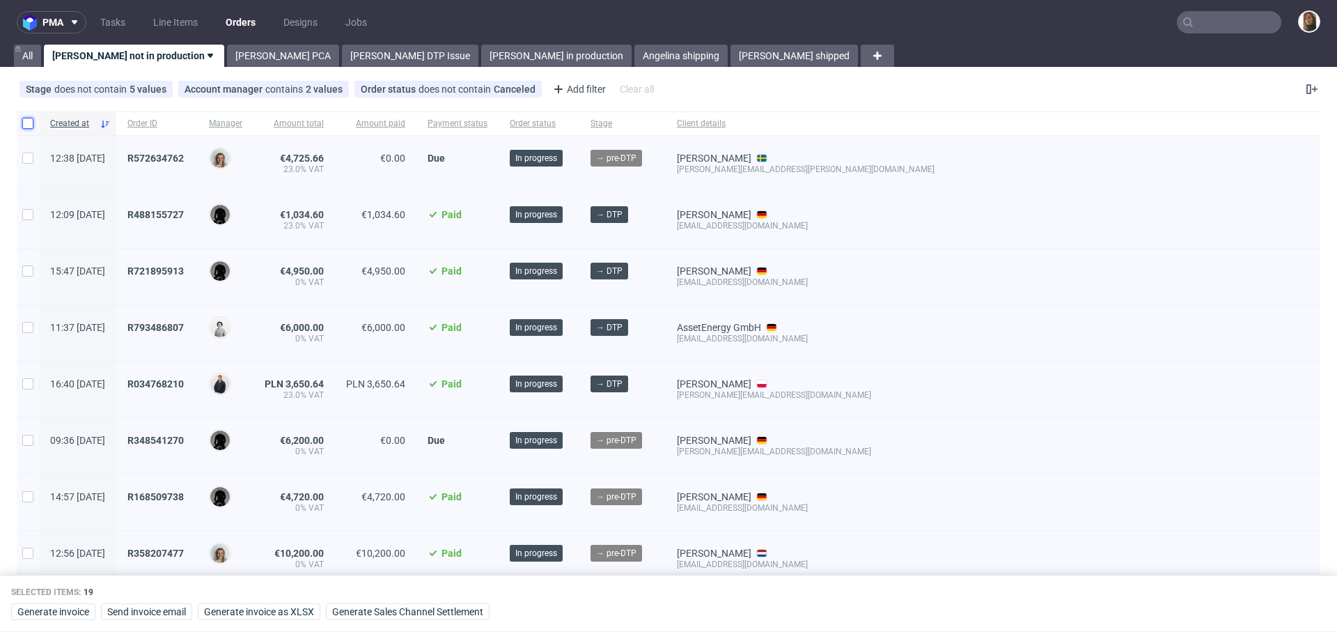
checkbox input "false"
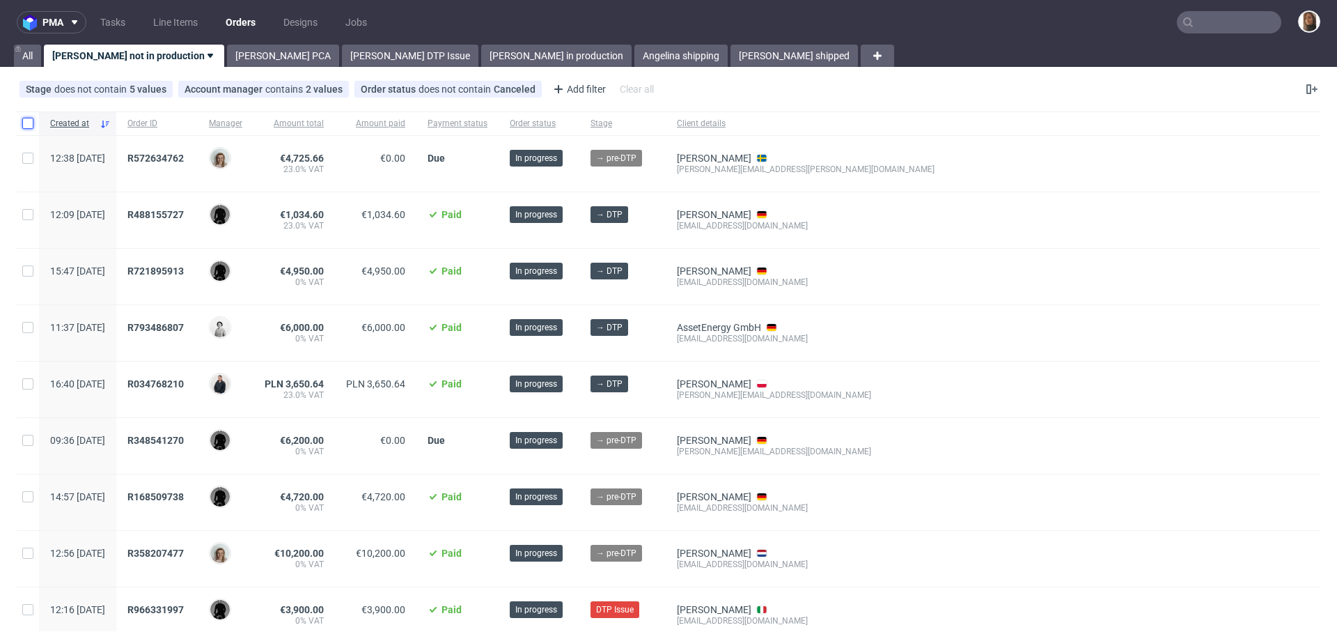
click at [29, 122] on input "checkbox" at bounding box center [27, 123] width 11 height 11
checkbox input "true"
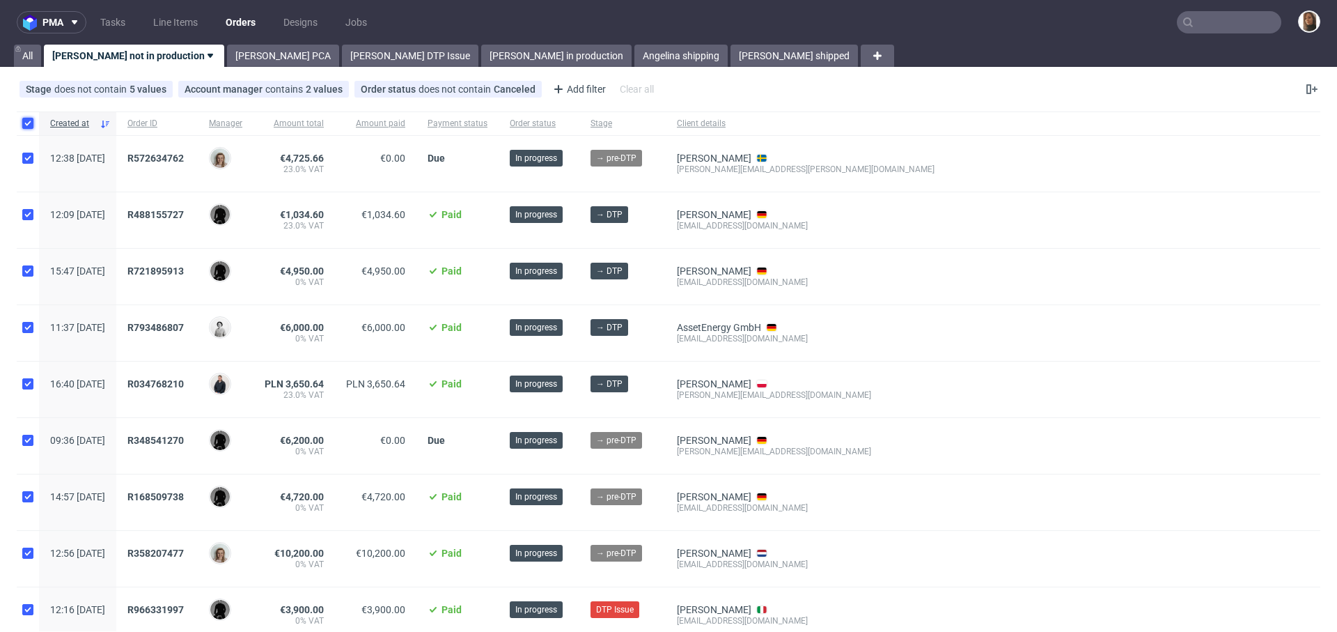
checkbox input "true"
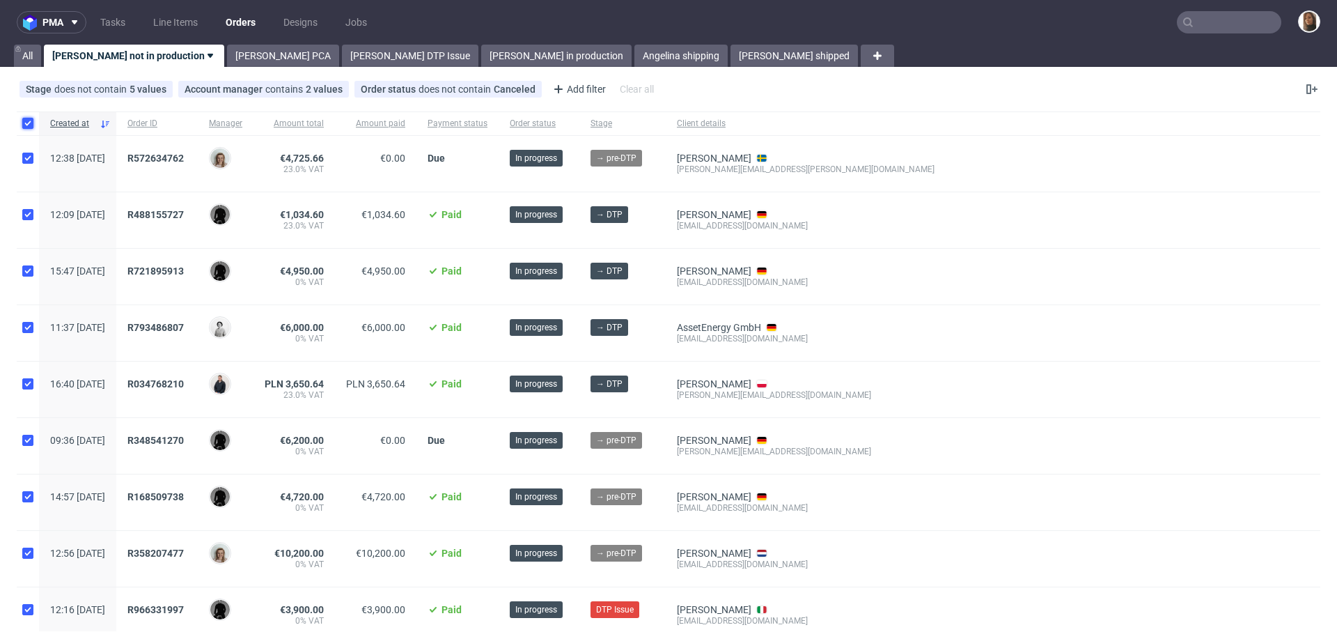
checkbox input "true"
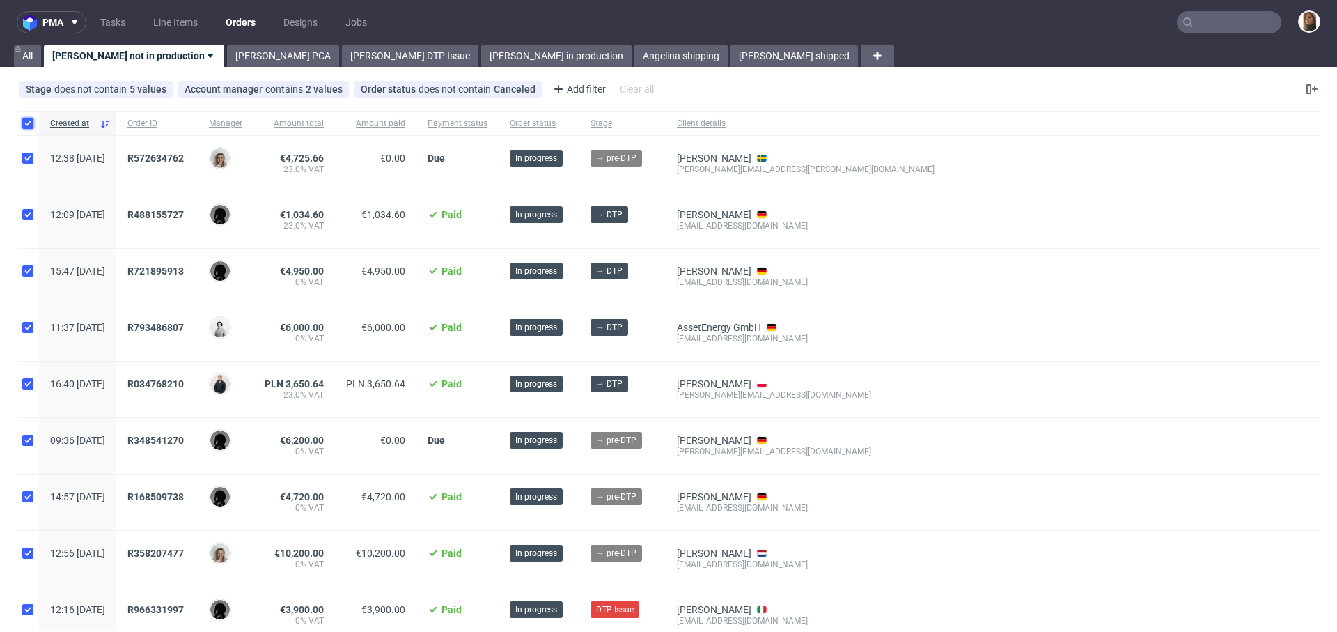
checkbox input "true"
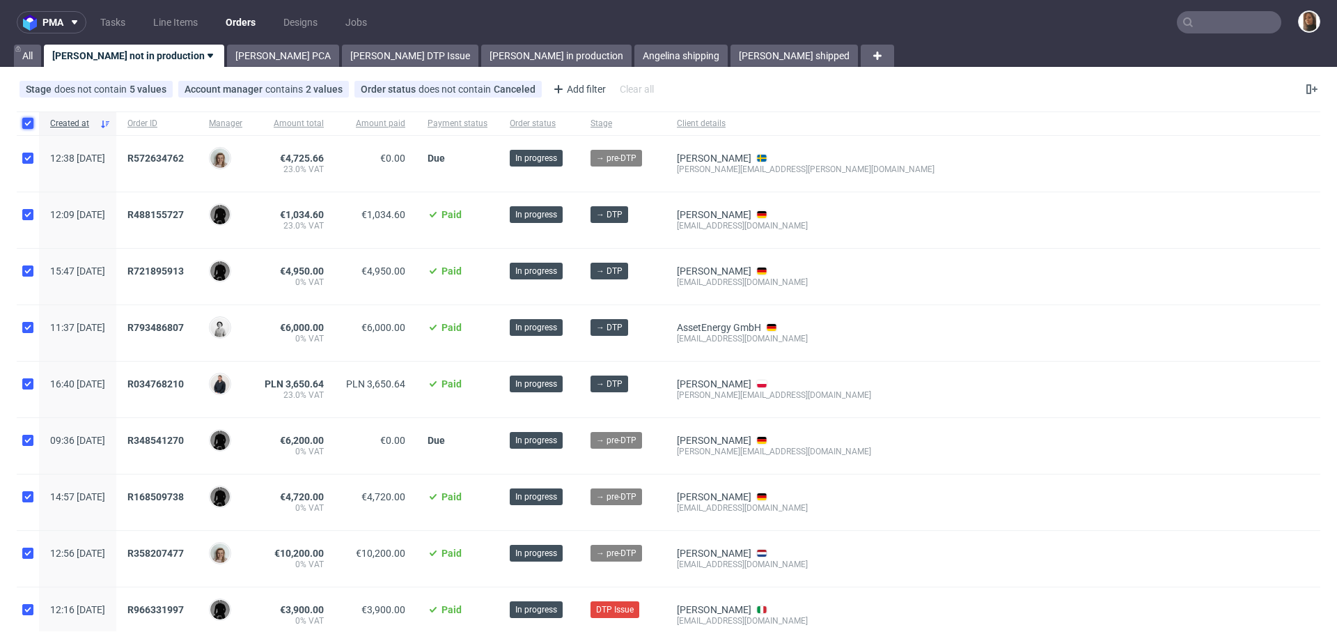
checkbox input "true"
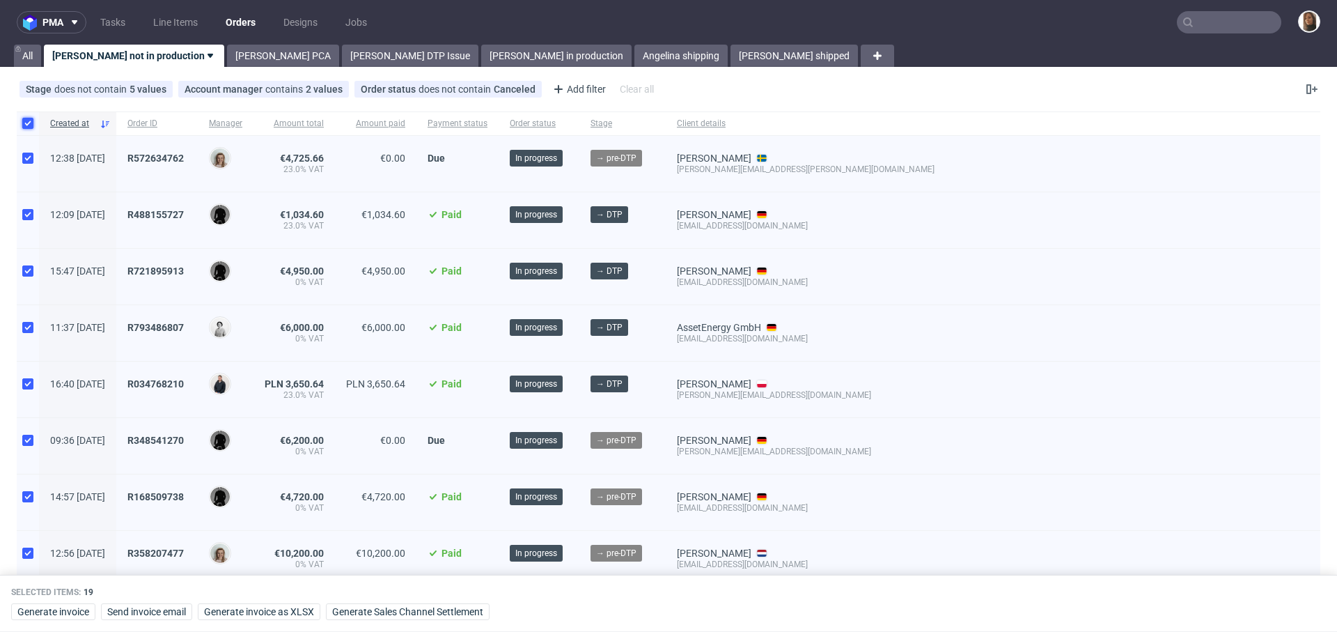
click at [29, 119] on input "checkbox" at bounding box center [27, 123] width 11 height 11
checkbox input "false"
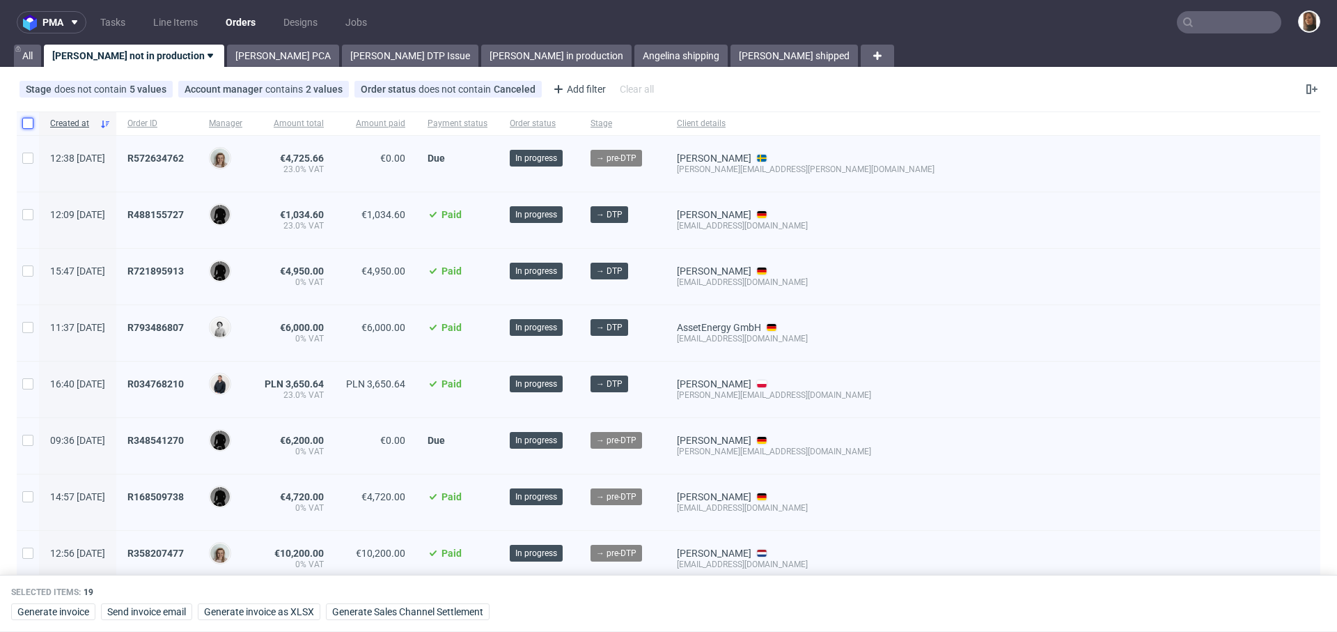
checkbox input "false"
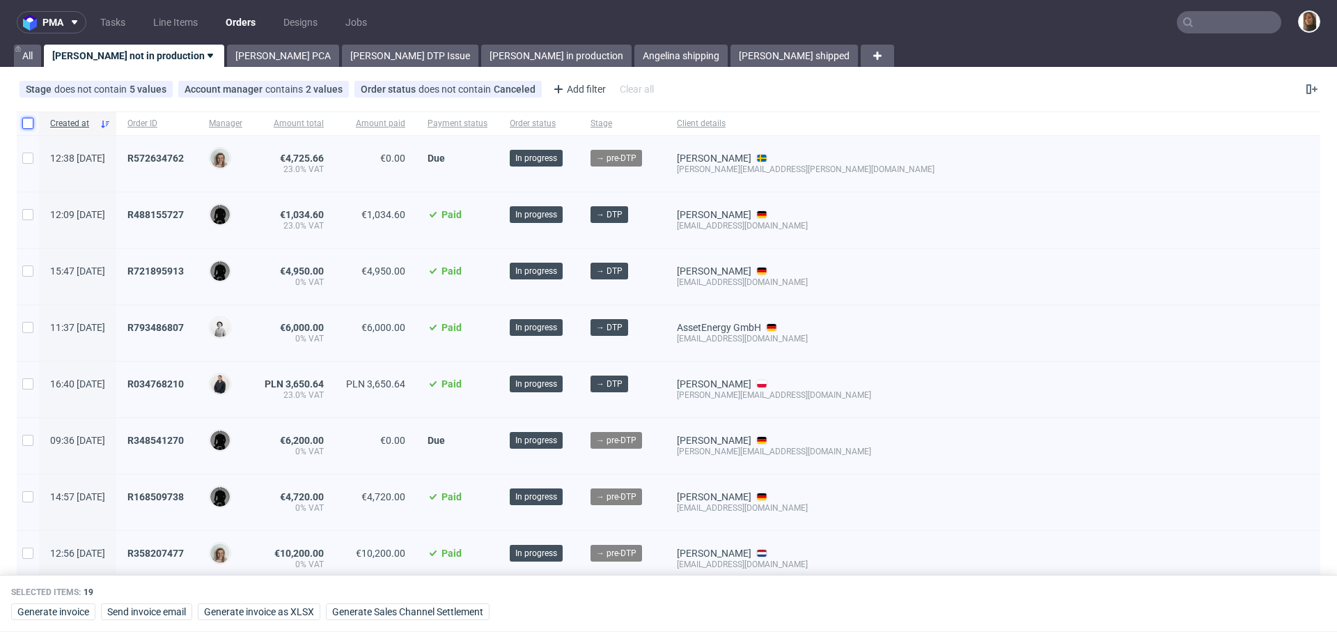
checkbox input "false"
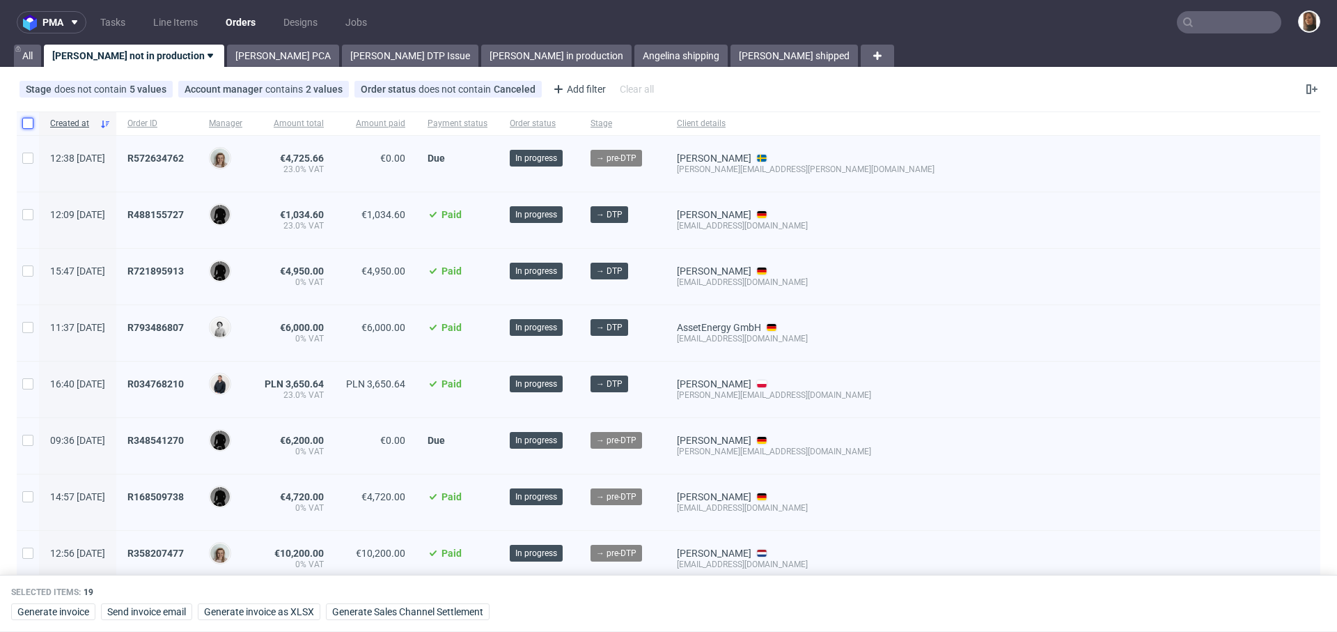
checkbox input "false"
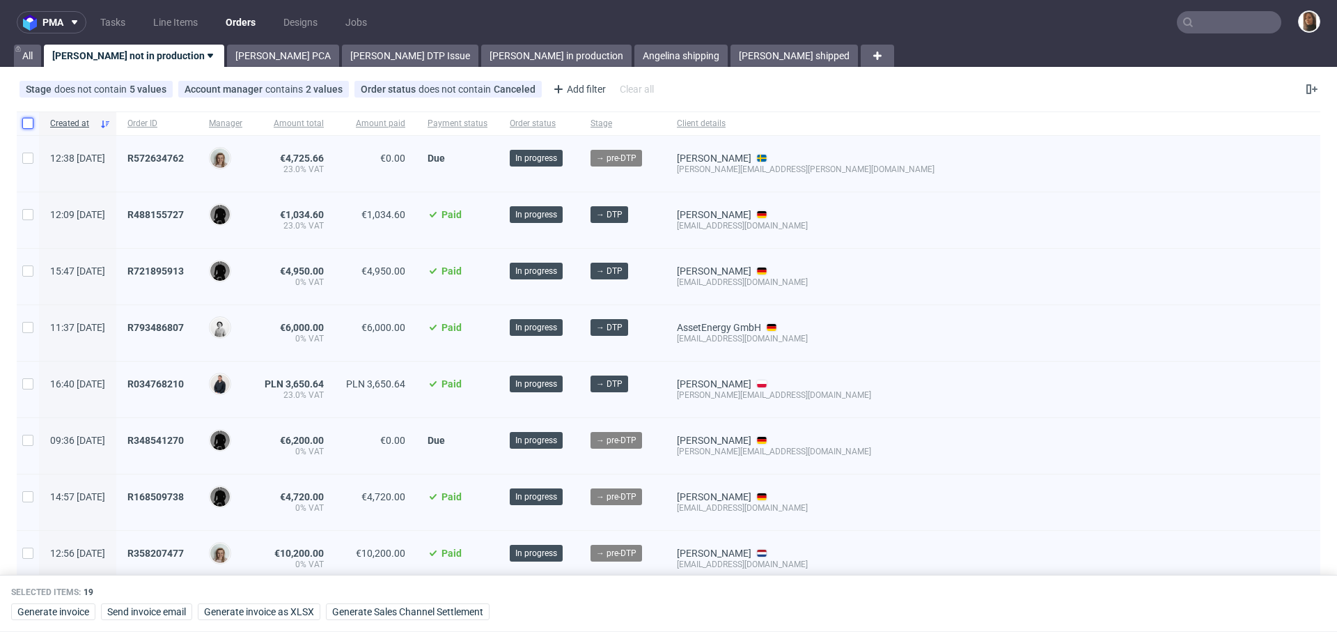
checkbox input "false"
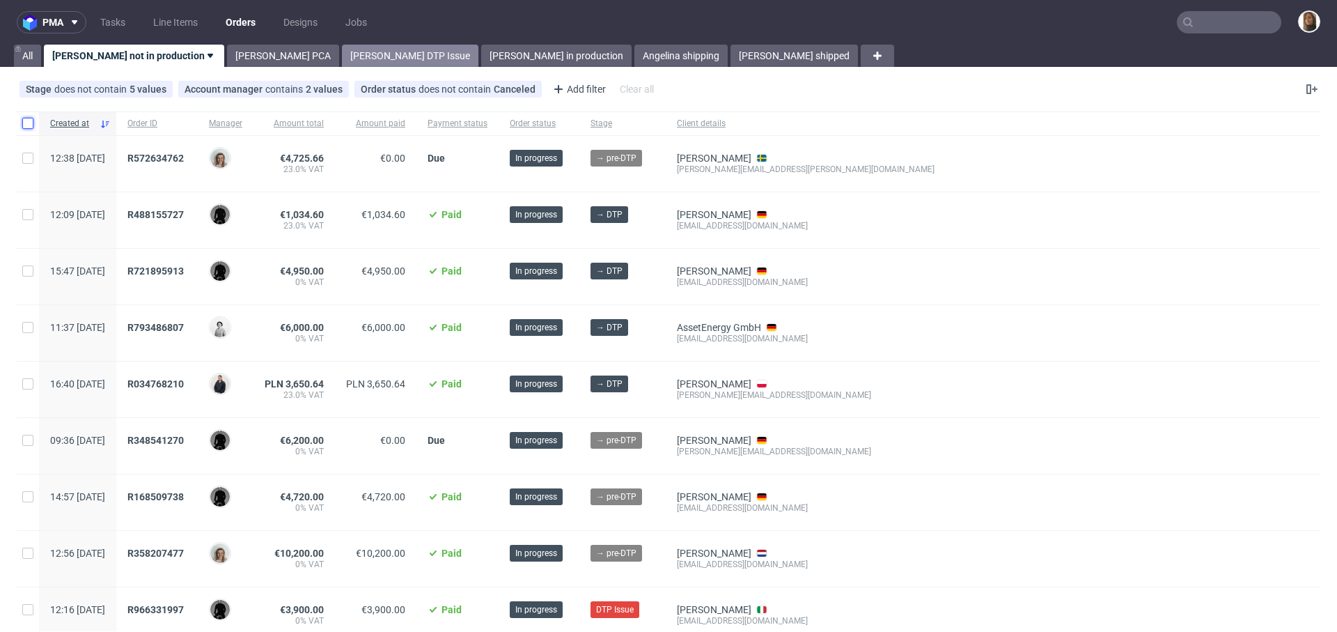
click at [342, 57] on link "Angelina DTP Issue" at bounding box center [410, 56] width 136 height 22
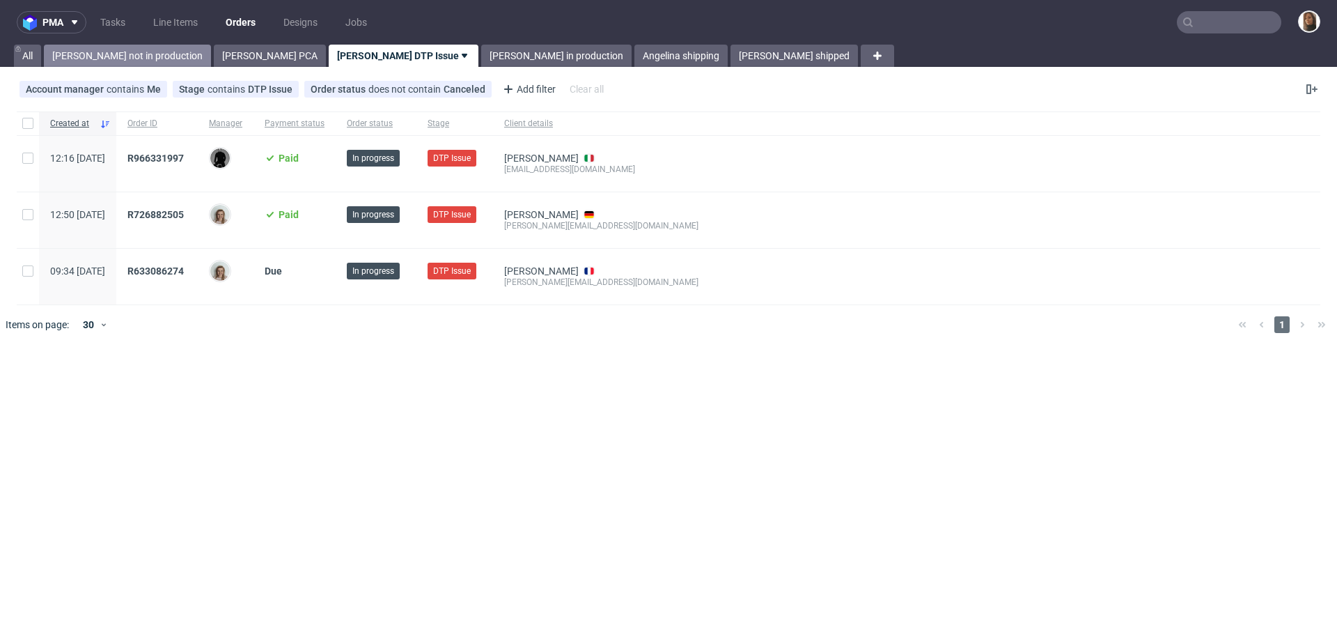
click at [109, 50] on link "Angelina not in production" at bounding box center [127, 56] width 167 height 22
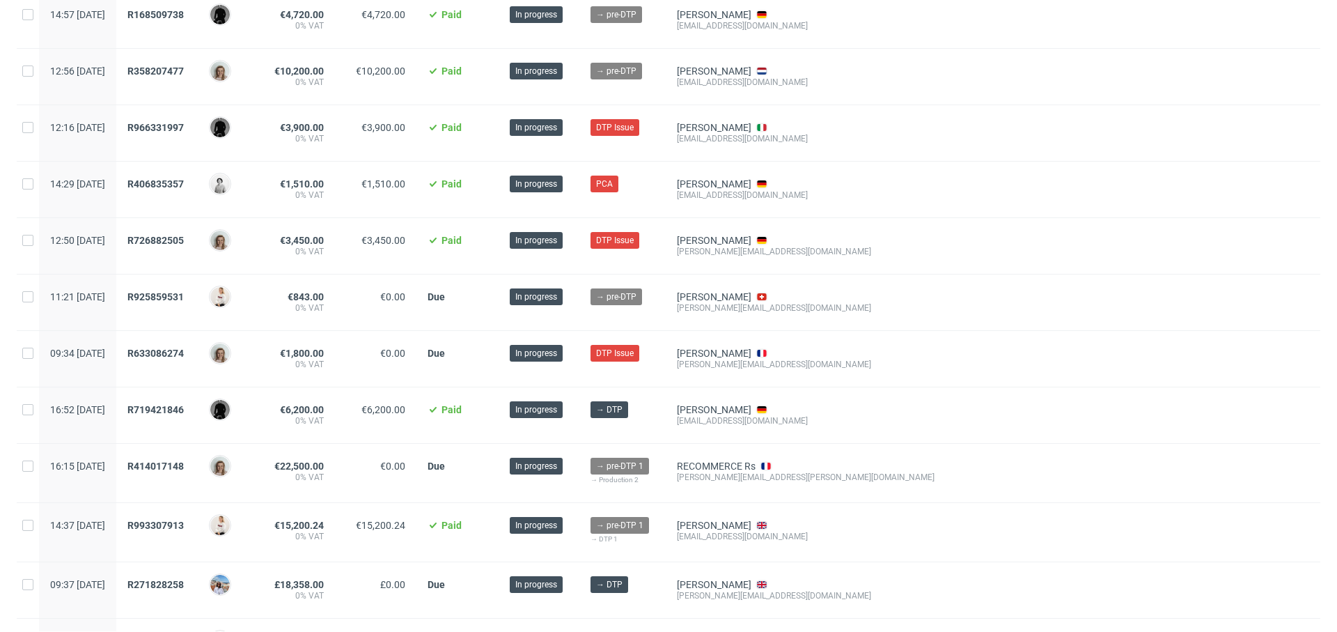
scroll to position [480, 0]
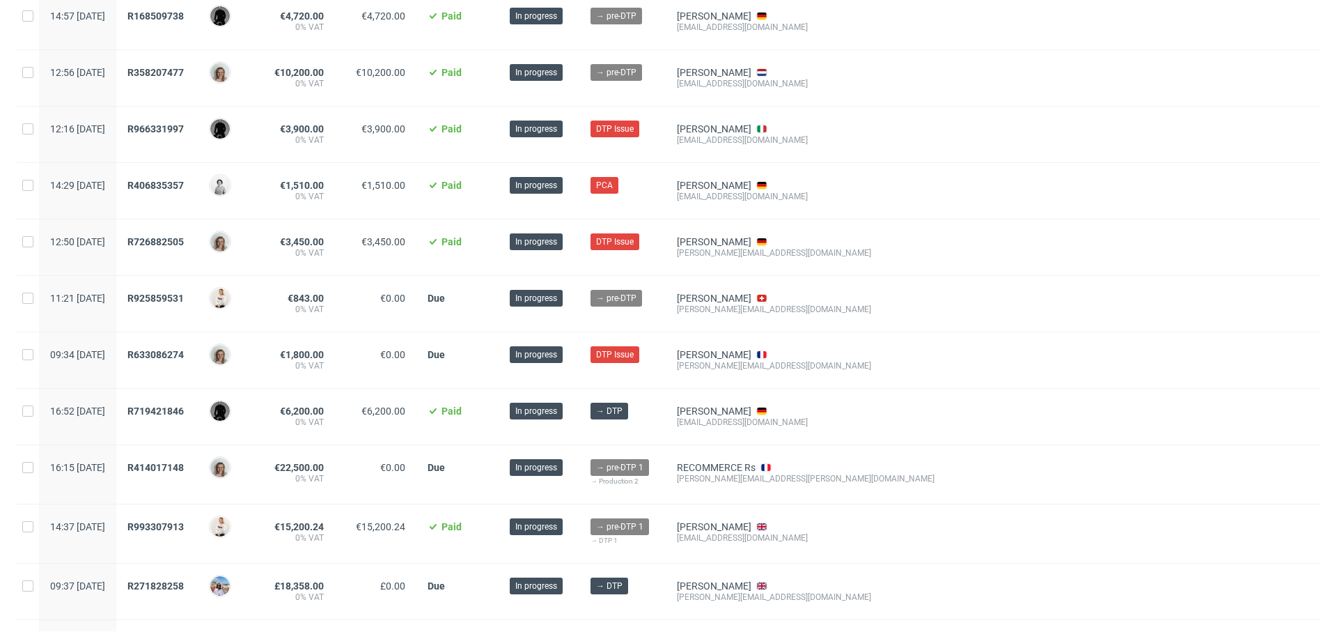
click at [198, 476] on div "R414017148" at bounding box center [156, 474] width 81 height 58
click at [184, 462] on span "R414017148" at bounding box center [155, 467] width 56 height 11
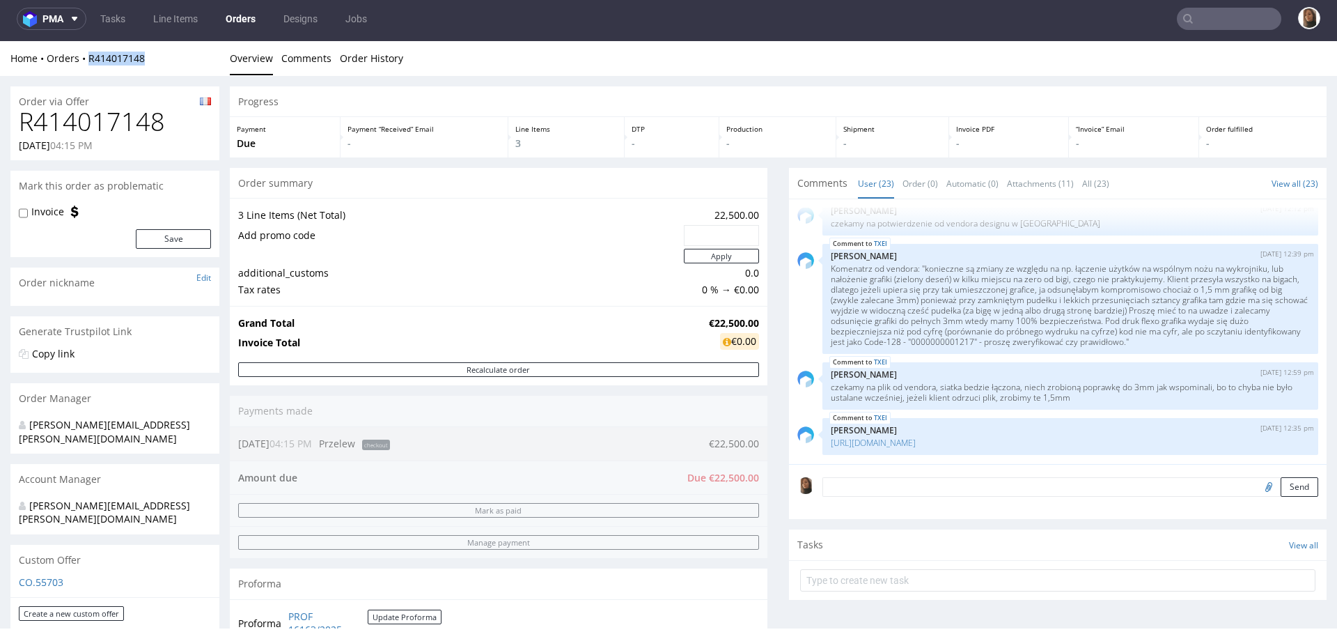
click at [240, 14] on link "Orders" at bounding box center [240, 19] width 47 height 22
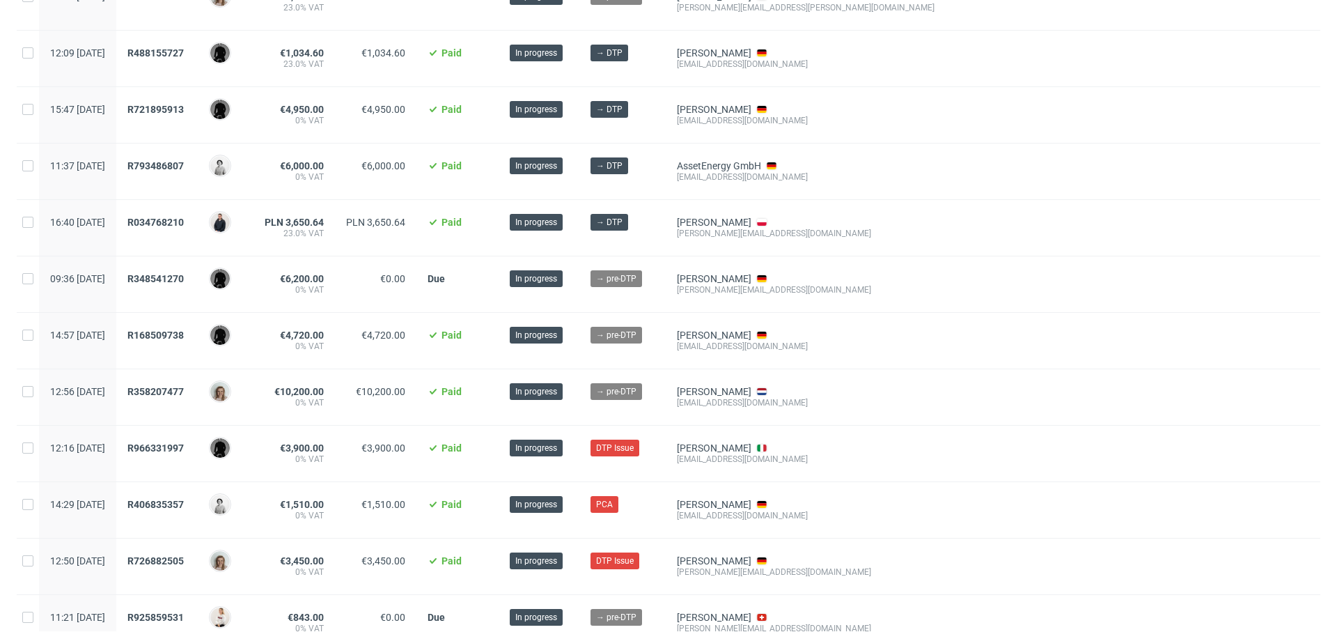
scroll to position [170, 0]
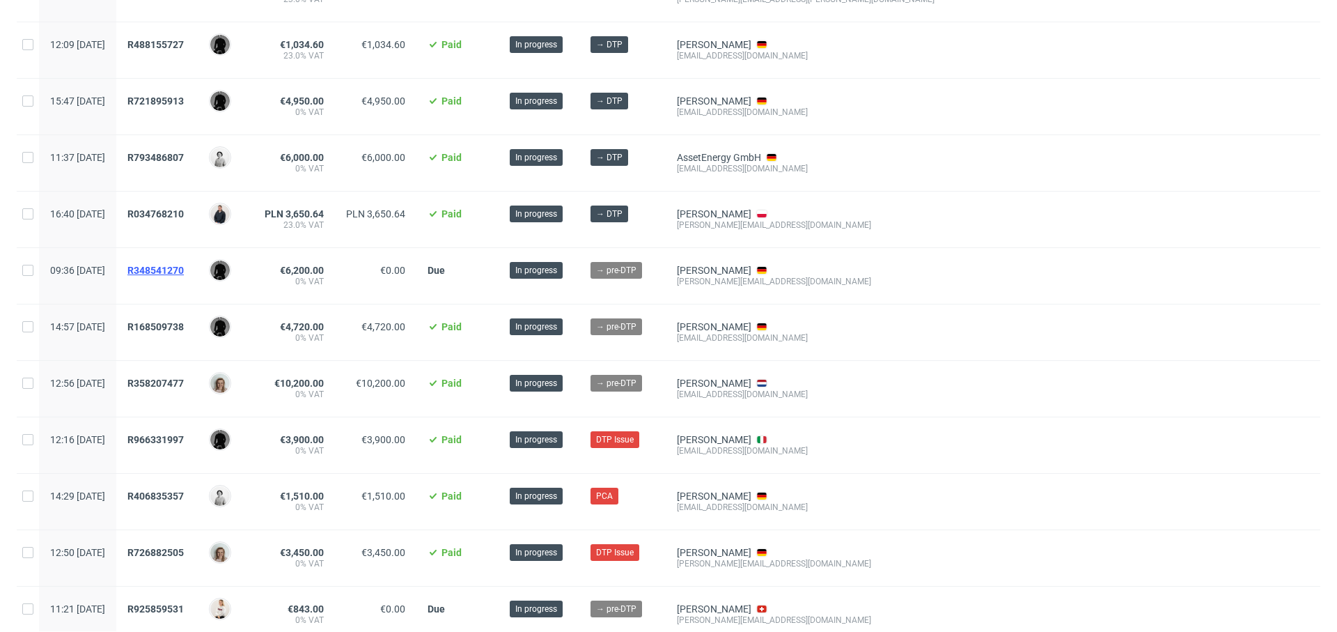
click at [184, 266] on span "R348541270" at bounding box center [155, 270] width 56 height 11
click at [184, 272] on span "R348541270" at bounding box center [155, 270] width 56 height 11
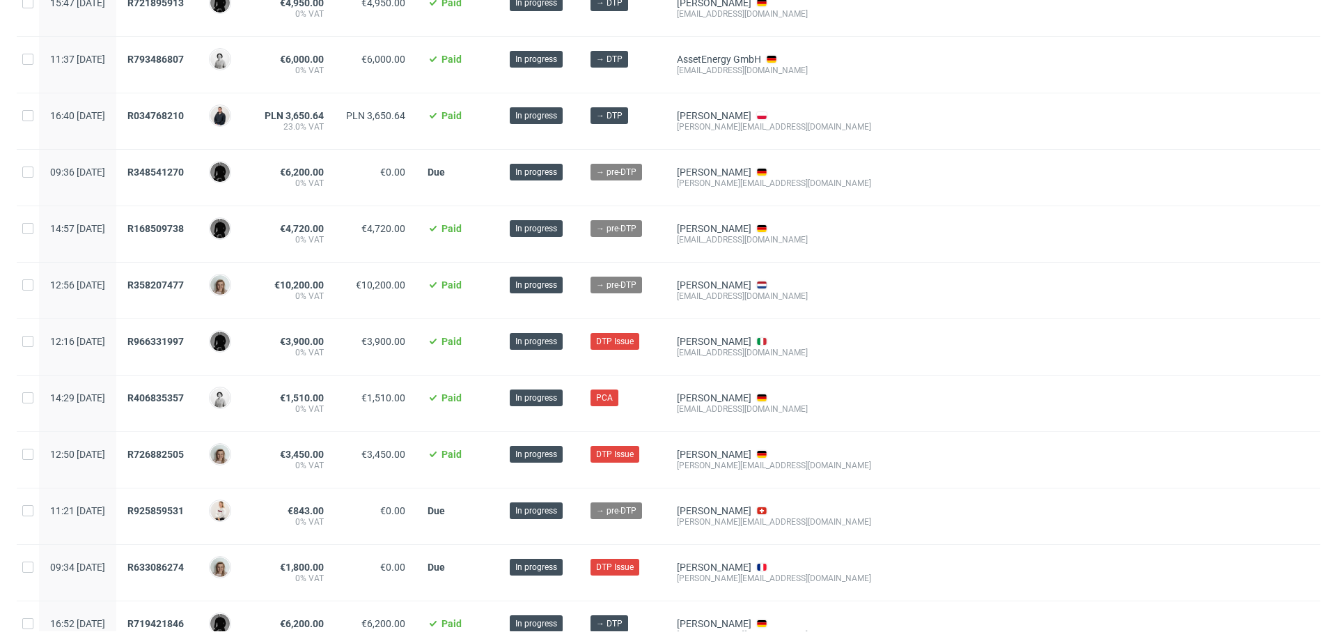
scroll to position [270, 0]
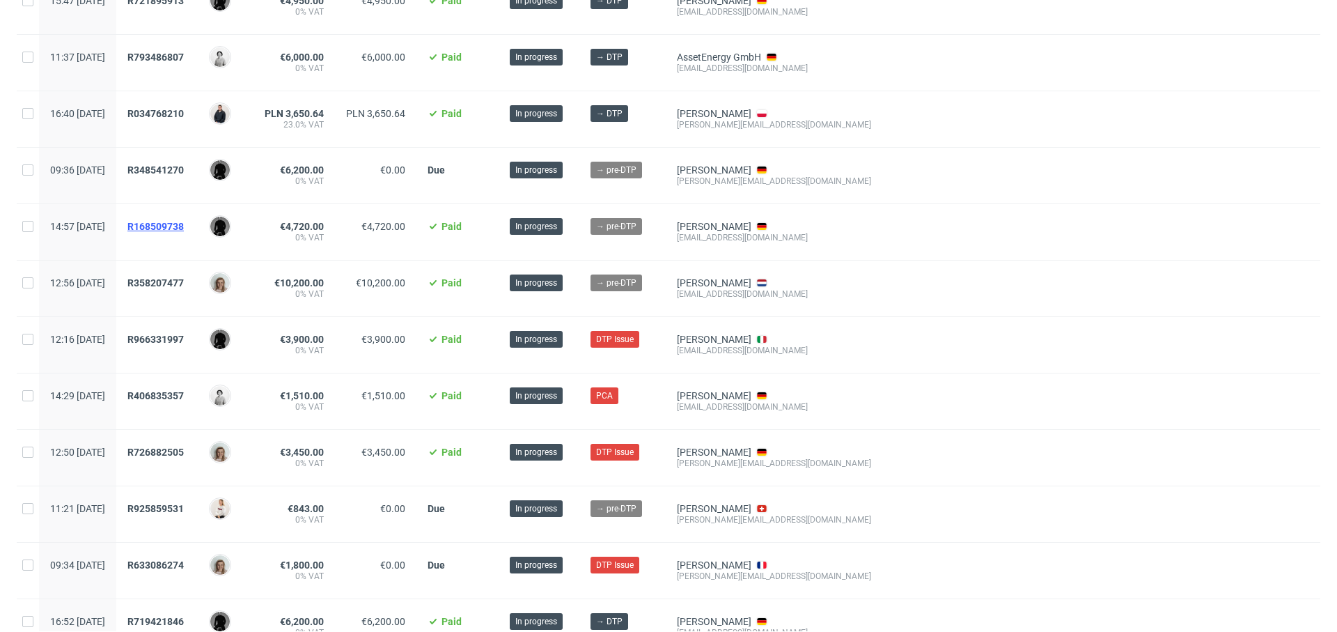
click at [184, 224] on span "R168509738" at bounding box center [155, 226] width 56 height 11
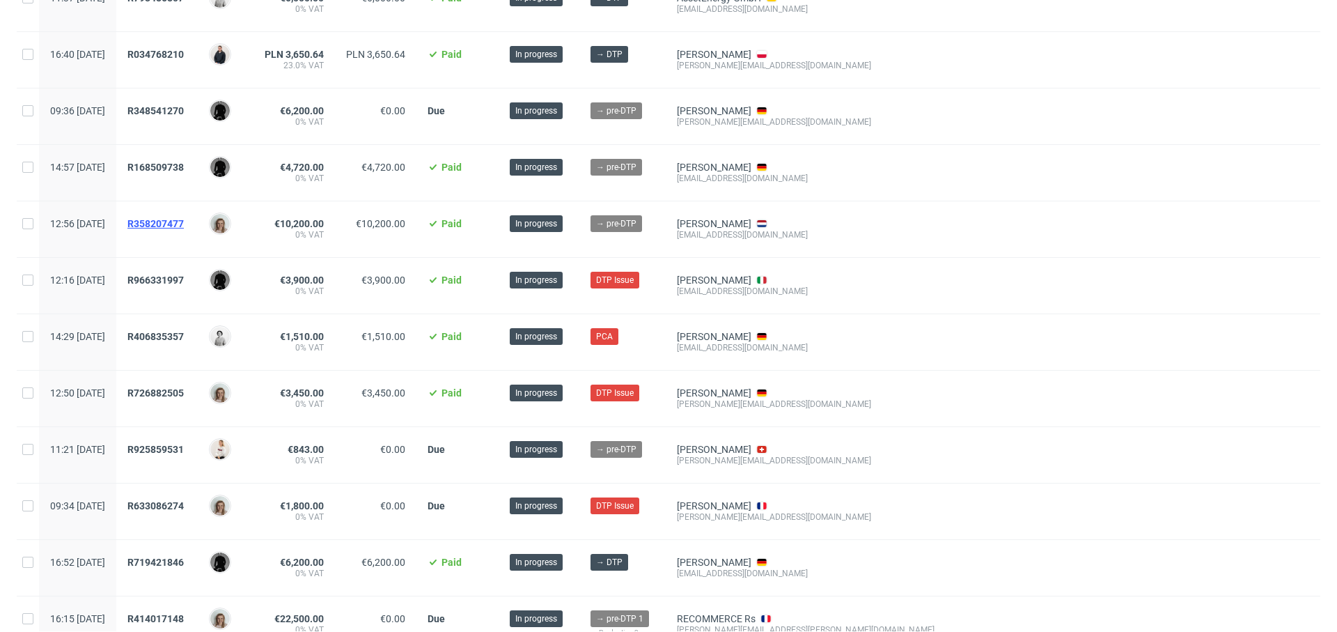
click at [184, 224] on span "R358207477" at bounding box center [155, 223] width 56 height 11
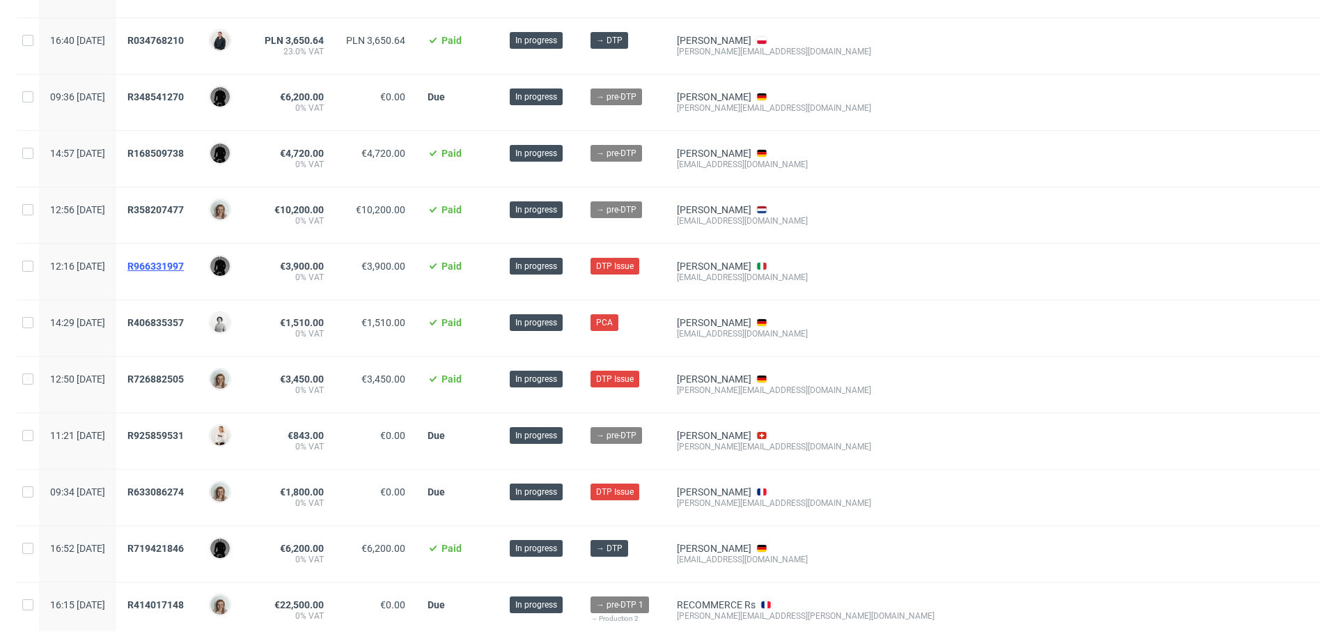
click at [184, 260] on span "R966331997" at bounding box center [155, 265] width 56 height 11
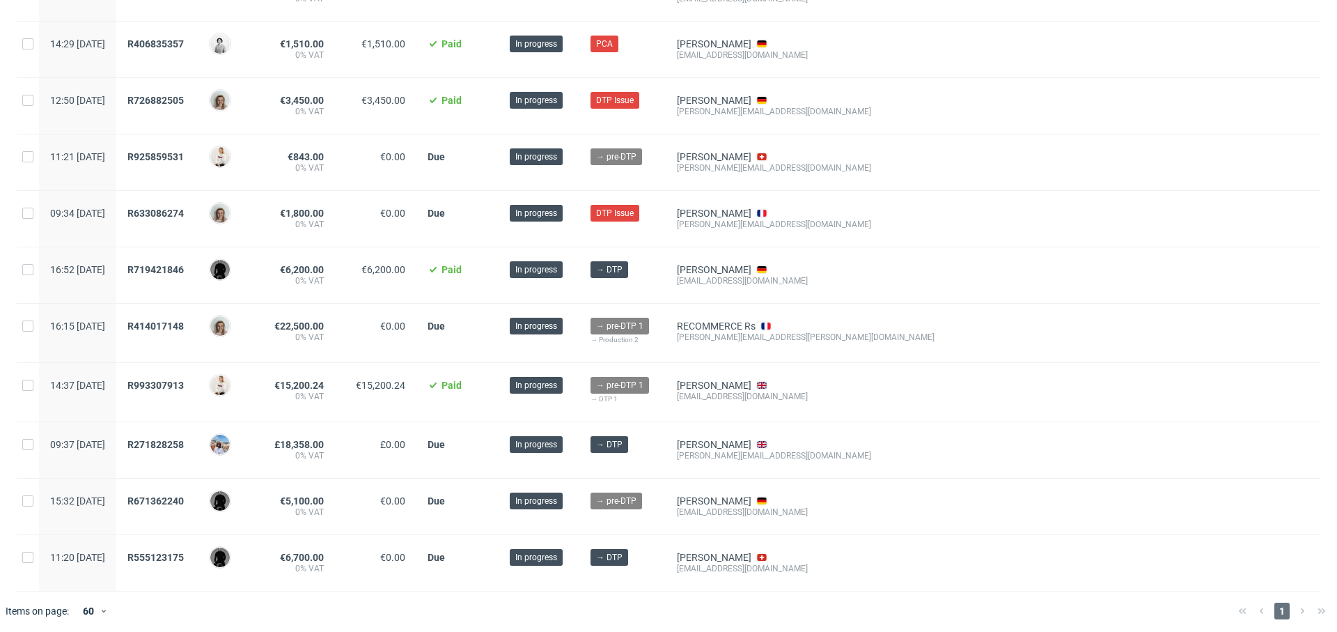
scroll to position [0, 0]
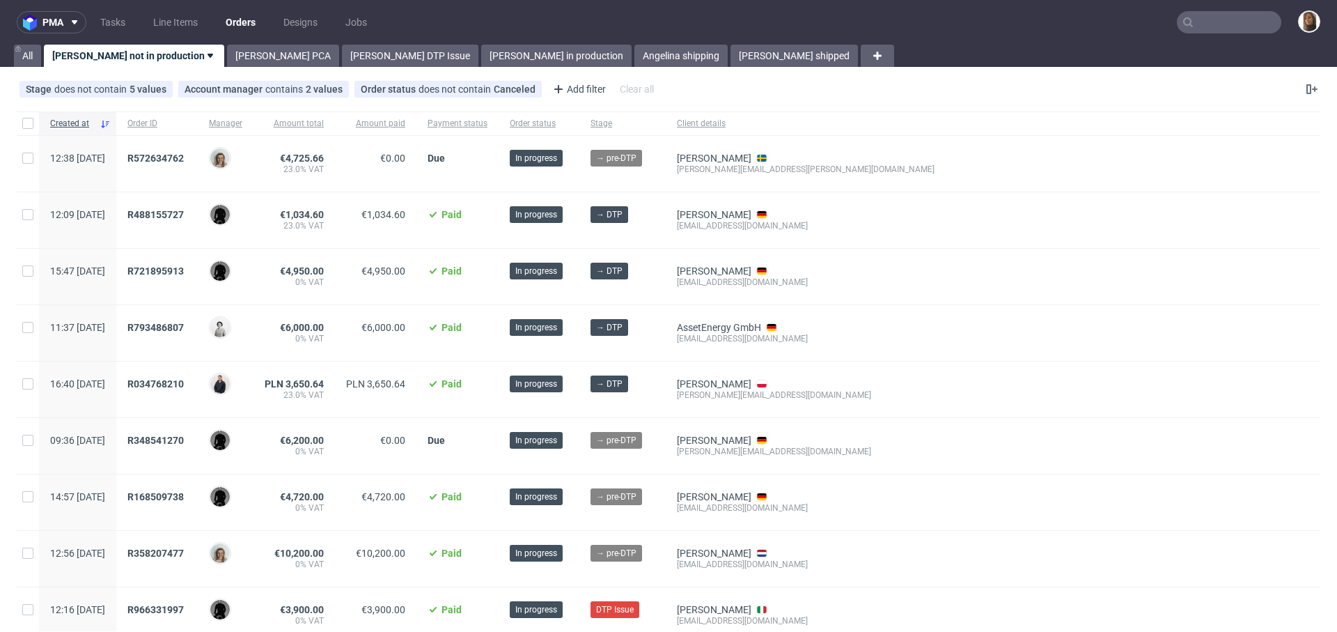
click at [804, 96] on div "Stage does not contain 5 values In production, Production, Shipped, +2 more Acc…" at bounding box center [668, 88] width 1337 height 33
click at [634, 47] on link "Angelina shipping" at bounding box center [680, 56] width 93 height 22
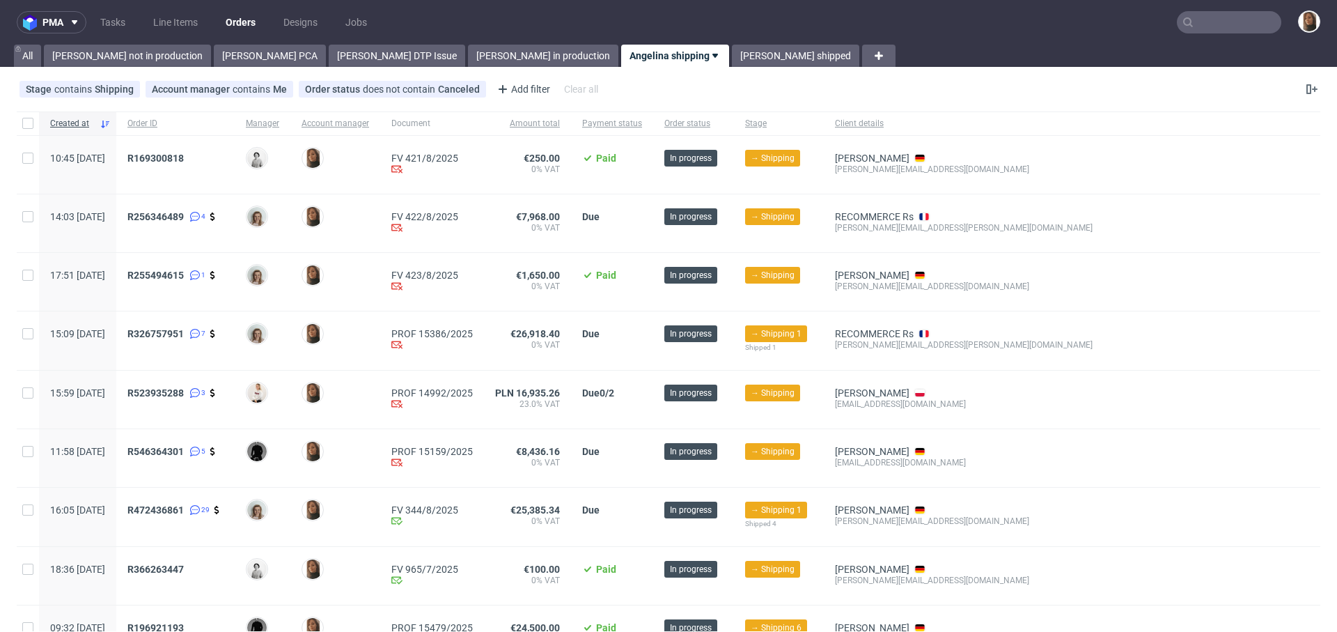
click at [1233, 15] on input "text" at bounding box center [1229, 22] width 104 height 22
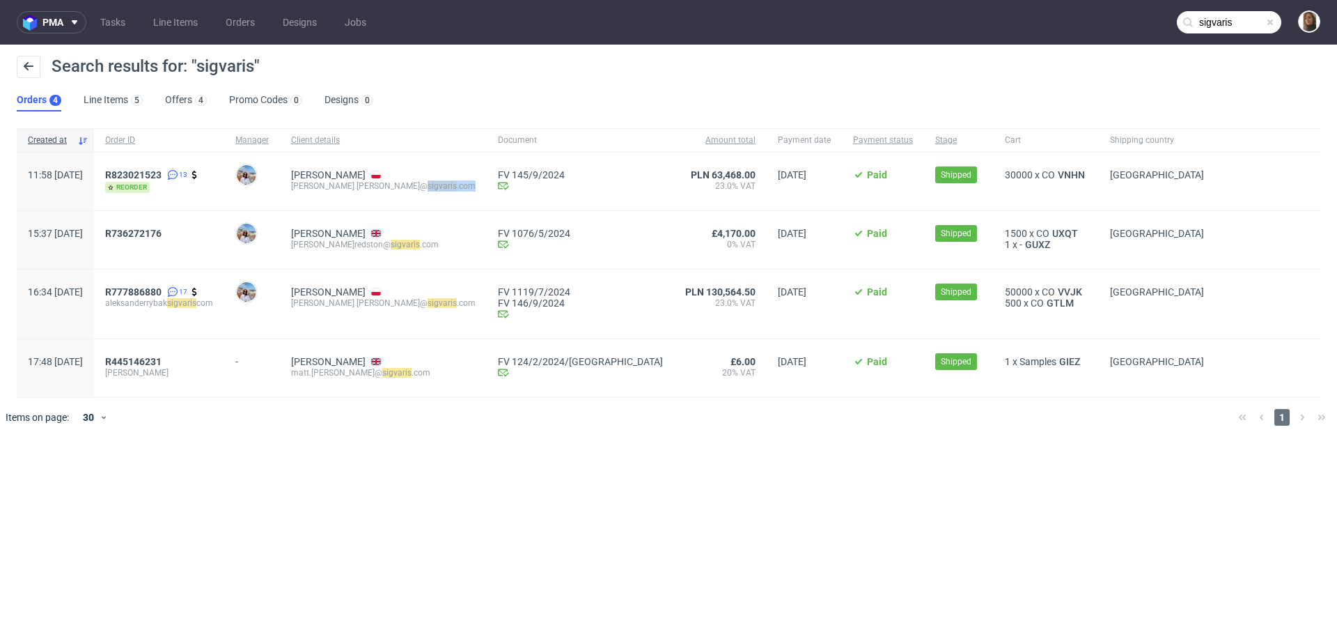
drag, startPoint x: 402, startPoint y: 187, endPoint x: 458, endPoint y: 187, distance: 55.0
click at [458, 187] on div "Aleksander Rybak aleksander.rybak@ sigvaris .com" at bounding box center [383, 182] width 207 height 58
copy div "sigvaris .com"
click at [1239, 20] on input "sigvaris" at bounding box center [1229, 22] width 104 height 22
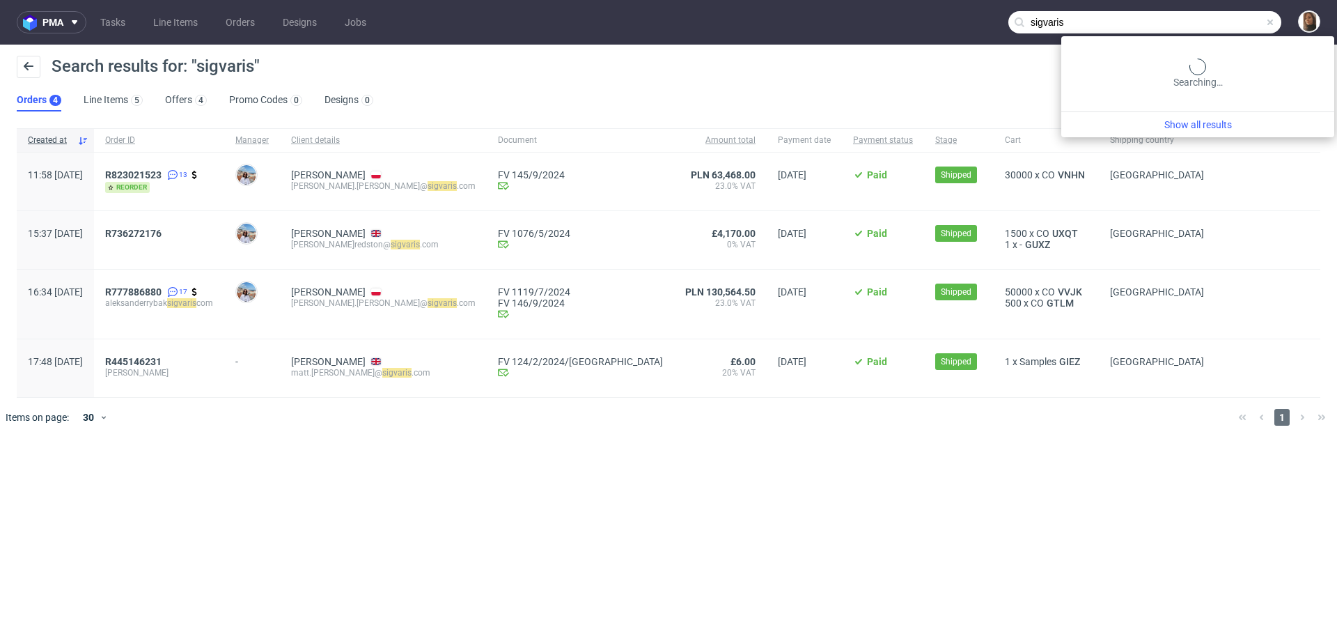
click at [1239, 20] on input "sigvaris" at bounding box center [1144, 22] width 273 height 22
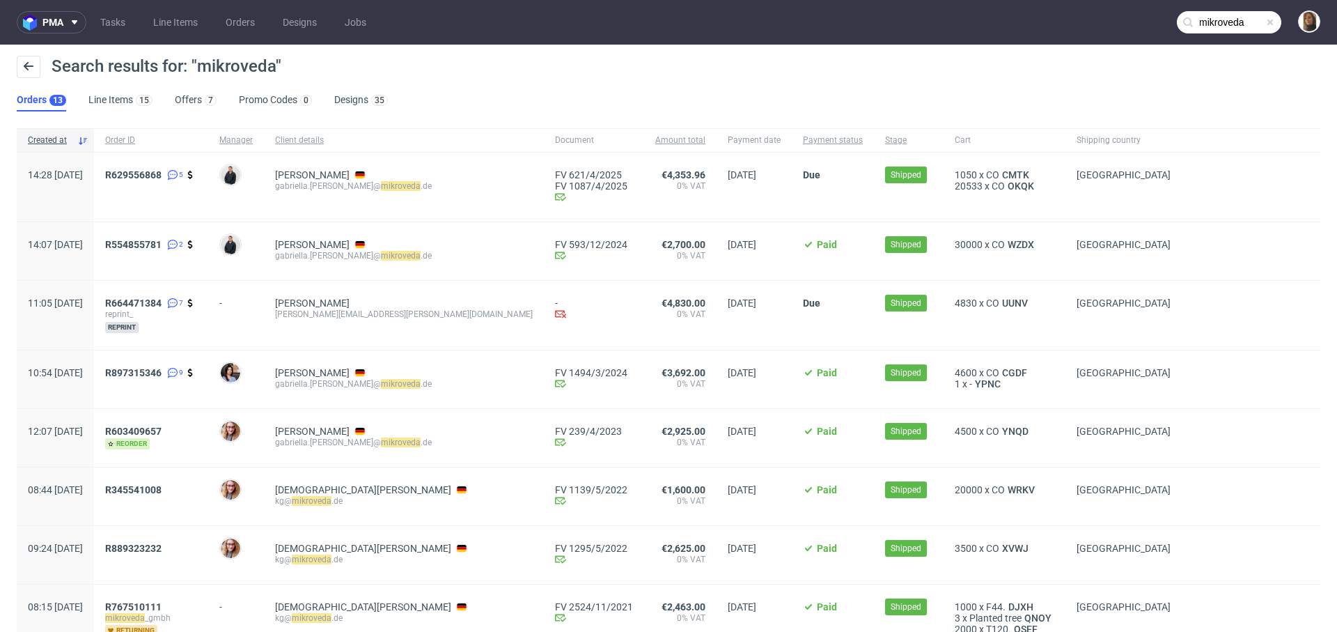
click at [1244, 19] on input "mikroveda" at bounding box center [1229, 22] width 104 height 22
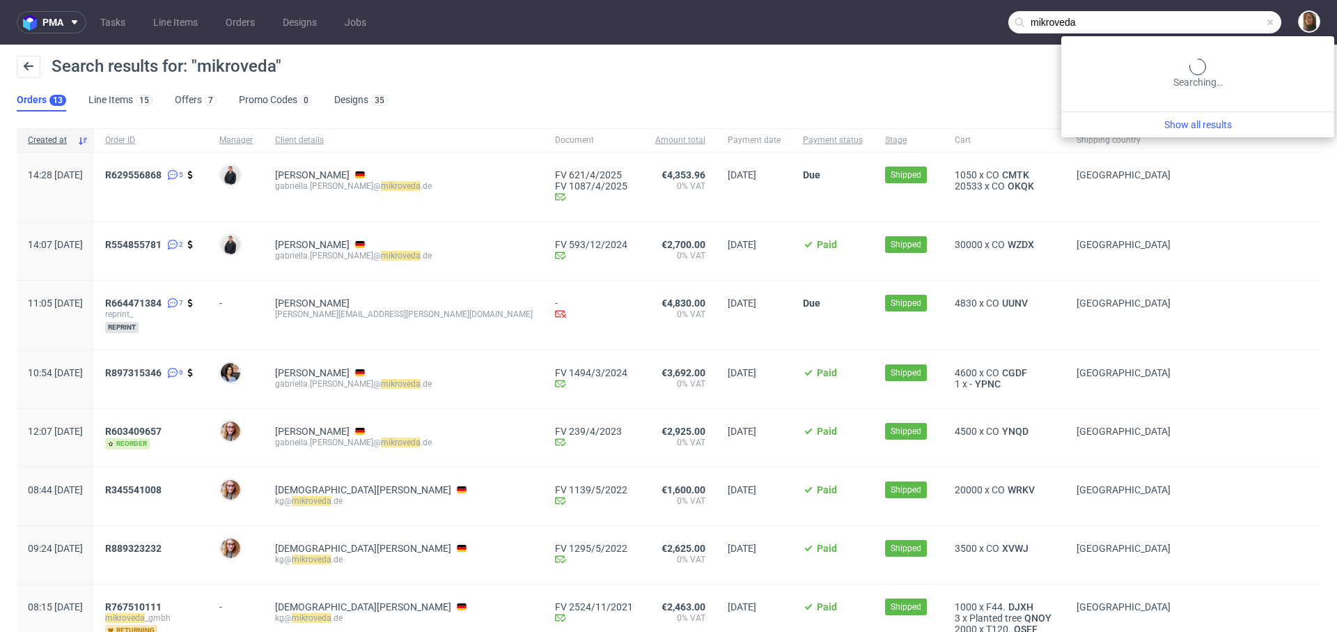
click at [1244, 19] on input "mikroveda" at bounding box center [1144, 22] width 273 height 22
paste input "laura@talking-hands.net"
type input "laura@talking-hands.net"
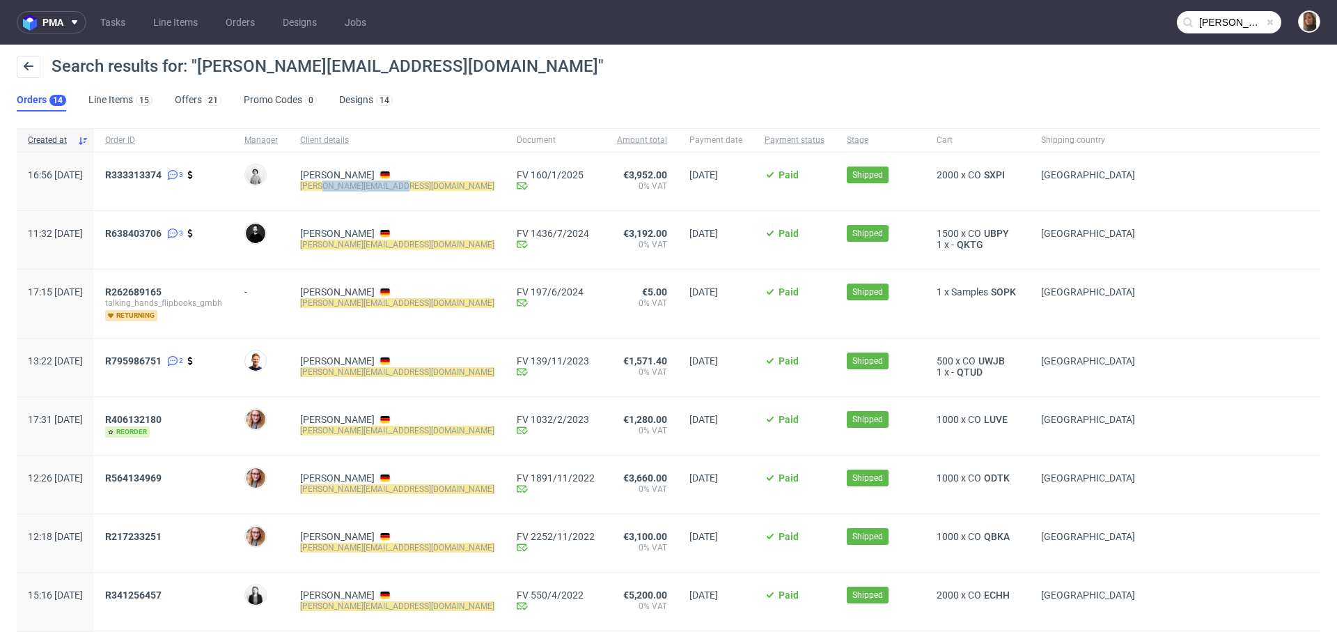
drag, startPoint x: 360, startPoint y: 185, endPoint x: 432, endPoint y: 186, distance: 71.7
click at [432, 186] on div "Laura Mohn laura@talking-hands.net" at bounding box center [397, 182] width 217 height 58
copy mark "@talking-hands.net"
click at [1265, 19] on span at bounding box center [1270, 22] width 11 height 11
click at [1256, 19] on input "text" at bounding box center [1229, 22] width 104 height 22
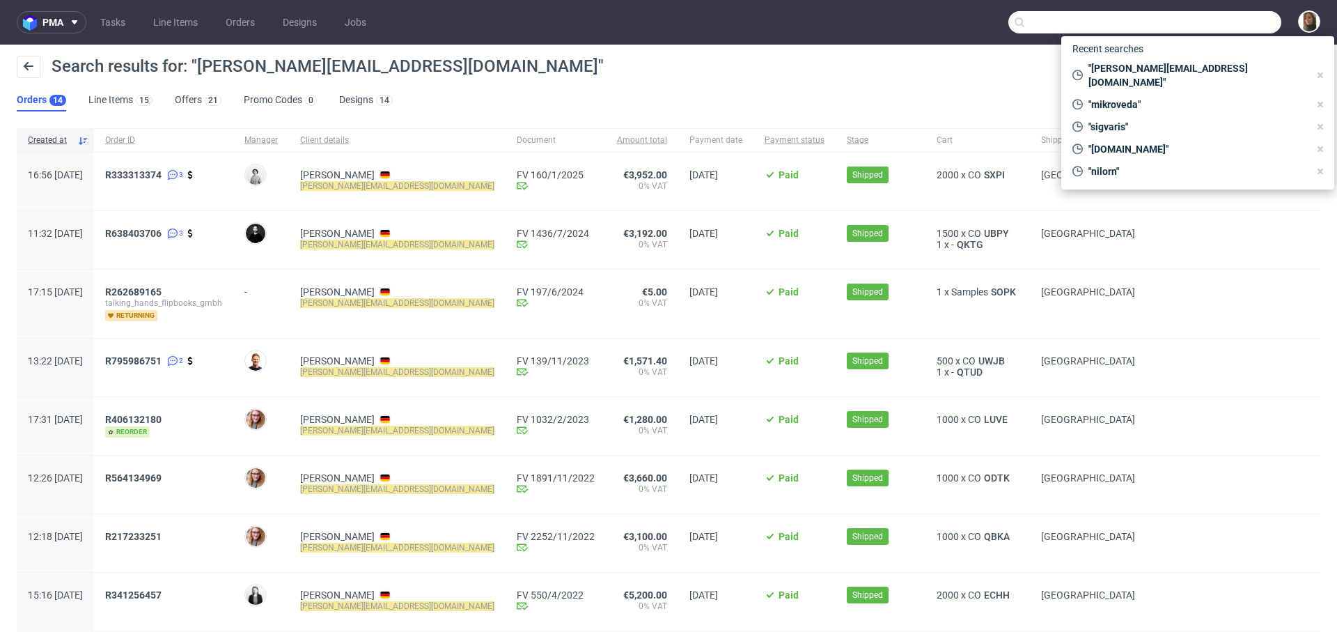
paste input "@talking-hands.net"
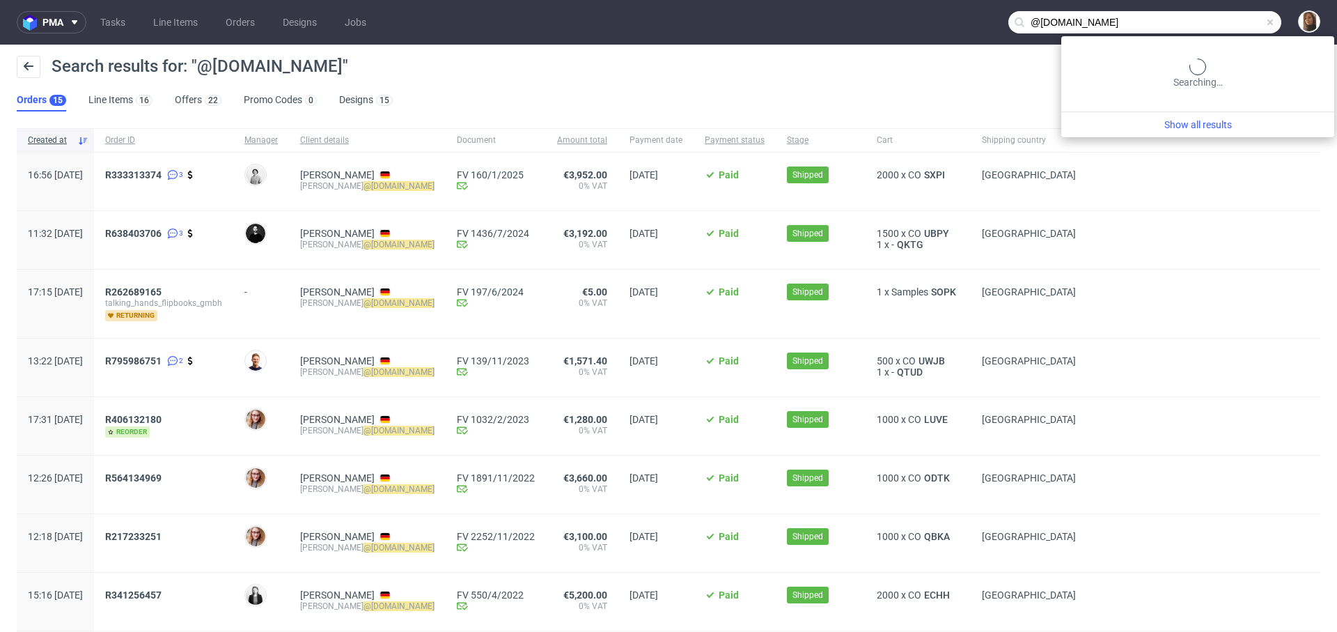
click at [1242, 16] on input "@talking-hands.net" at bounding box center [1144, 22] width 273 height 22
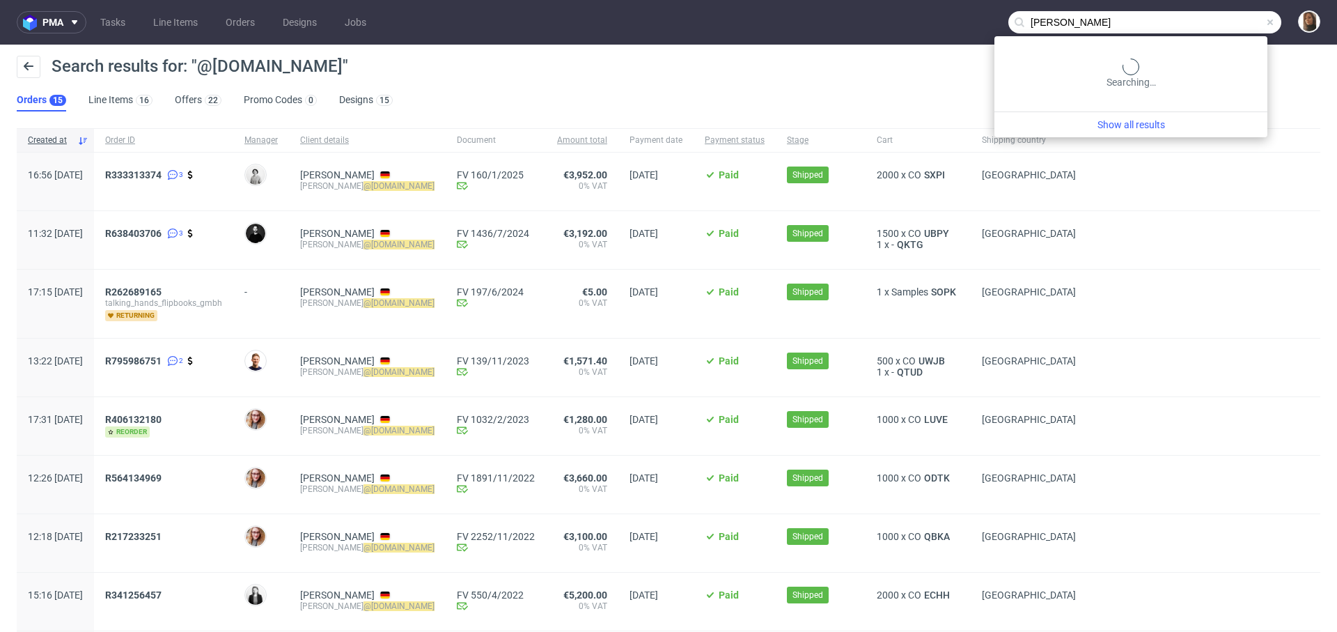
type input "karla emcke"
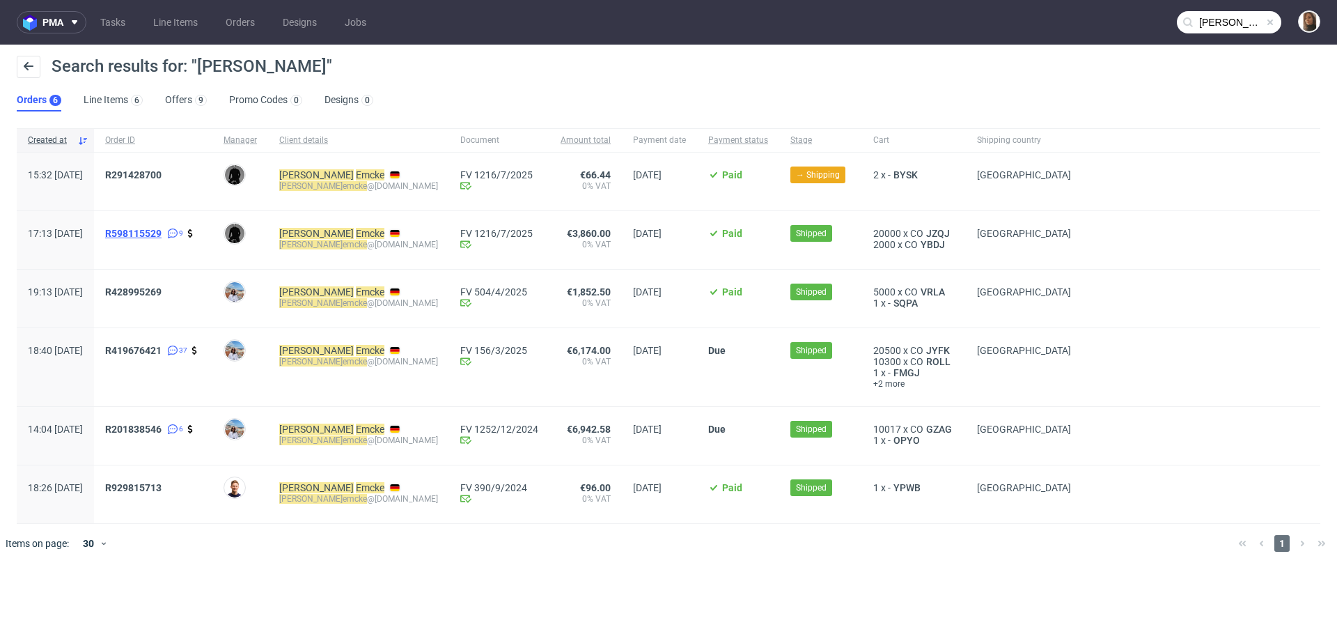
click at [162, 233] on span "R598115529" at bounding box center [133, 233] width 56 height 11
click at [162, 290] on span "R428995269" at bounding box center [133, 291] width 56 height 11
click at [923, 423] on span "GZAG" at bounding box center [938, 428] width 31 height 11
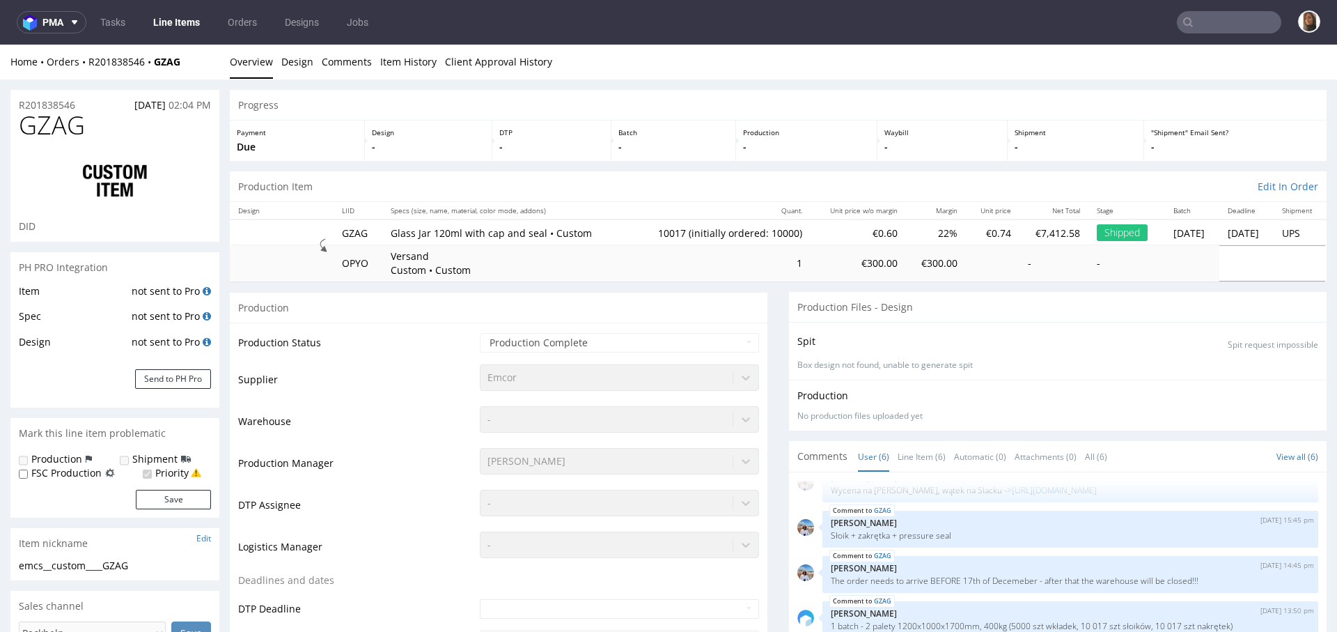
scroll to position [216, 0]
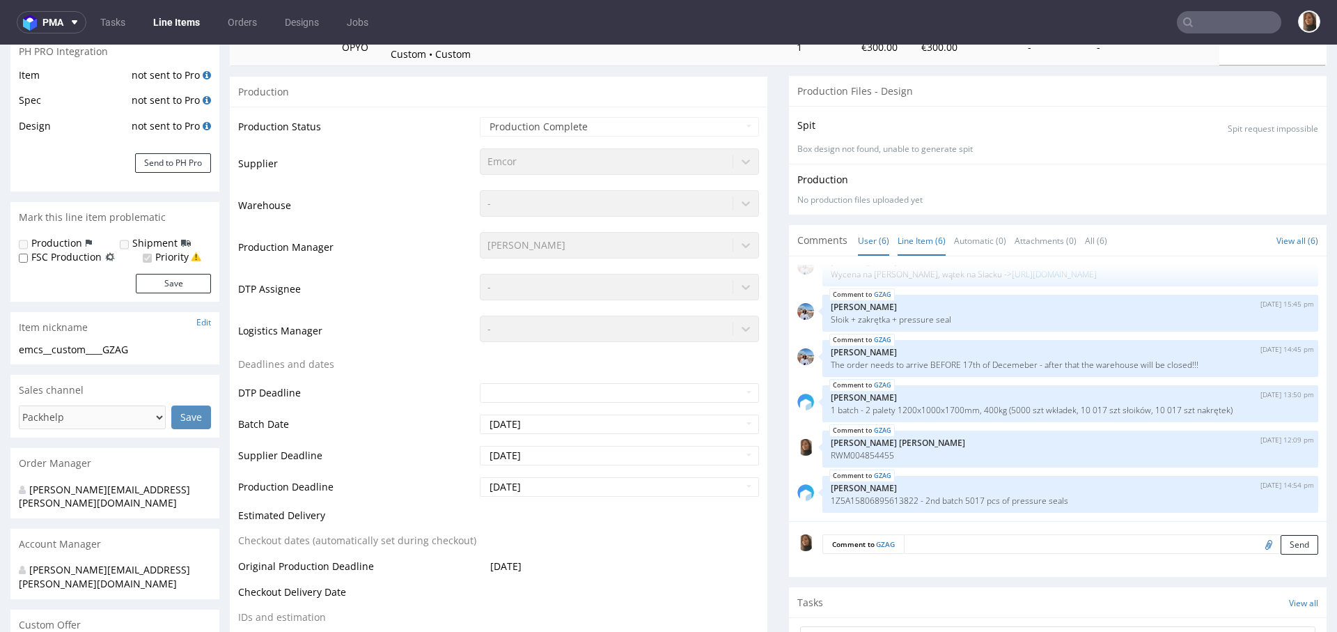
click at [921, 242] on link "Line Item (6)" at bounding box center [922, 241] width 48 height 30
type input "karla emcke"
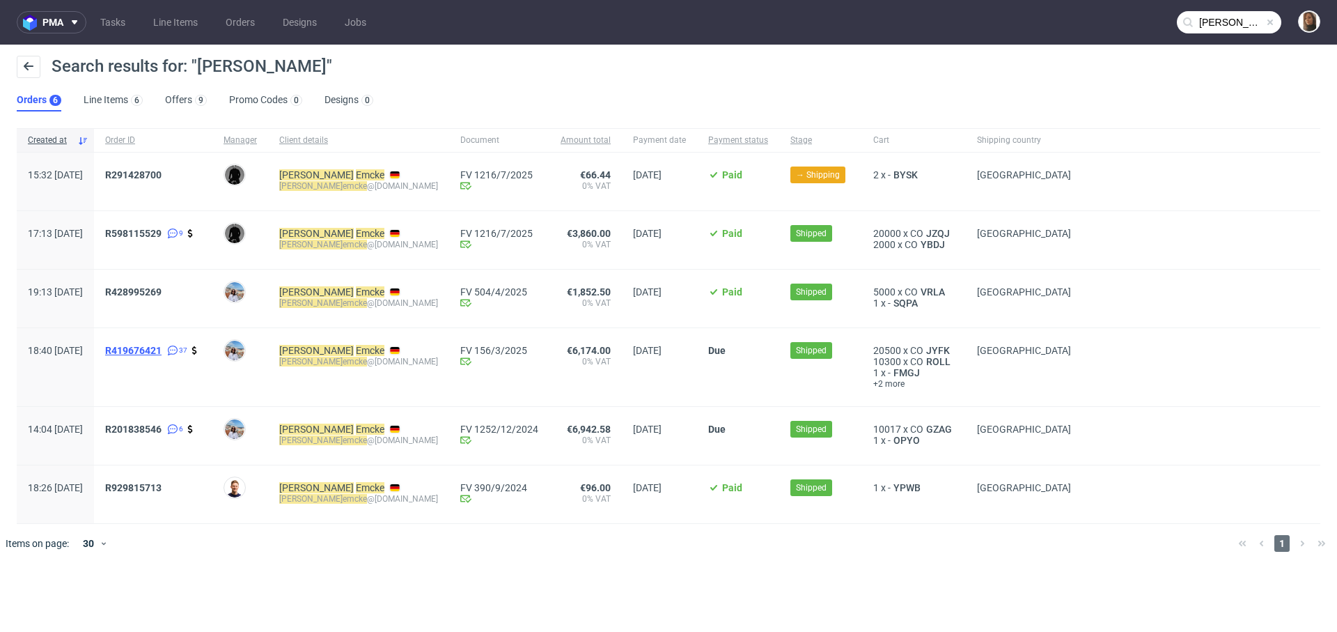
click at [162, 352] on span "R419676421" at bounding box center [133, 350] width 56 height 11
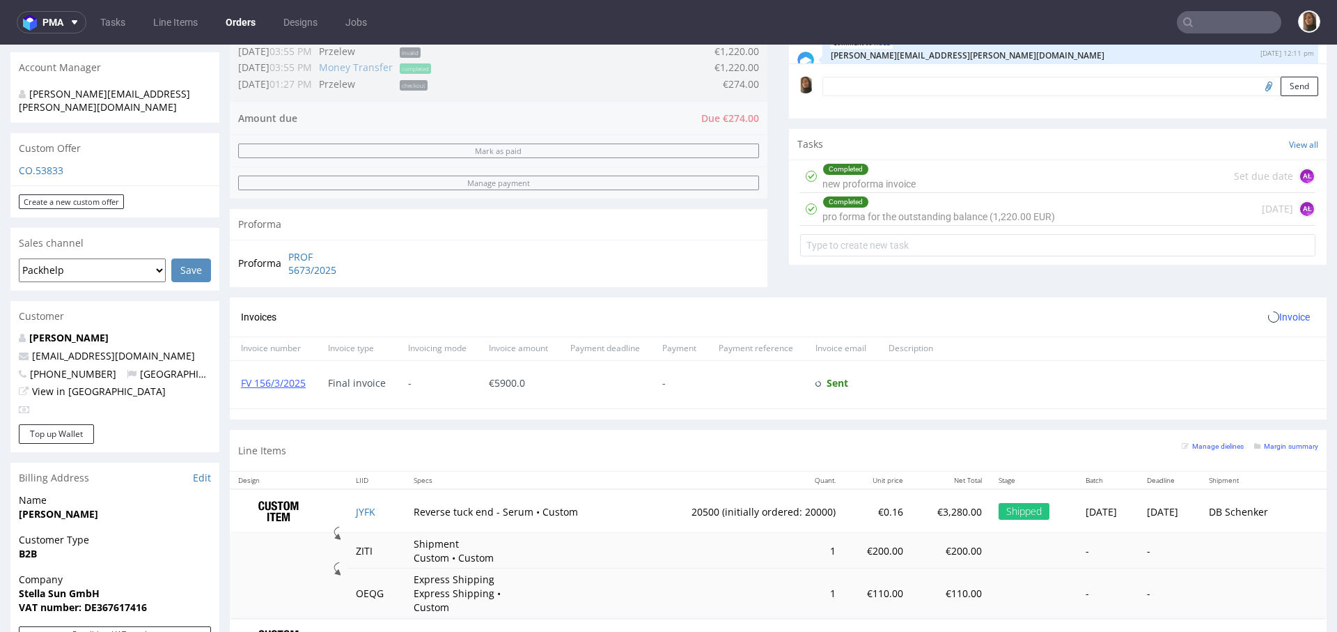
scroll to position [707, 0]
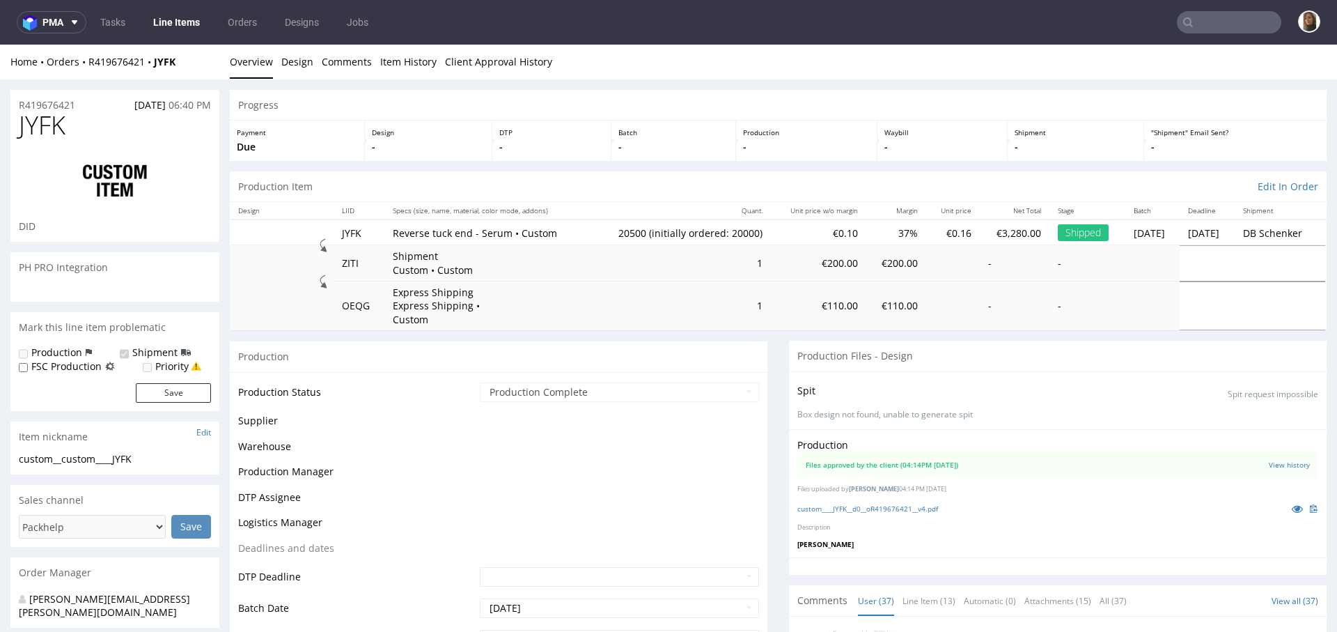
scroll to position [1791, 0]
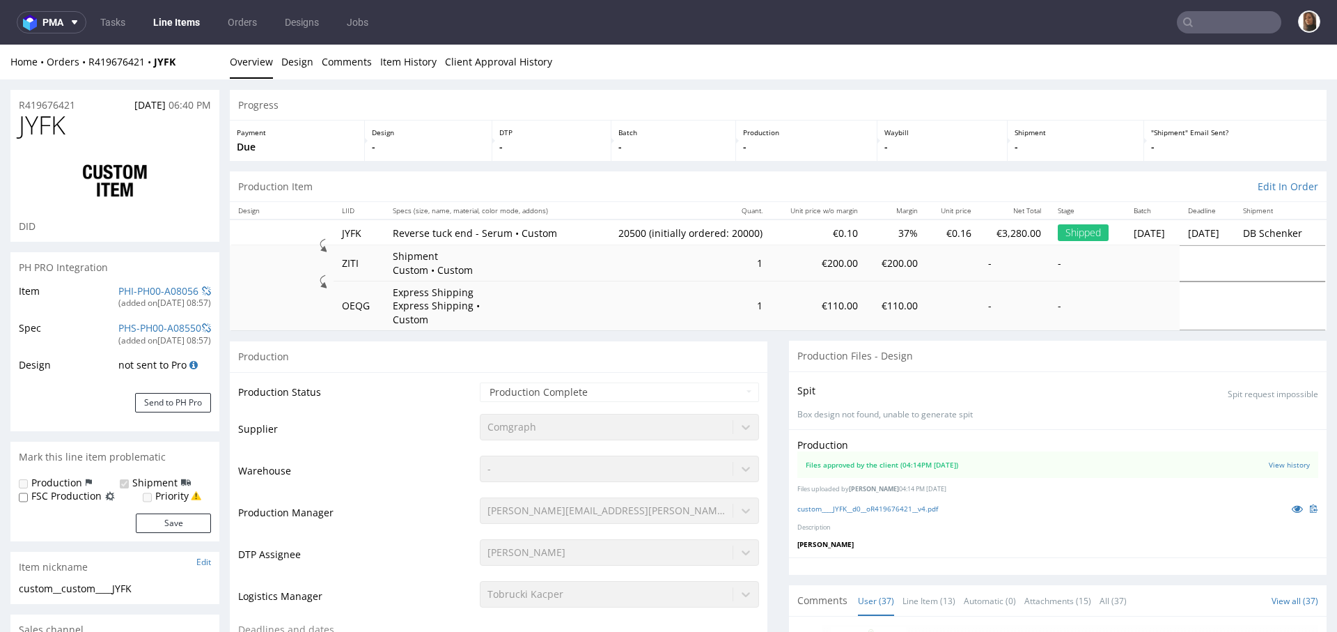
select select "in_progress"
click at [1292, 506] on icon at bounding box center [1297, 508] width 11 height 10
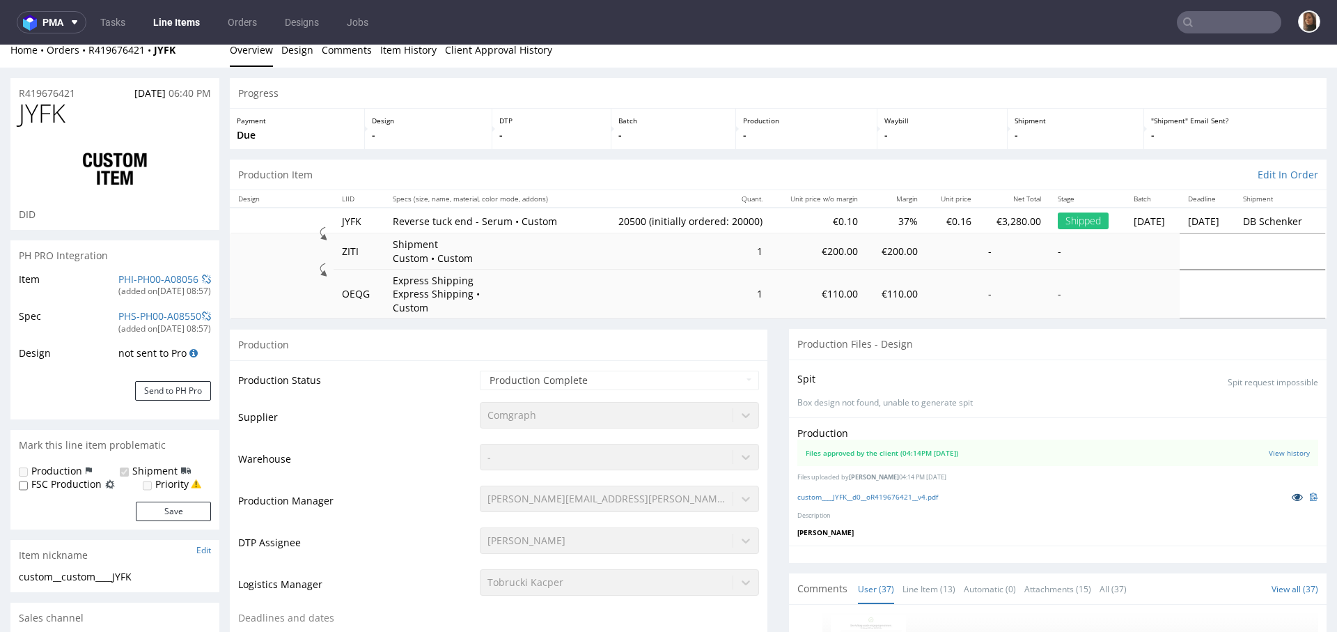
scroll to position [0, 0]
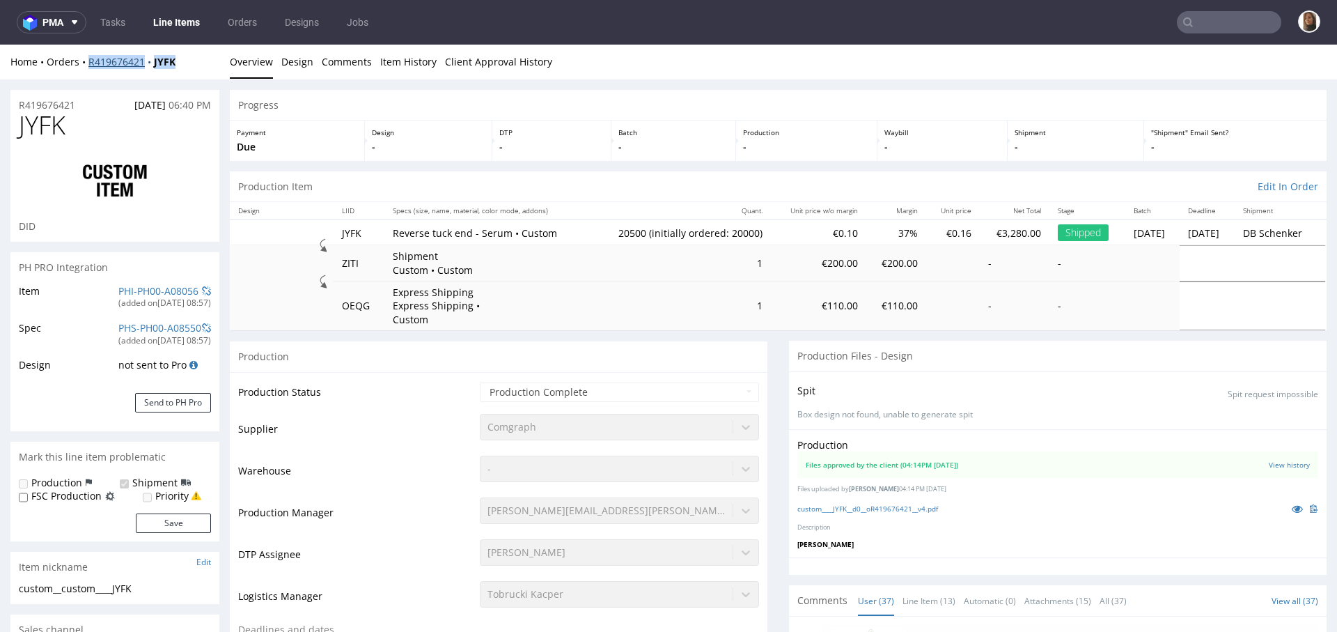
drag, startPoint x: 204, startPoint y: 58, endPoint x: 91, endPoint y: 59, distance: 113.5
click at [90, 59] on div "Home Orders R419676421 JYFK" at bounding box center [114, 62] width 209 height 14
click at [175, 61] on strong "JYFK" at bounding box center [165, 61] width 22 height 13
click at [185, 63] on div "Home Orders R419676421 JYFK" at bounding box center [114, 62] width 209 height 14
copy strong "JYFK"
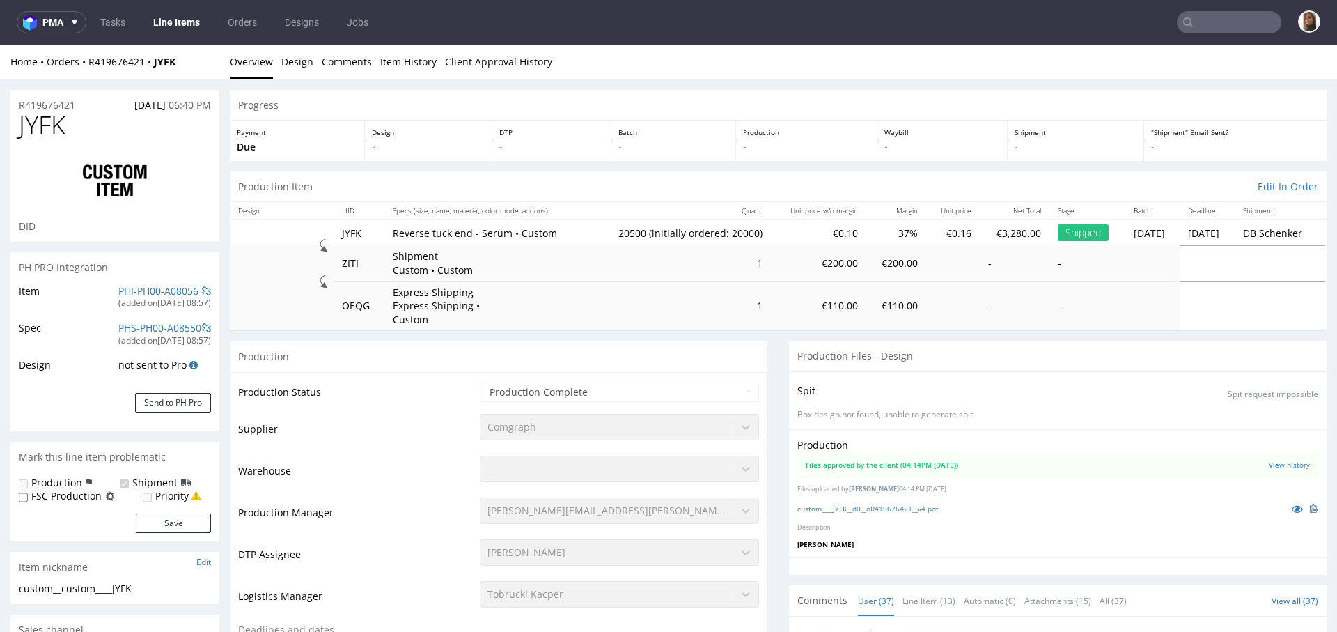
click at [312, 138] on div "Payment Due" at bounding box center [297, 140] width 135 height 40
copy link "R419676421"
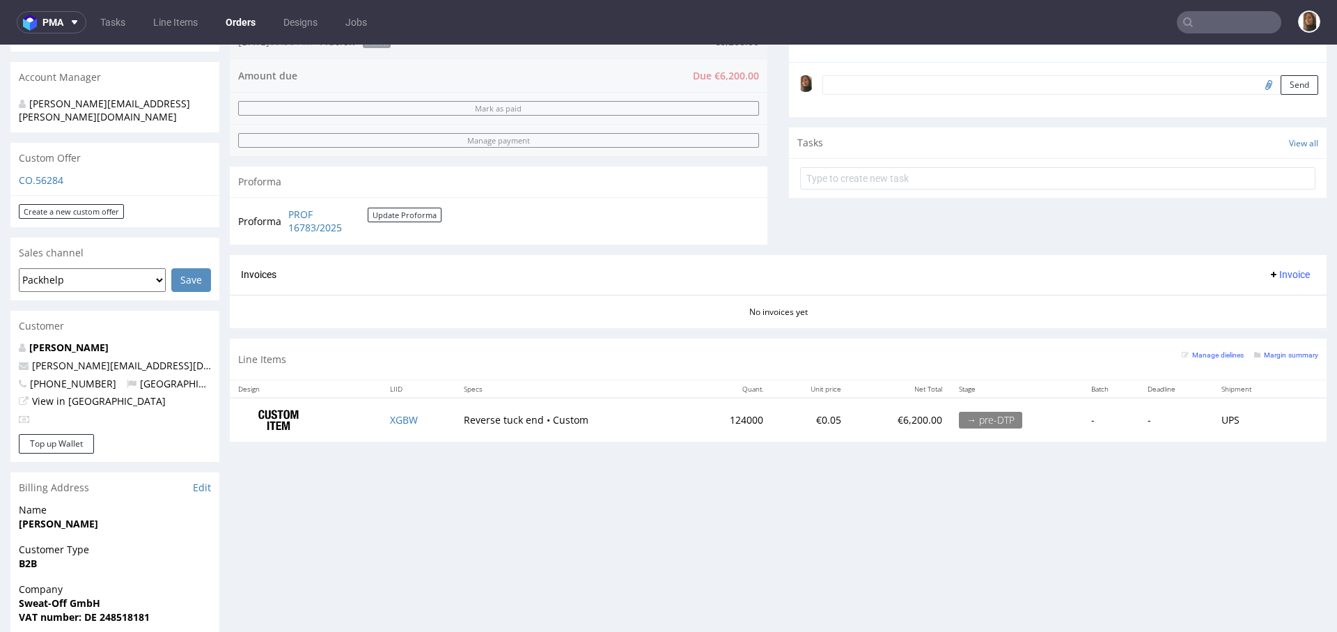
scroll to position [502, 0]
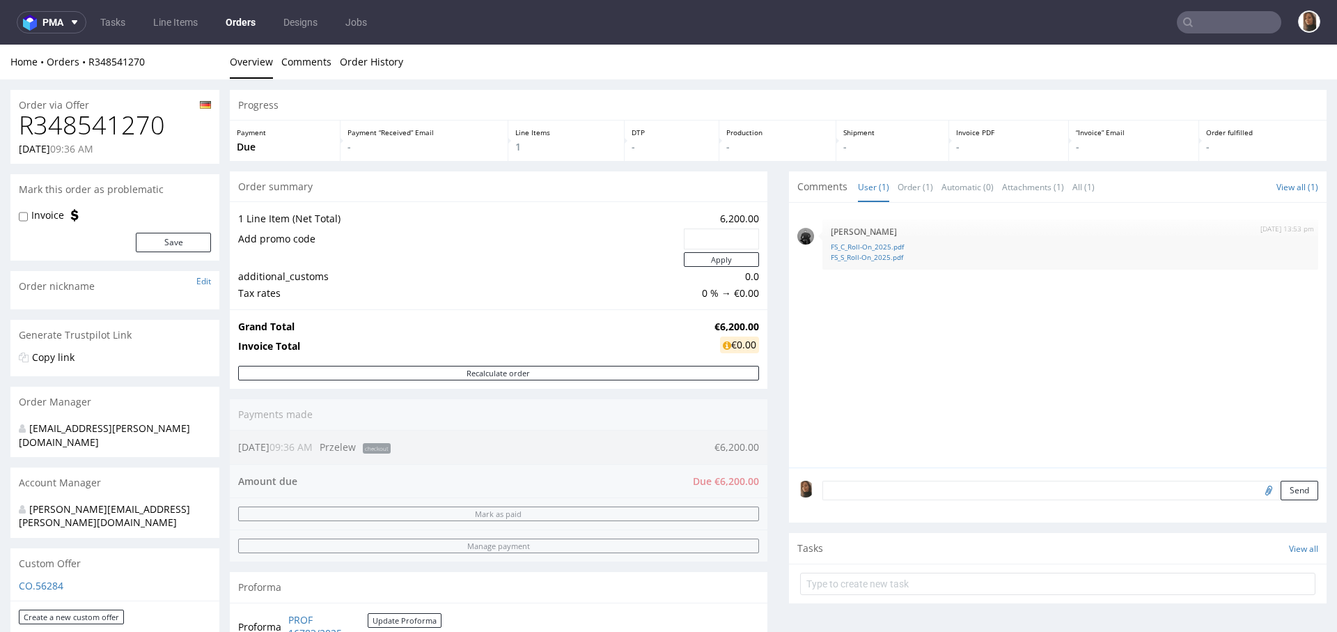
scroll to position [525, 0]
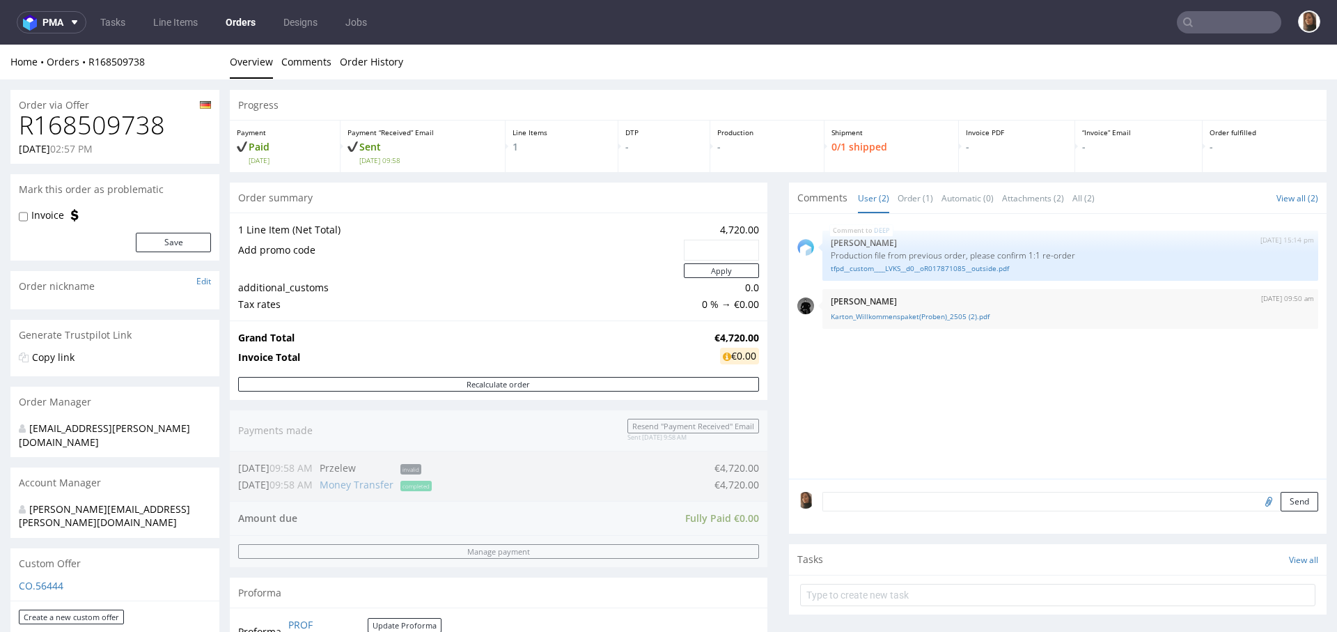
scroll to position [336, 0]
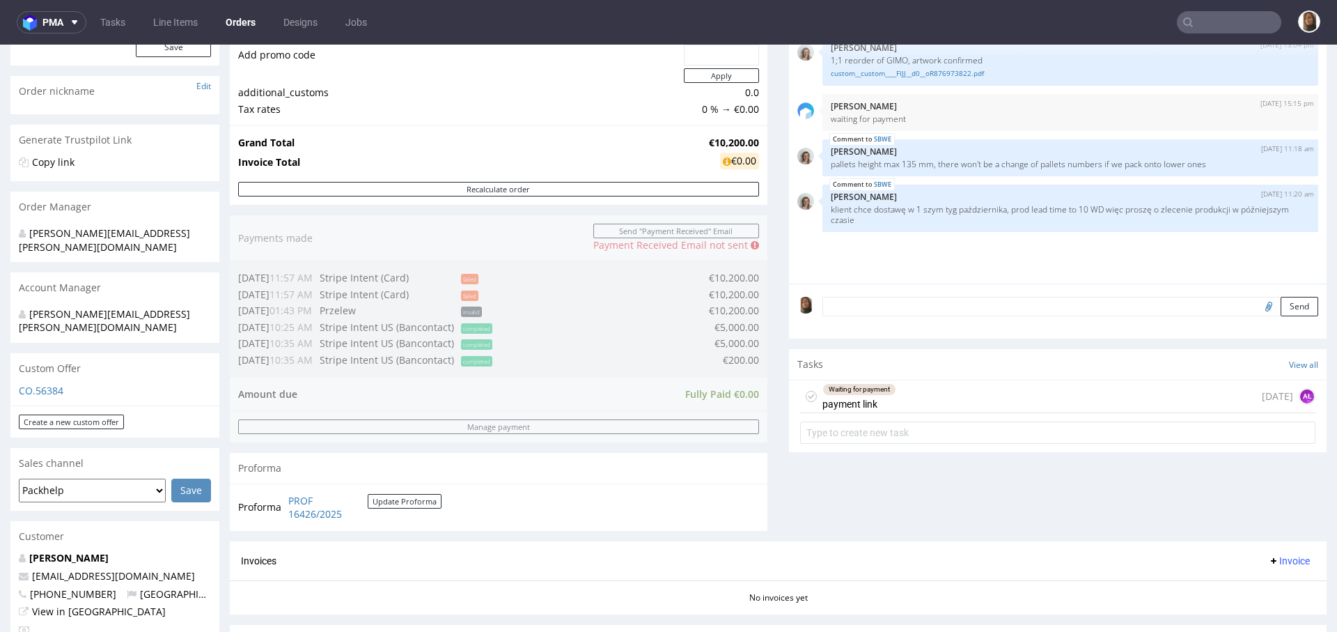
scroll to position [447, 0]
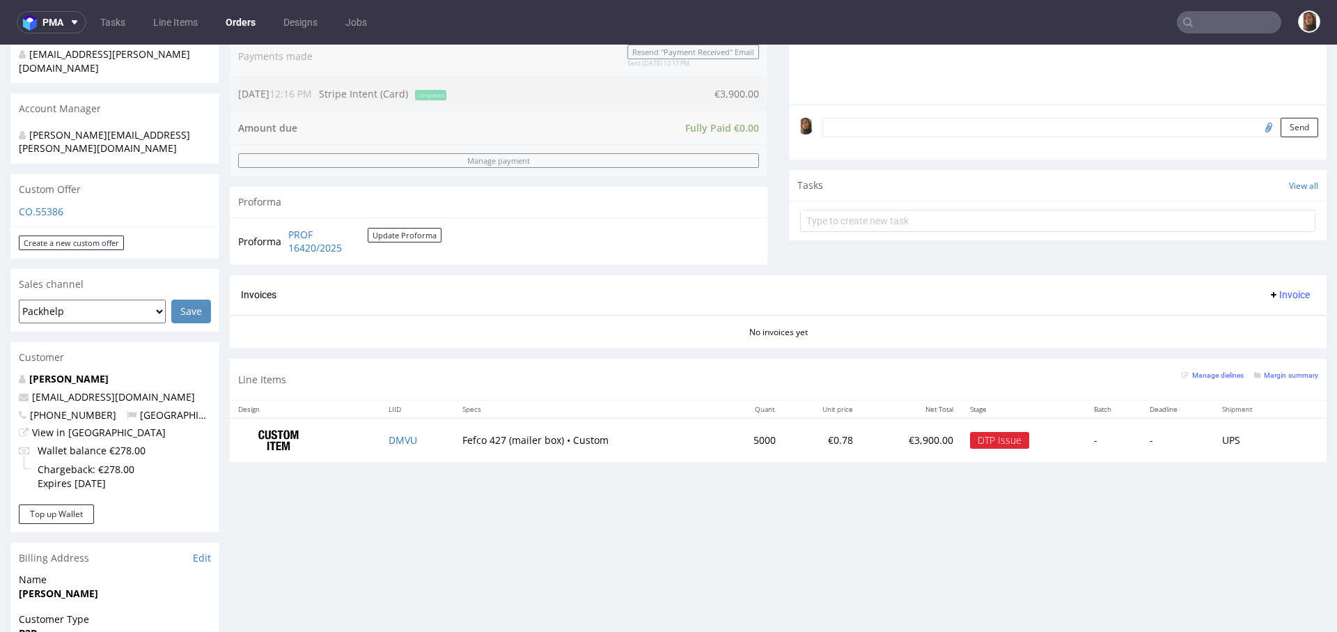
scroll to position [450, 0]
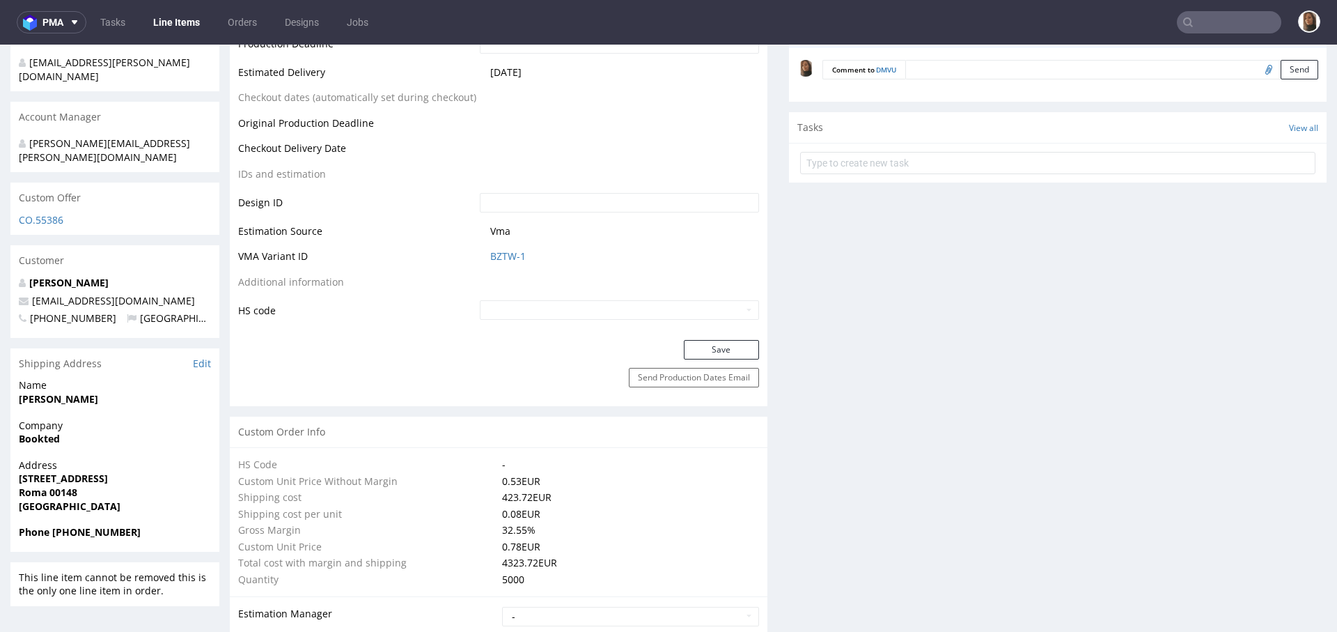
scroll to position [666, 0]
drag, startPoint x: 155, startPoint y: 270, endPoint x: 0, endPoint y: 268, distance: 155.3
copy span "matteocs95@gmail.com"
click at [243, 15] on link "Orders" at bounding box center [242, 22] width 46 height 22
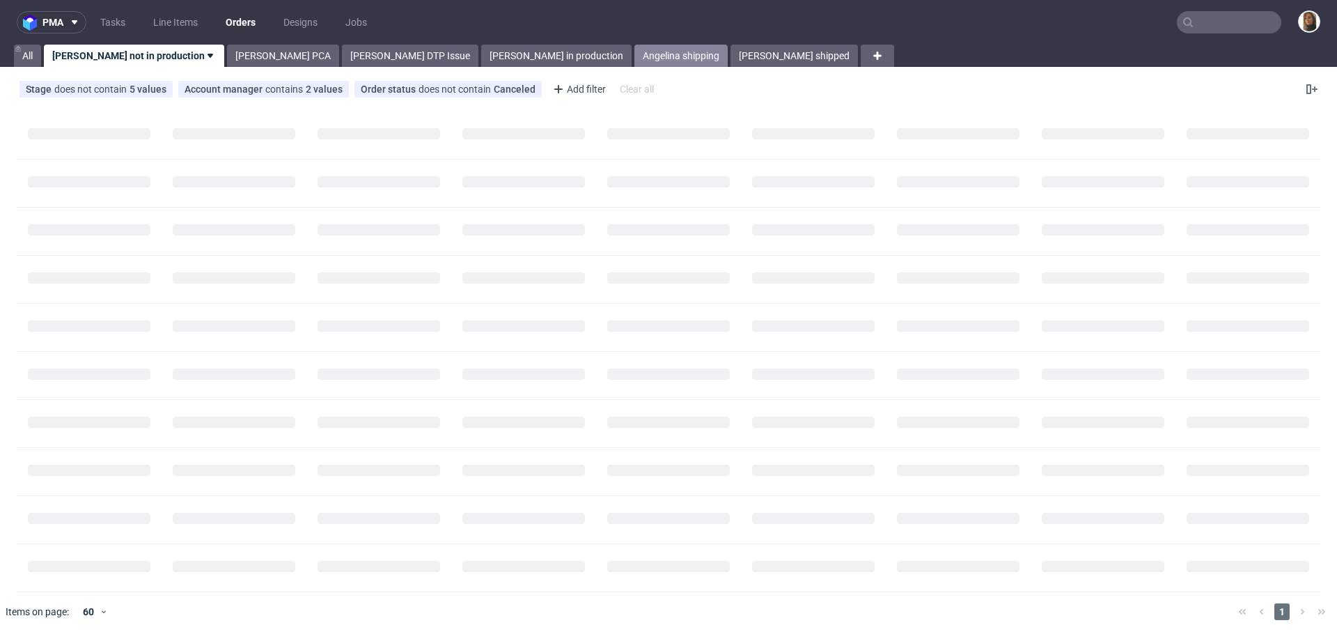
click at [634, 49] on link "Angelina shipping" at bounding box center [680, 56] width 93 height 22
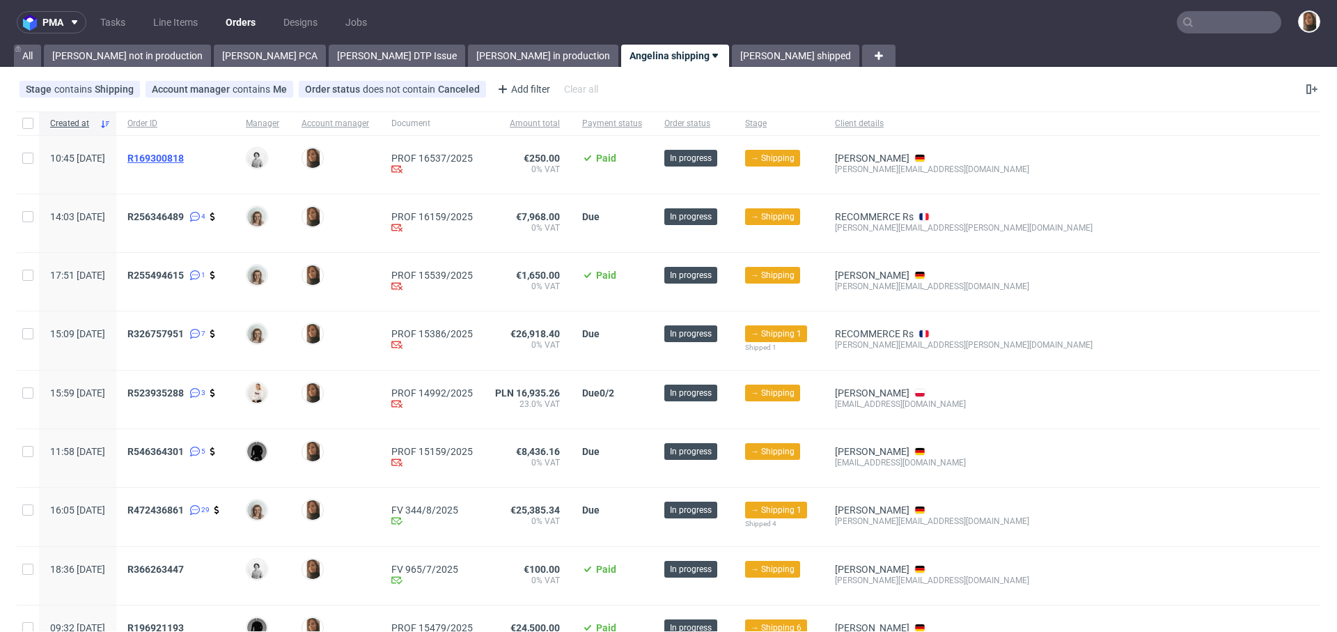
click at [180, 155] on span "R169300818" at bounding box center [155, 158] width 56 height 11
click at [184, 215] on span "R256346489" at bounding box center [155, 216] width 56 height 11
click at [184, 276] on span "R255494615" at bounding box center [155, 274] width 56 height 11
click at [184, 331] on span "R326757951" at bounding box center [155, 333] width 56 height 11
click at [184, 390] on span "R523935288" at bounding box center [155, 392] width 56 height 11
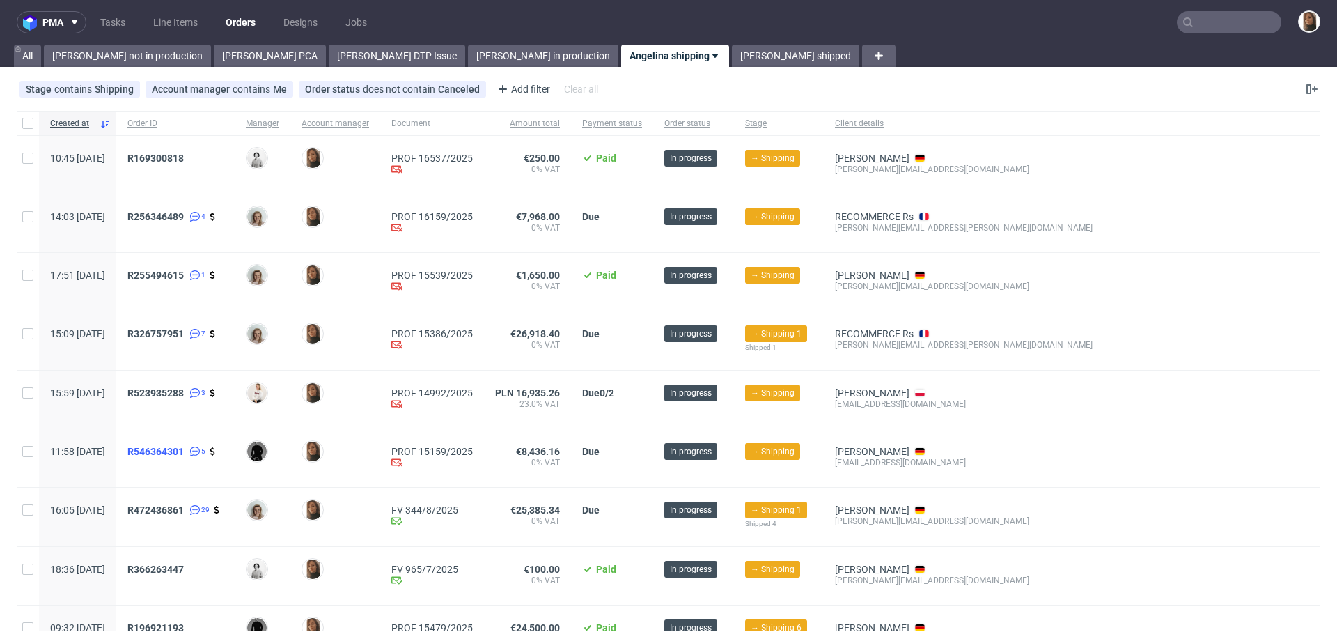
click at [184, 447] on span "R546364301" at bounding box center [155, 451] width 56 height 11
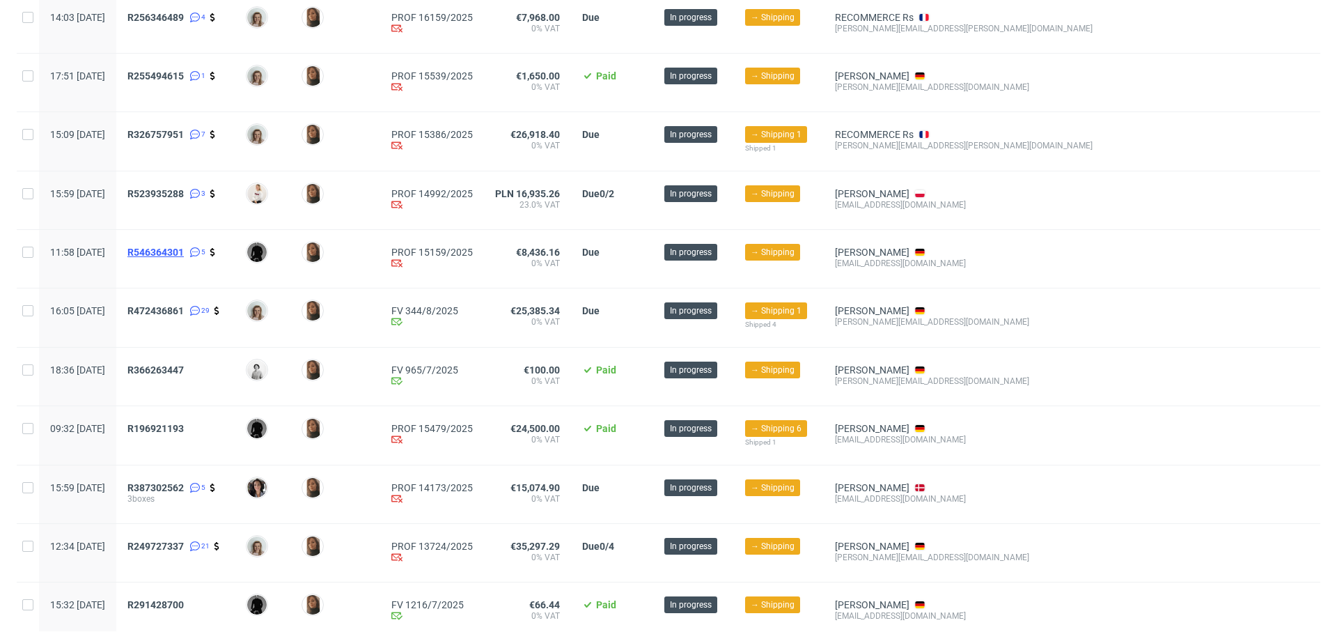
scroll to position [212, 0]
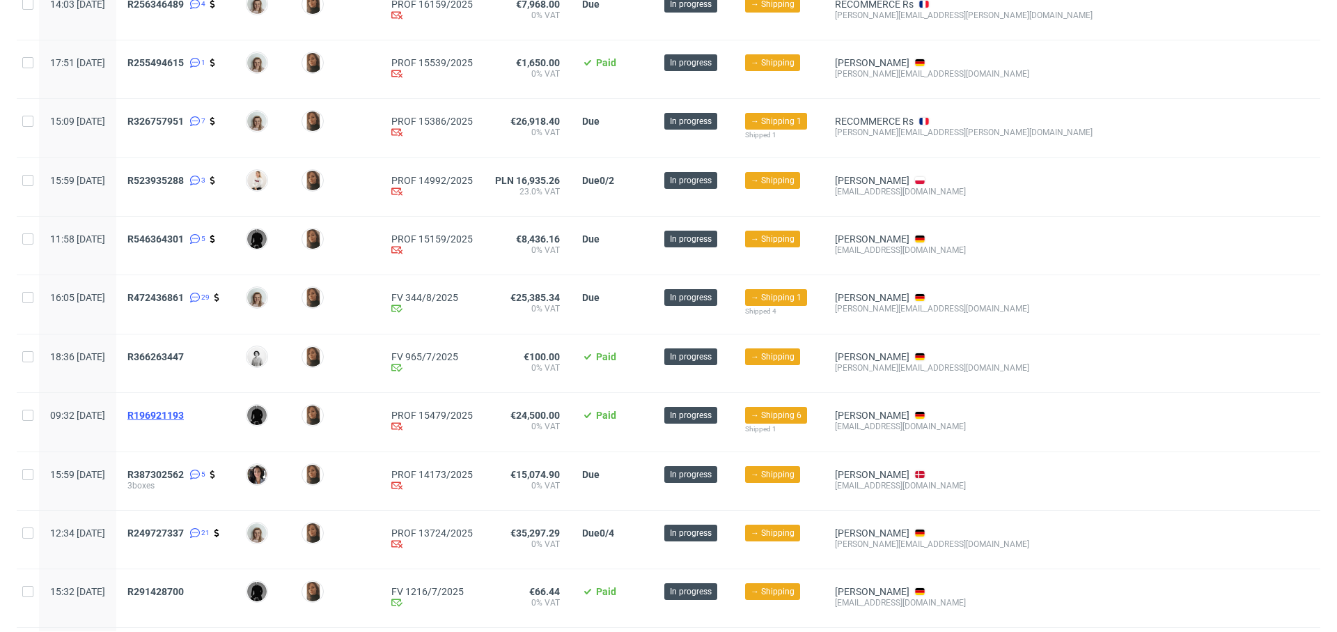
click at [184, 410] on span "R196921193" at bounding box center [155, 414] width 56 height 11
click at [184, 471] on span "R387302562" at bounding box center [155, 474] width 56 height 11
click at [184, 530] on span "R249727337" at bounding box center [155, 532] width 56 height 11
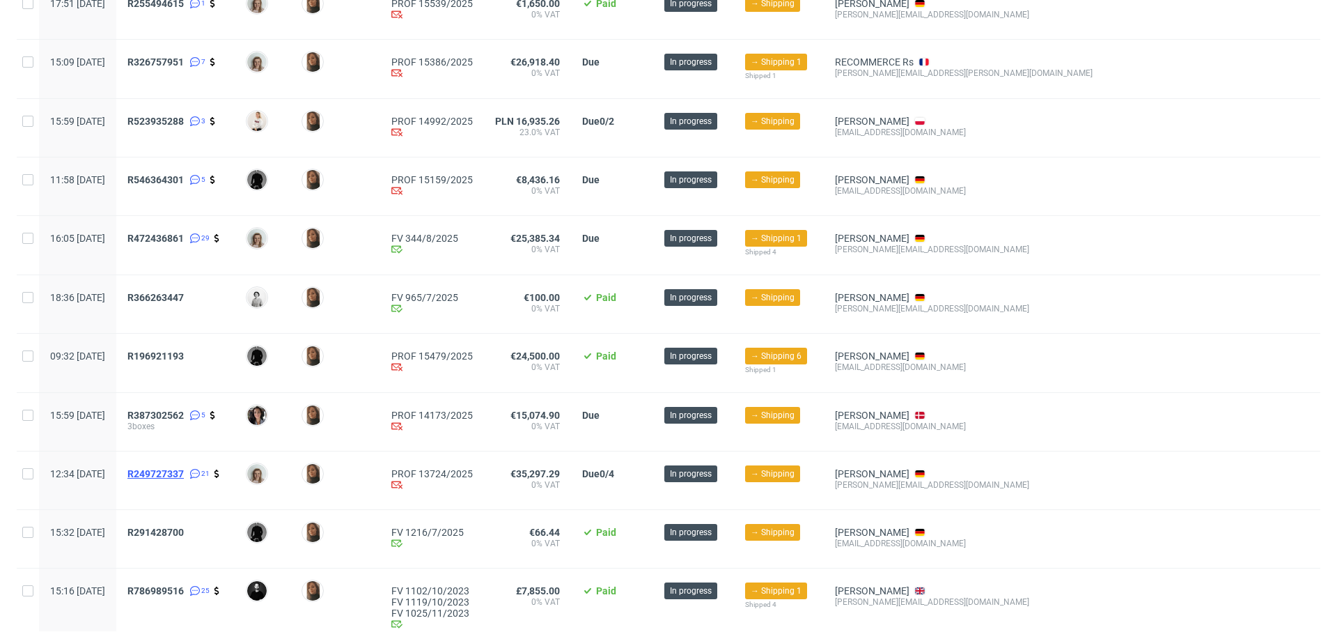
scroll to position [0, 0]
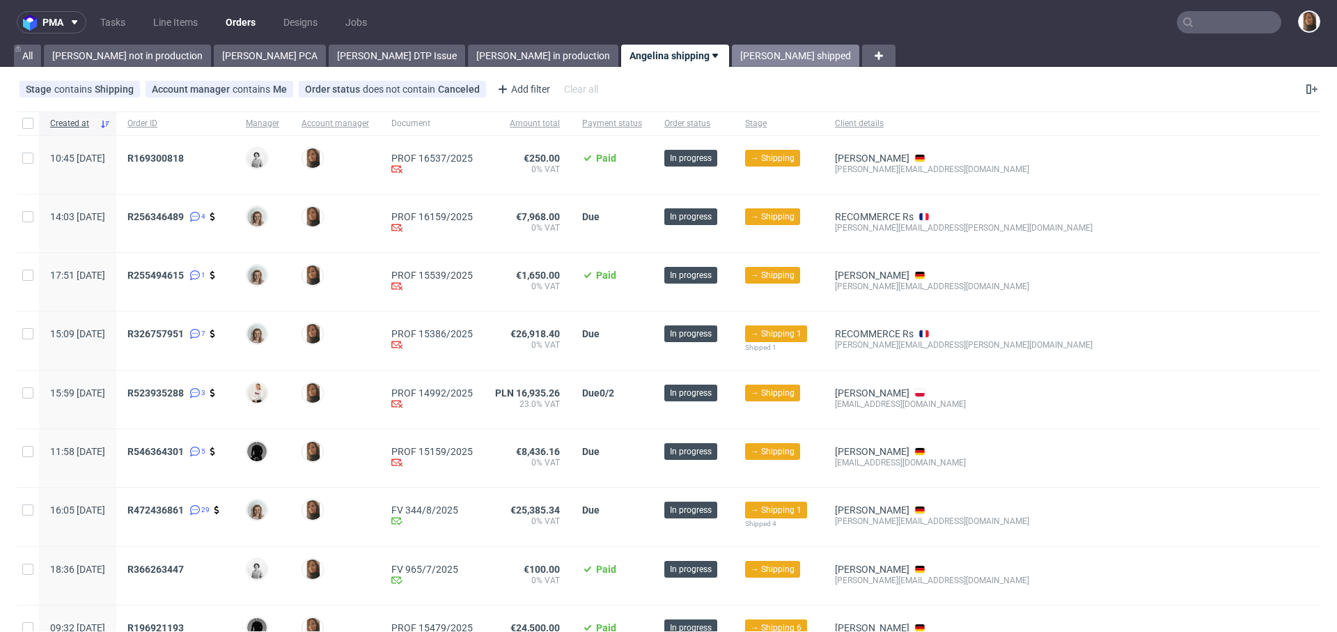
click at [732, 59] on link "Angelina shipped" at bounding box center [795, 56] width 127 height 22
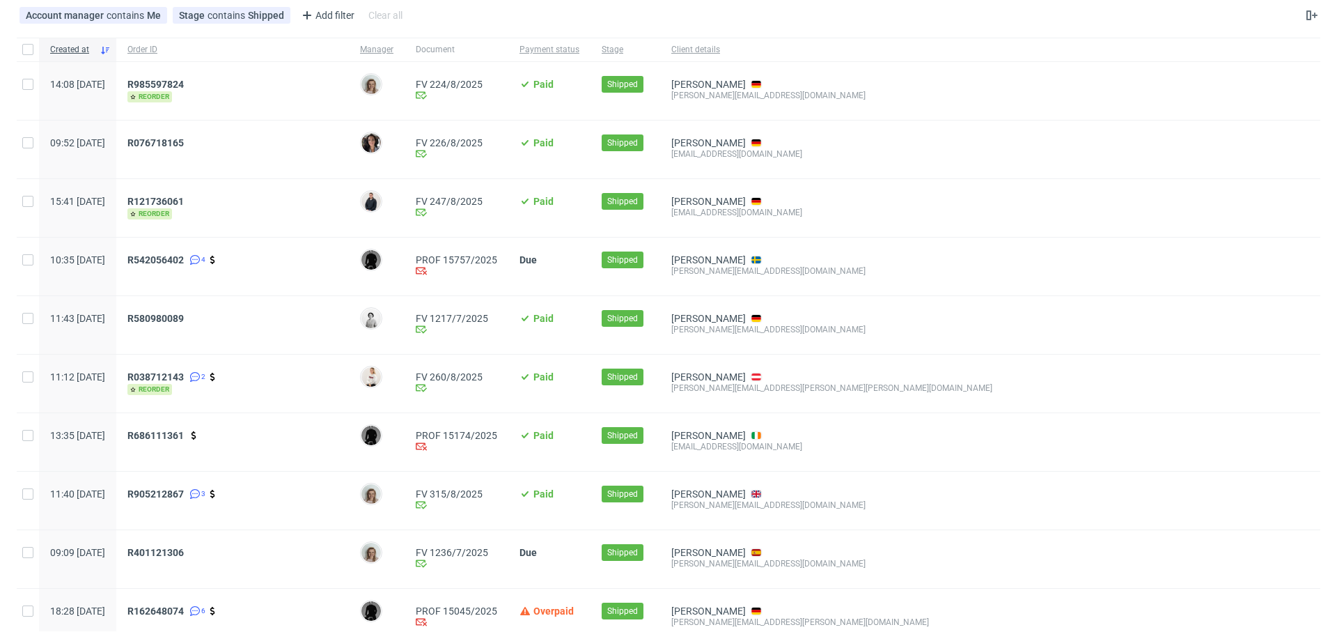
scroll to position [73, 0]
click at [184, 258] on span "R542056402" at bounding box center [155, 260] width 56 height 11
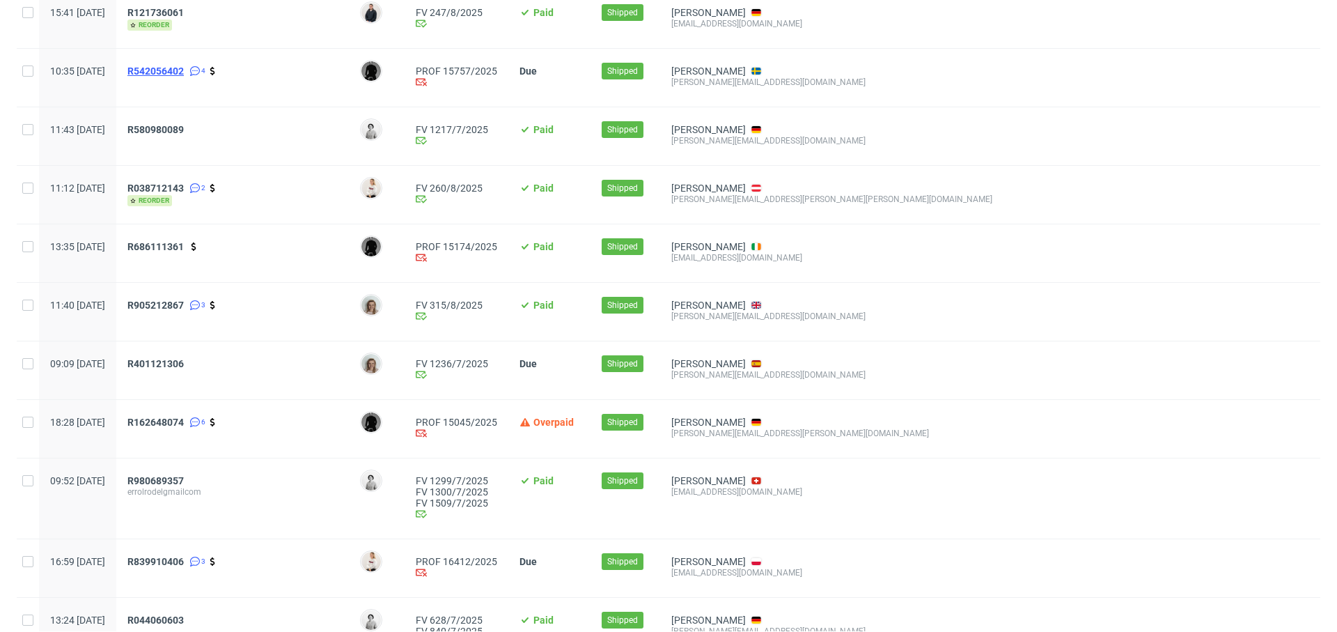
scroll to position [258, 0]
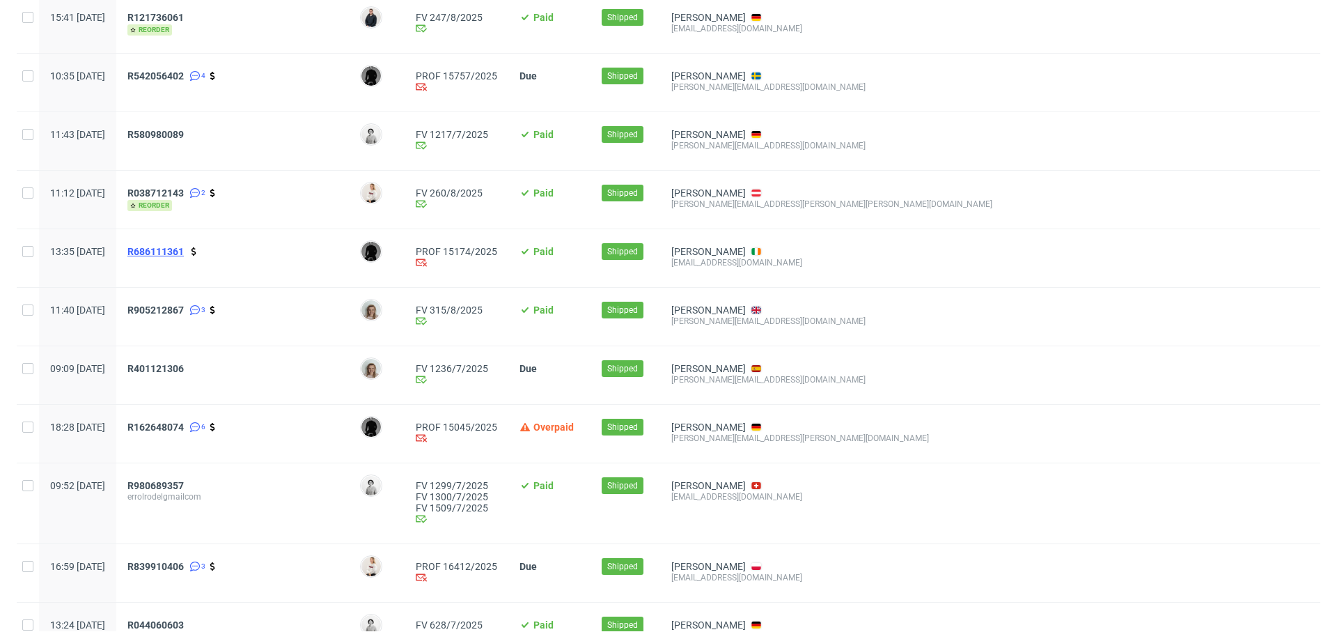
click at [184, 249] on span "R686111361" at bounding box center [155, 251] width 56 height 11
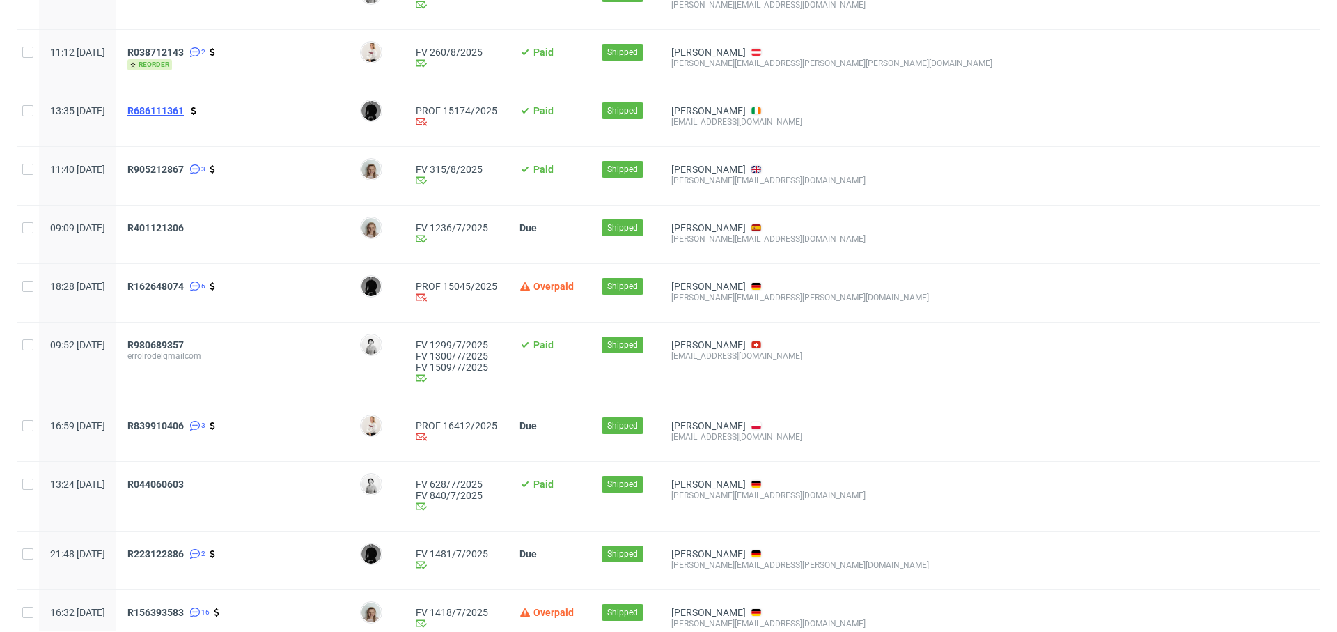
scroll to position [405, 0]
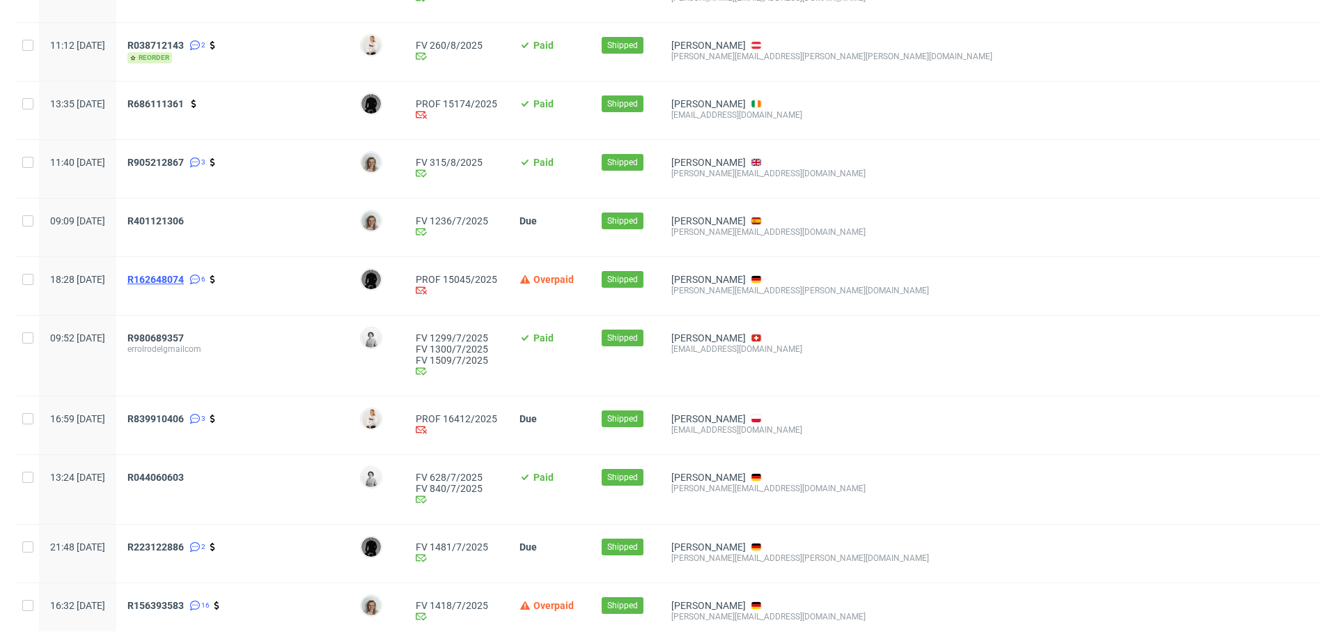
click at [184, 274] on span "R162648074" at bounding box center [155, 279] width 56 height 11
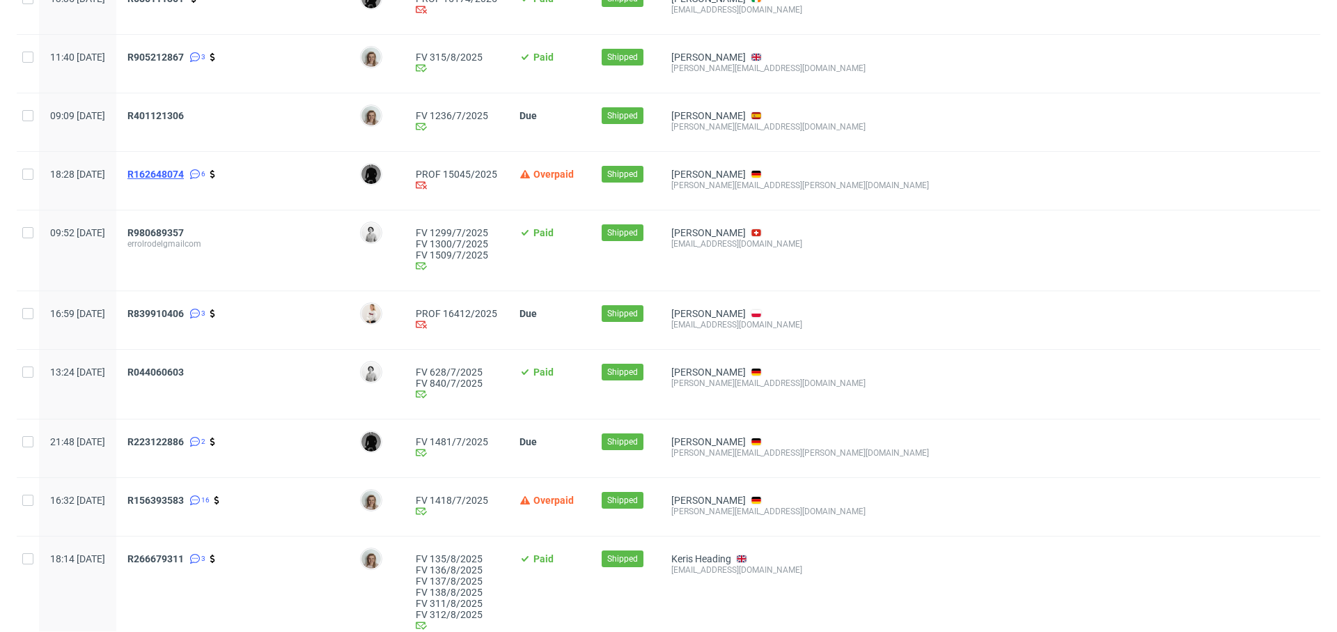
scroll to position [515, 0]
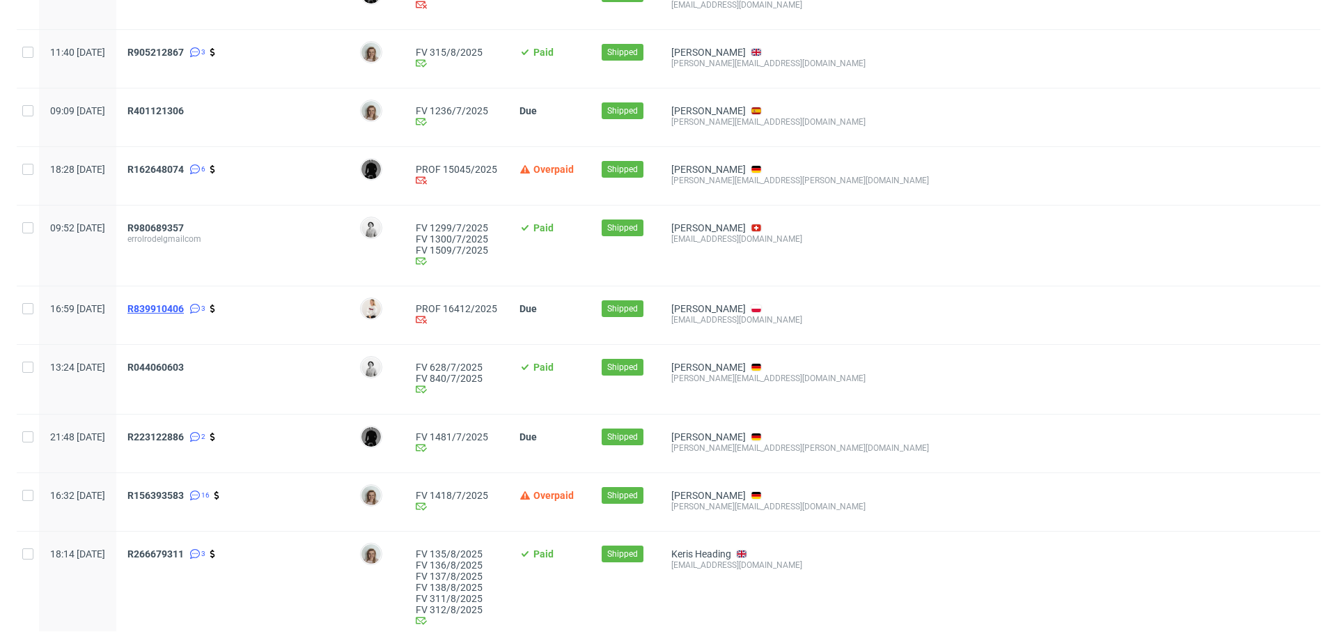
click at [184, 304] on span "R839910406" at bounding box center [155, 308] width 56 height 11
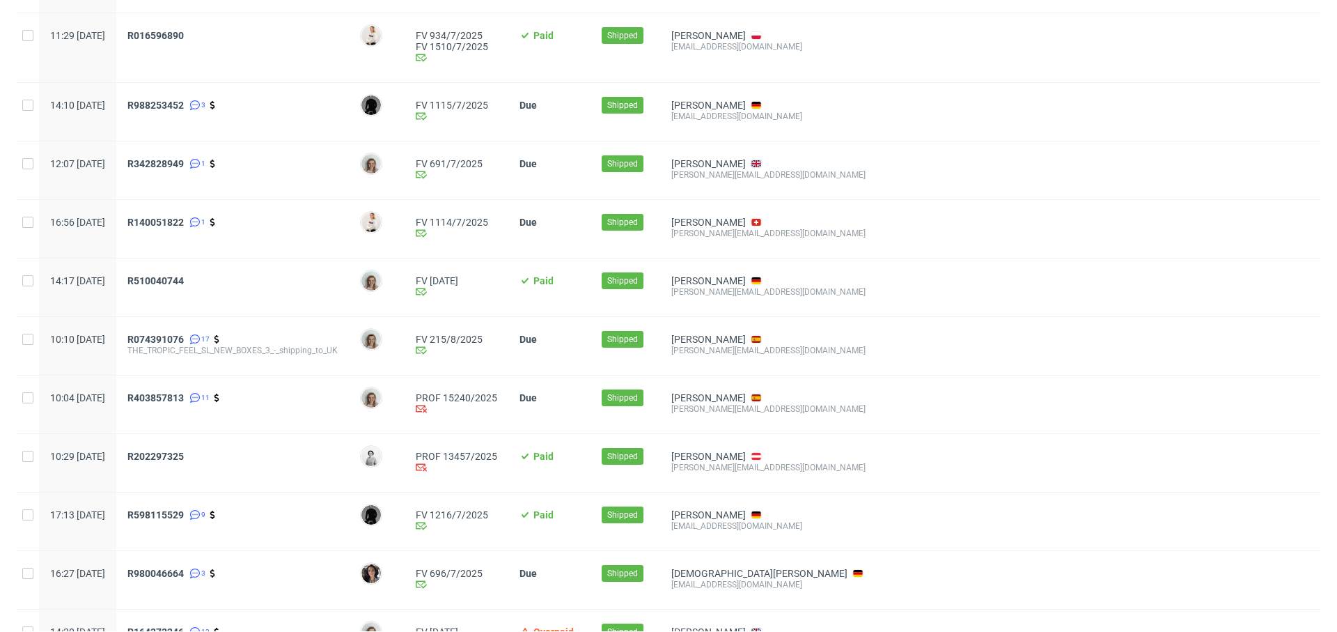
scroll to position [1290, 0]
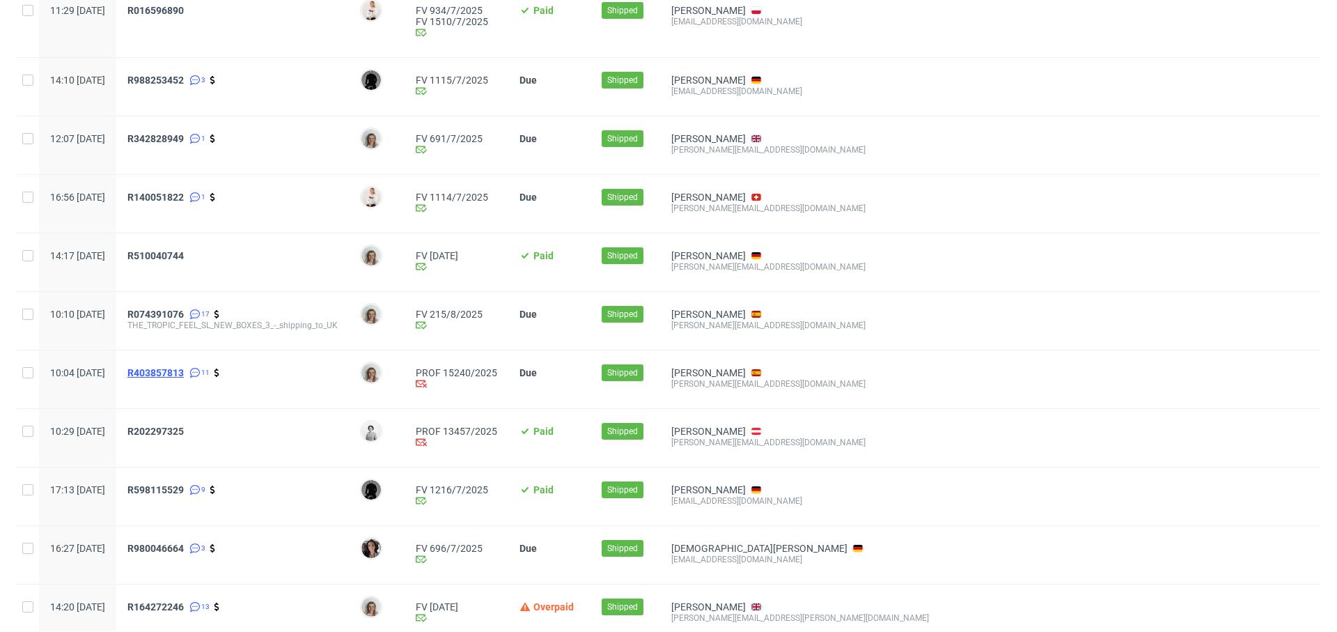
click at [184, 370] on span "R403857813" at bounding box center [155, 372] width 56 height 11
click at [184, 433] on span "R202297325" at bounding box center [155, 430] width 56 height 11
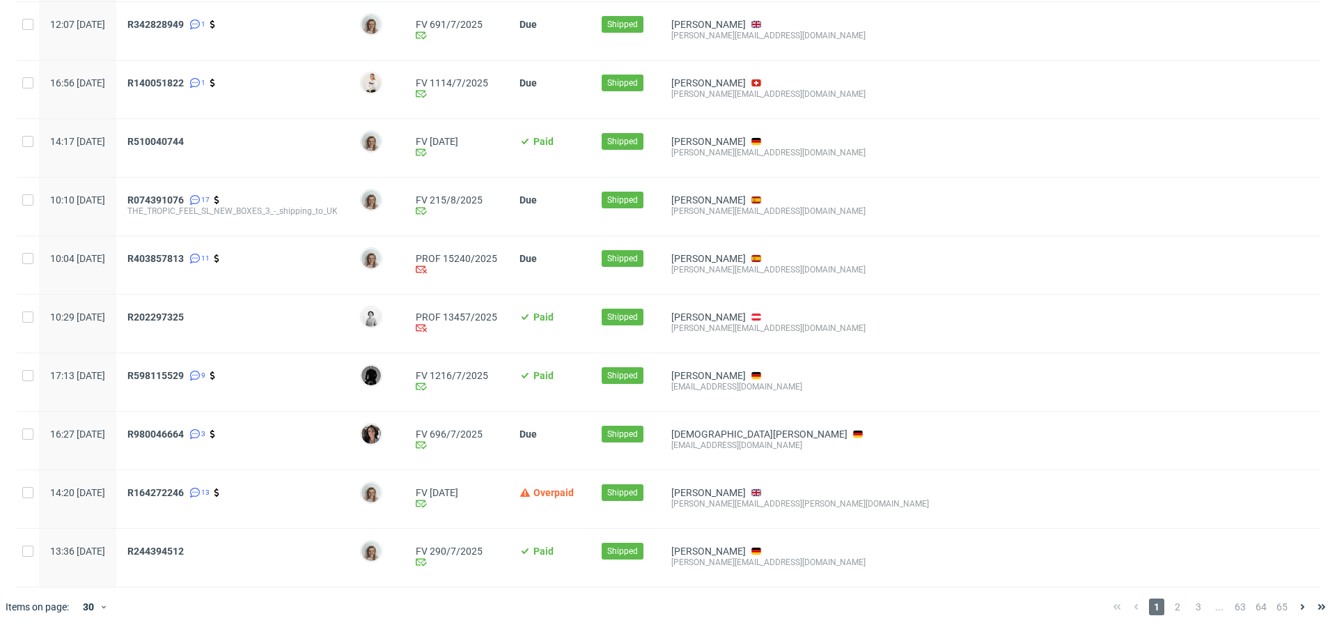
scroll to position [0, 0]
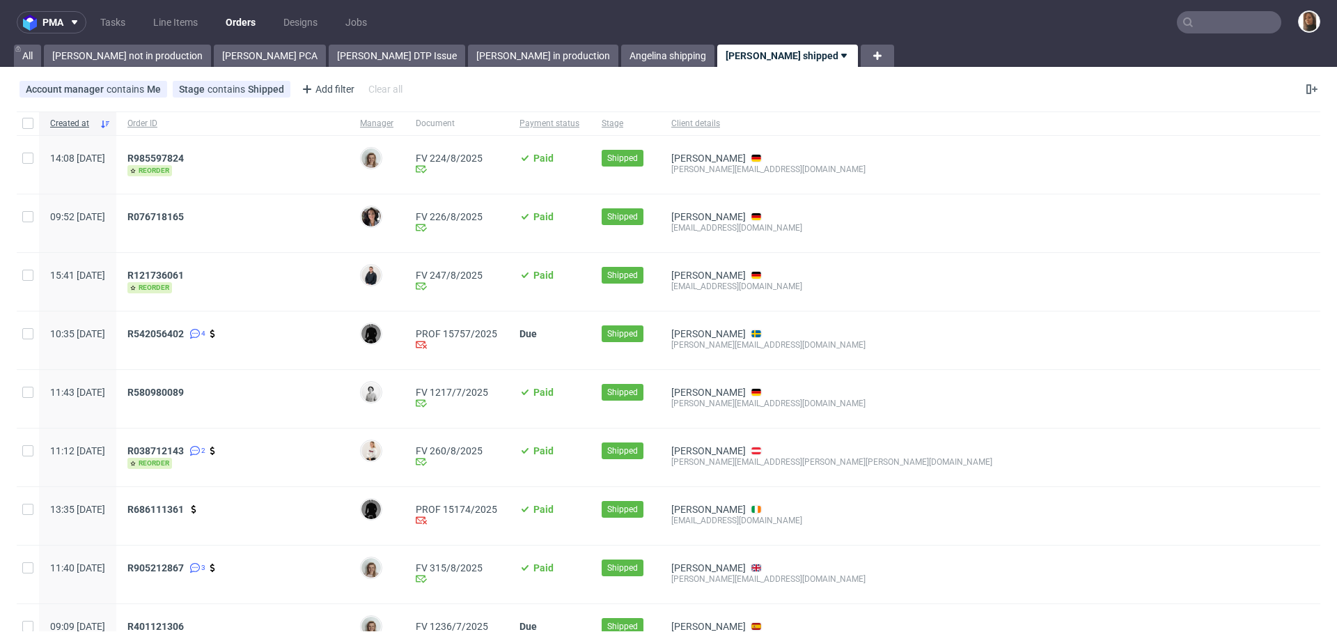
click at [1235, 26] on input "text" at bounding box center [1229, 22] width 104 height 22
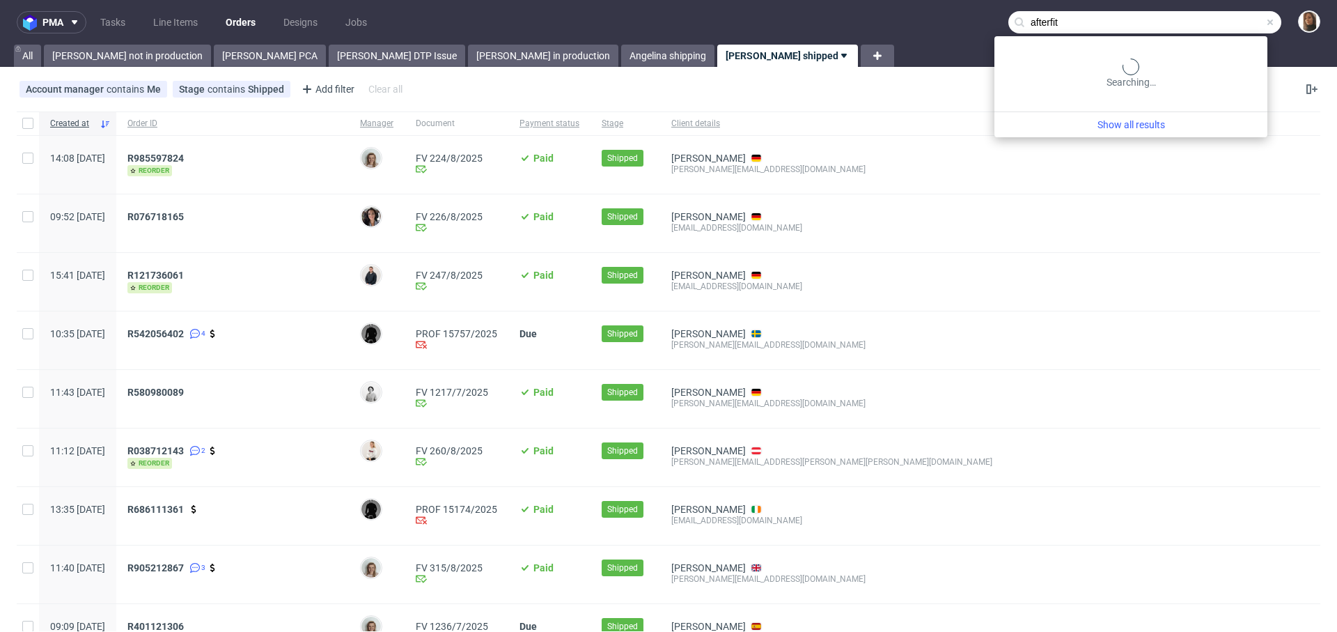
type input "afterfit"
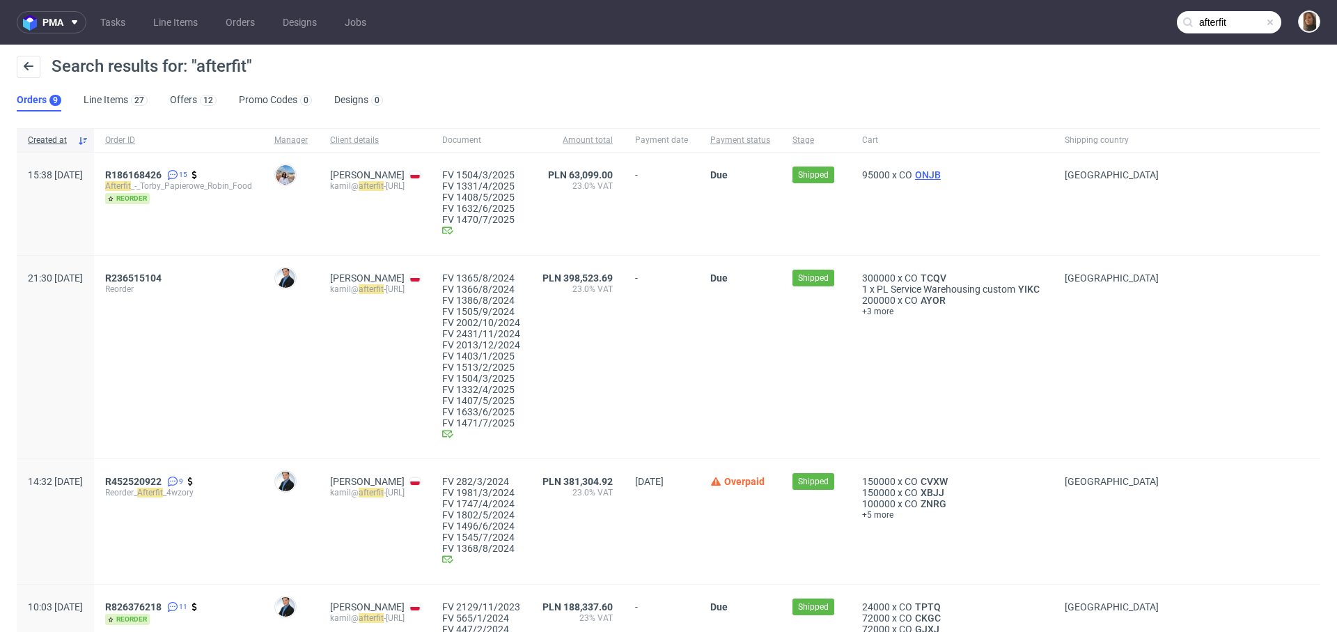
click at [944, 169] on span "ONJB" at bounding box center [927, 174] width 31 height 11
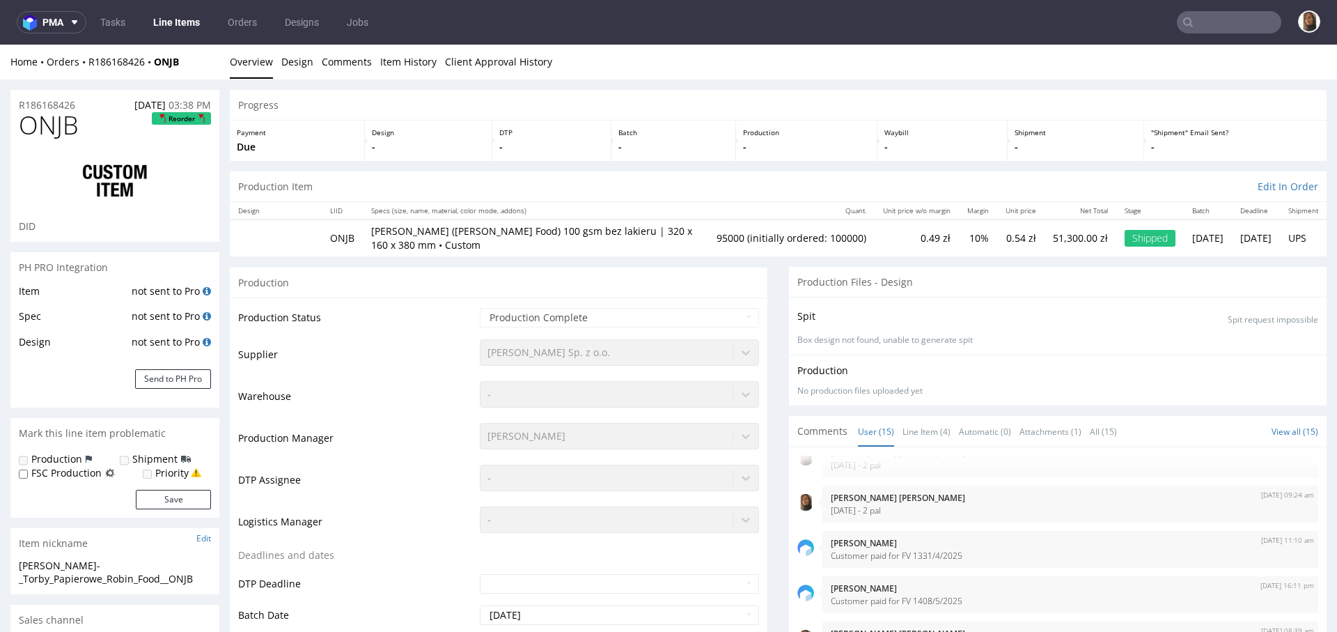
type input "afterfit"
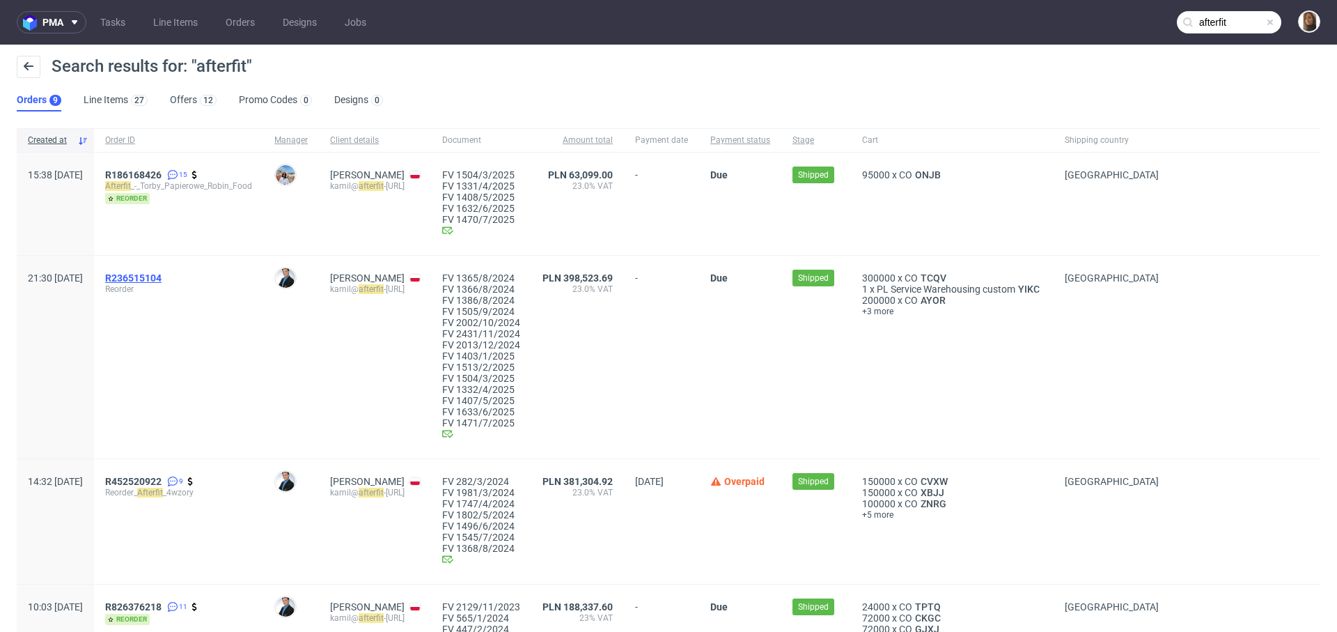
click at [162, 275] on span "R236515104" at bounding box center [133, 277] width 56 height 11
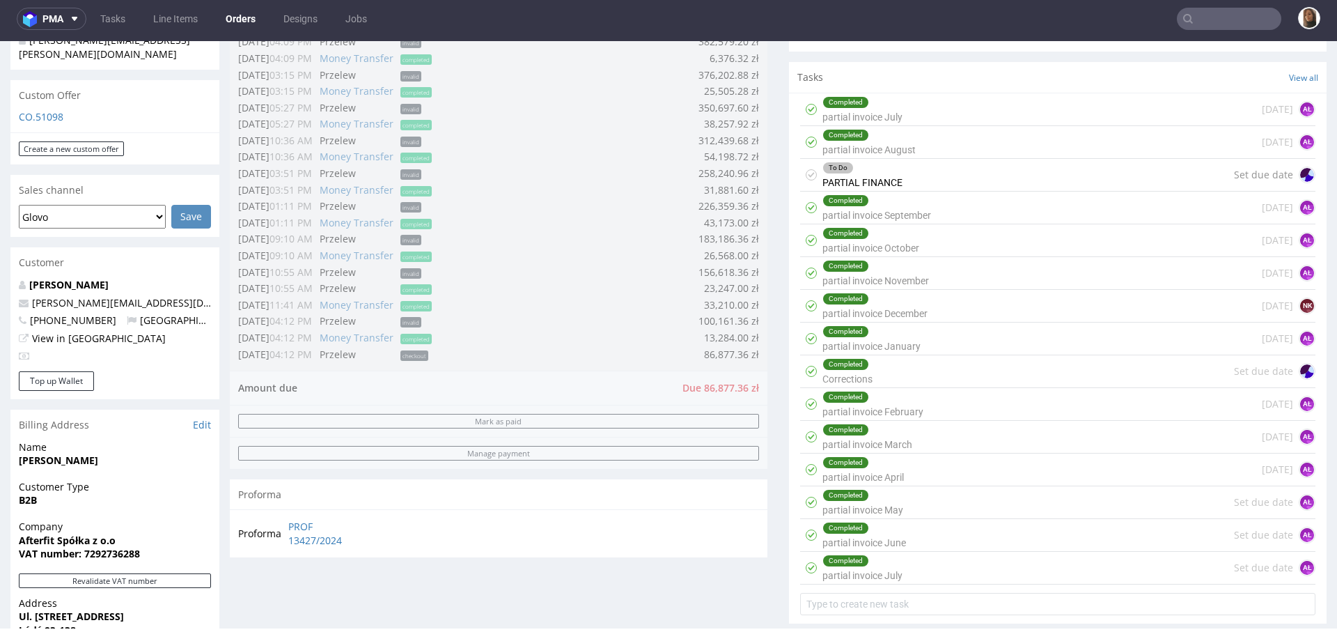
scroll to position [208, 0]
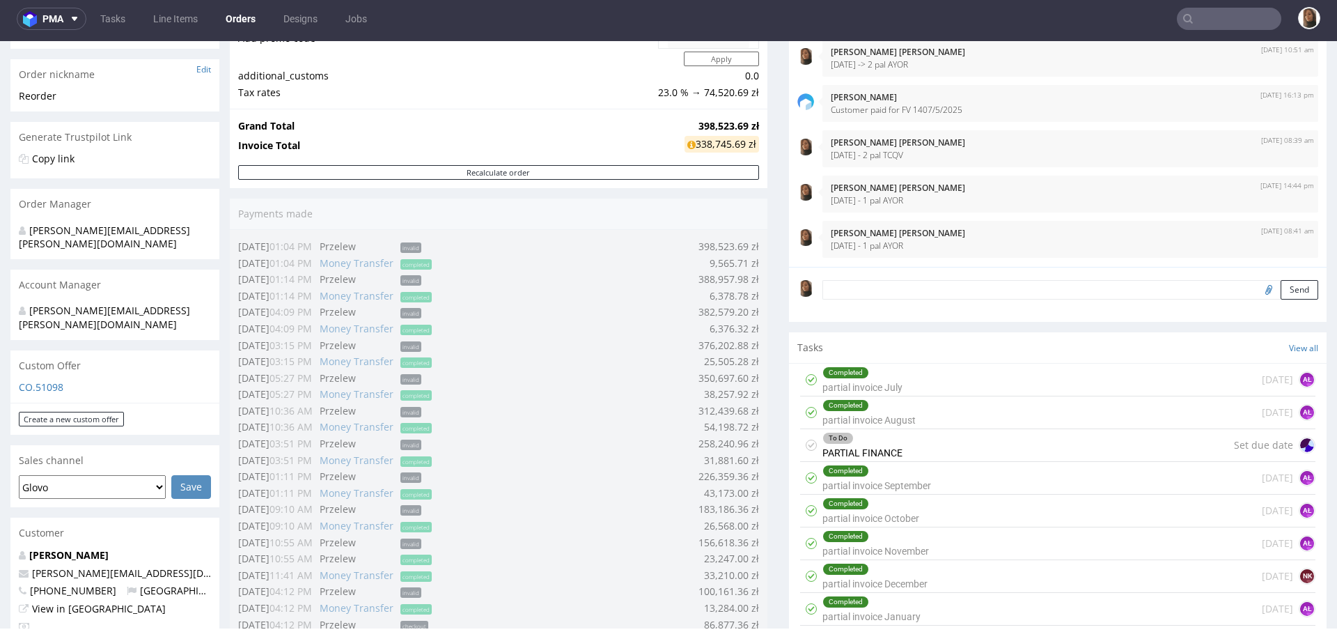
click at [882, 280] on textarea at bounding box center [1070, 289] width 496 height 19
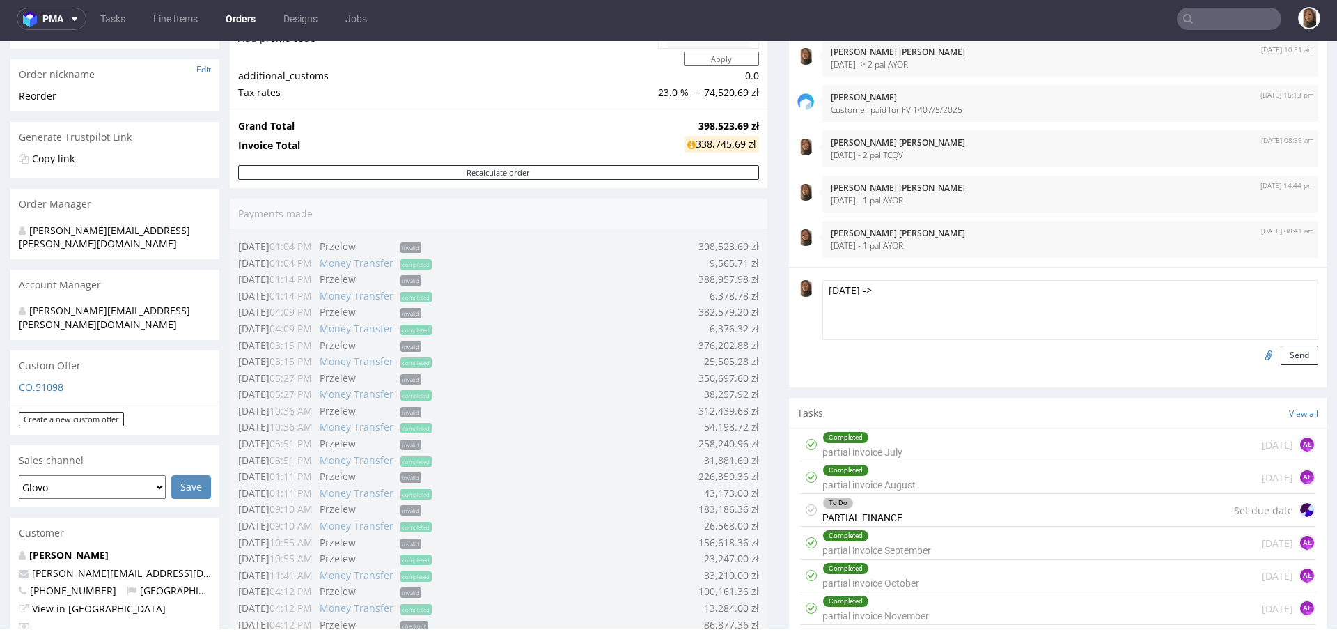
paste textarea "AYOR"
click at [874, 287] on textarea "12/08/25 -> AYOR" at bounding box center [1070, 310] width 496 height 60
type textarea "12/08/25 -> 2 pal AYOR"
click at [1281, 354] on button "Send" at bounding box center [1300, 354] width 38 height 19
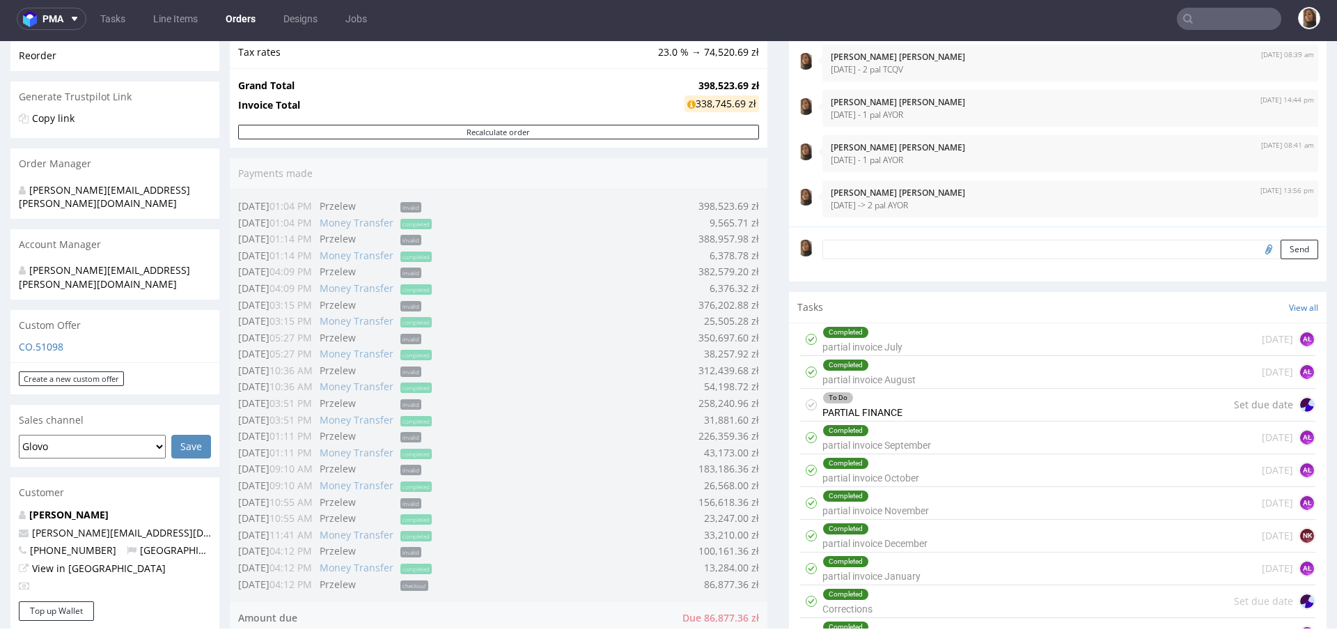
scroll to position [0, 0]
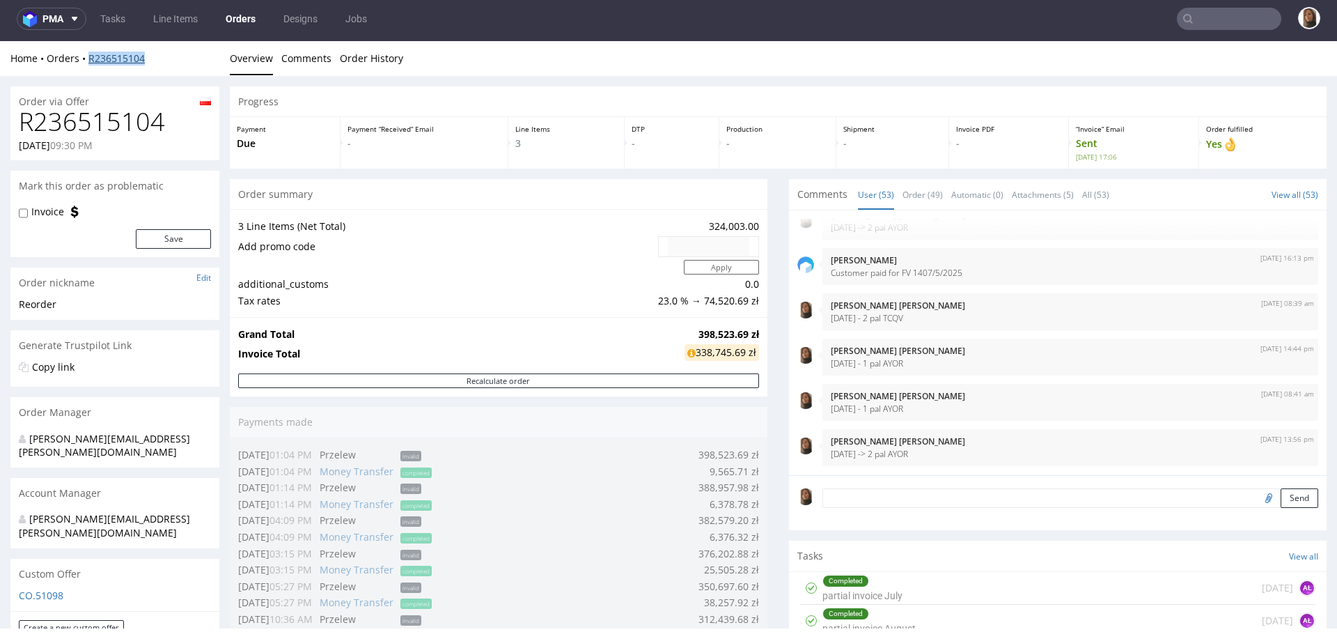
copy link "R236515104"
click at [116, 115] on h1 "R236515104" at bounding box center [115, 122] width 192 height 28
copy h1 "R236515104"
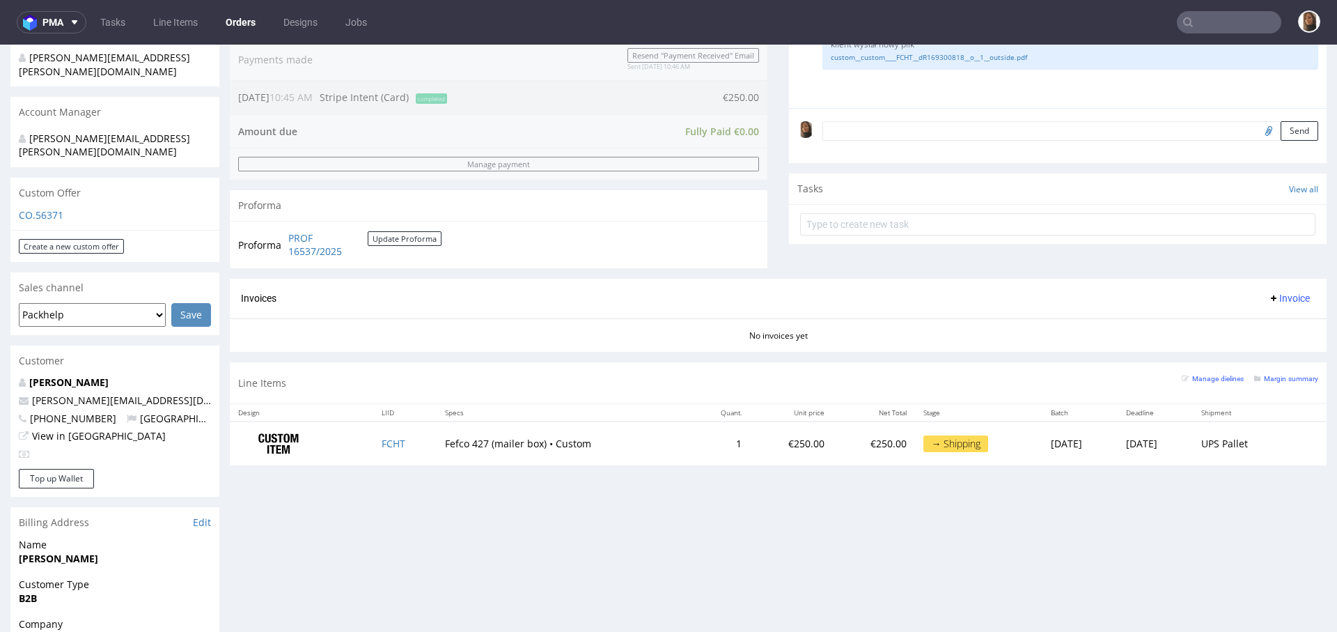
scroll to position [334, 0]
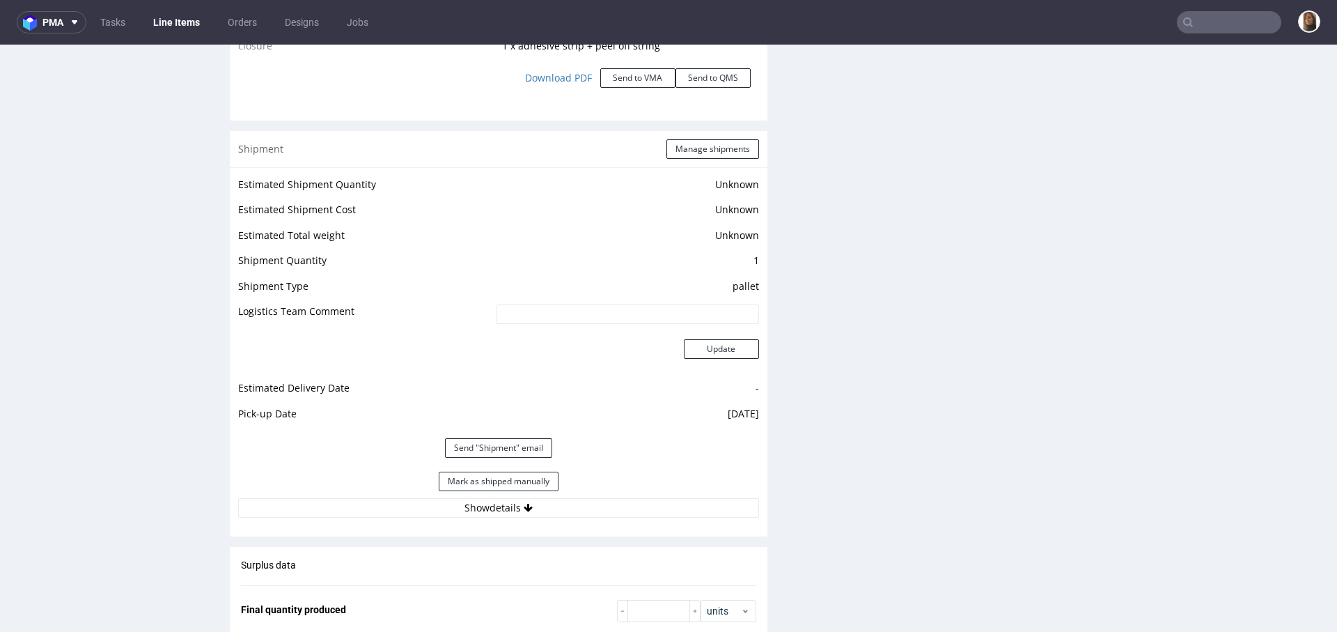
scroll to position [1756, 0]
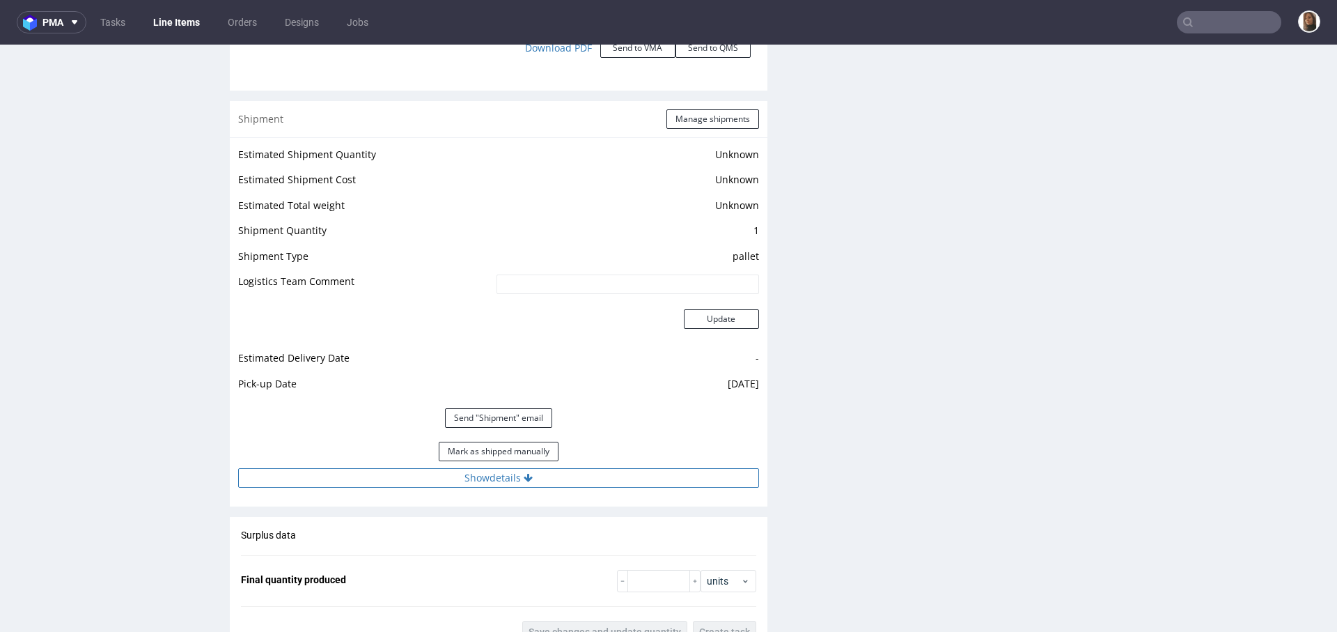
click at [468, 475] on button "Show details" at bounding box center [498, 477] width 521 height 19
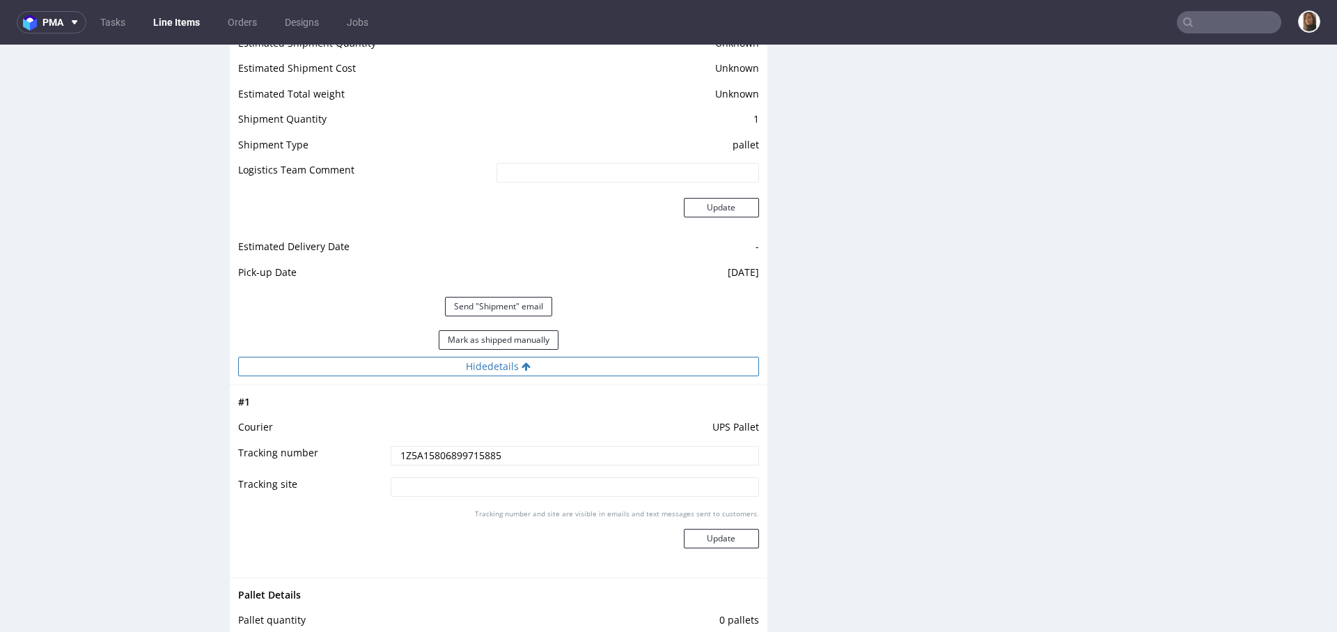
scroll to position [1903, 0]
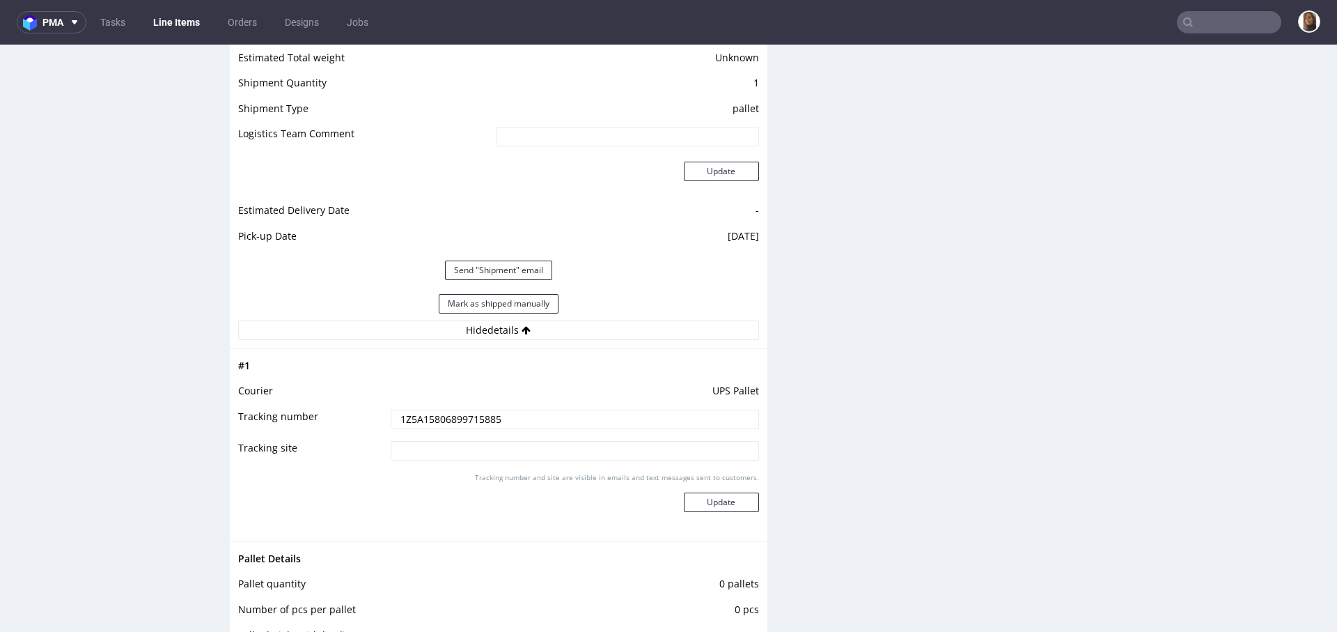
drag, startPoint x: 484, startPoint y: 418, endPoint x: 356, endPoint y: 418, distance: 128.1
click at [355, 418] on tr "Tracking number 1Z5A15806899715885" at bounding box center [498, 423] width 521 height 31
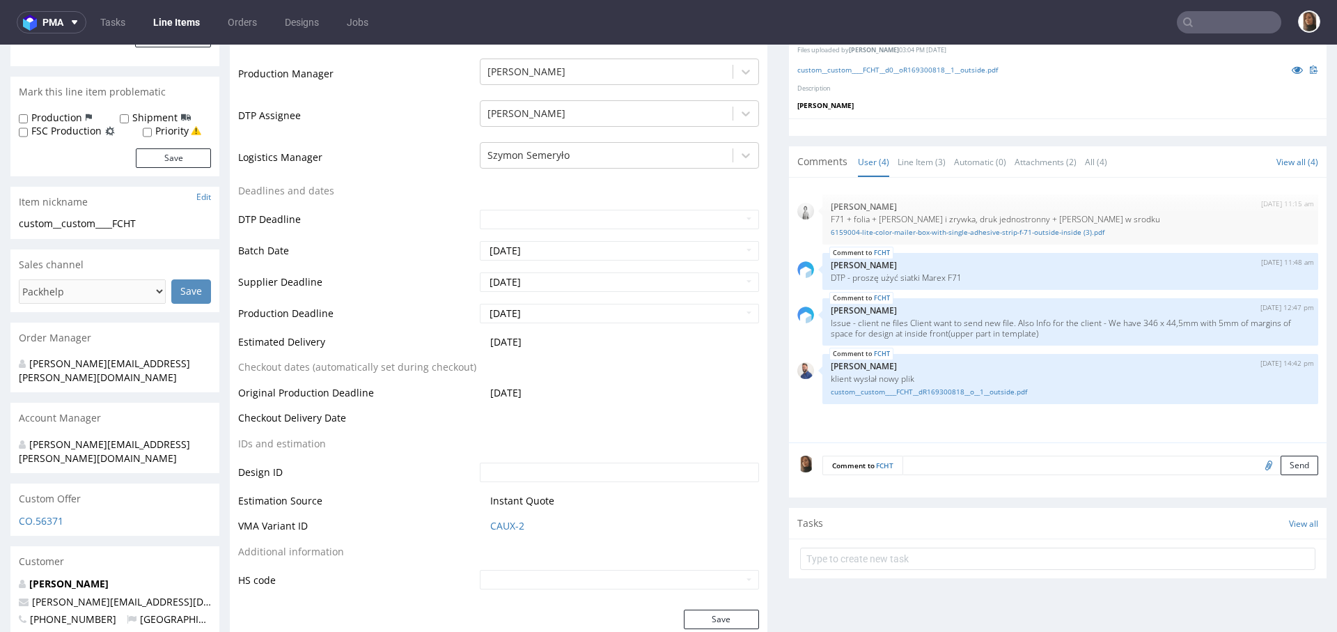
scroll to position [0, 0]
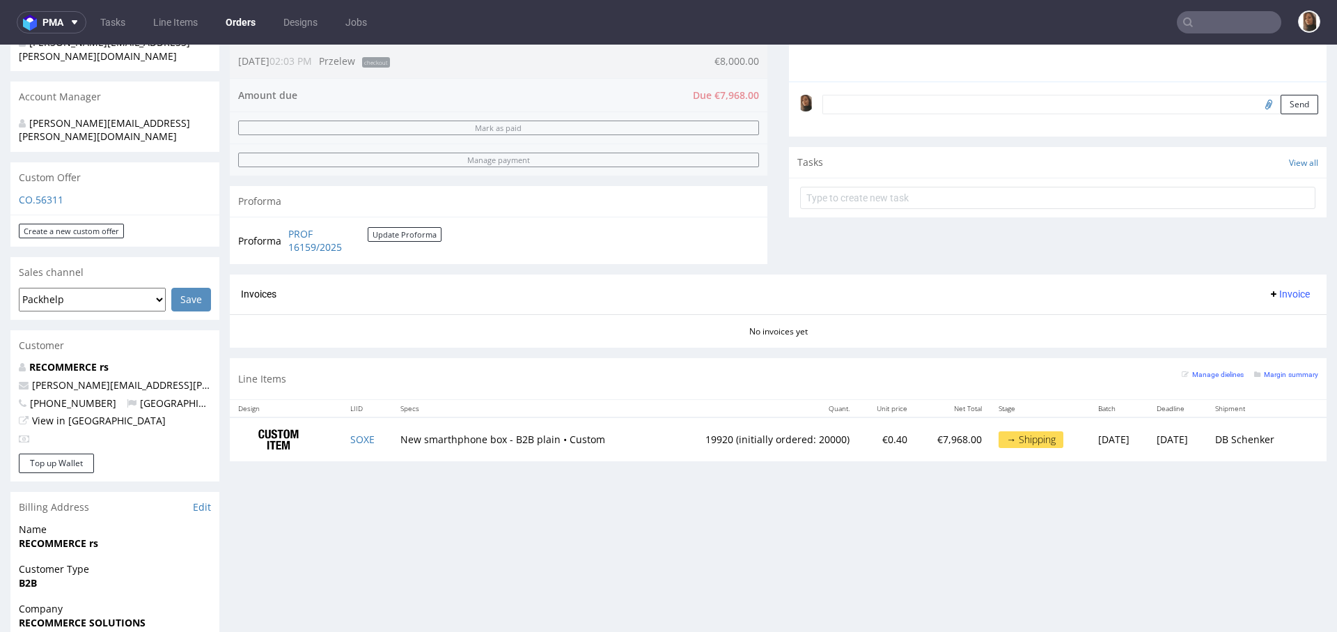
scroll to position [418, 0]
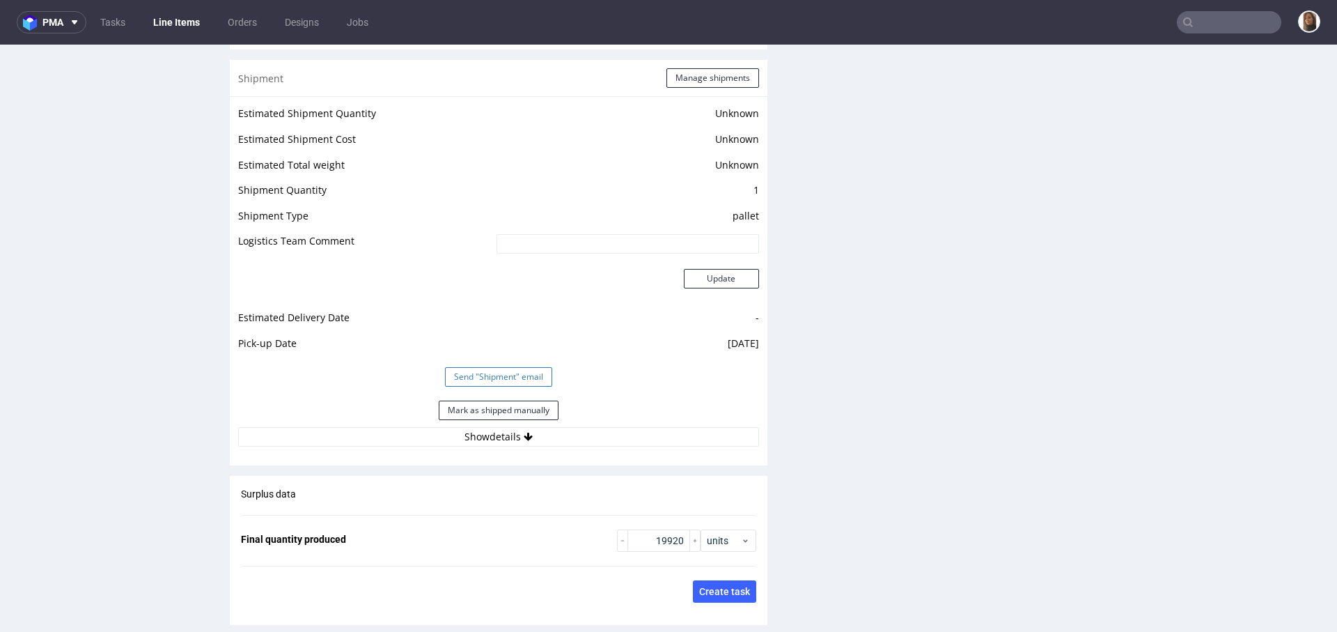
scroll to position [1935, 0]
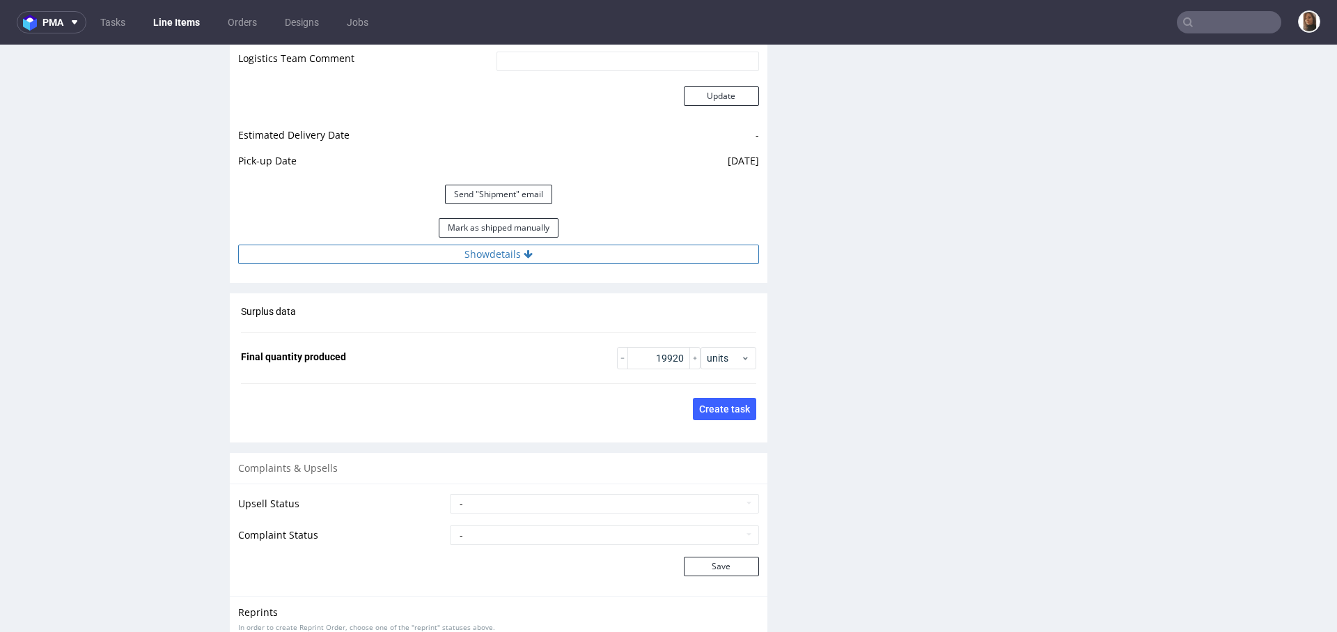
click at [488, 255] on button "Show details" at bounding box center [498, 253] width 521 height 19
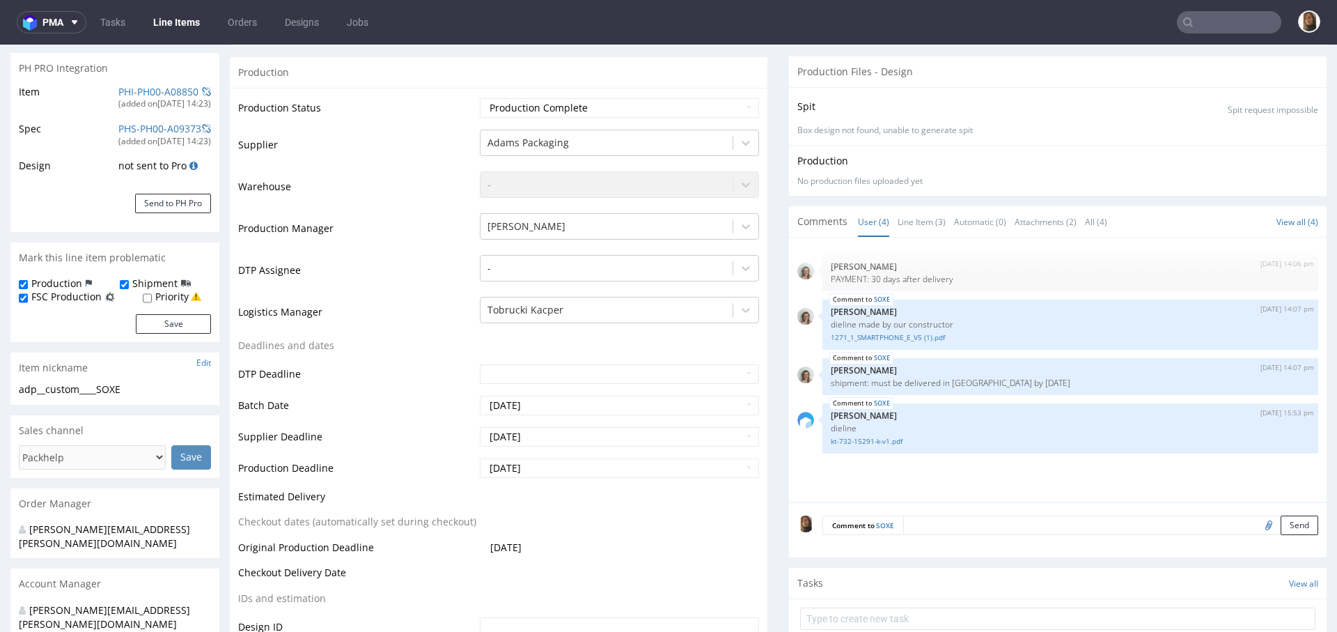
scroll to position [0, 0]
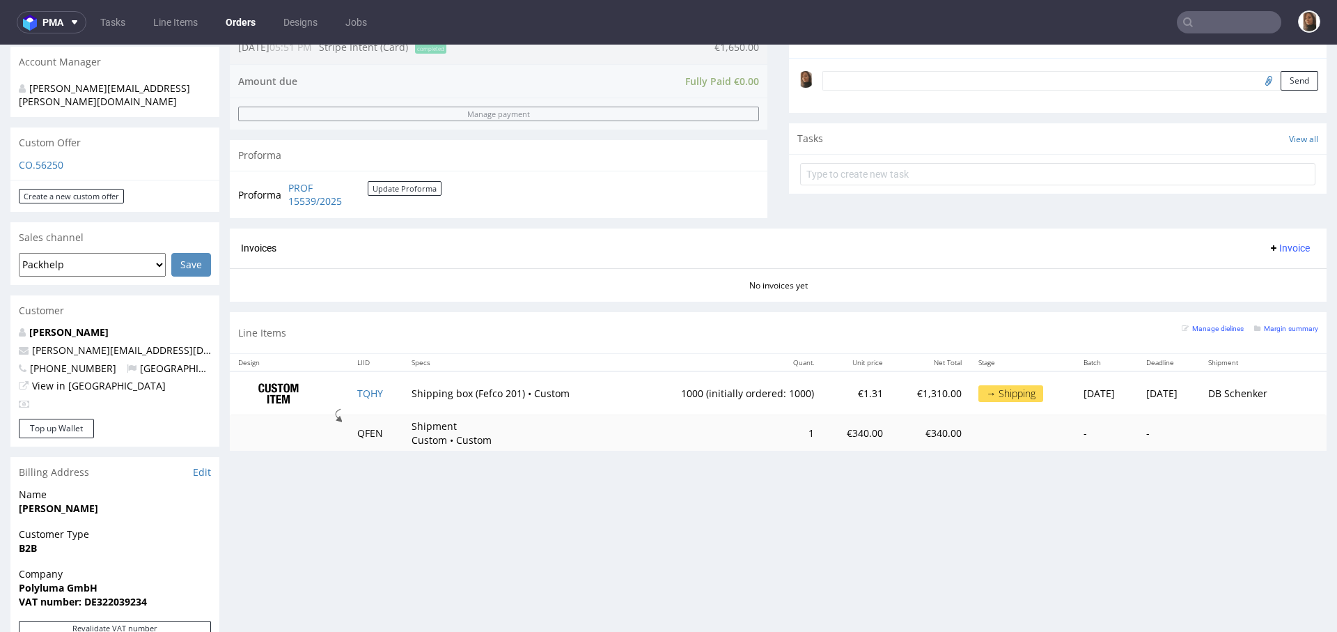
scroll to position [462, 0]
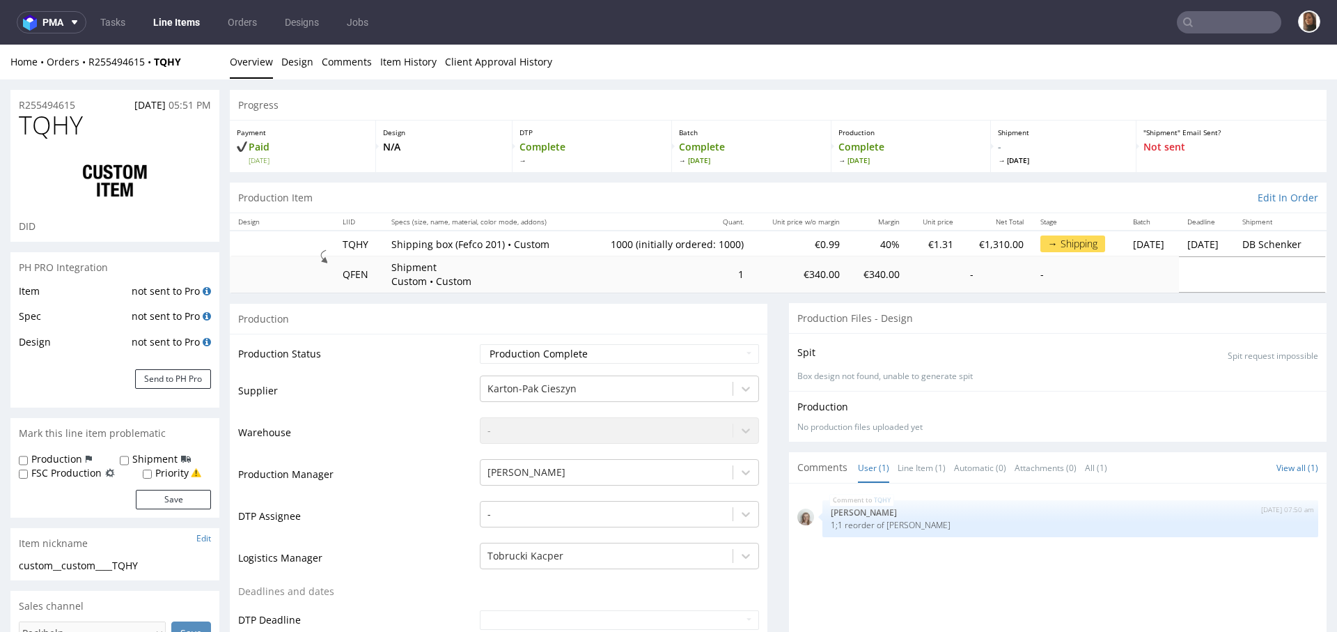
type input "1000"
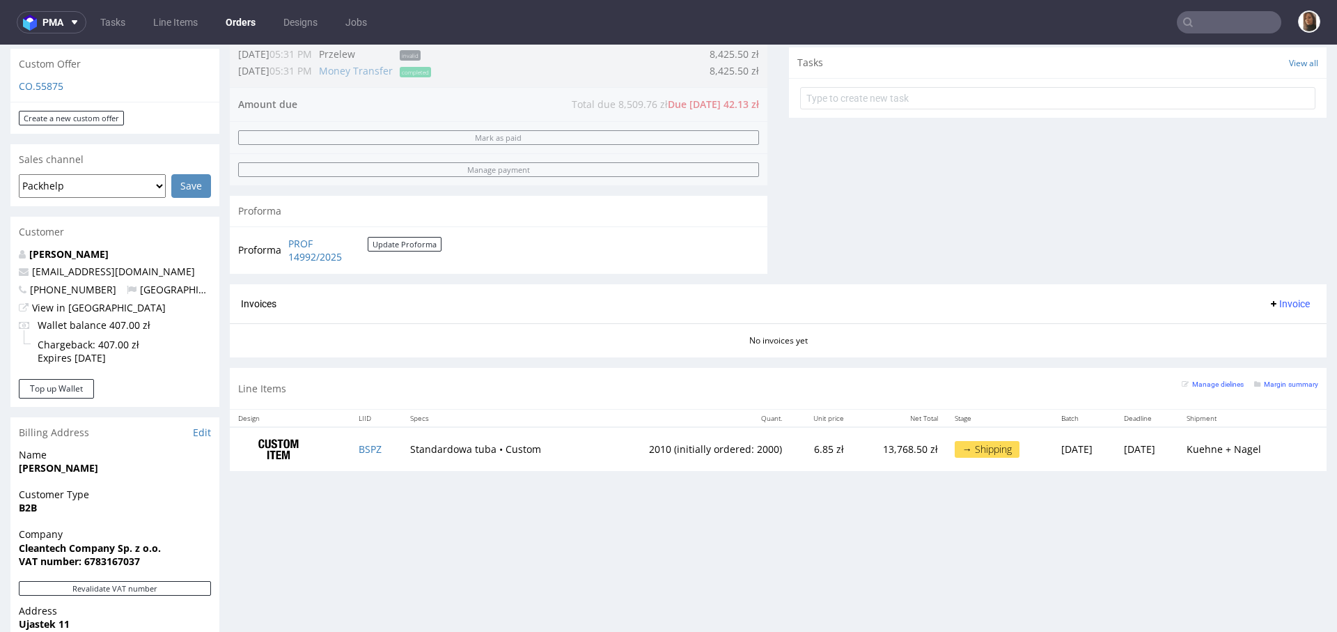
scroll to position [480, 0]
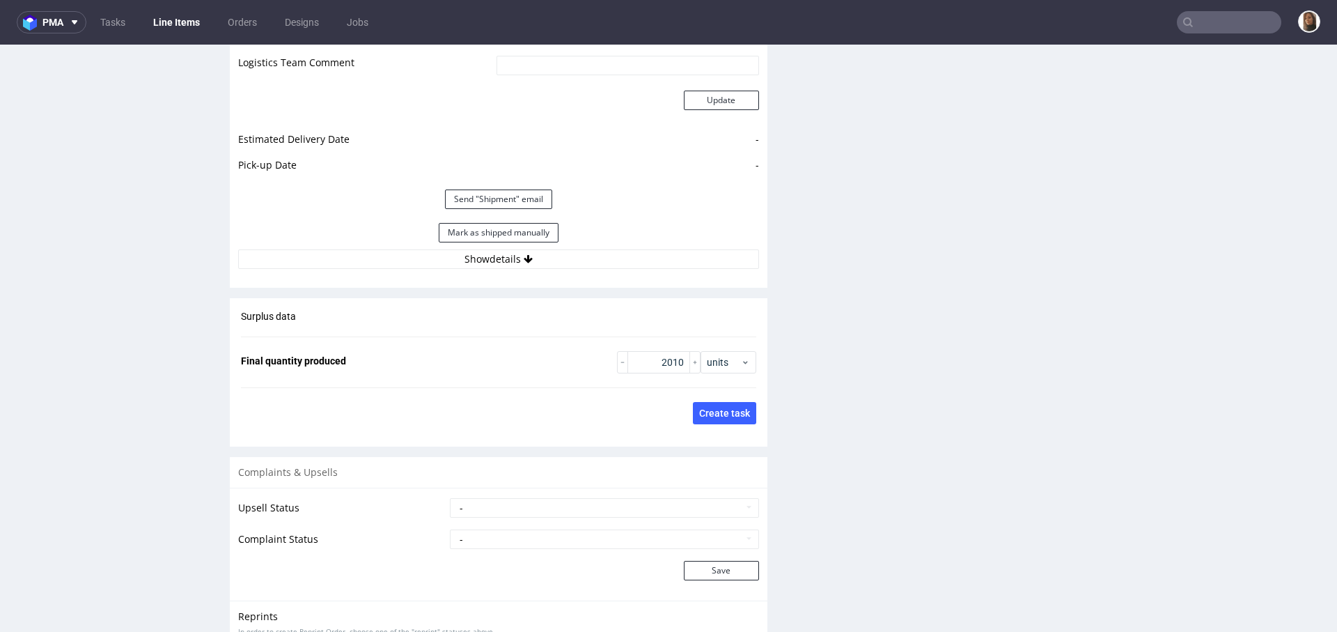
scroll to position [2098, 0]
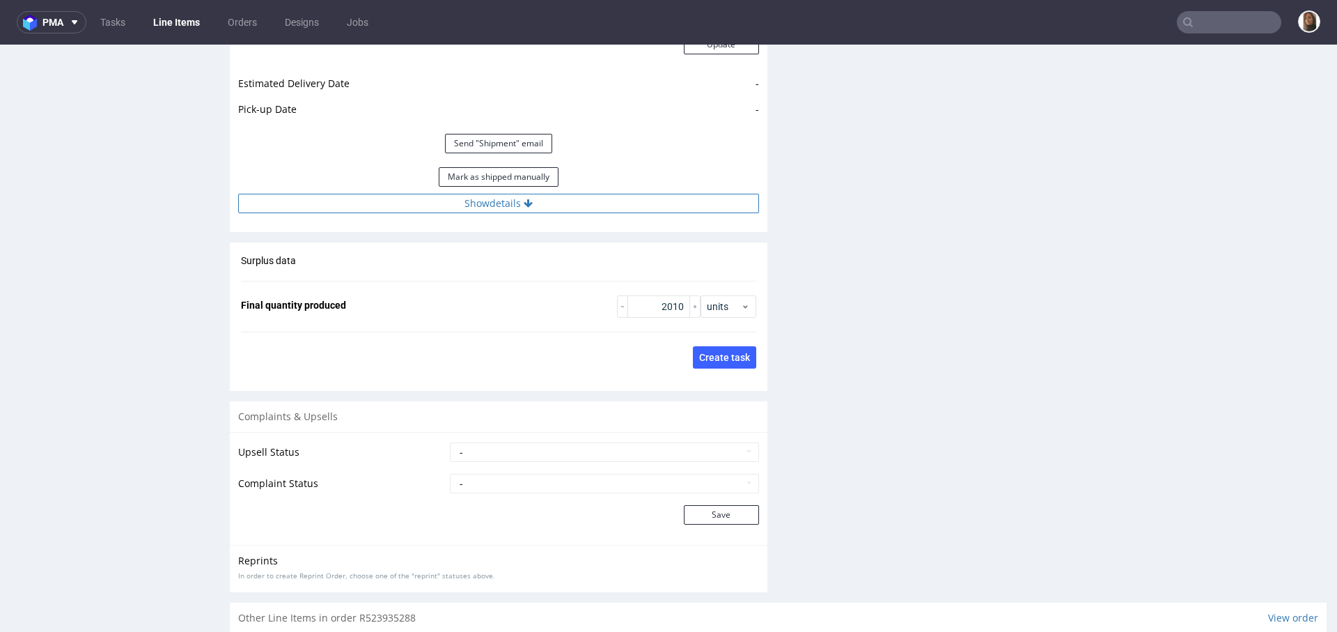
click at [477, 201] on button "Show details" at bounding box center [498, 203] width 521 height 19
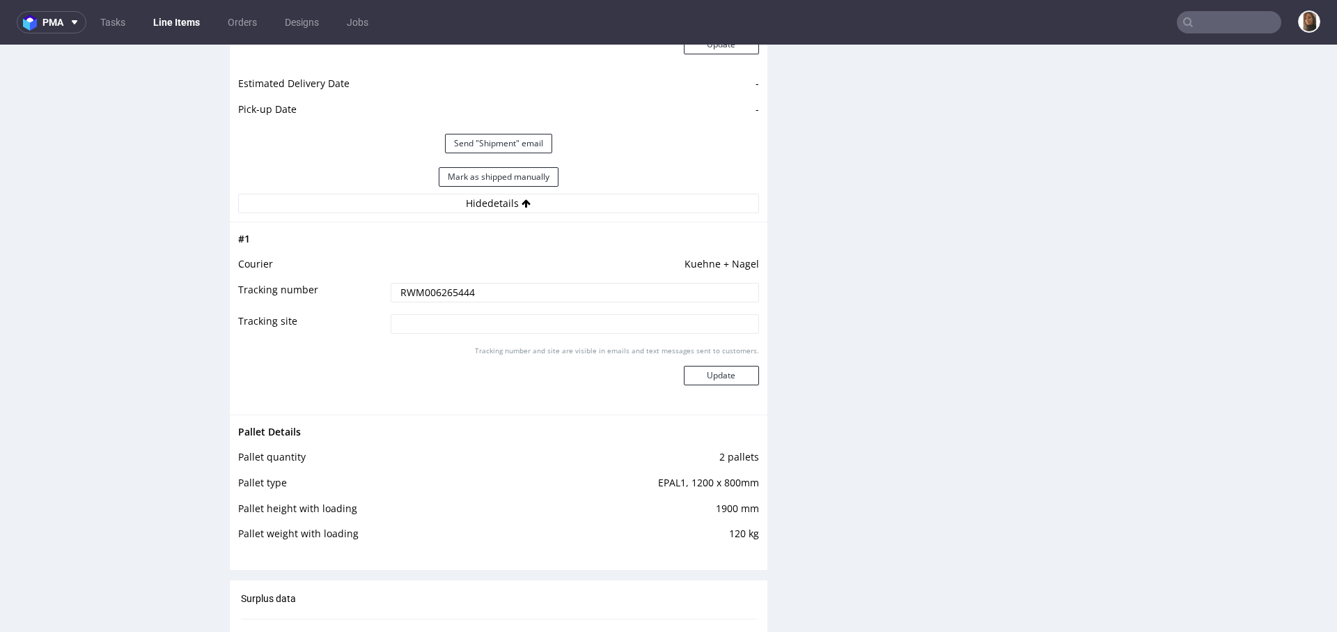
drag, startPoint x: 476, startPoint y: 290, endPoint x: 331, endPoint y: 290, distance: 144.8
click at [331, 290] on tr "Tracking number RWM006265444" at bounding box center [498, 296] width 521 height 31
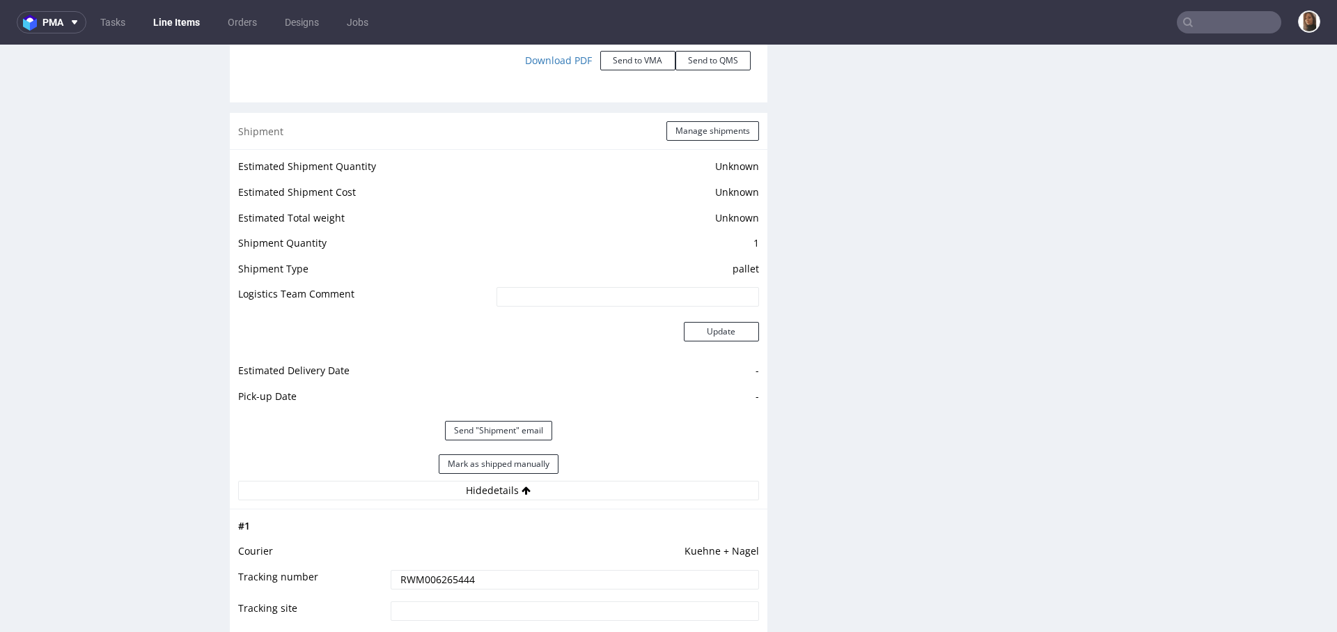
scroll to position [1962, 0]
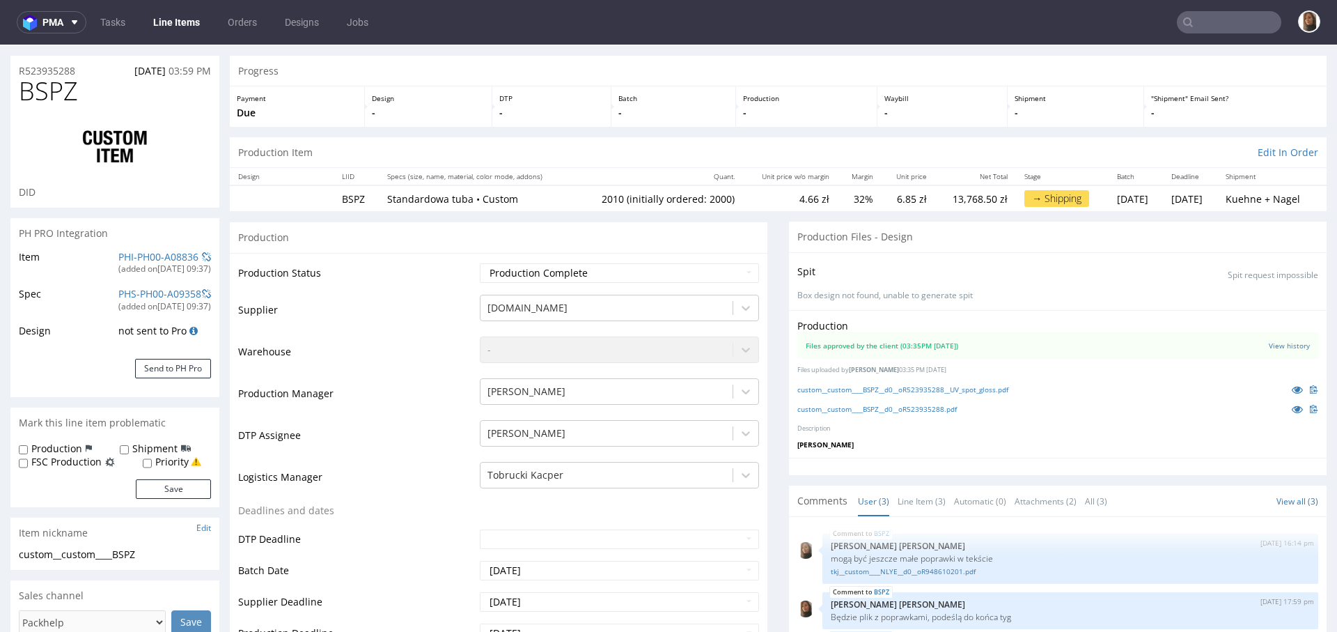
scroll to position [0, 0]
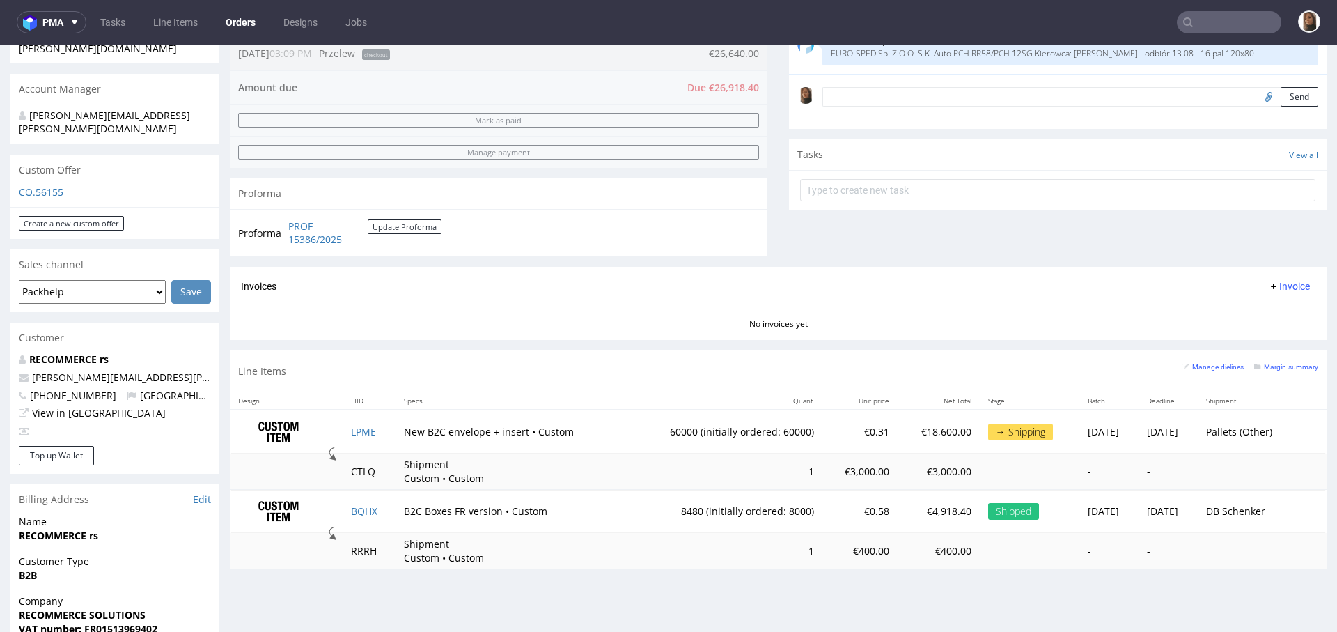
scroll to position [433, 0]
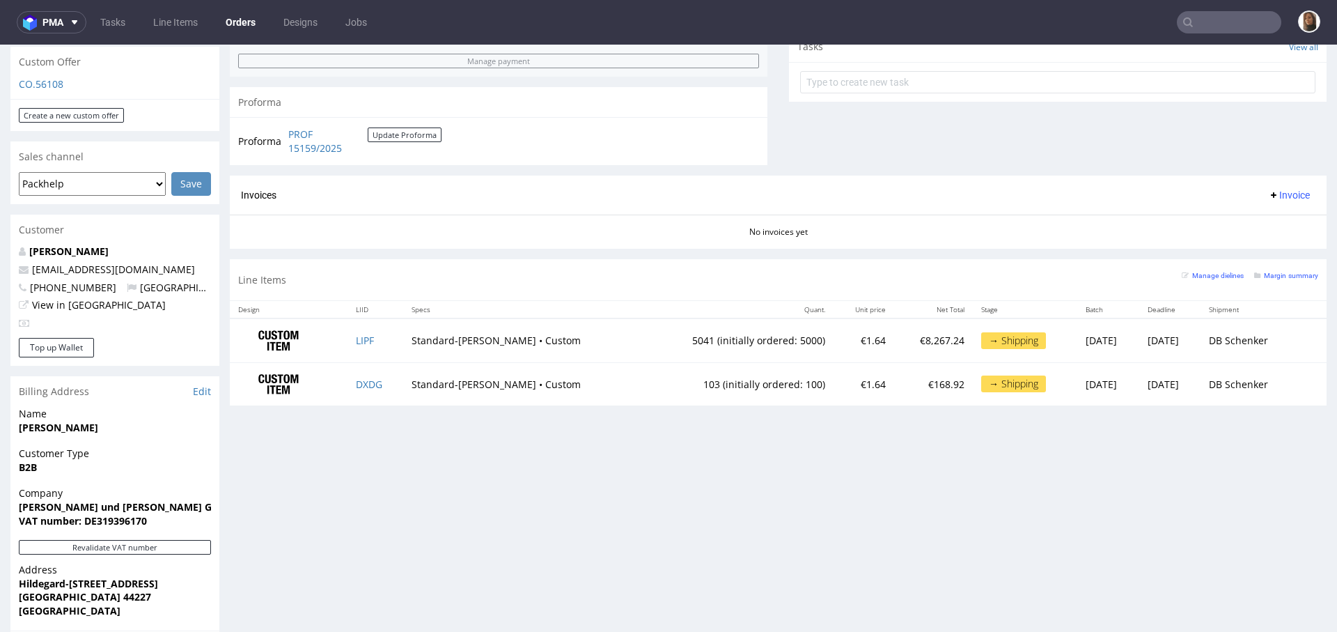
scroll to position [656, 0]
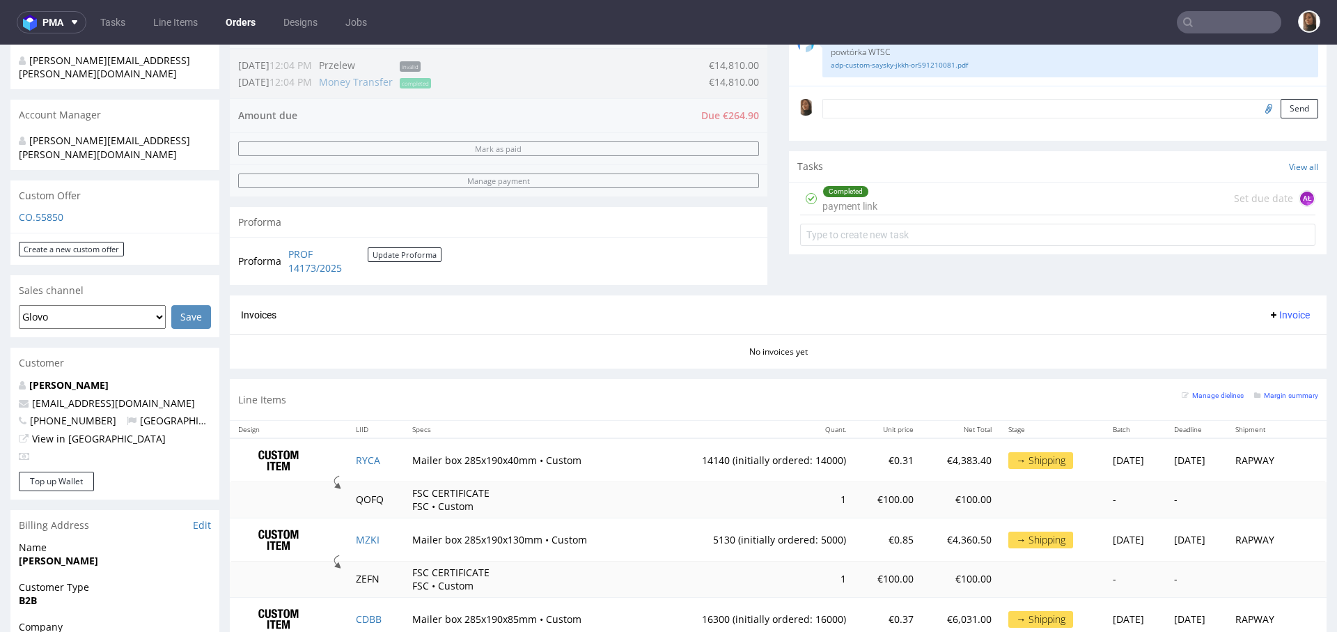
scroll to position [553, 0]
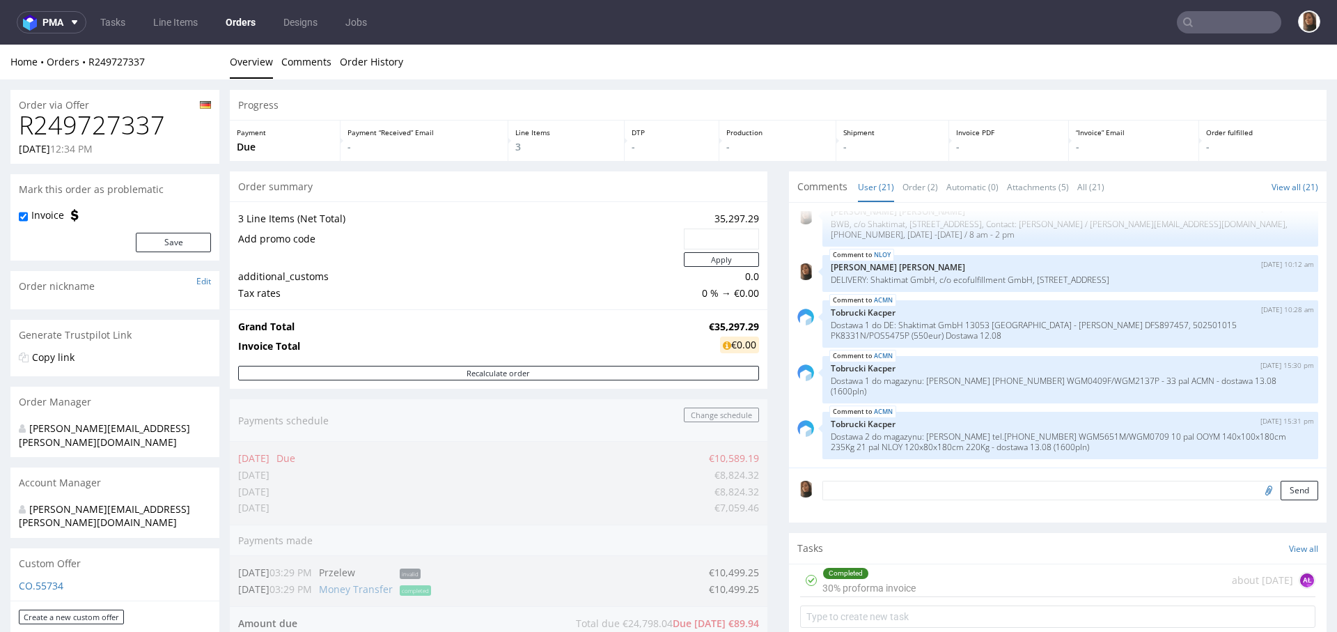
scroll to position [597, 0]
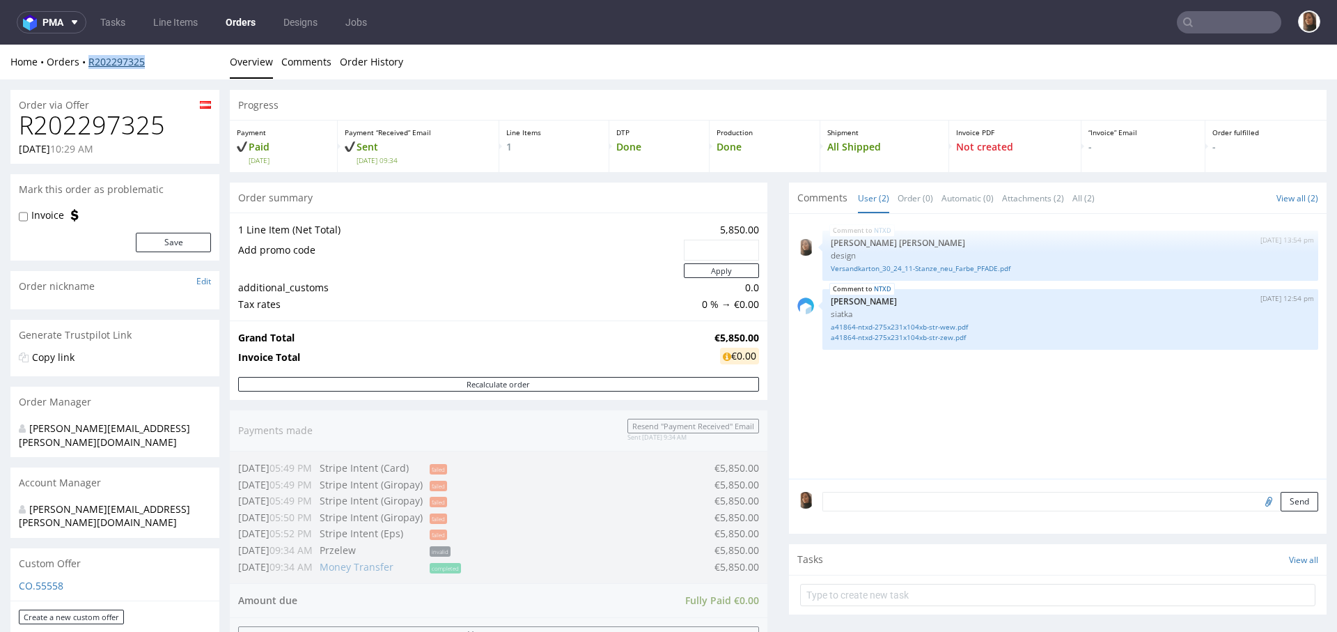
copy link "R202297325"
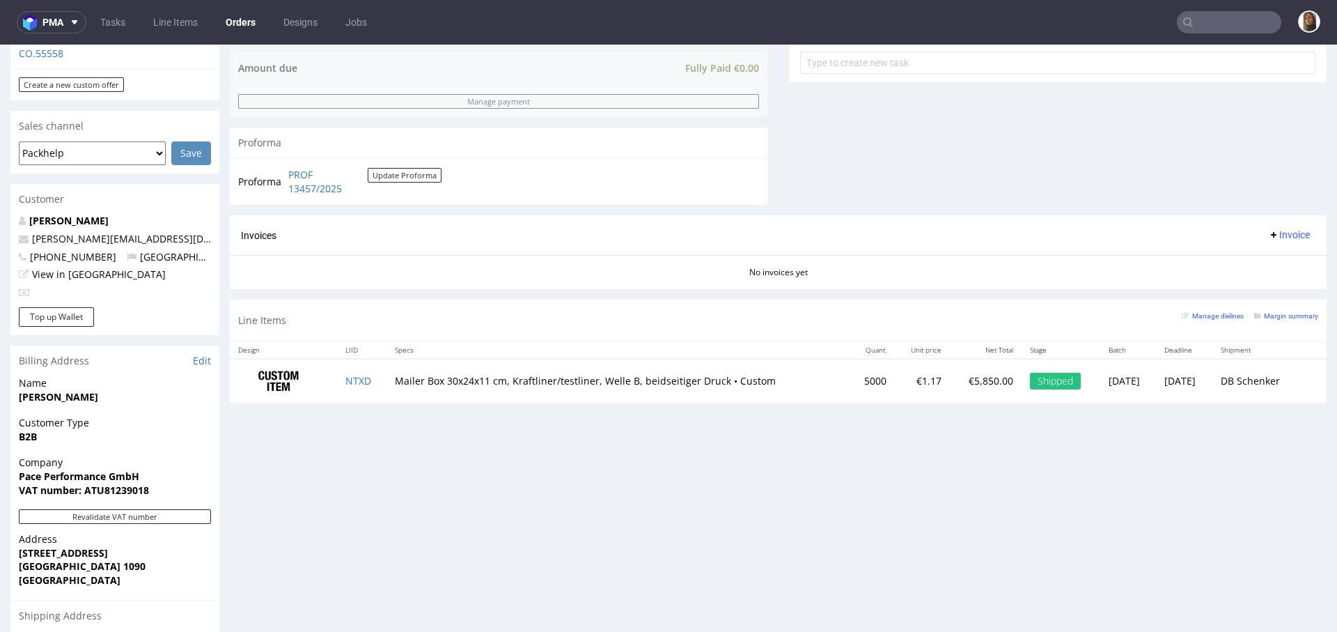
scroll to position [574, 0]
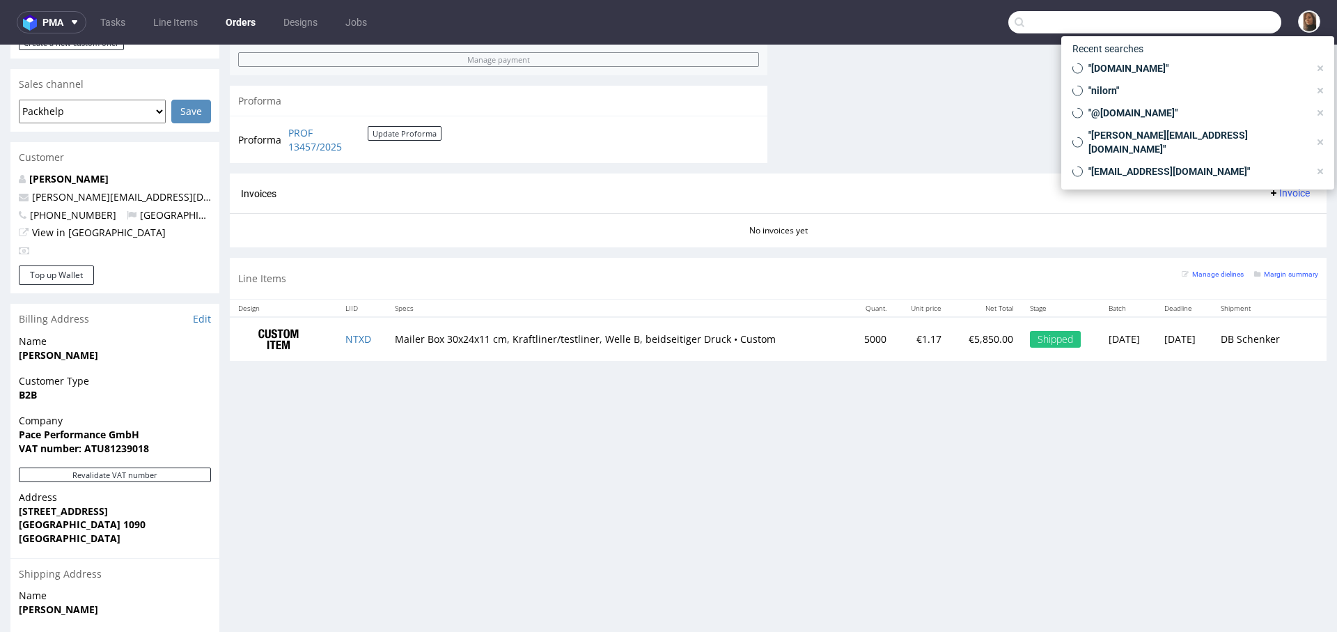
click at [1204, 26] on input "text" at bounding box center [1144, 22] width 273 height 22
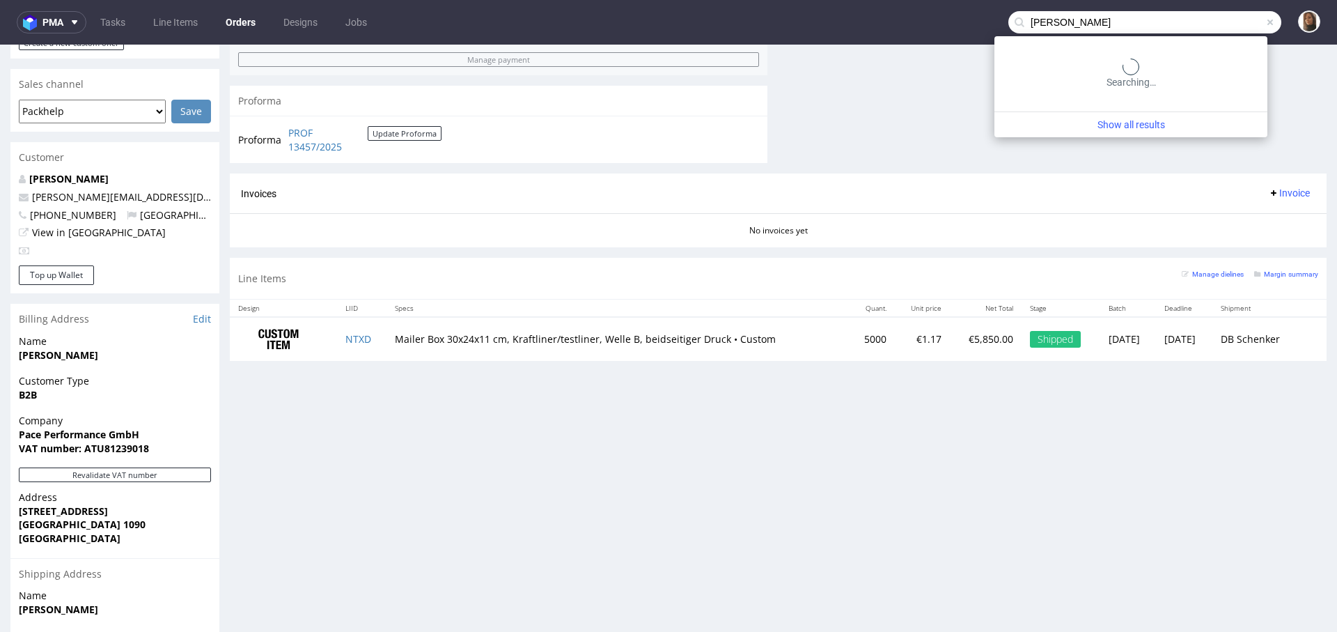
type input "[PERSON_NAME]"
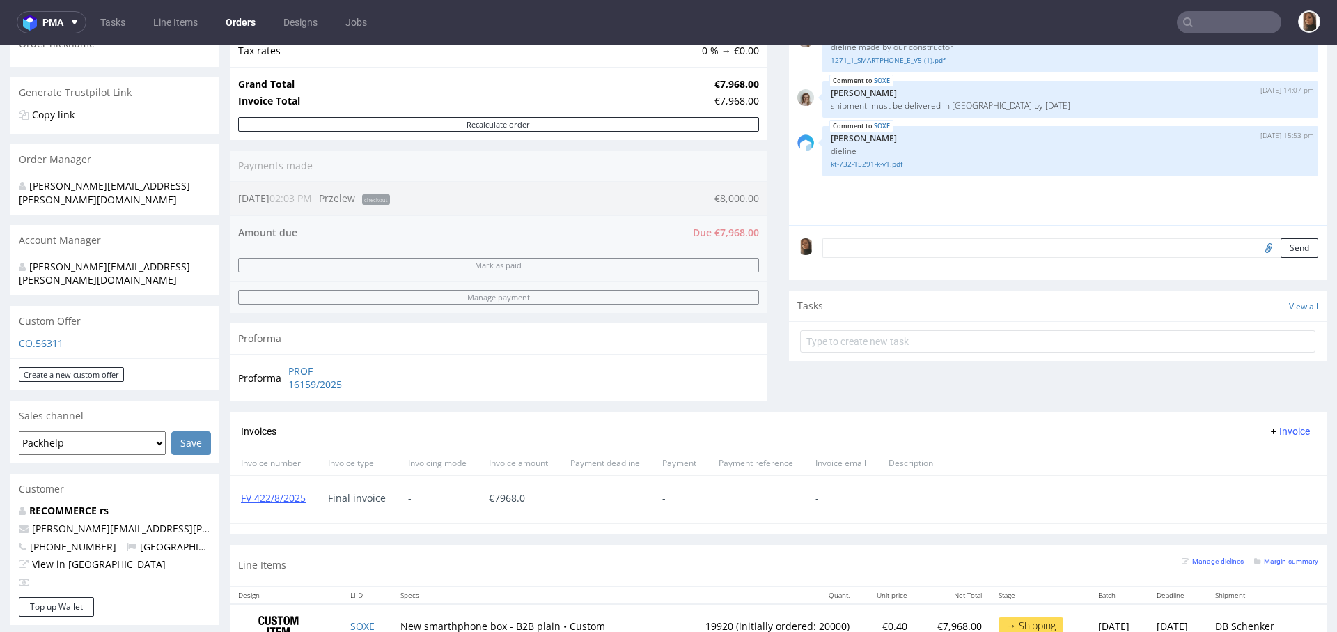
scroll to position [301, 0]
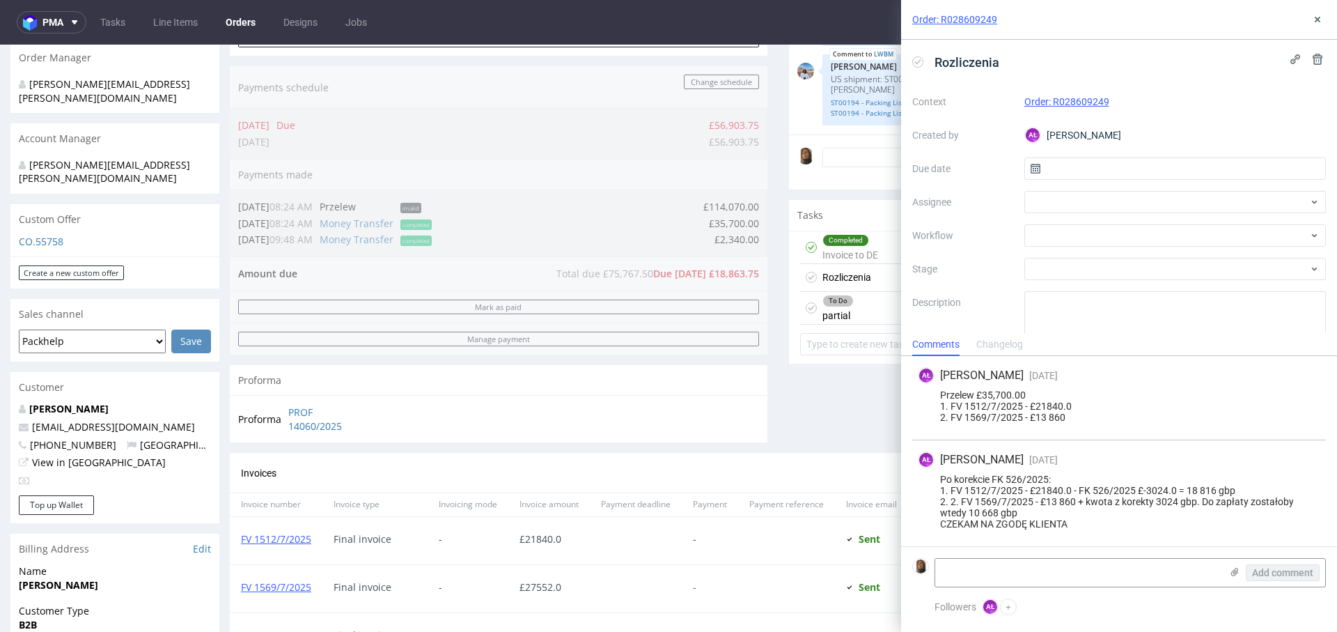
scroll to position [457, 0]
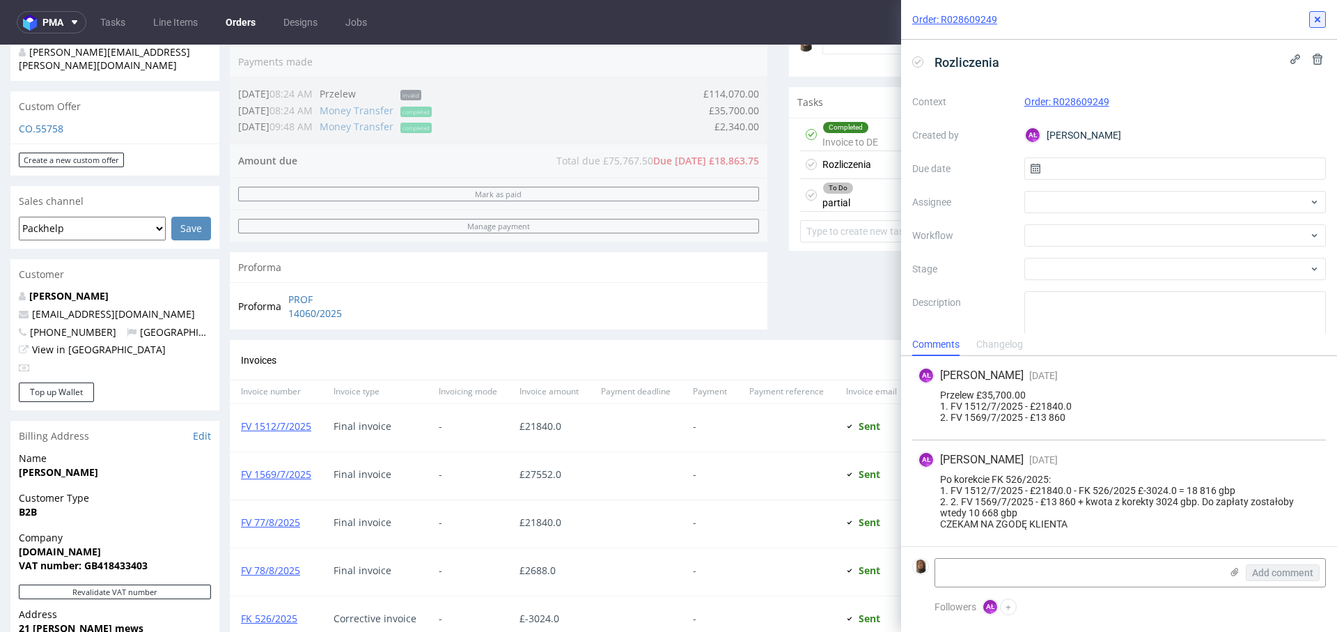
click at [1315, 23] on icon at bounding box center [1317, 19] width 11 height 11
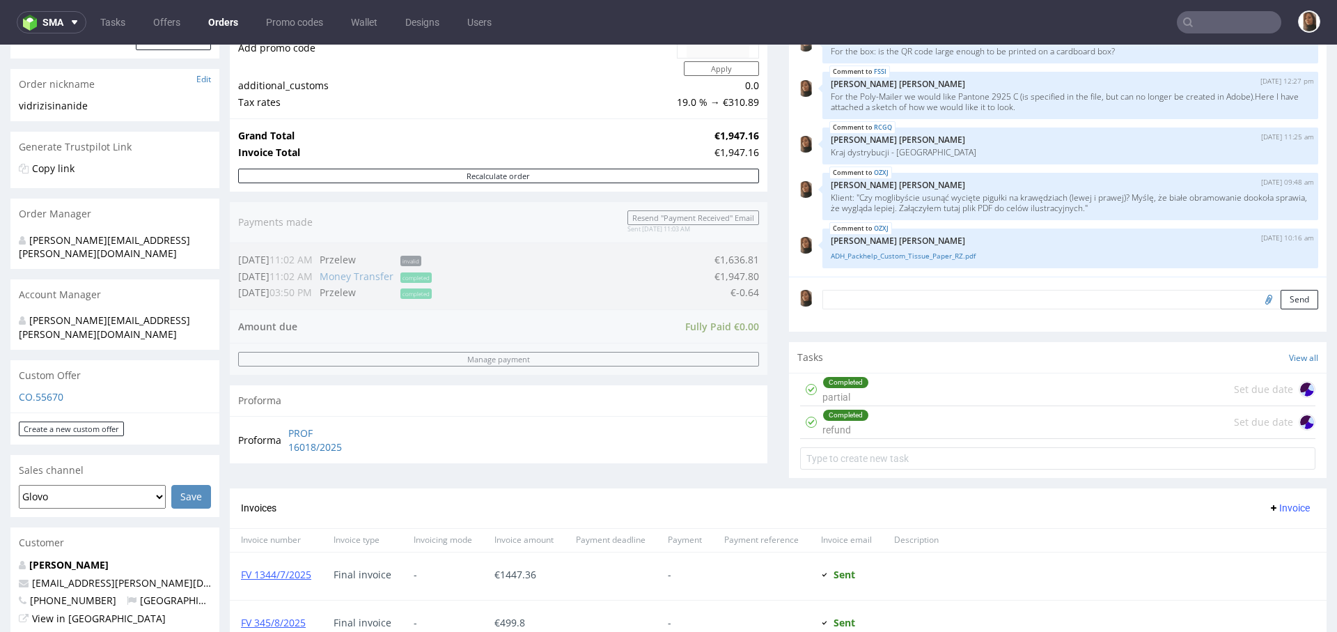
scroll to position [203, 0]
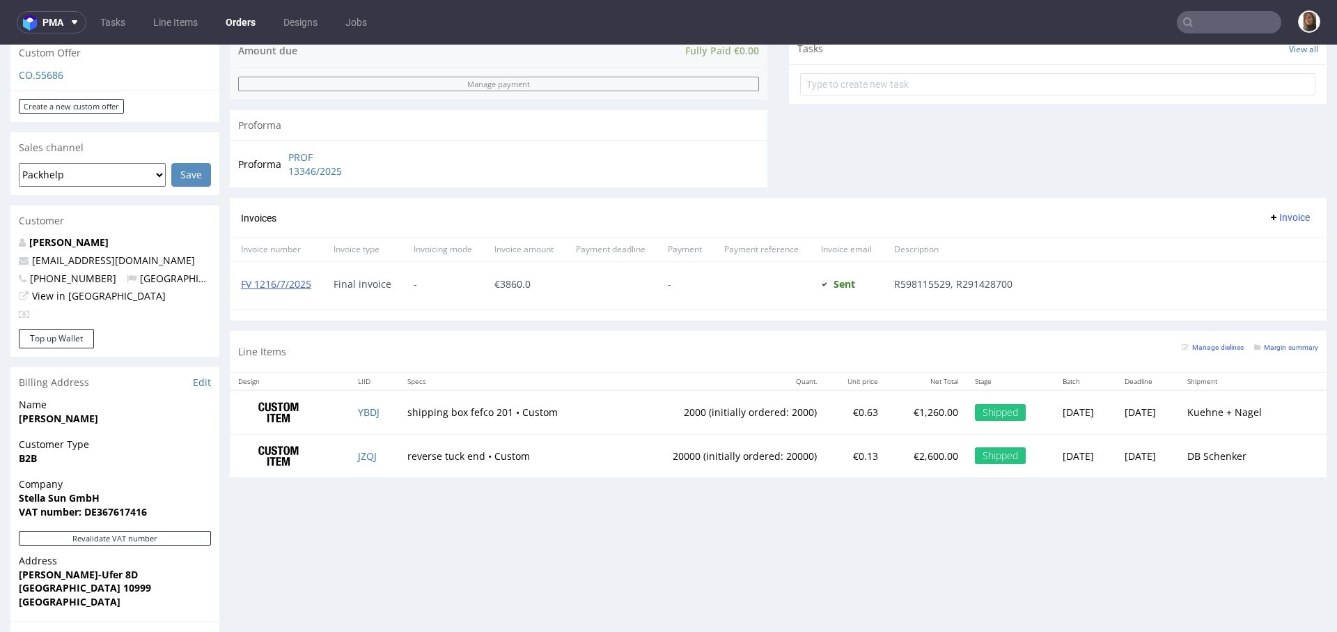
scroll to position [556, 0]
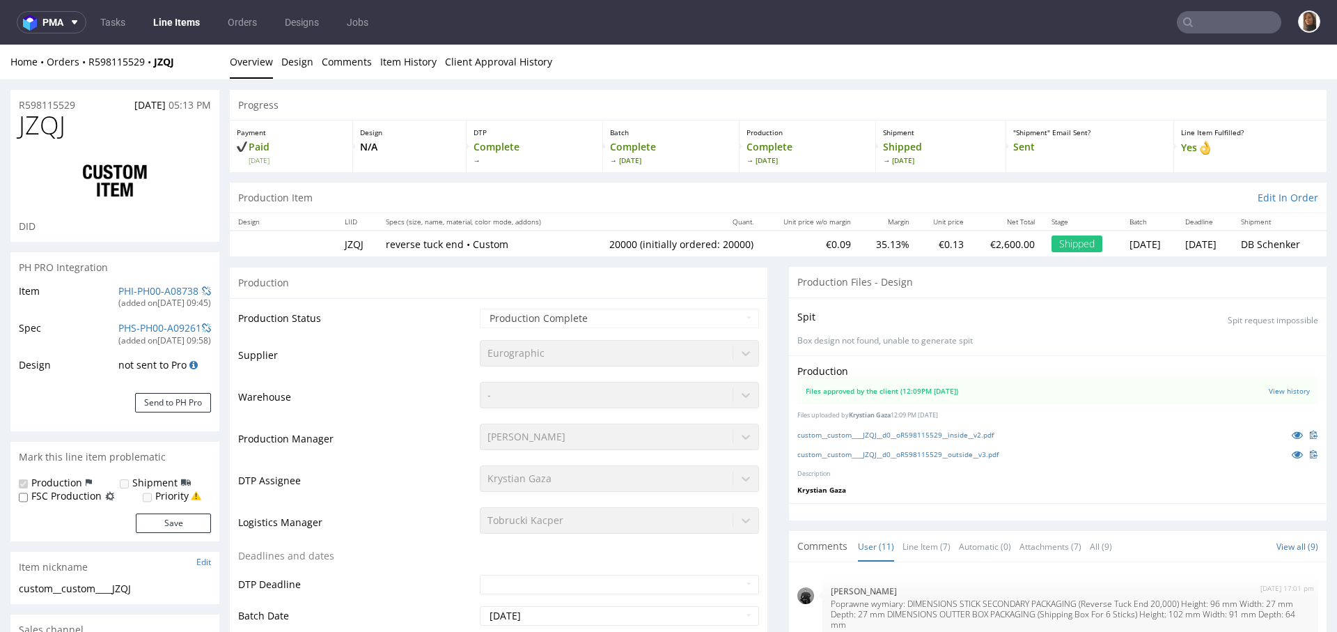
scroll to position [443, 0]
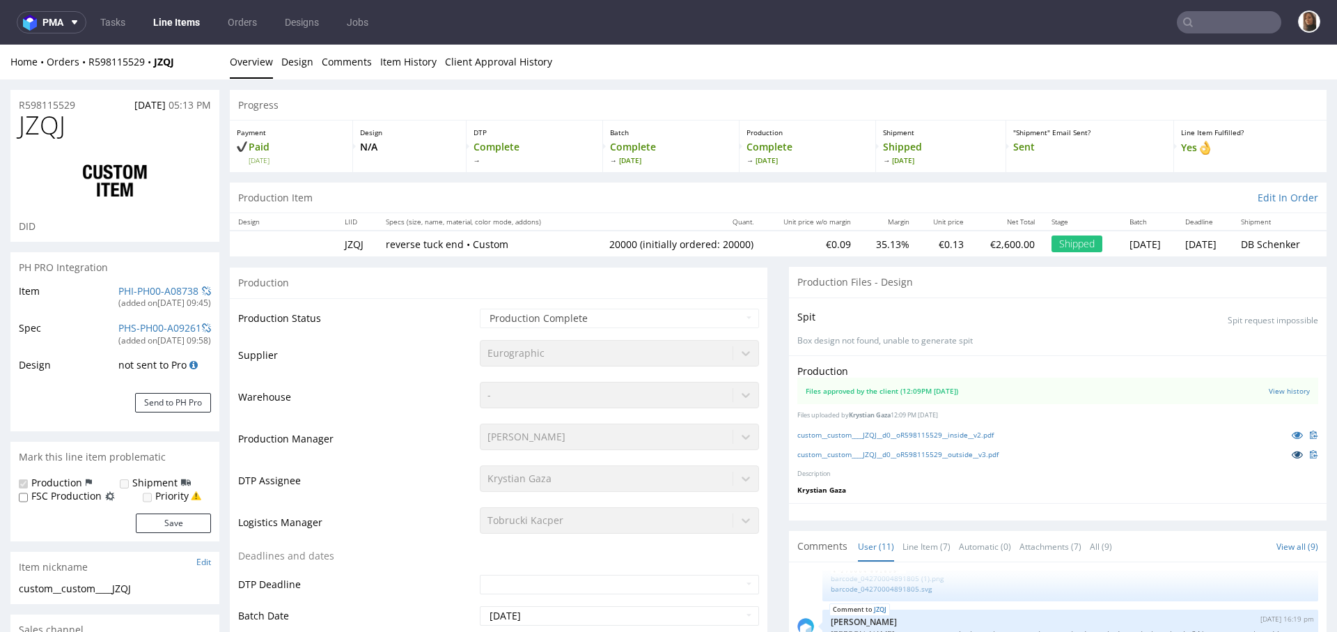
click at [1292, 455] on icon at bounding box center [1297, 454] width 11 height 10
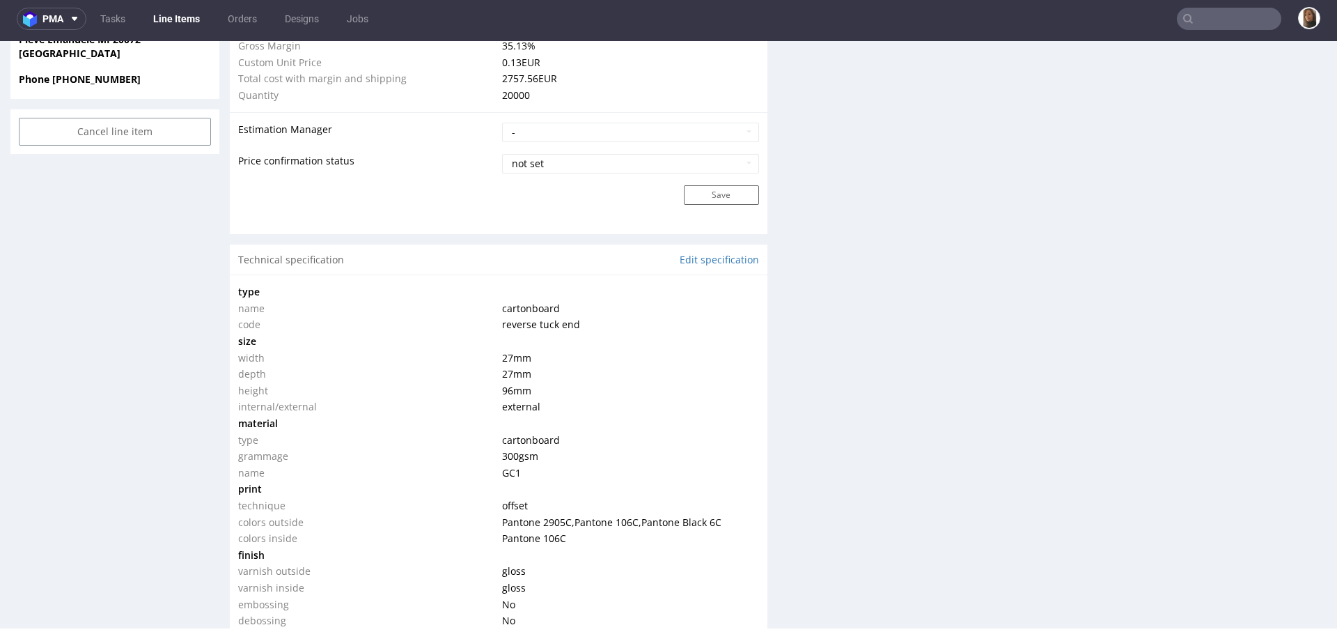
scroll to position [1114, 0]
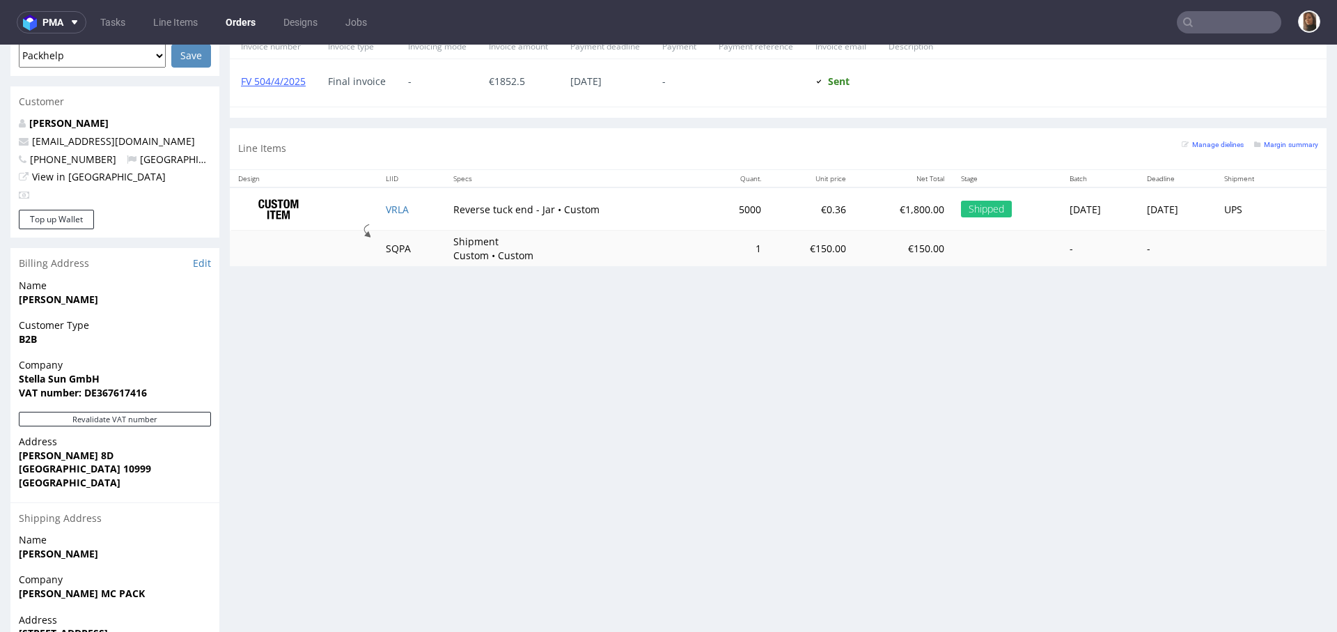
scroll to position [680, 0]
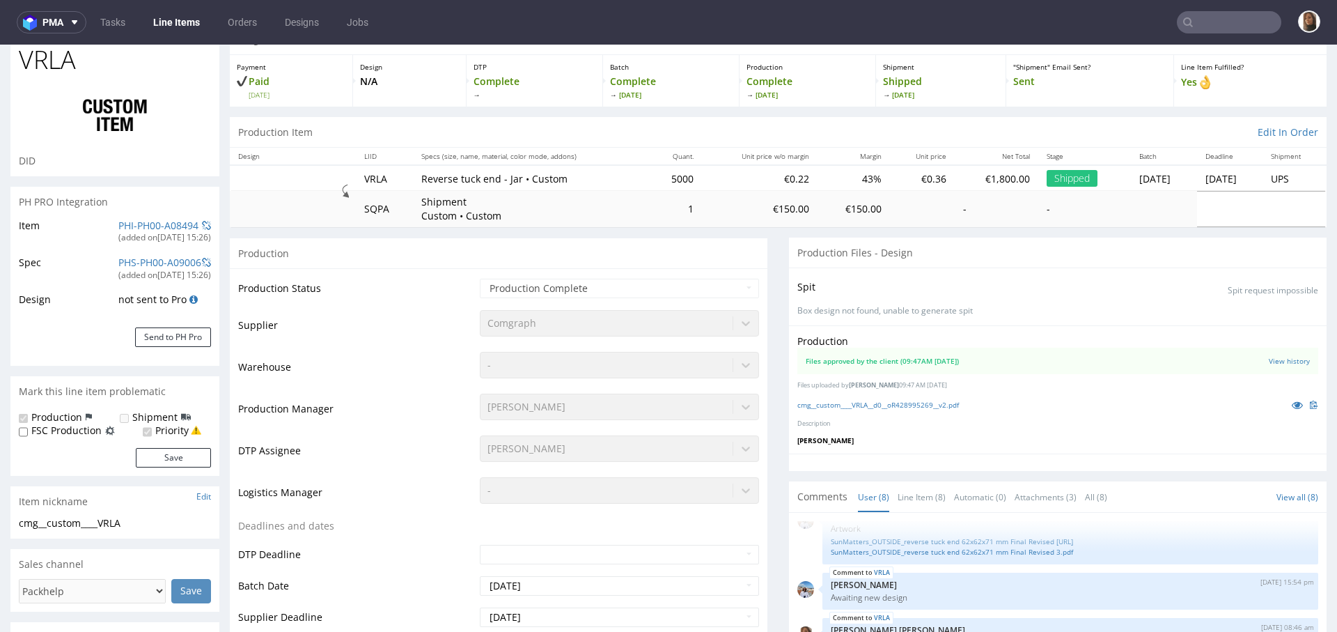
scroll to position [70, 0]
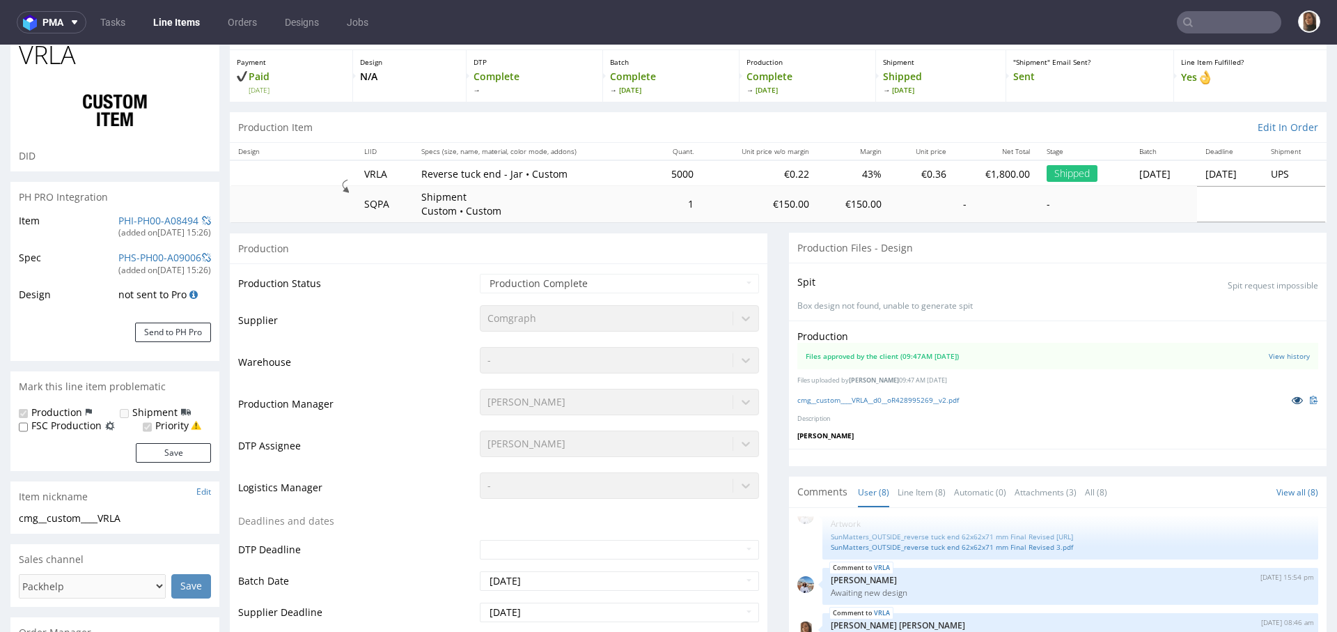
click at [1292, 397] on icon at bounding box center [1297, 400] width 11 height 10
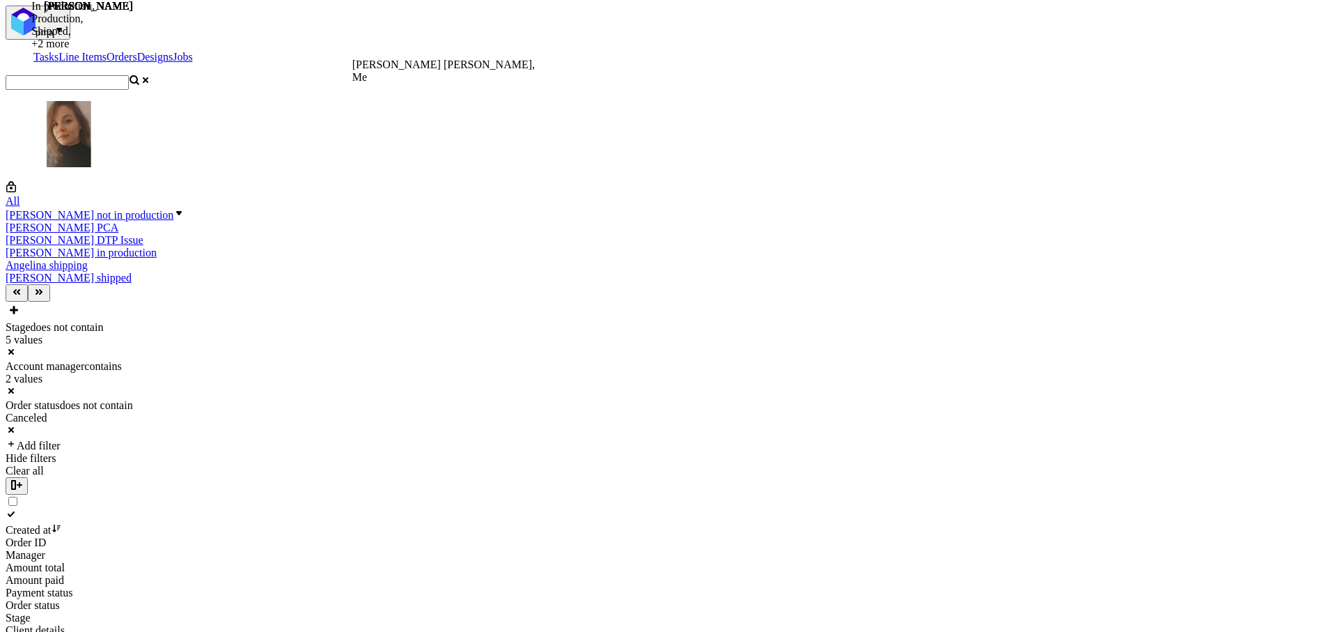
scroll to position [510, 0]
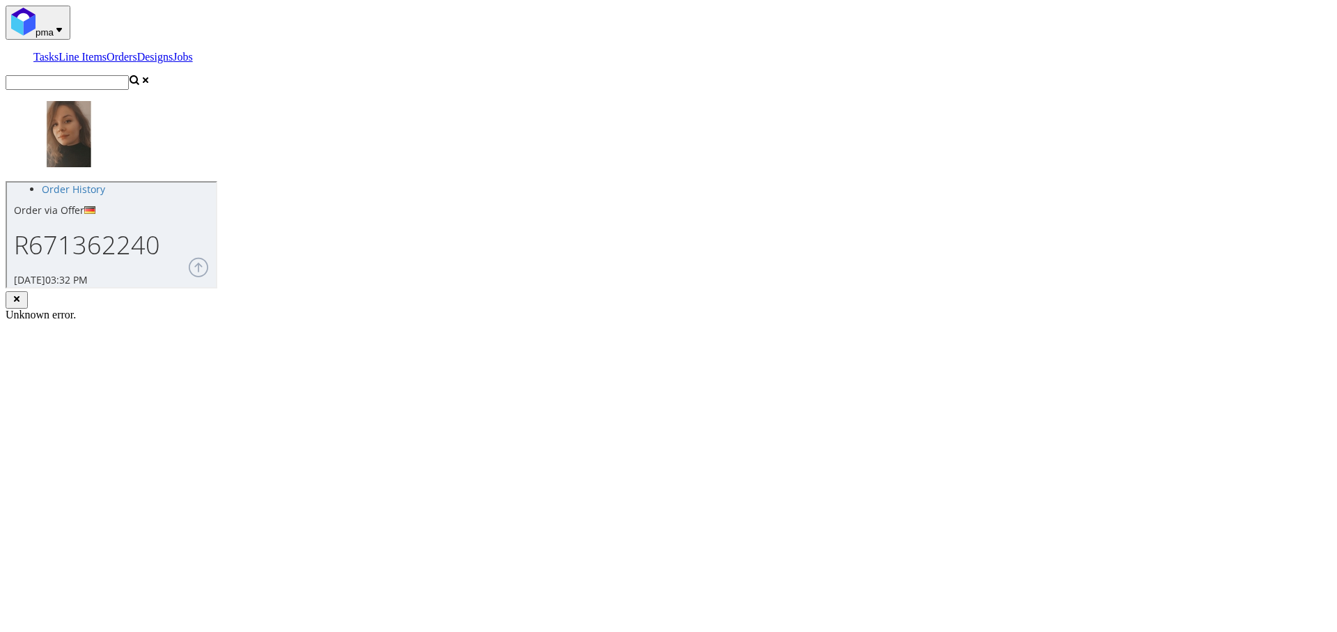
scroll to position [206, 0]
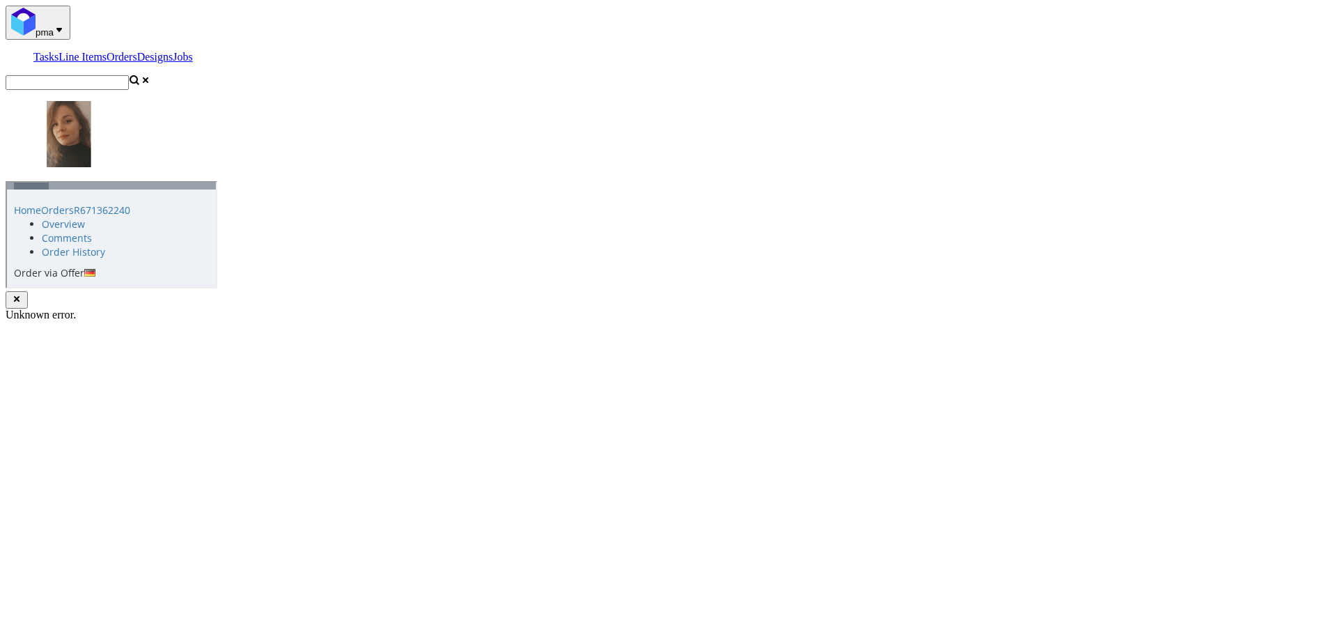
scroll to position [194, 0]
drag, startPoint x: 709, startPoint y: 267, endPoint x: 749, endPoint y: 265, distance: 40.4
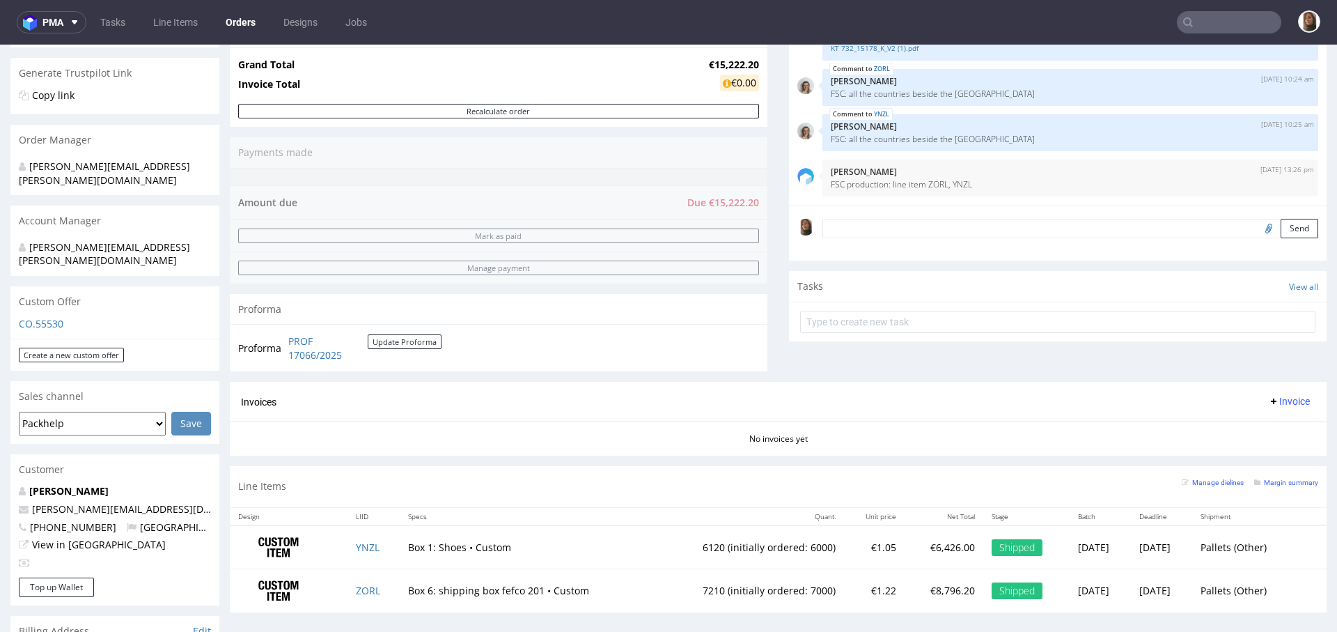
scroll to position [437, 0]
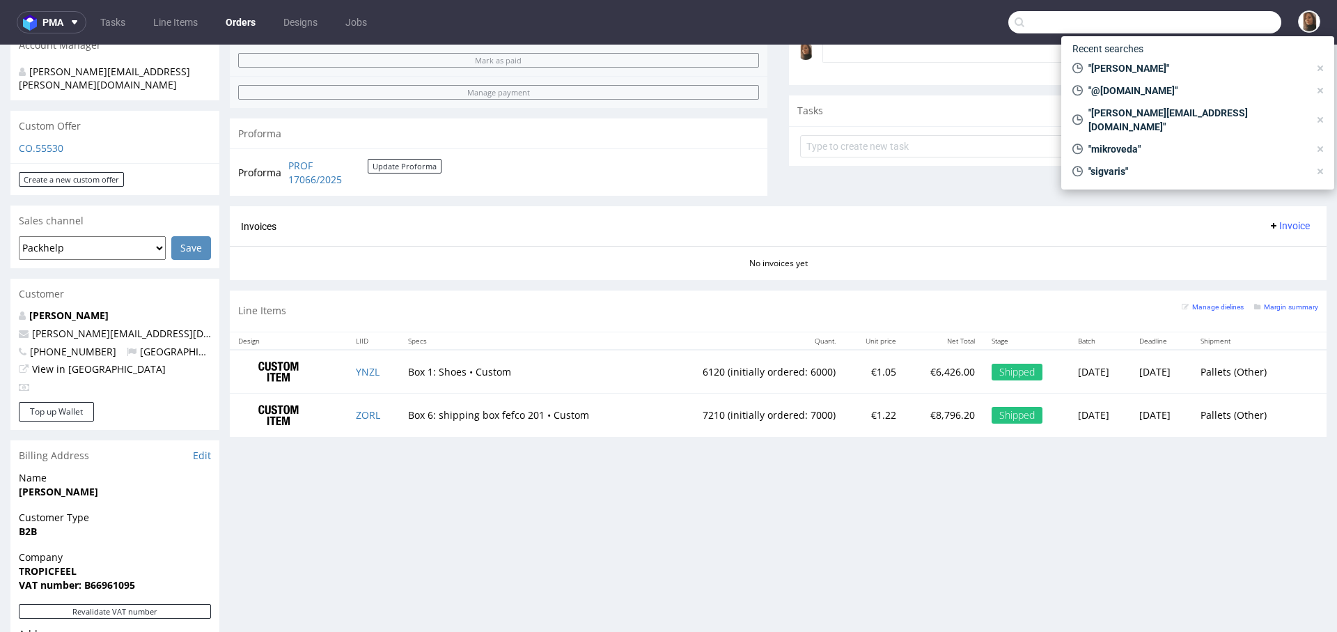
click at [1201, 30] on input "text" at bounding box center [1144, 22] width 273 height 22
paste input "R414017148"
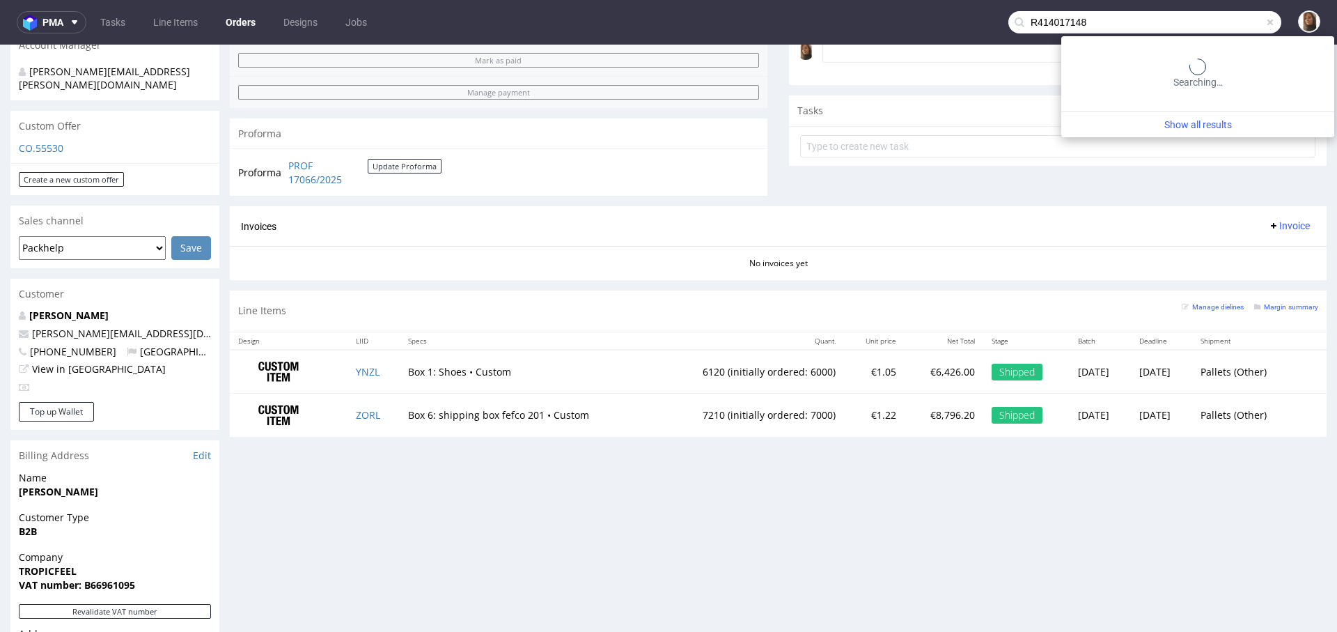
type input "R414017148"
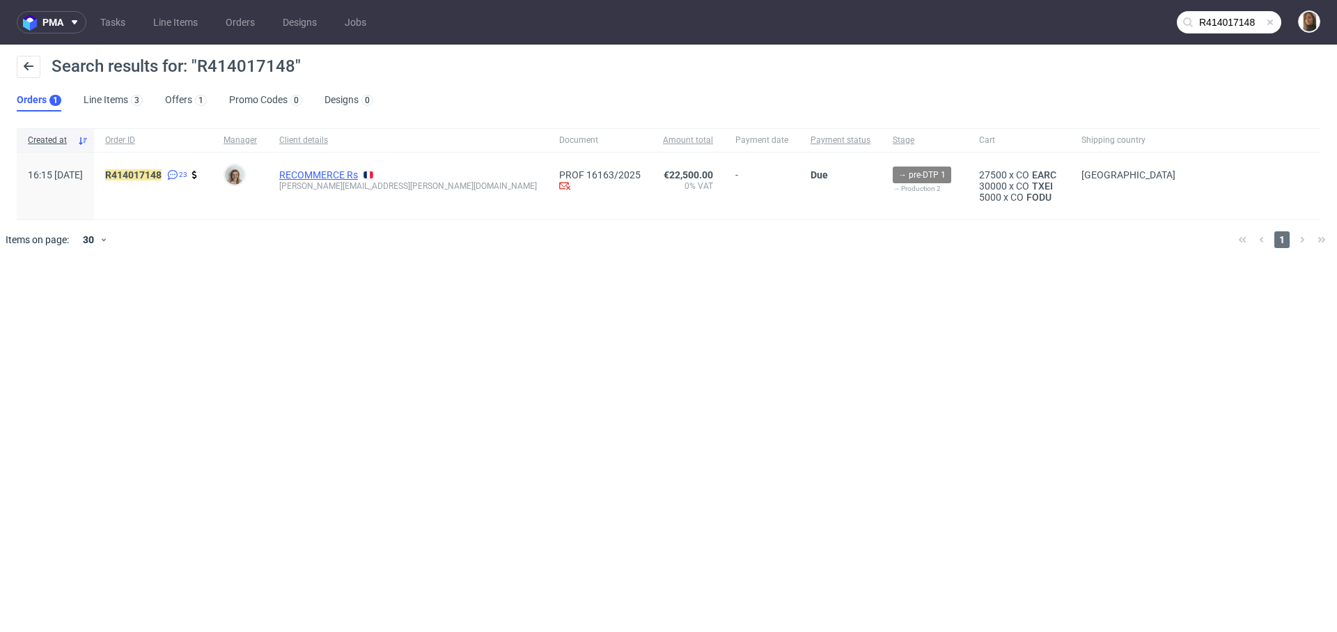
click at [334, 170] on link "RECOMMERCE Rs" at bounding box center [318, 174] width 79 height 11
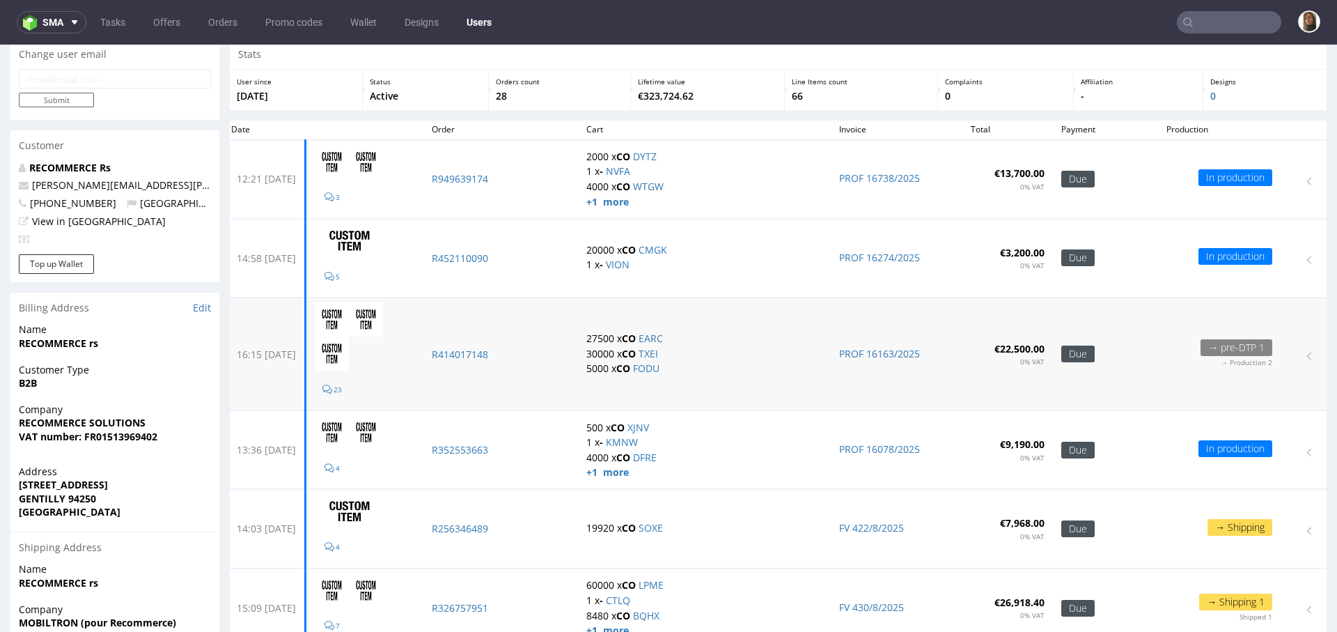
scroll to position [57, 0]
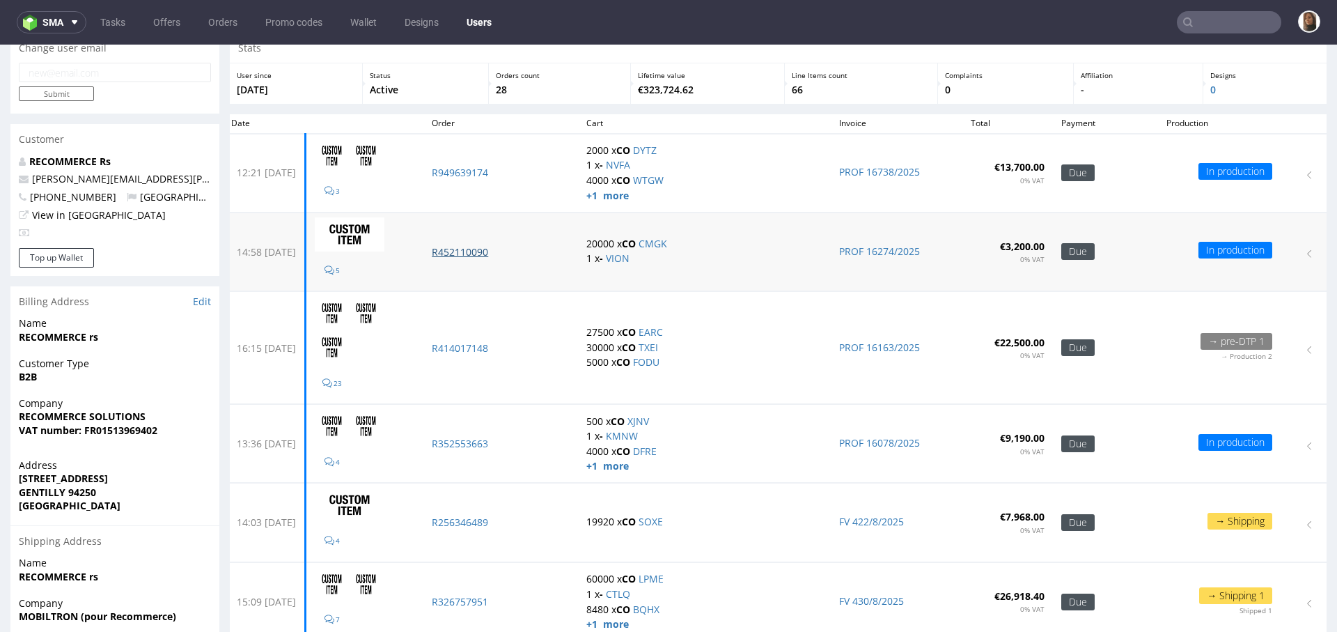
click at [494, 251] on p "R452110090" at bounding box center [501, 252] width 138 height 14
click at [488, 173] on p "R949639174" at bounding box center [501, 173] width 138 height 14
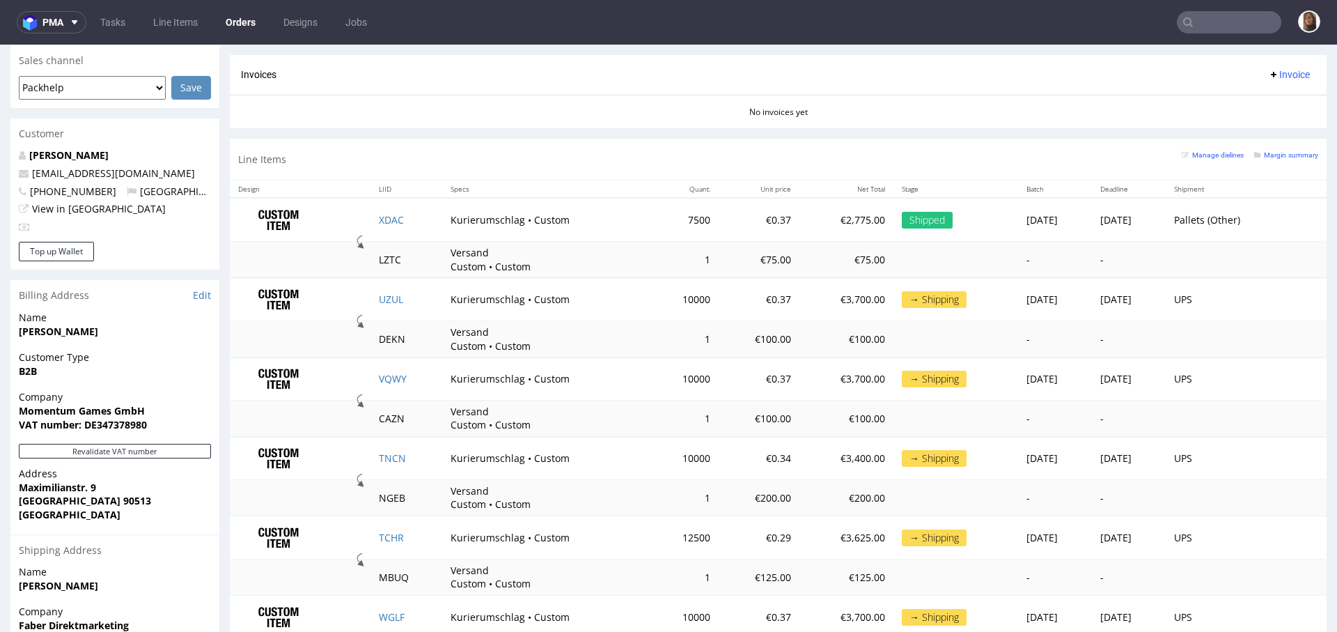
scroll to position [597, 0]
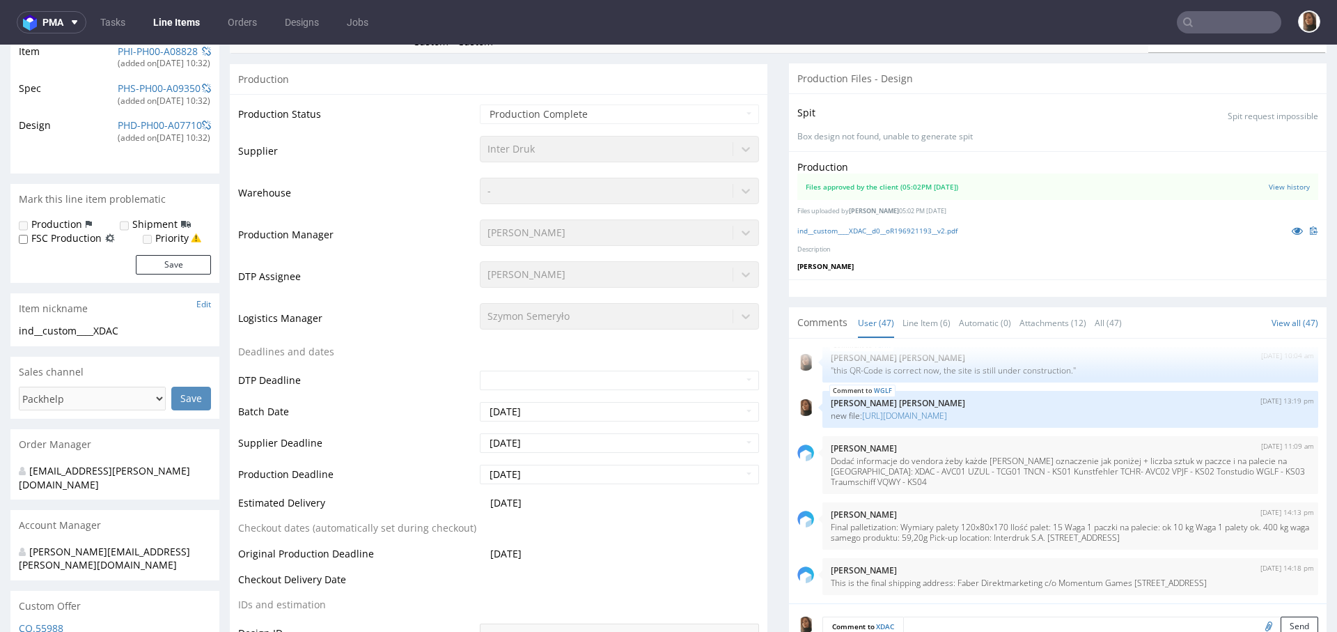
scroll to position [642, 0]
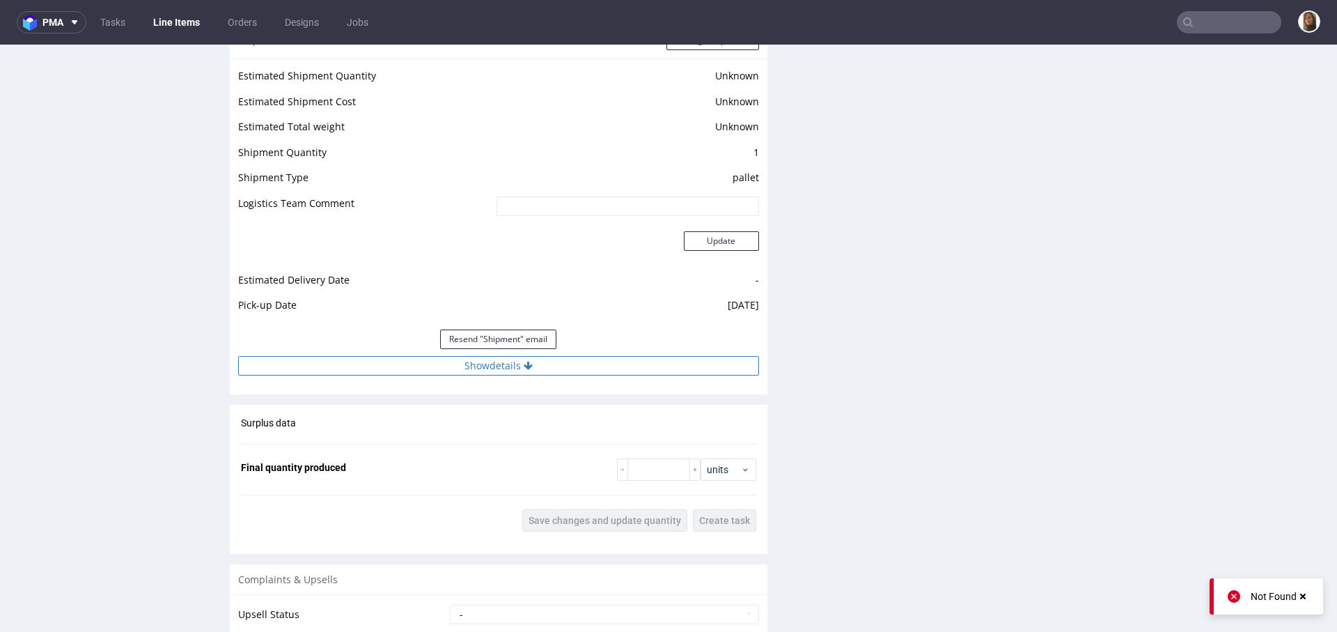
click at [467, 372] on button "Show details" at bounding box center [498, 365] width 521 height 19
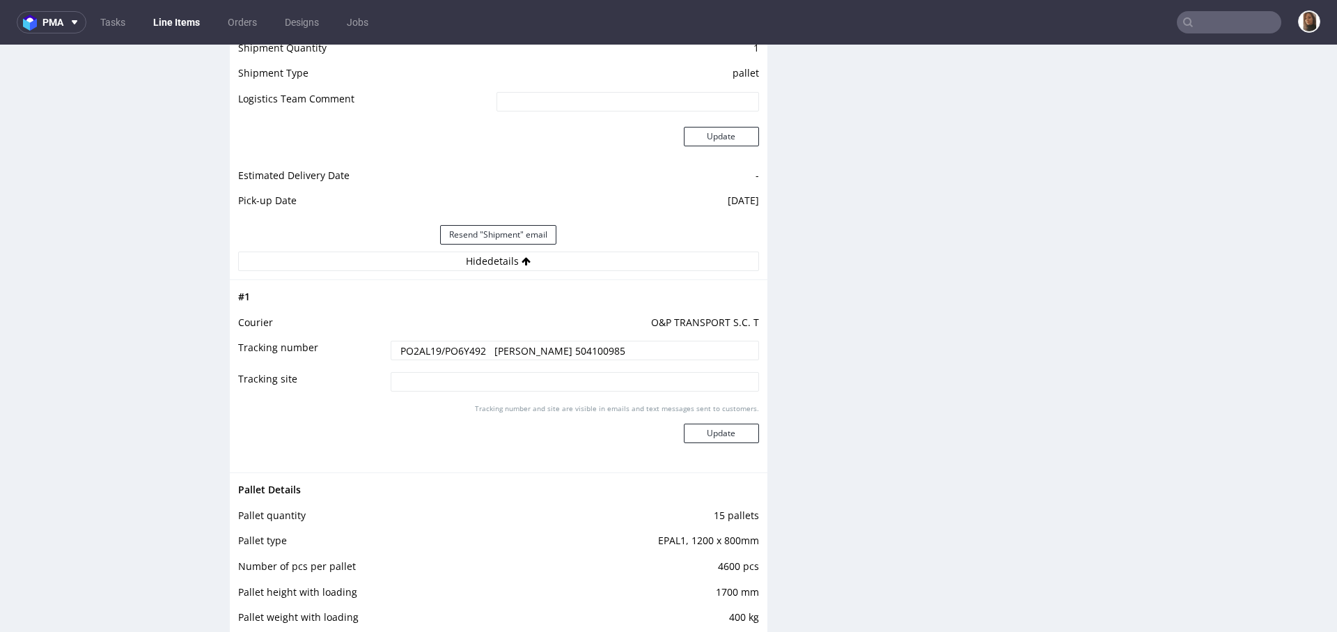
scroll to position [2700, 0]
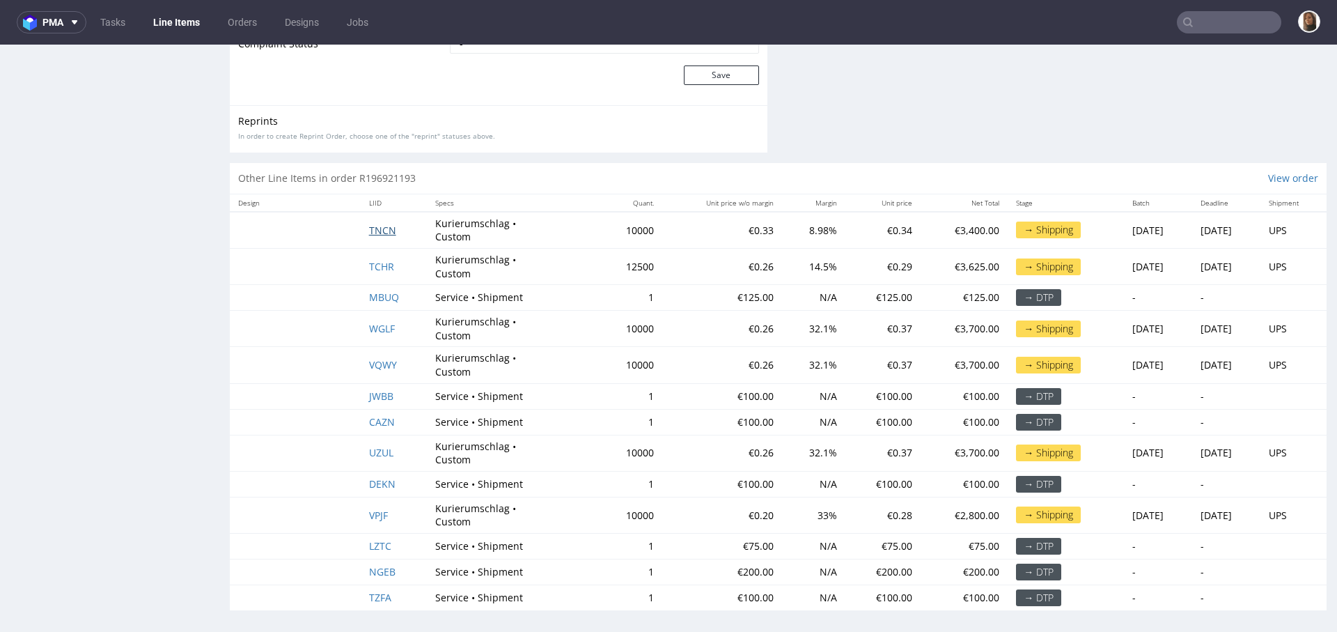
click at [371, 225] on span "TNCN" at bounding box center [382, 230] width 27 height 13
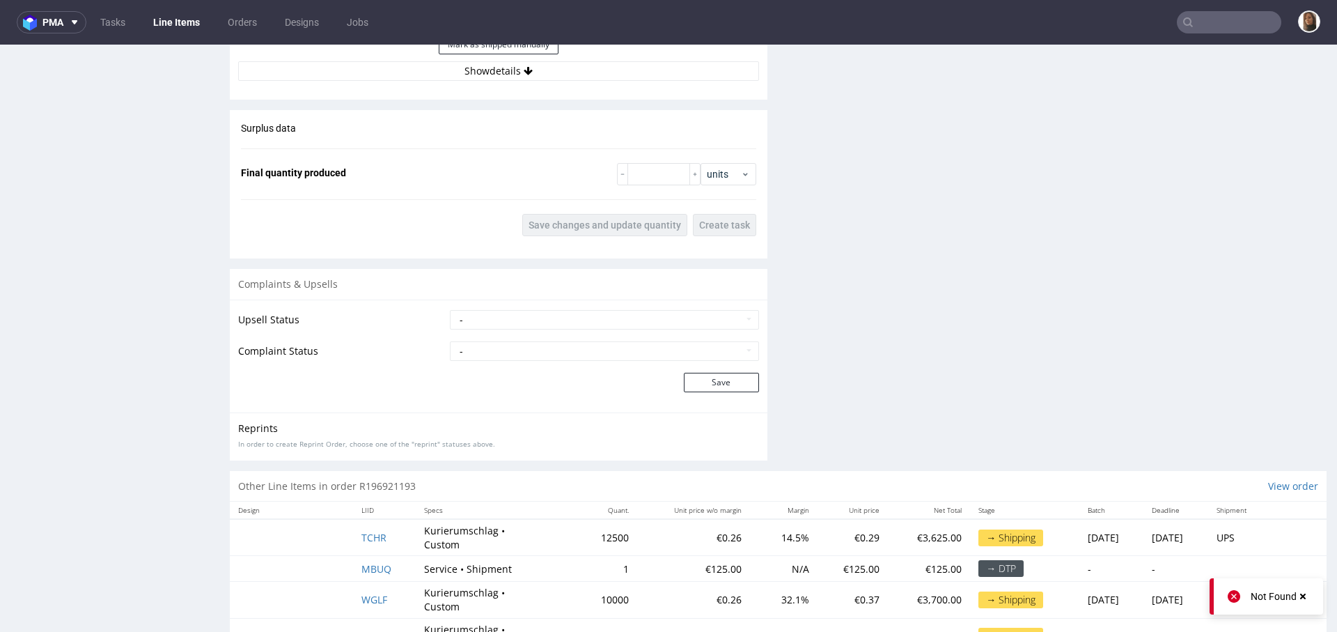
scroll to position [1794, 0]
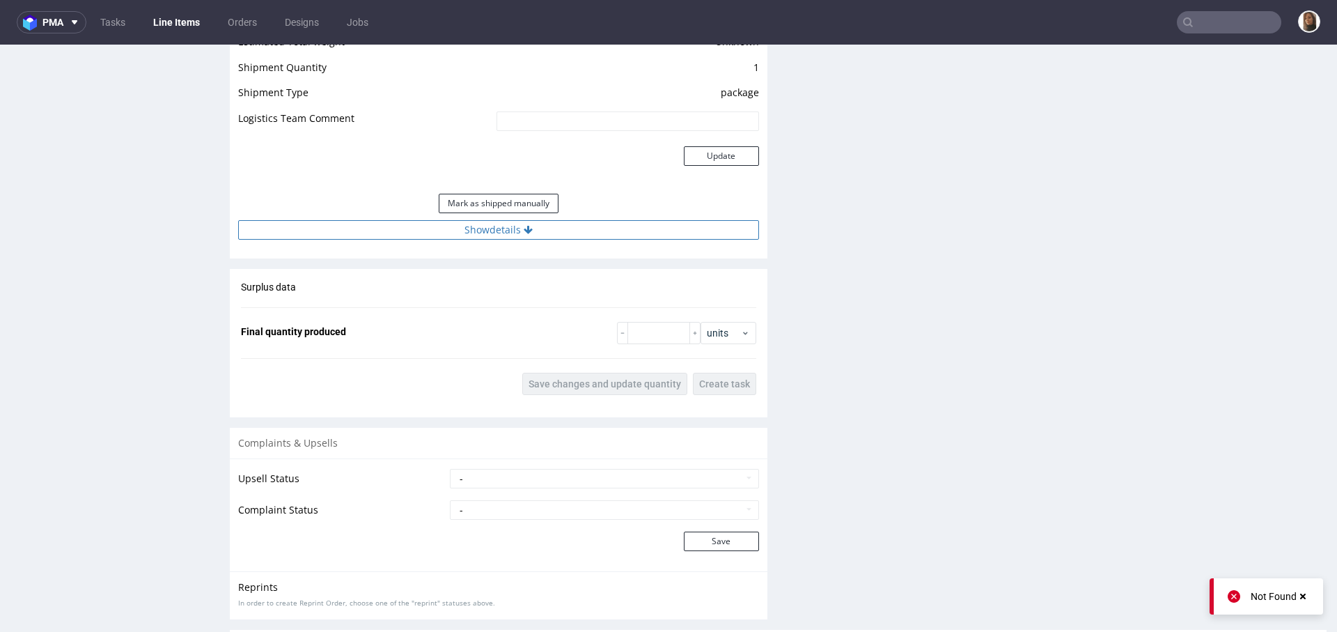
click at [487, 232] on button "Show details" at bounding box center [498, 229] width 521 height 19
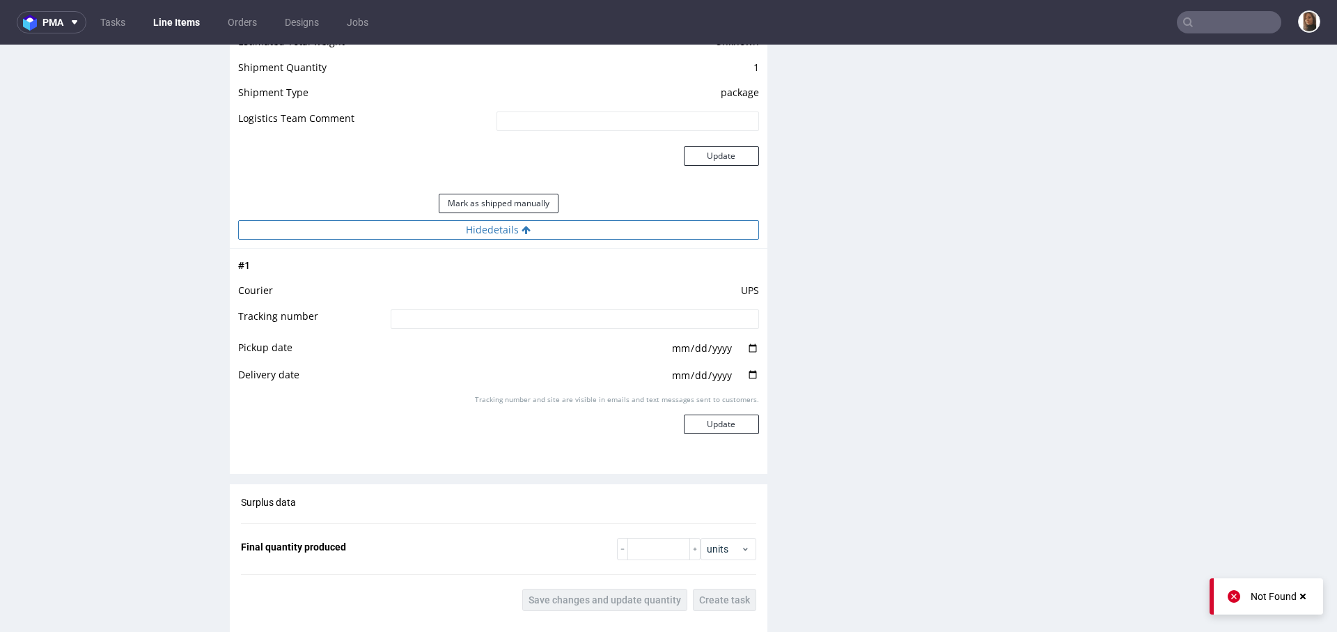
click at [487, 232] on button "Hide details" at bounding box center [498, 229] width 521 height 19
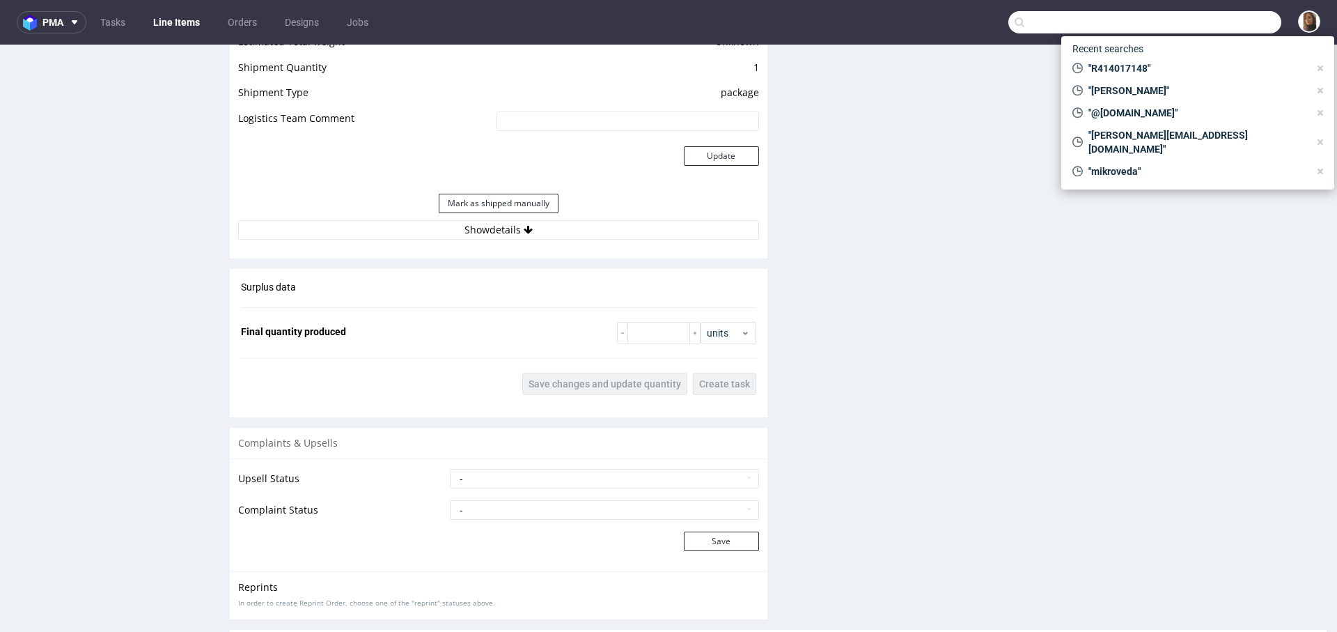
click at [1218, 24] on input "text" at bounding box center [1144, 22] width 273 height 22
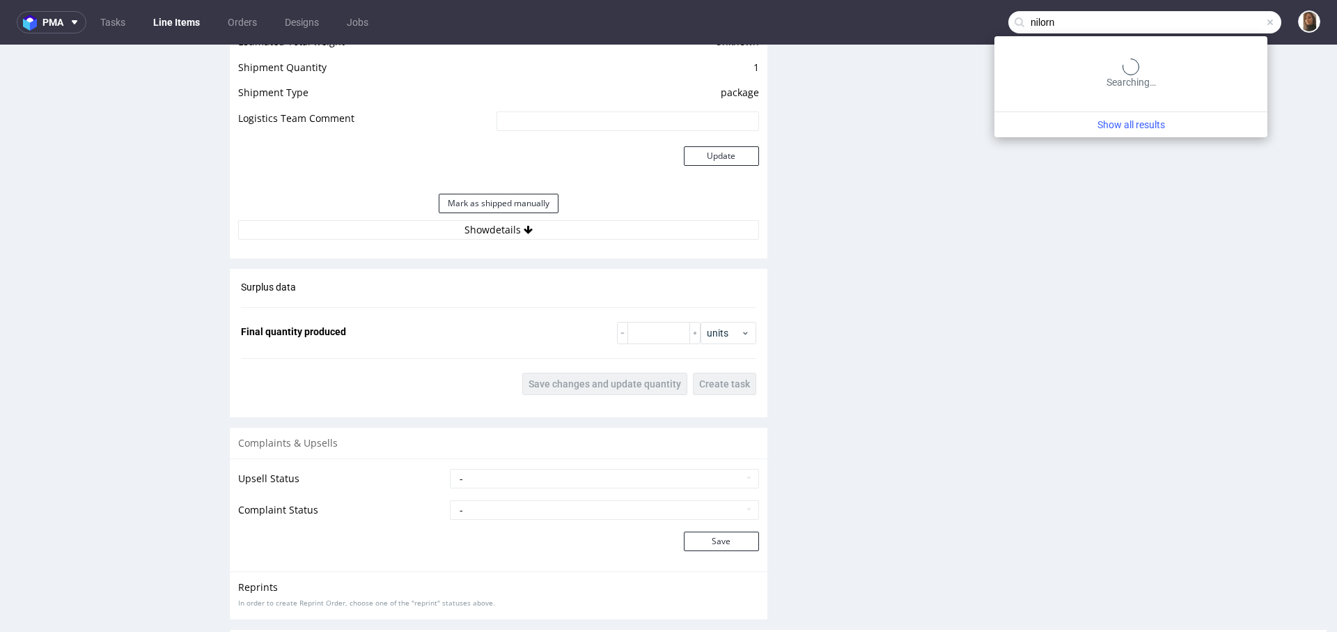
type input "nilorn"
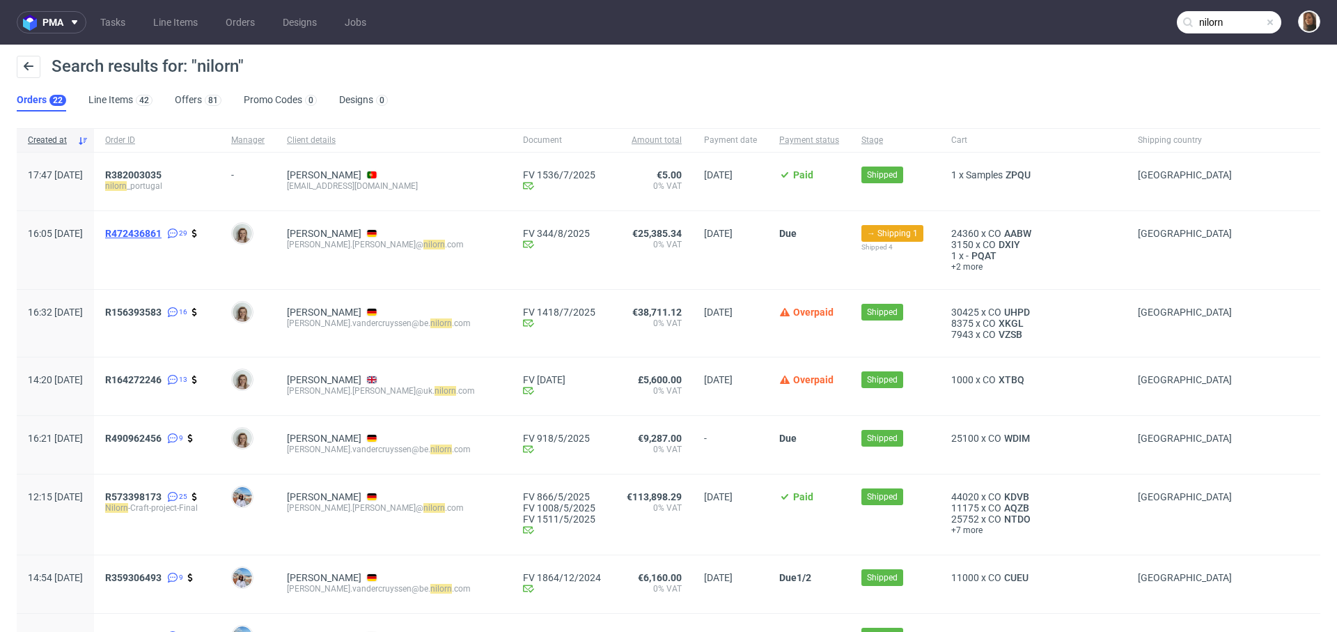
click at [162, 230] on span "R472436861" at bounding box center [133, 233] width 56 height 11
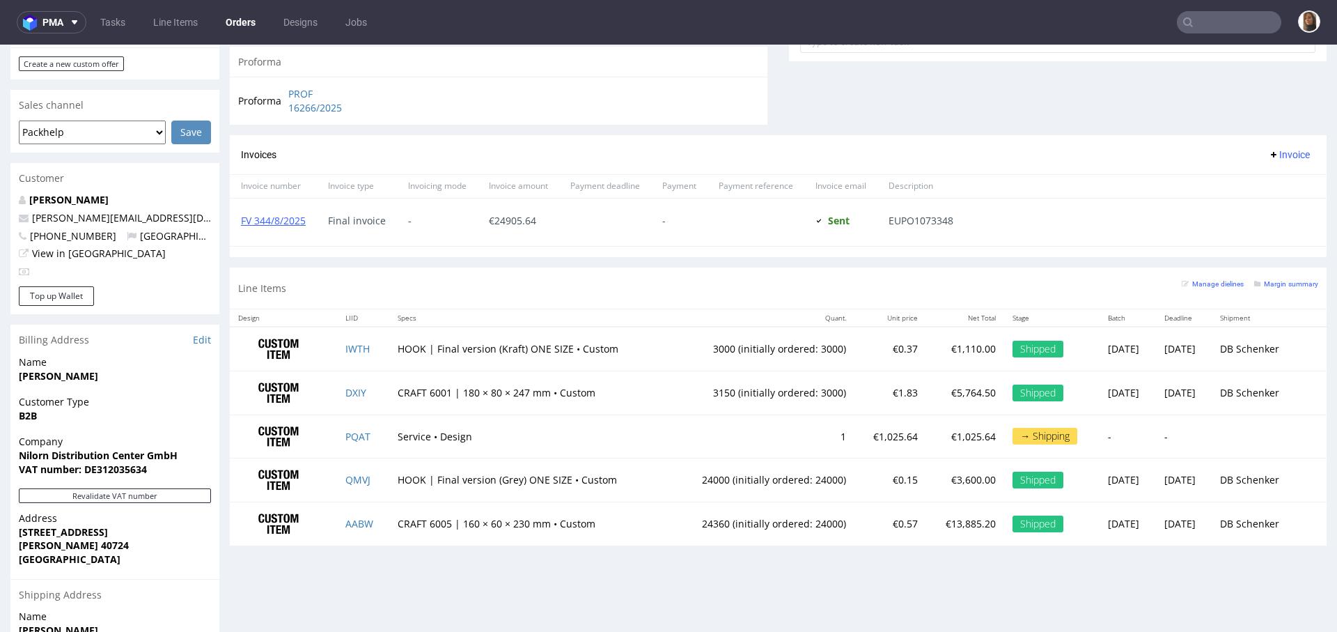
scroll to position [600, 0]
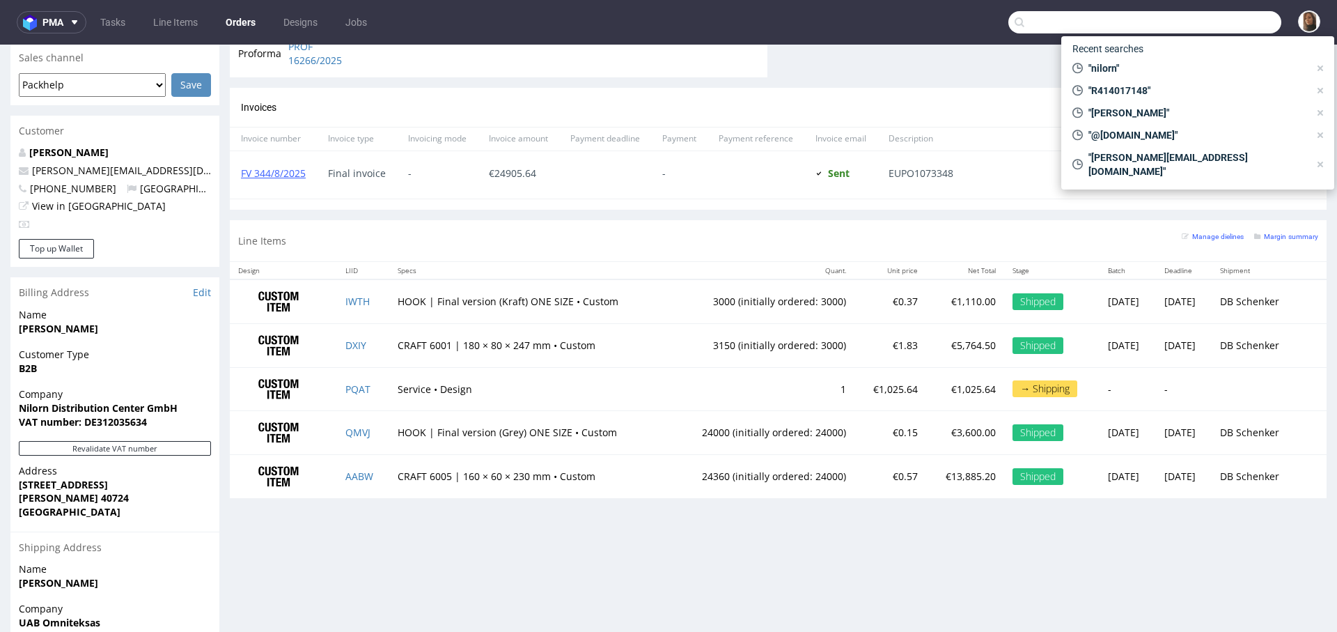
click at [1260, 29] on input "text" at bounding box center [1144, 22] width 273 height 22
paste input "[DOMAIN_NAME]"
type input "[DOMAIN_NAME]"
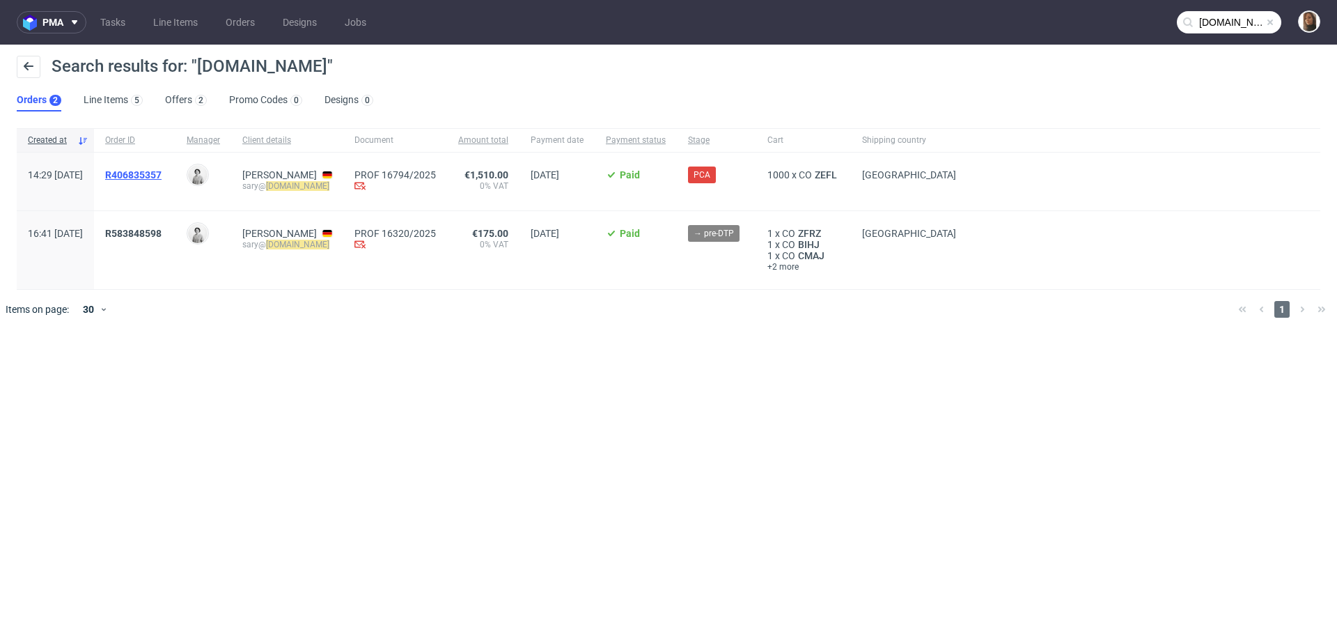
click at [162, 173] on span "R406835357" at bounding box center [133, 174] width 56 height 11
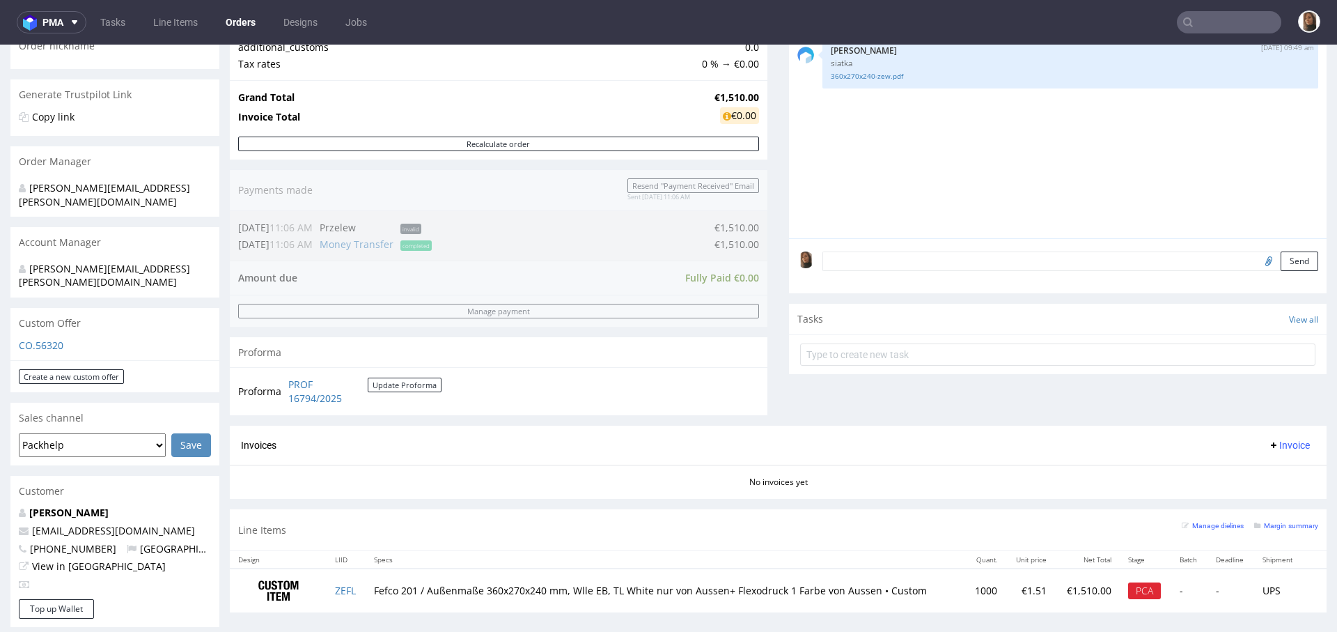
scroll to position [614, 0]
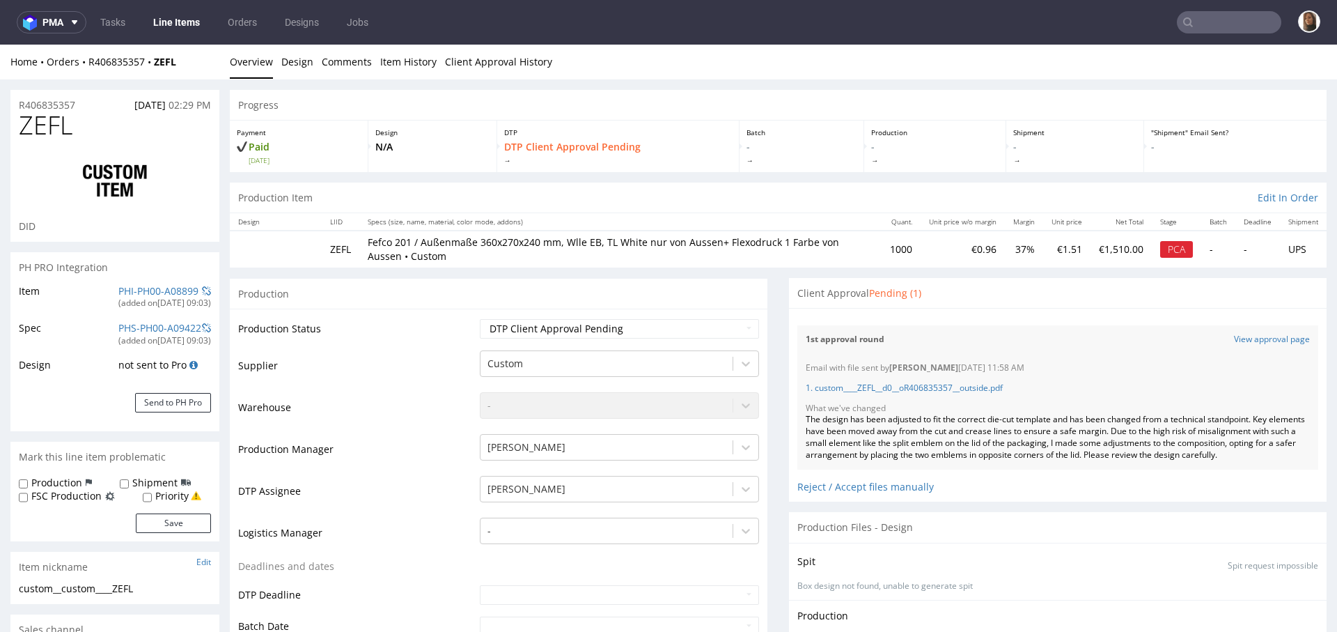
select select "in_progress"
click at [833, 483] on div "Reject / Accept files manually" at bounding box center [1057, 481] width 521 height 24
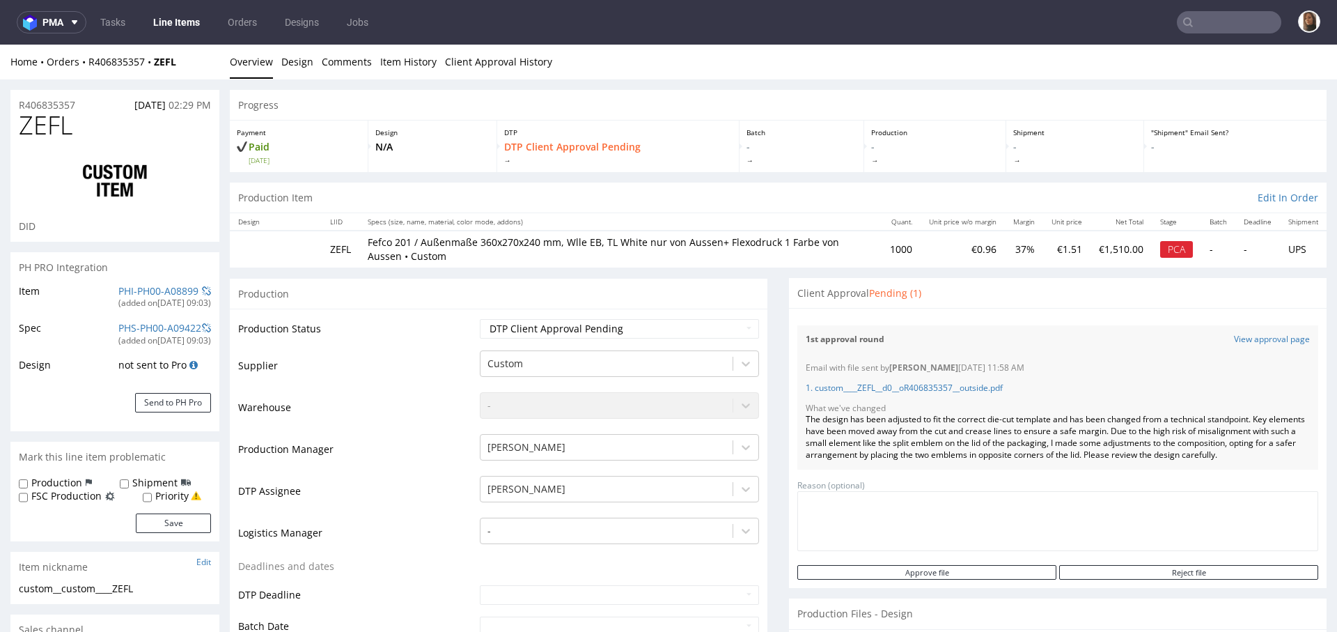
click at [964, 518] on textarea at bounding box center [1057, 521] width 521 height 60
type textarea "comment"
click at [1178, 569] on input "Reject file" at bounding box center [1188, 572] width 259 height 15
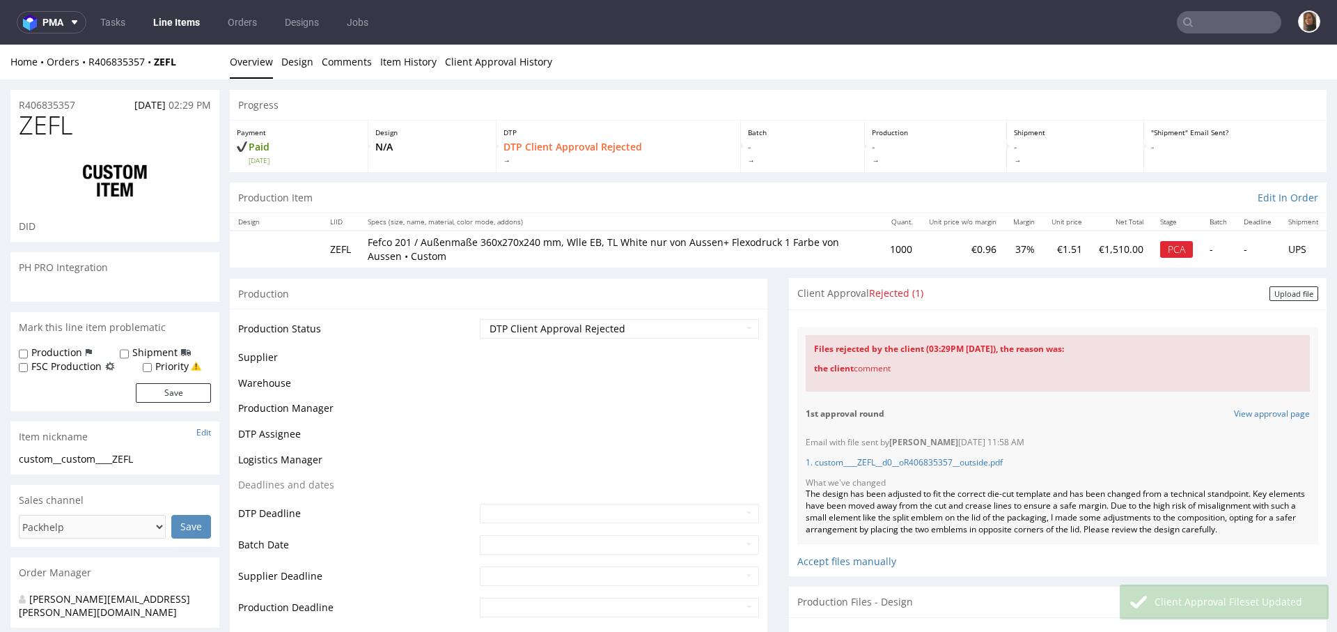
select select "in_progress"
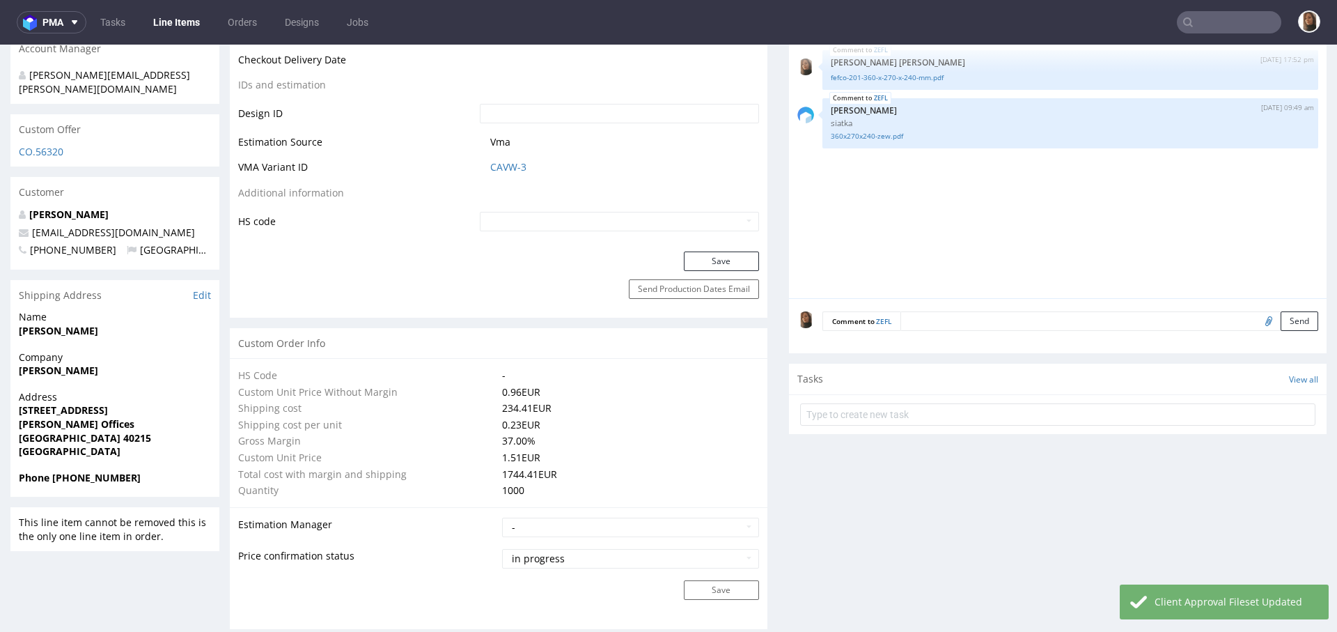
scroll to position [747, 0]
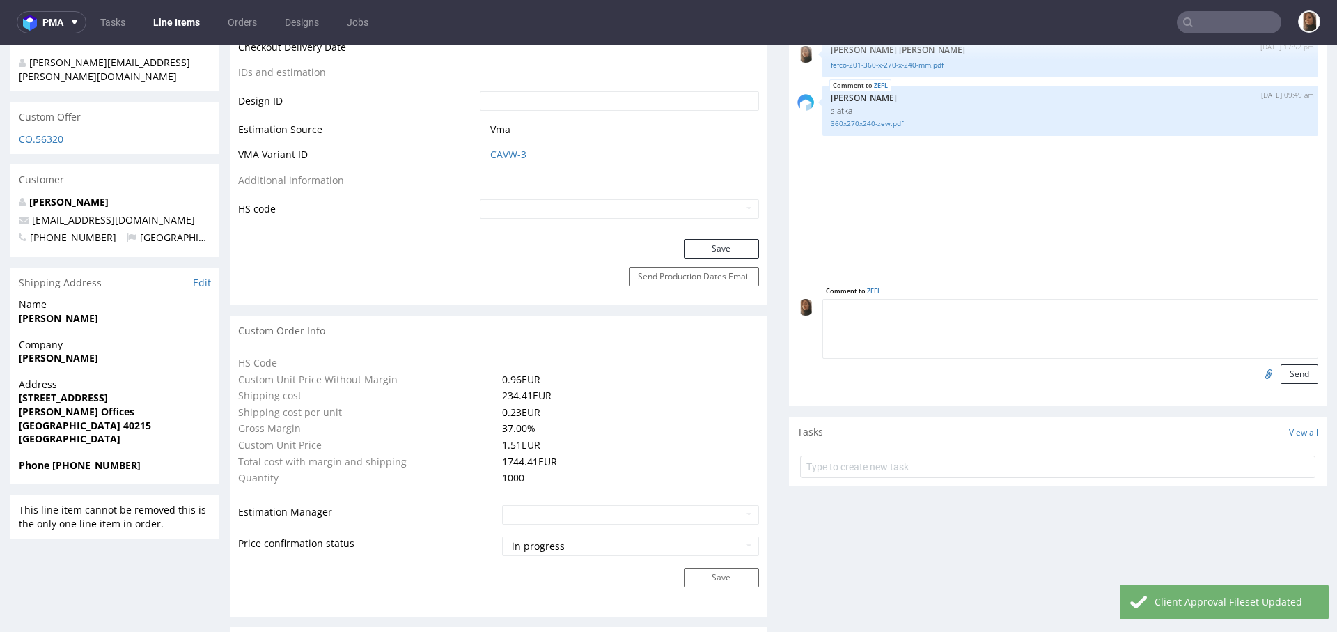
click at [918, 314] on textarea at bounding box center [1070, 329] width 496 height 60
paste textarea "Unfortunately, we feel that the changes have not been interpreted correctly, an…"
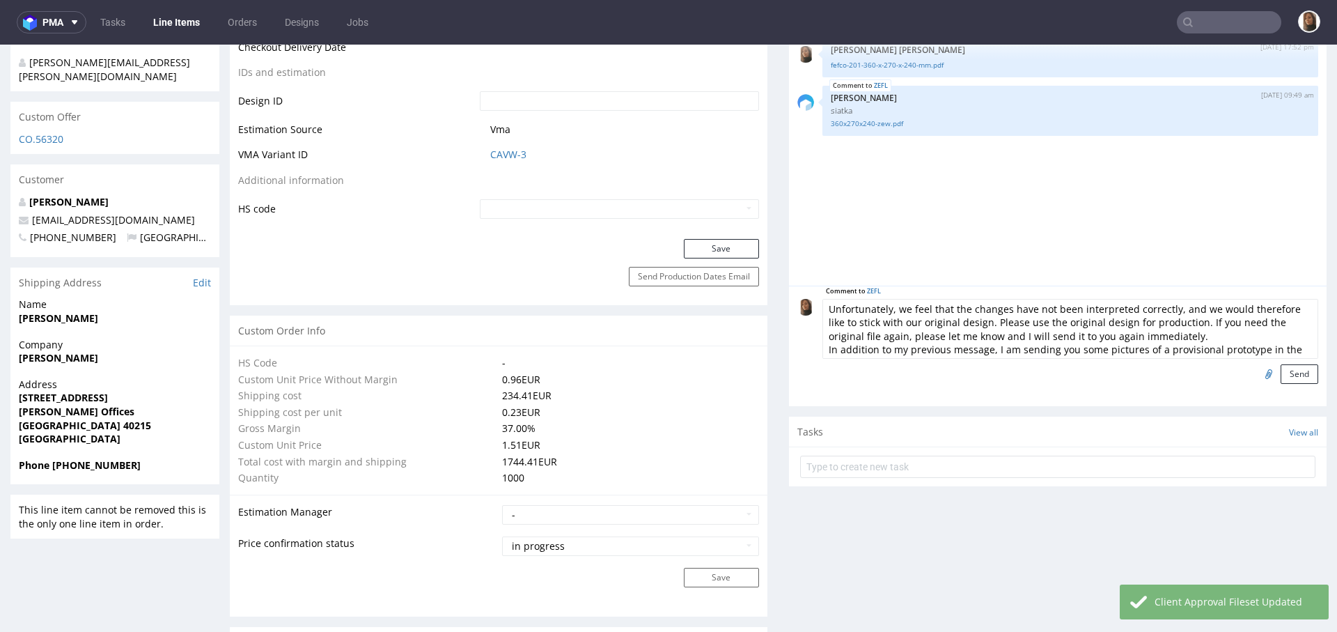
scroll to position [13, 0]
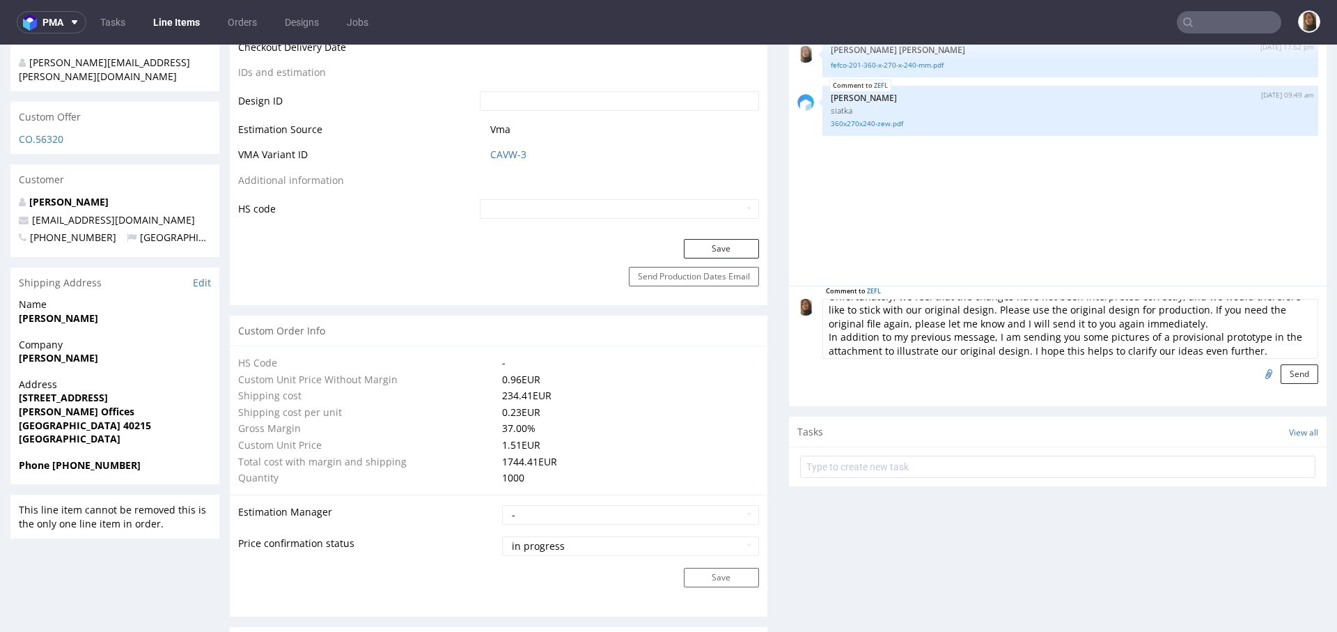
type textarea "Unfortunately, we feel that the changes have not been interpreted correctly, an…"
click at [1257, 370] on input "file" at bounding box center [1266, 373] width 19 height 18
type input "C:\fakepath\IMG_7294.JPG"
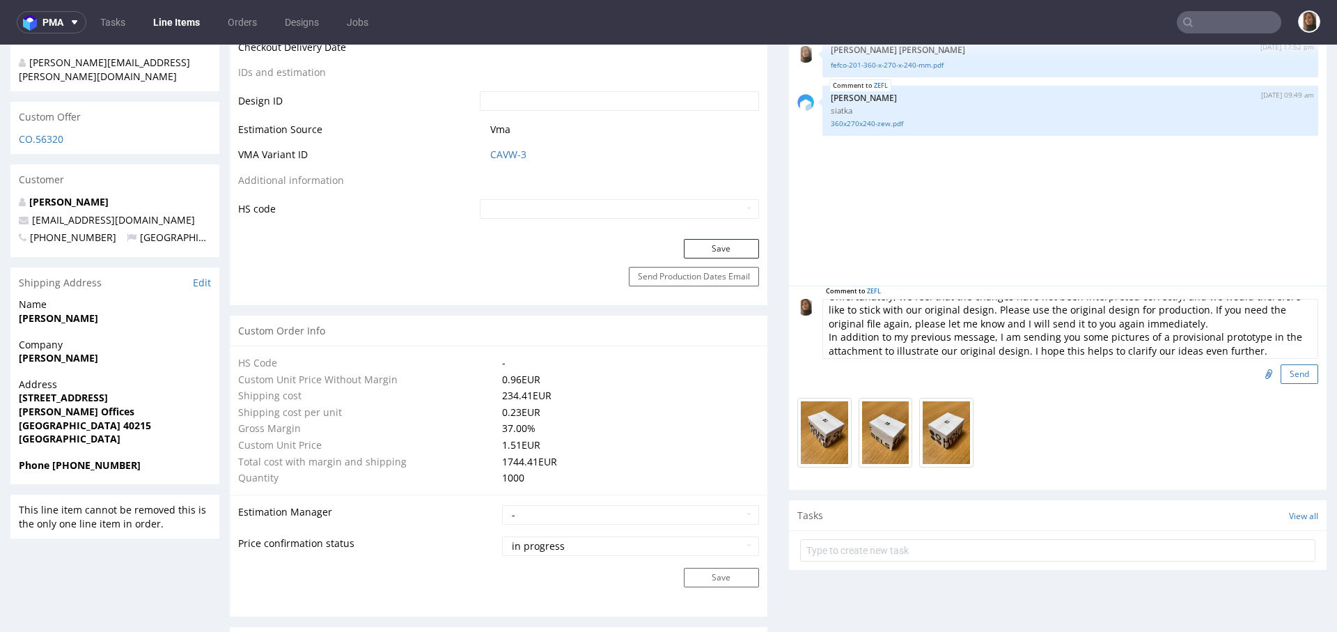
click at [1281, 373] on button "Send" at bounding box center [1300, 373] width 38 height 19
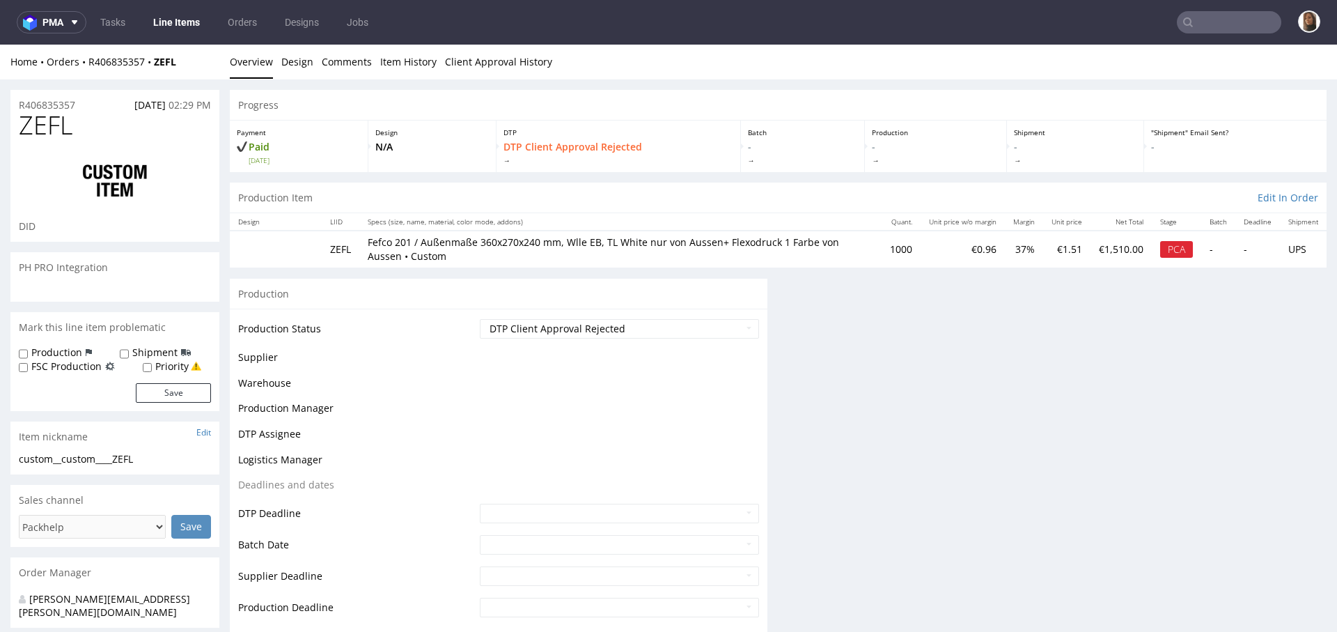
scroll to position [0, 0]
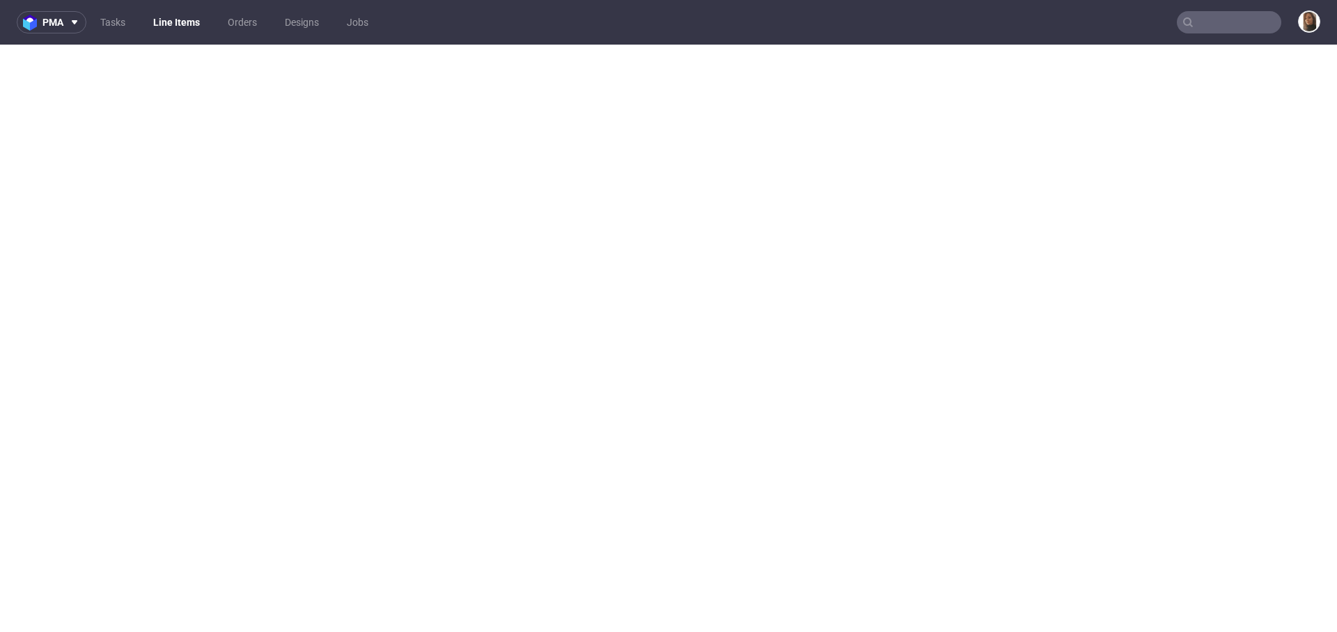
select select "in_progress"
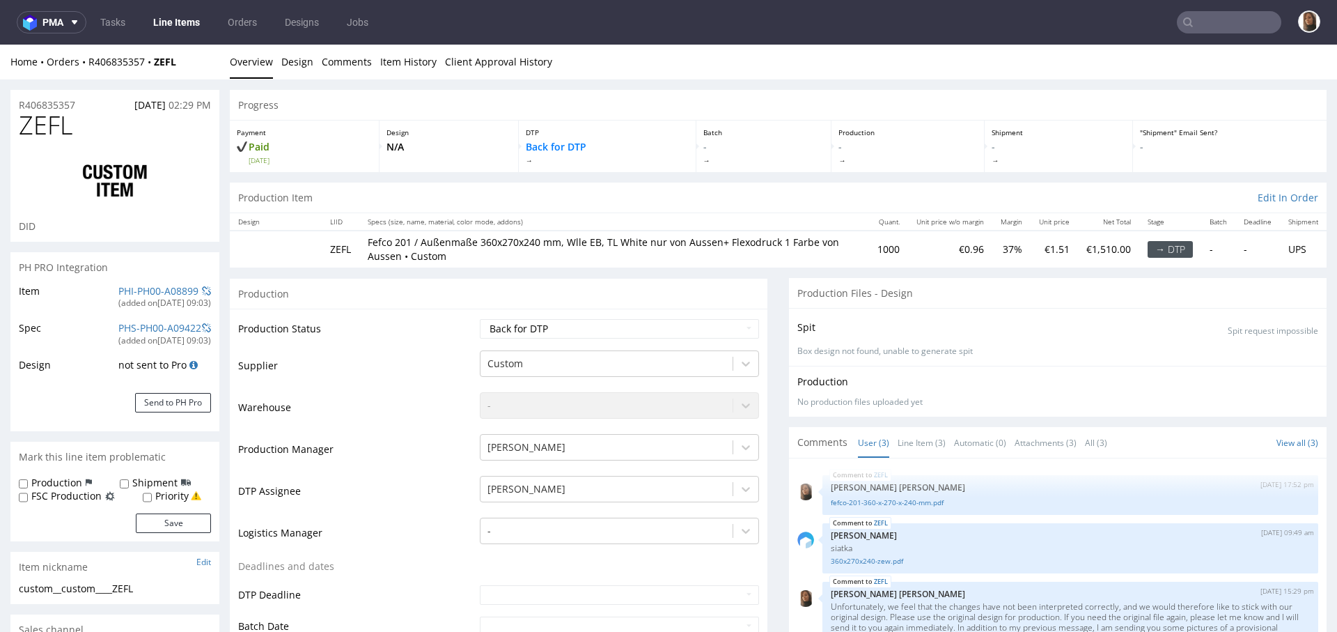
click at [299, 243] on td at bounding box center [276, 248] width 92 height 36
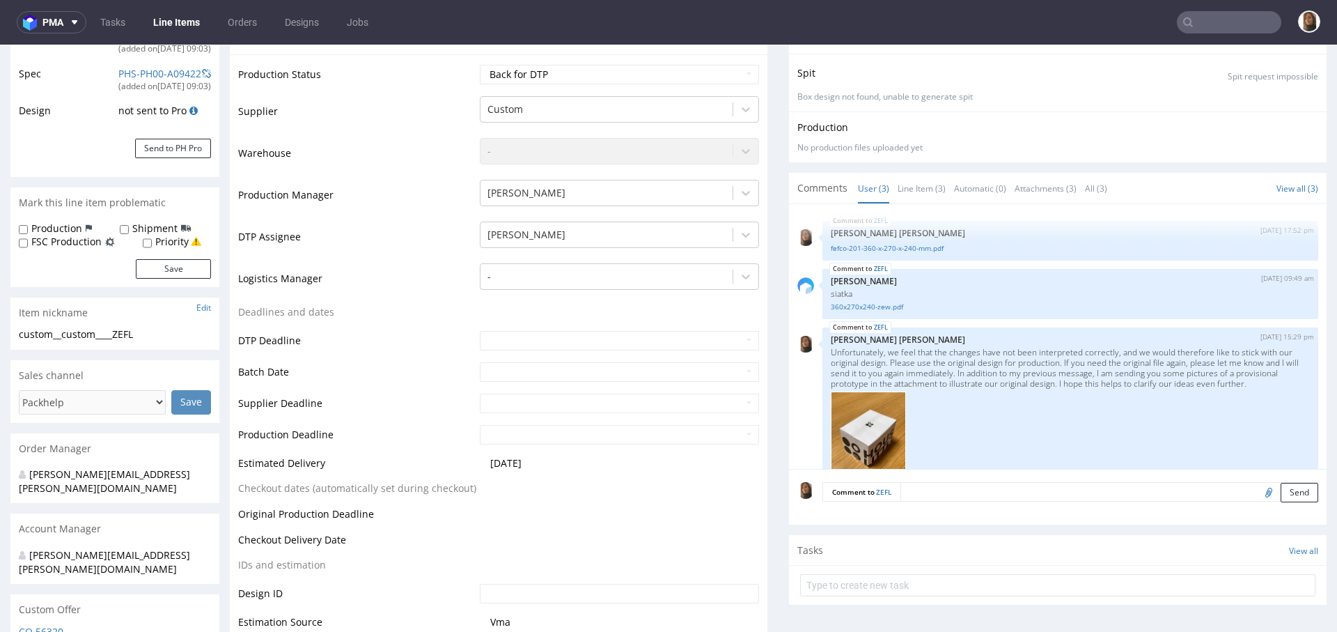
scroll to position [361, 0]
